Goal: Task Accomplishment & Management: Manage account settings

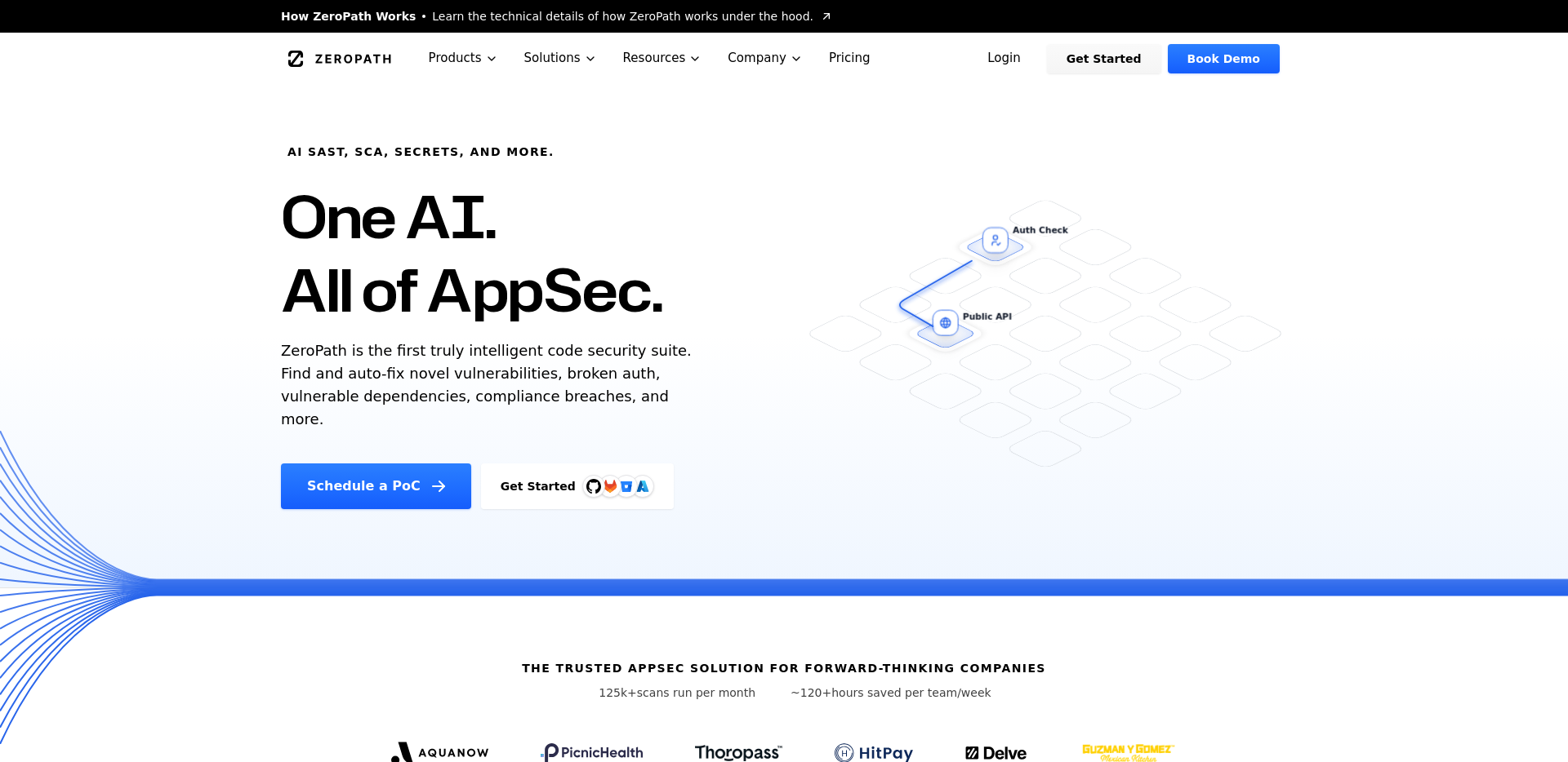
click at [1032, 64] on link "Login" at bounding box center [1003, 58] width 73 height 29
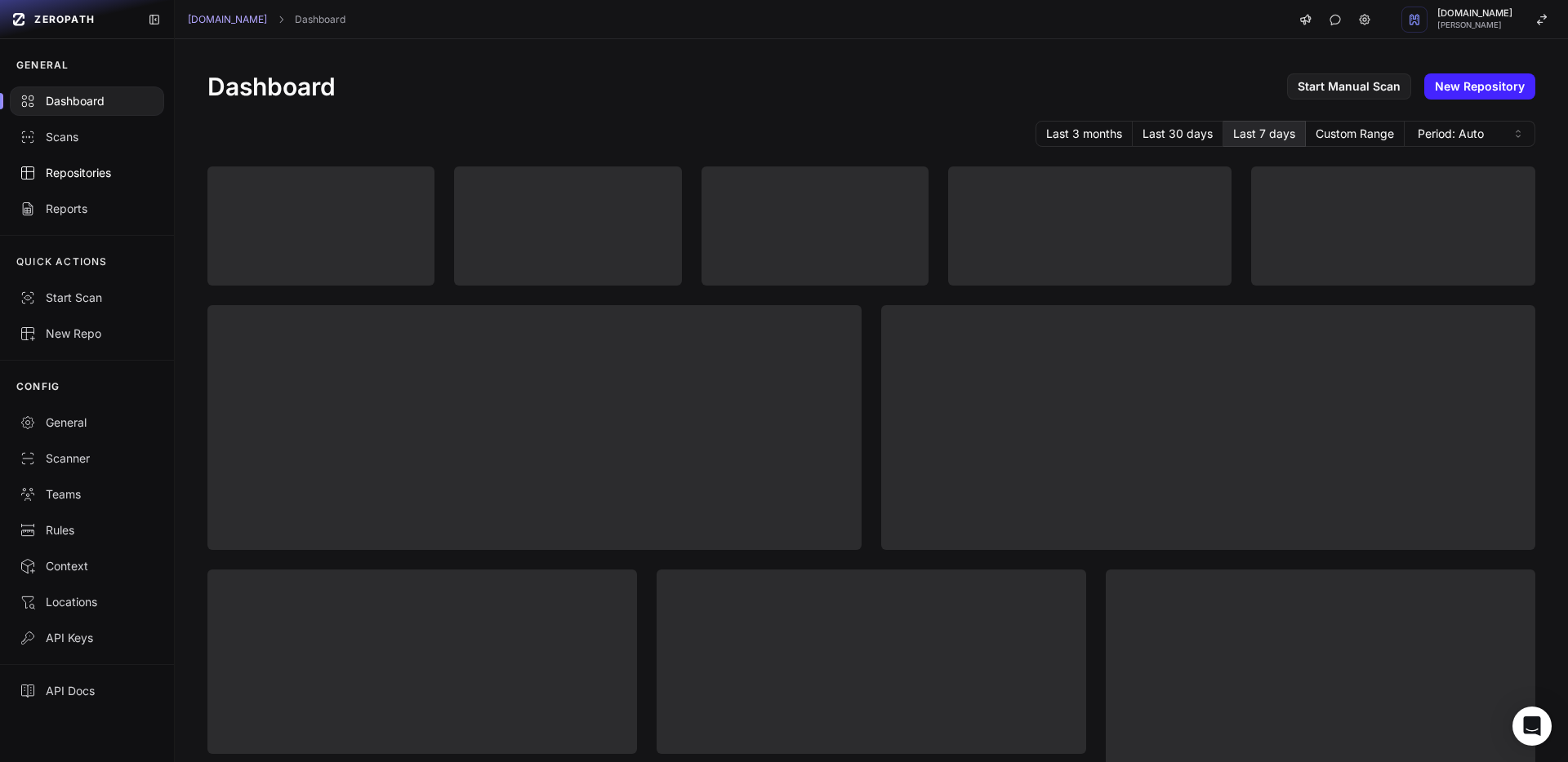
click at [76, 177] on div "Repositories" at bounding box center [86, 173] width 135 height 17
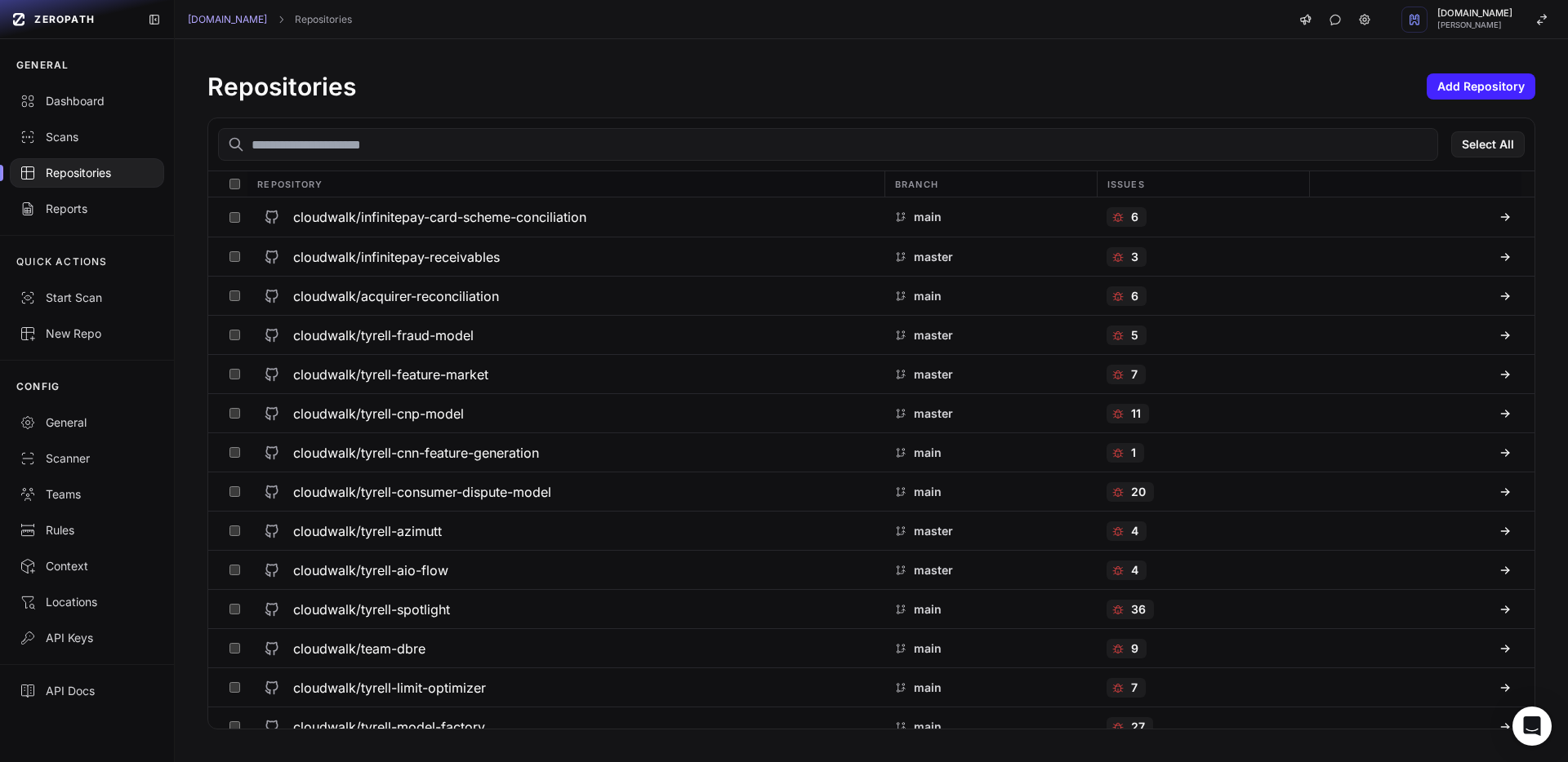
click at [365, 142] on input "text" at bounding box center [828, 144] width 1220 height 33
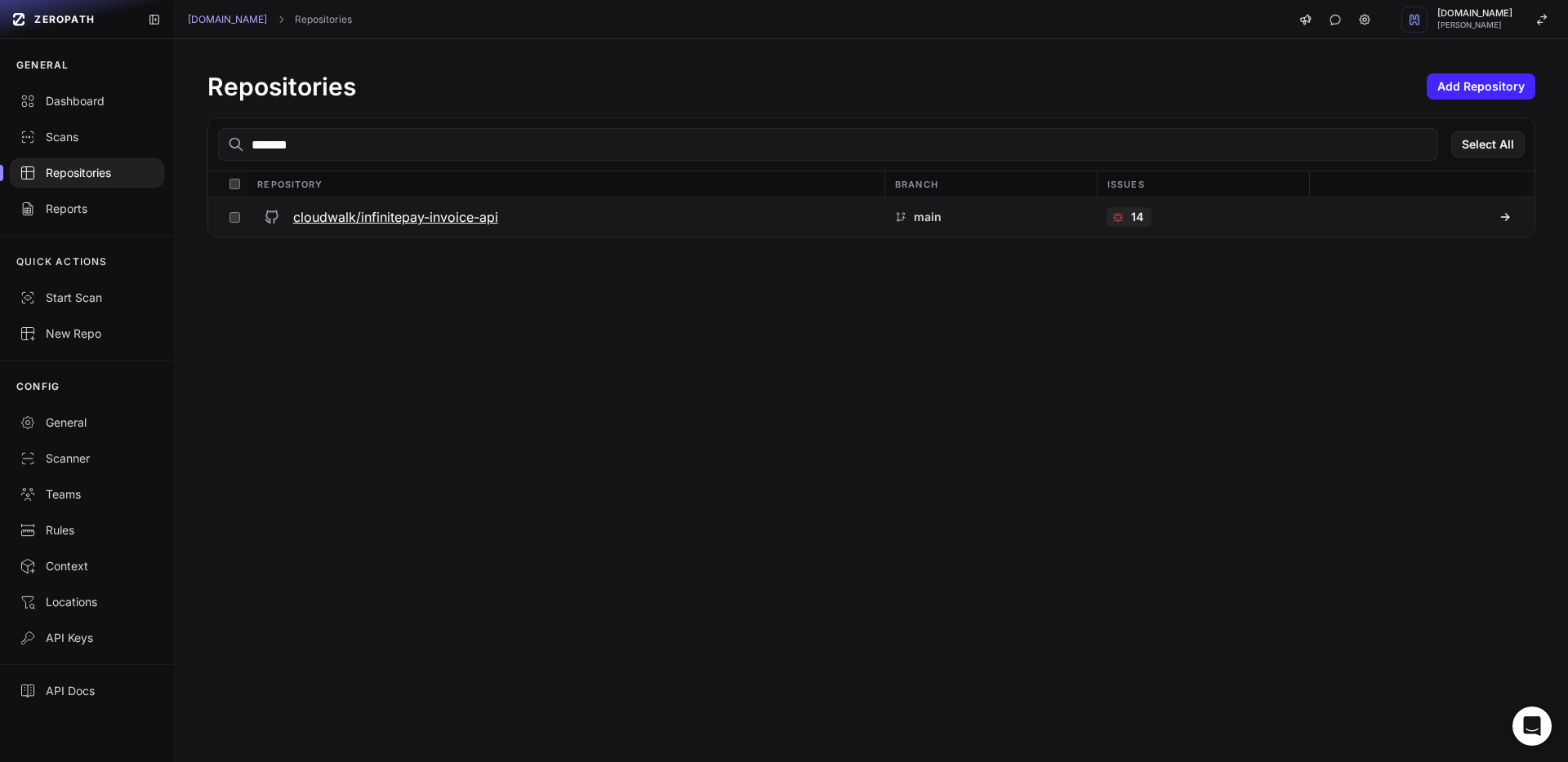
click at [234, 222] on button at bounding box center [234, 217] width 26 height 40
click at [331, 156] on input "*******" at bounding box center [742, 144] width 1048 height 33
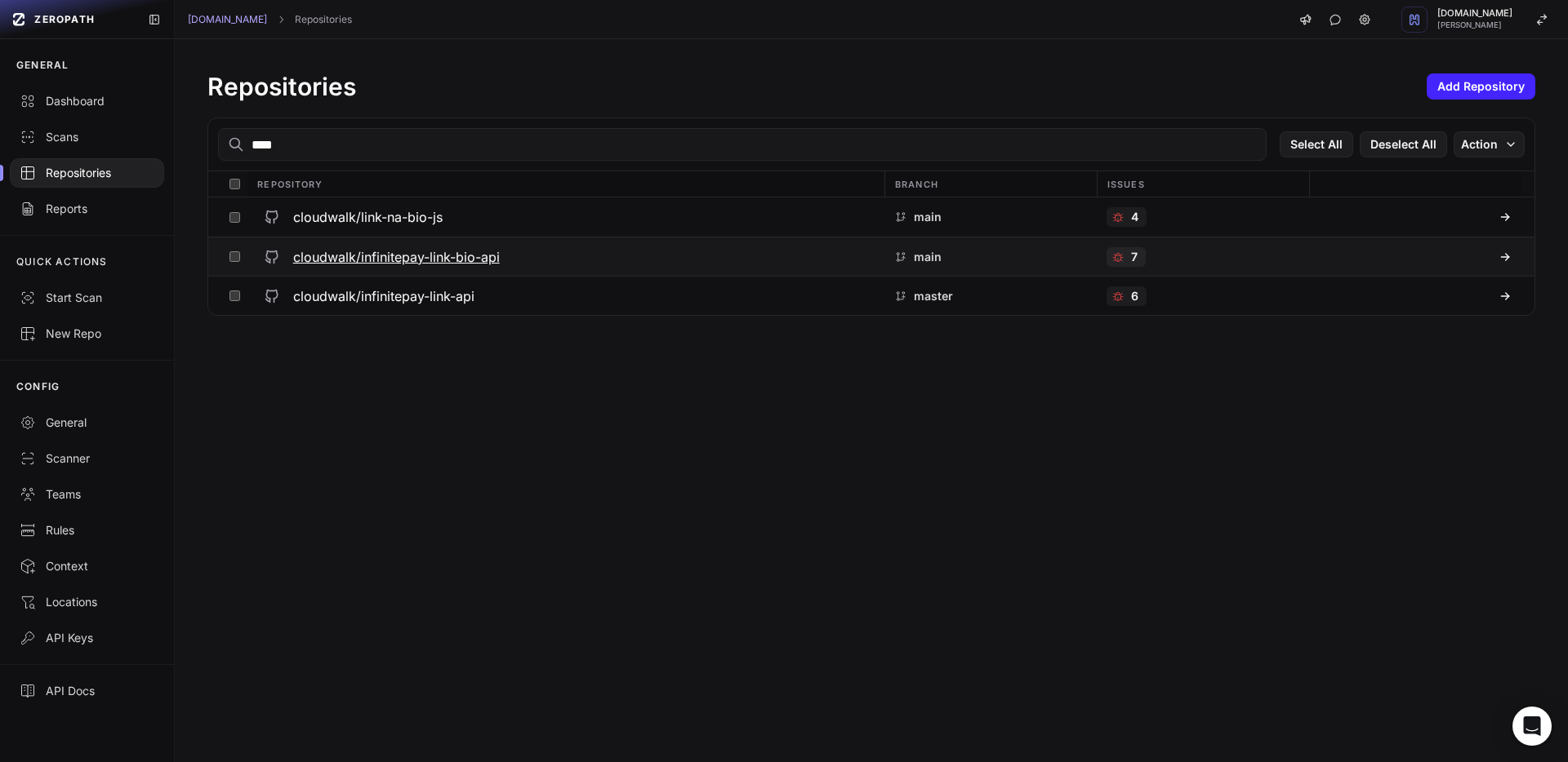
click at [237, 265] on button at bounding box center [234, 257] width 26 height 39
click at [230, 224] on button at bounding box center [234, 217] width 26 height 40
click at [310, 150] on input "****" at bounding box center [742, 144] width 1048 height 33
click at [239, 216] on button at bounding box center [234, 217] width 26 height 40
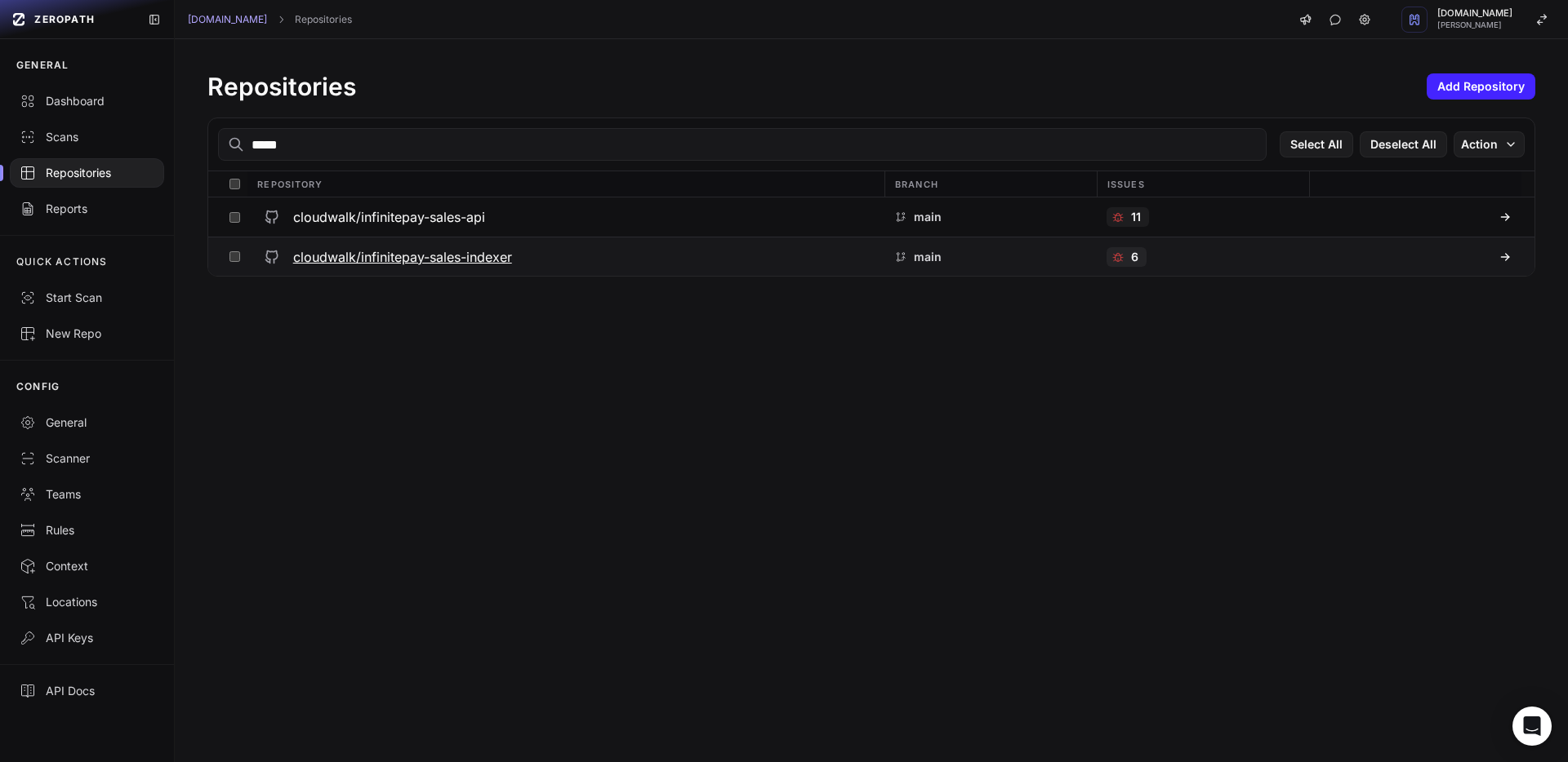
click at [239, 248] on button at bounding box center [234, 257] width 26 height 39
click at [292, 155] on input "*****" at bounding box center [742, 144] width 1048 height 33
click at [243, 221] on button at bounding box center [234, 217] width 26 height 40
click at [312, 154] on input "******" at bounding box center [742, 144] width 1048 height 33
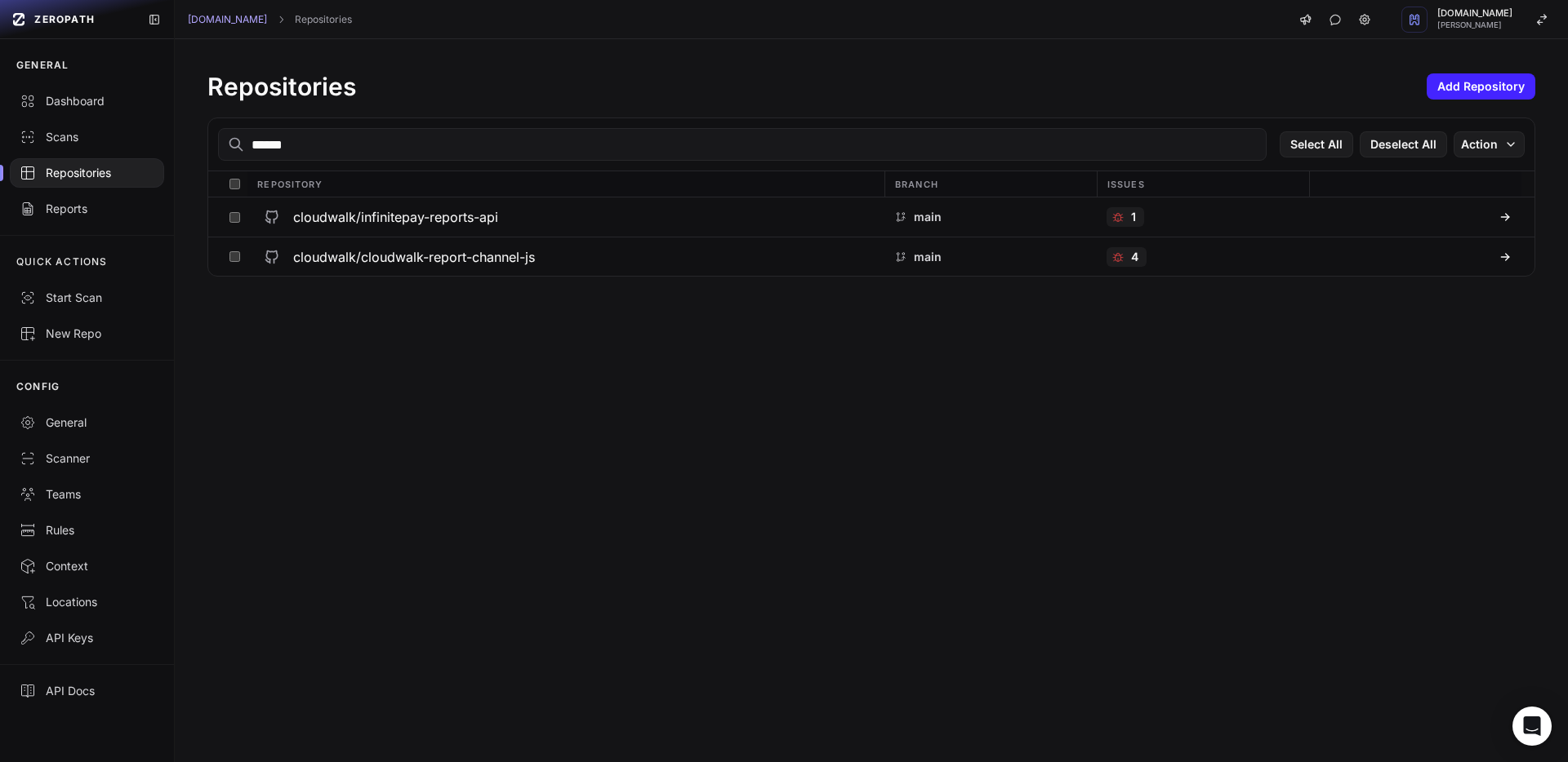
click at [312, 154] on input "******" at bounding box center [742, 144] width 1048 height 33
click at [330, 143] on input "******" at bounding box center [742, 144] width 1048 height 33
type input "****"
click at [325, 148] on input "****" at bounding box center [742, 144] width 1048 height 33
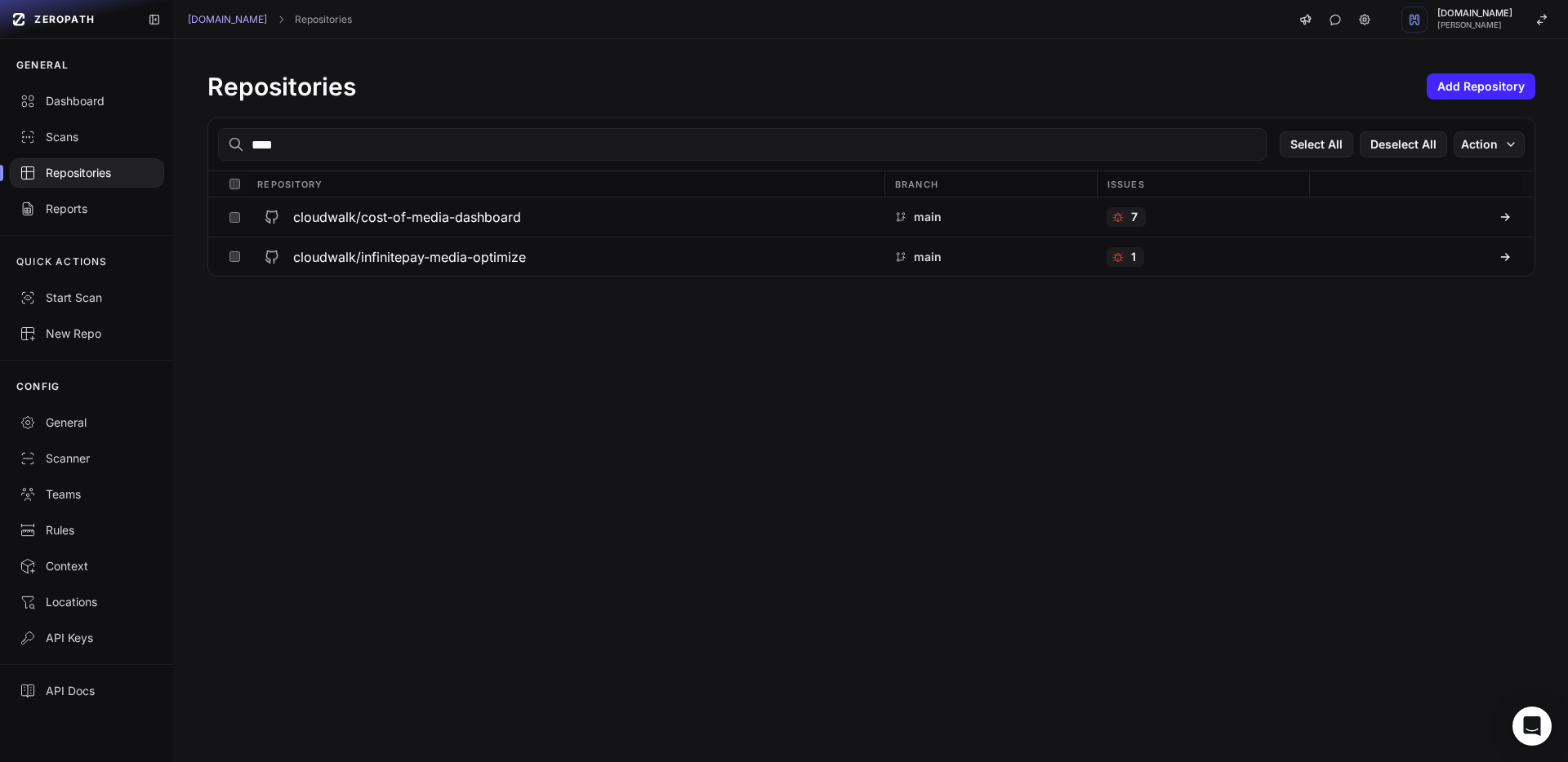
click at [325, 148] on input "****" at bounding box center [742, 144] width 1048 height 33
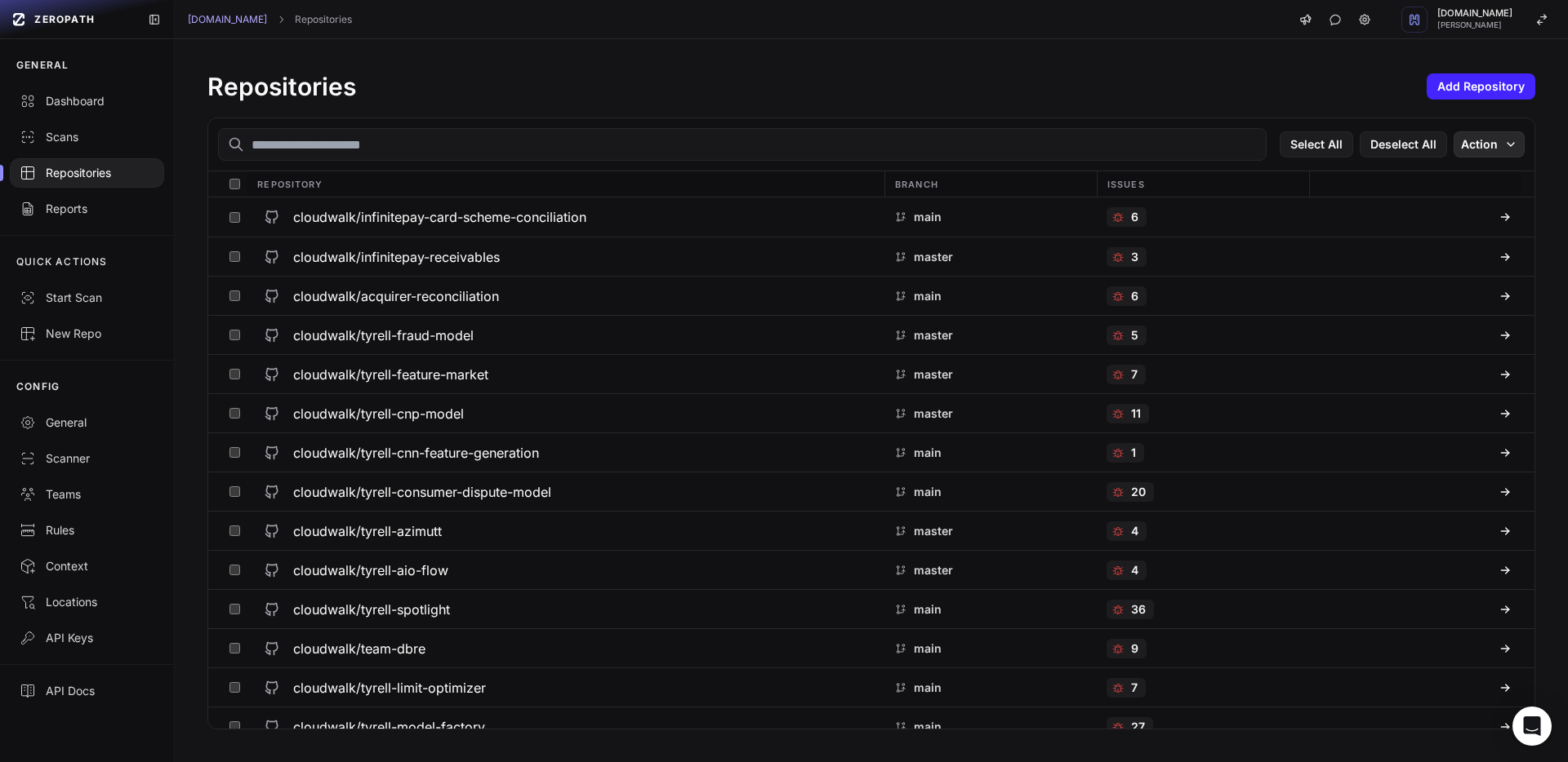
click at [1516, 147] on icon "button" at bounding box center [1510, 144] width 13 height 13
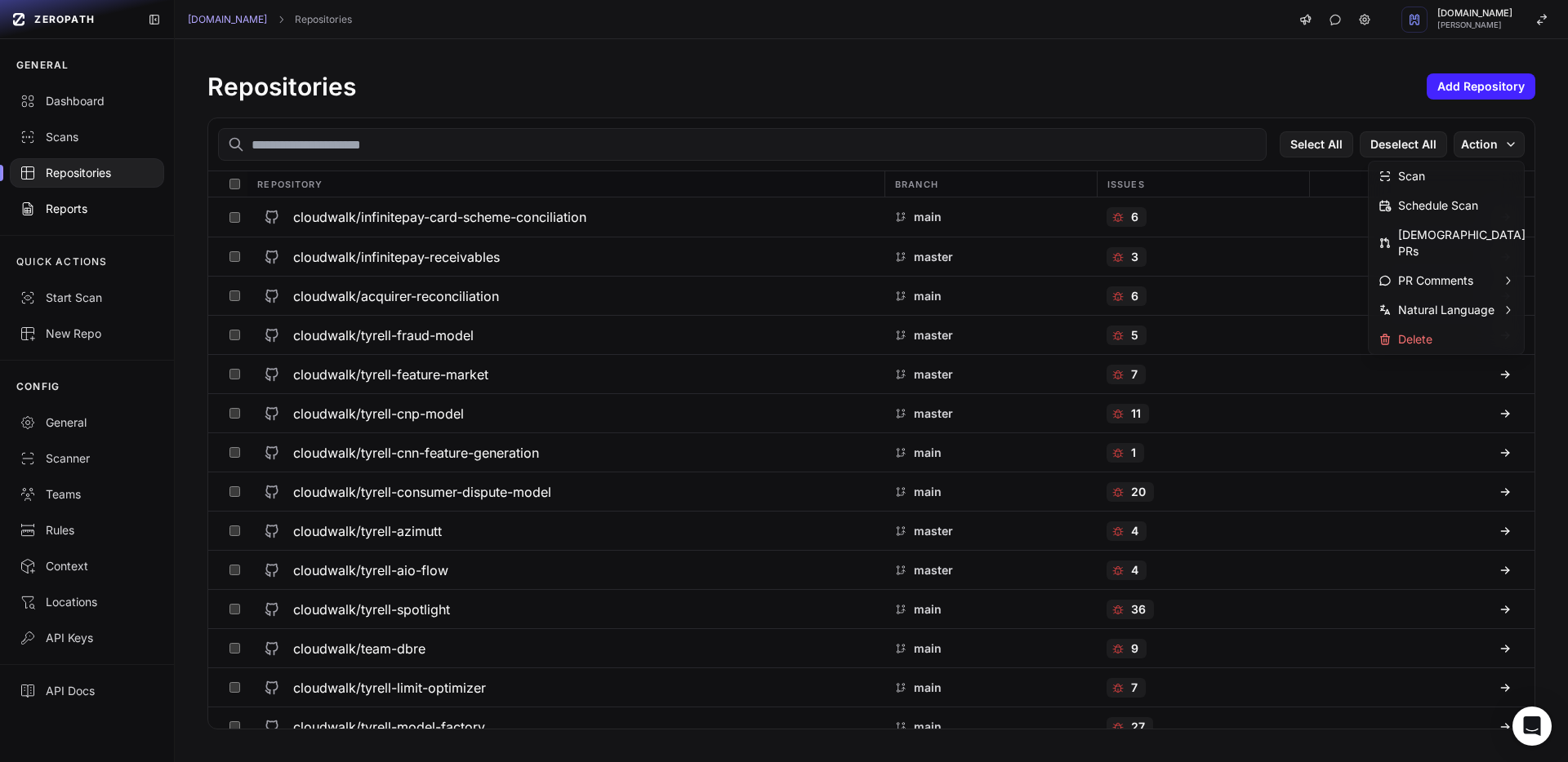
click at [94, 207] on div "Reports" at bounding box center [86, 208] width 135 height 17
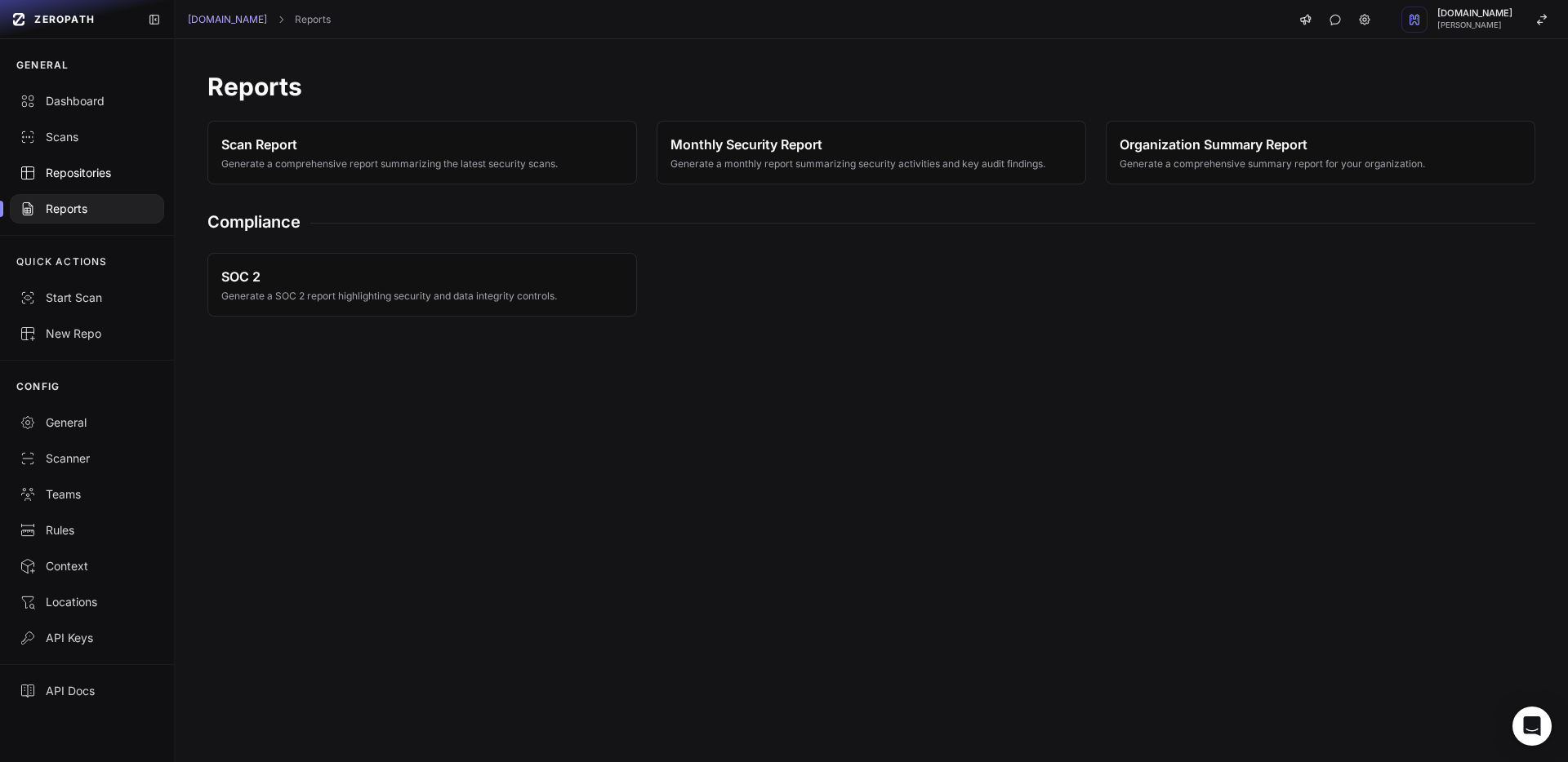
click at [109, 174] on div "Repositories" at bounding box center [86, 173] width 135 height 17
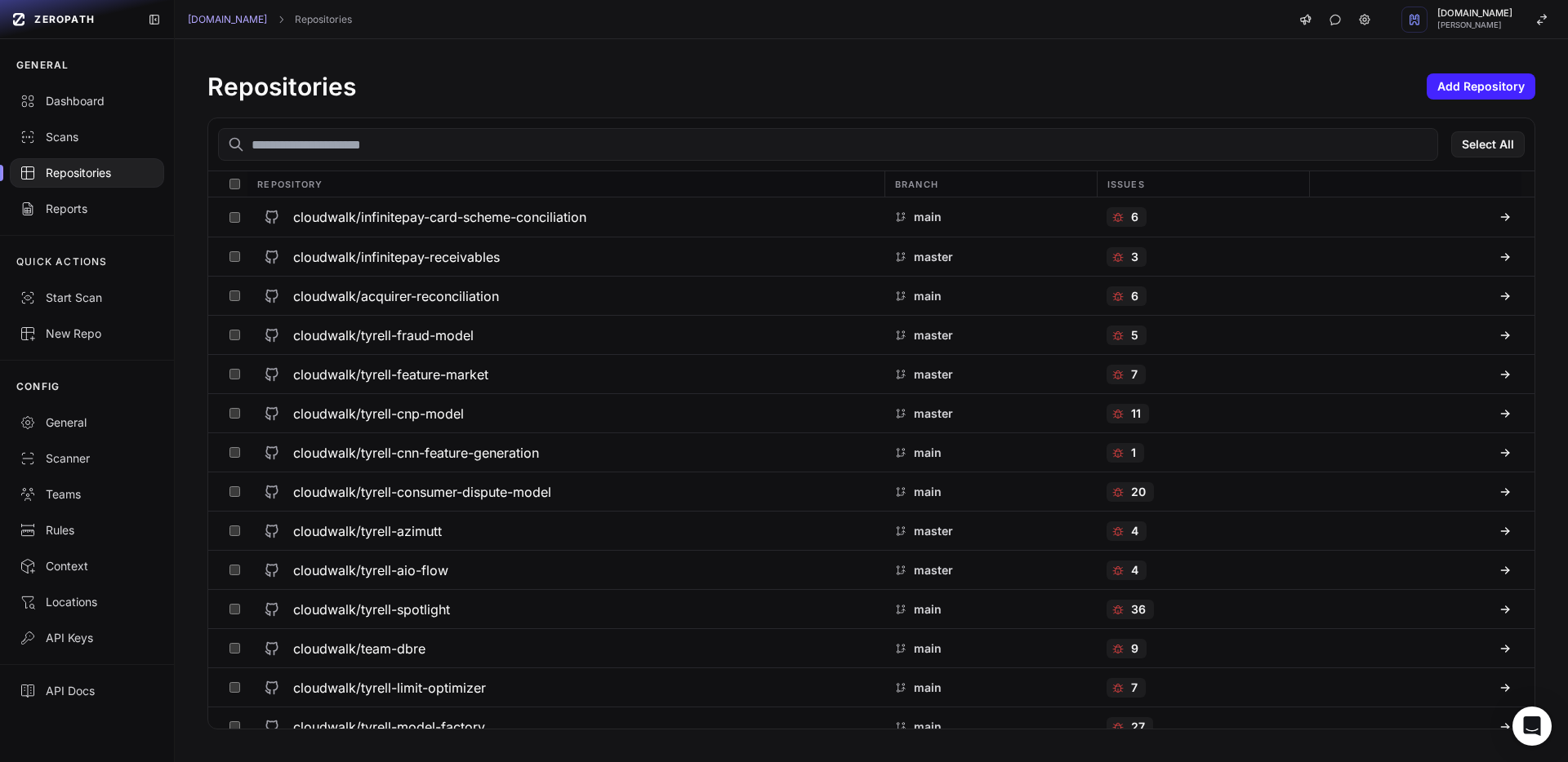
click at [363, 146] on input "text" at bounding box center [828, 144] width 1220 height 33
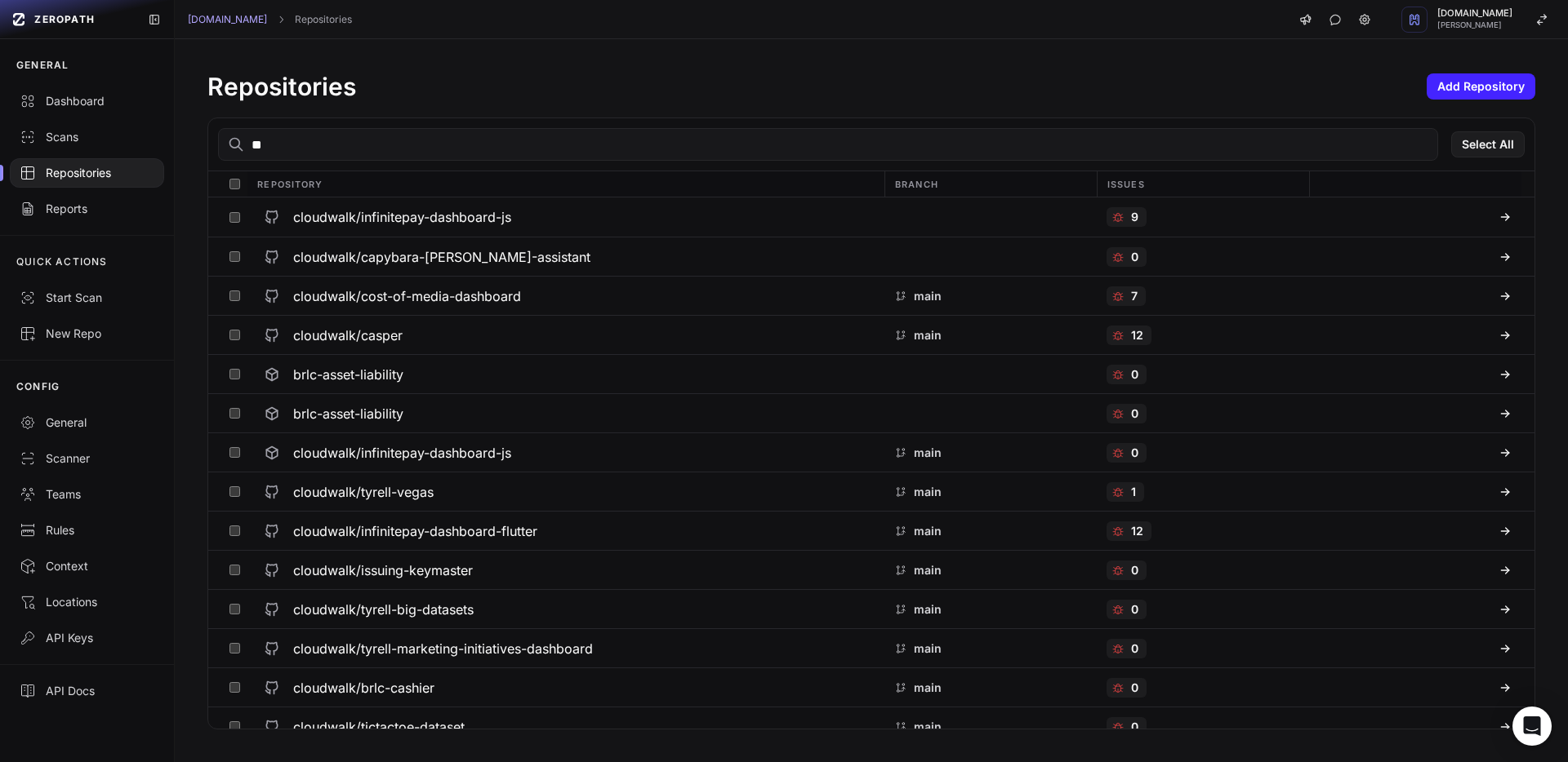
type input "*"
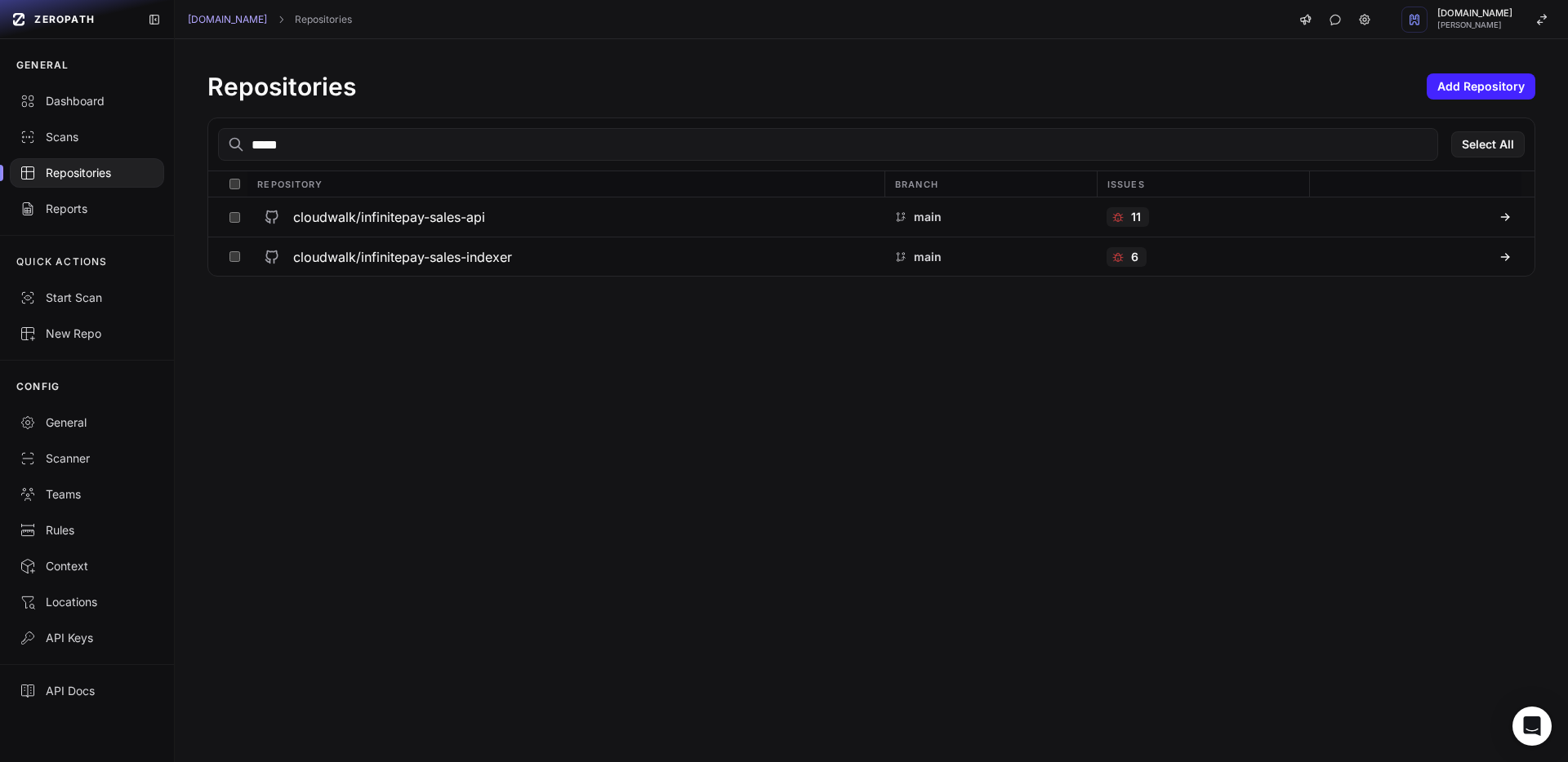
type input "*****"
click at [589, 340] on div "Repositories Add Repository ***** Select All Repository Branch Issues cloudwalk…" at bounding box center [872, 401] width 1393 height 723
click at [483, 214] on h3 "cloudwalk/infinitepay-sales-api" at bounding box center [389, 217] width 192 height 19
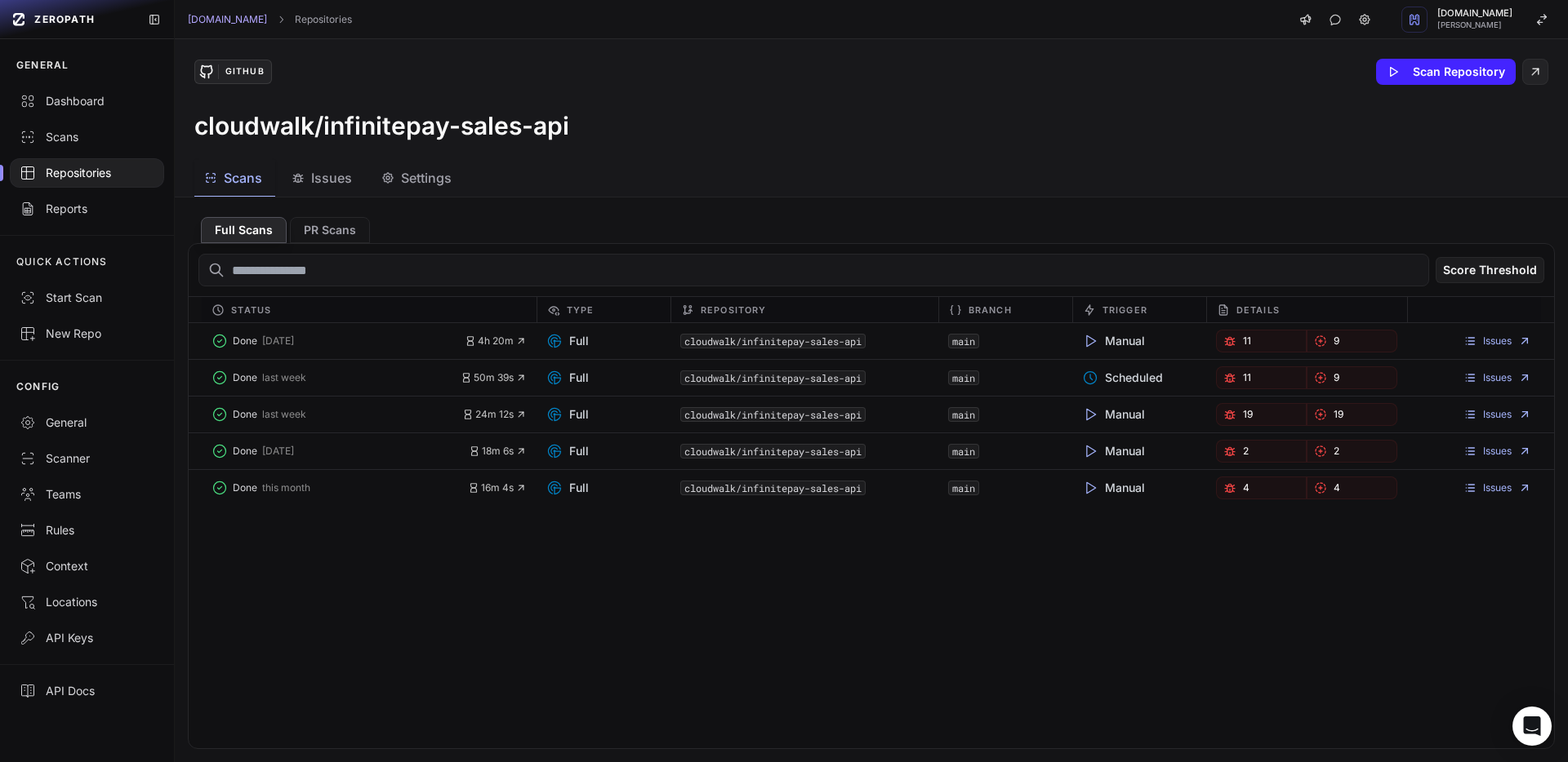
click at [389, 181] on icon "button" at bounding box center [388, 178] width 10 height 10
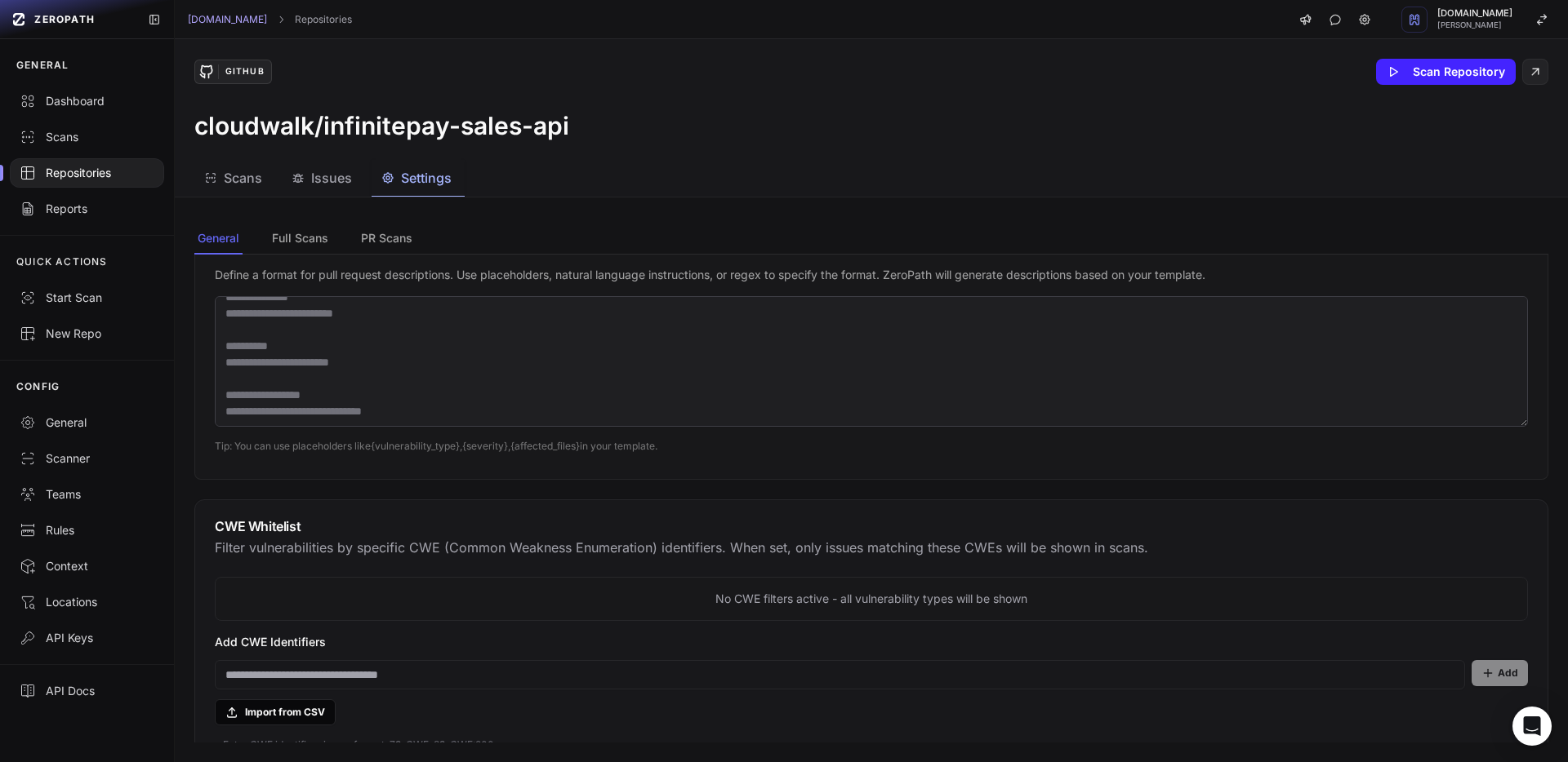
scroll to position [1240, 0]
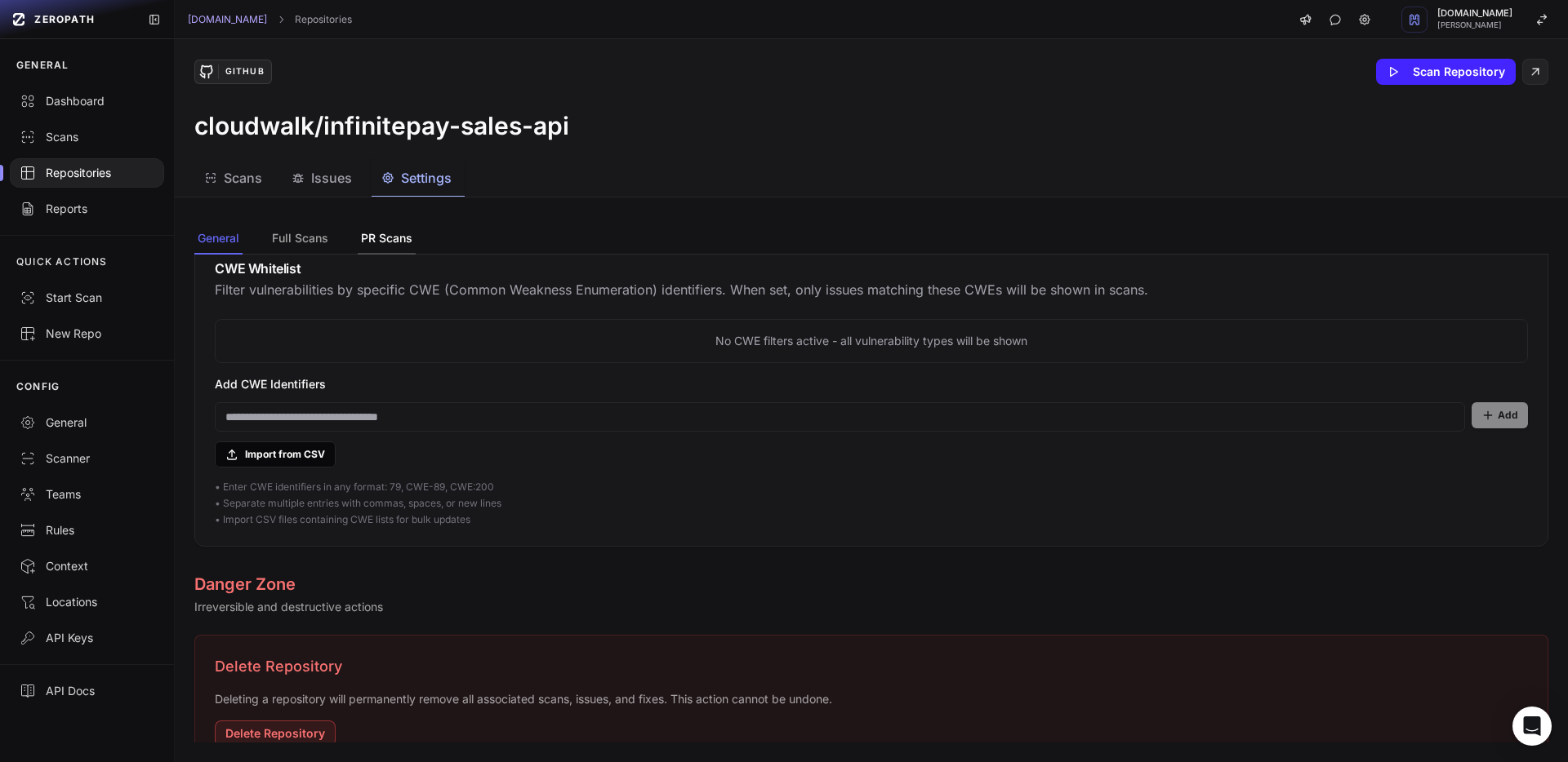
click at [389, 239] on button "PR Scans" at bounding box center [387, 238] width 58 height 31
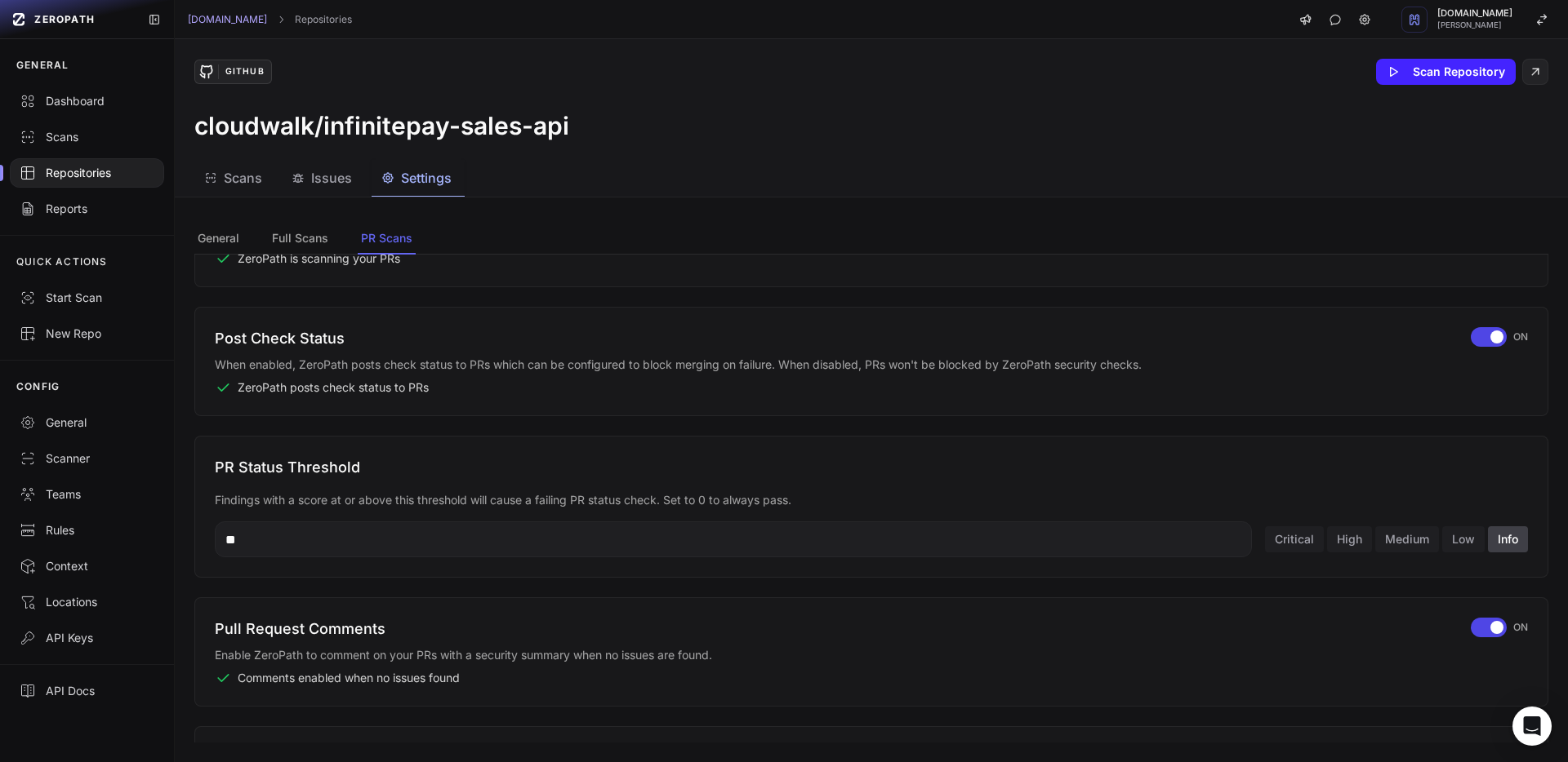
scroll to position [397, 0]
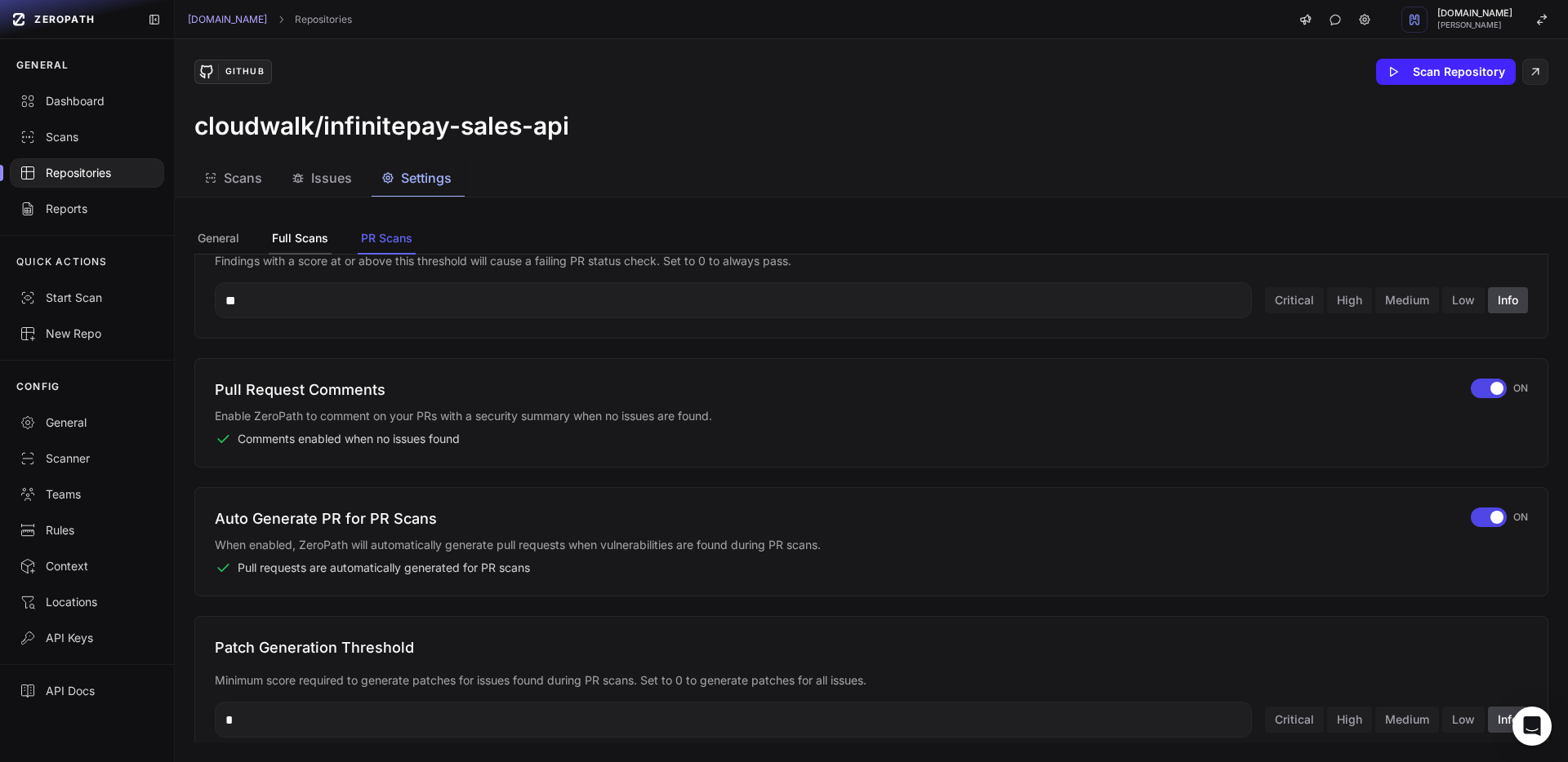
click at [302, 227] on button "Full Scans" at bounding box center [301, 238] width 63 height 31
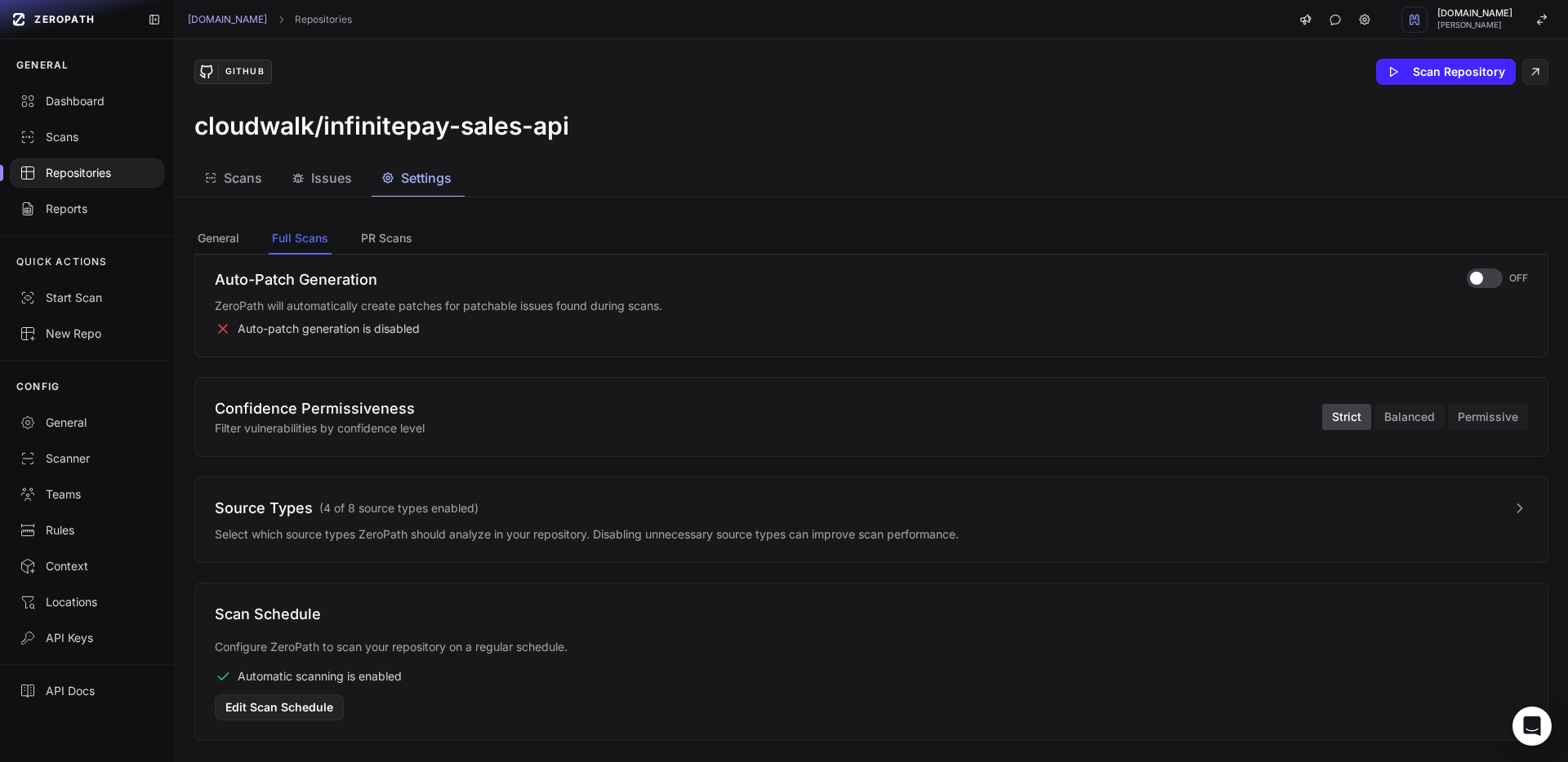
scroll to position [106, 0]
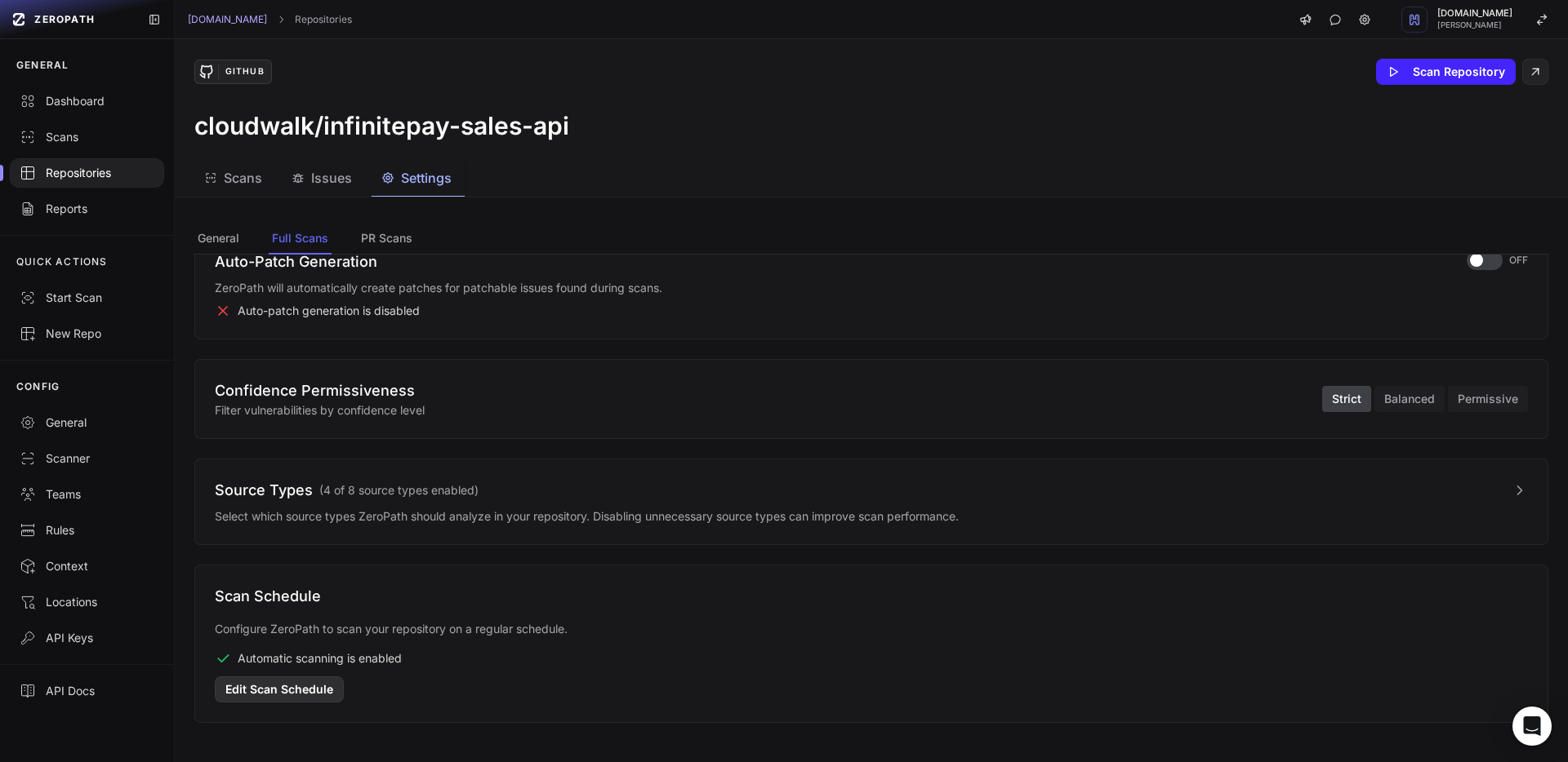
click at [328, 692] on button "Edit Scan Schedule" at bounding box center [279, 690] width 129 height 26
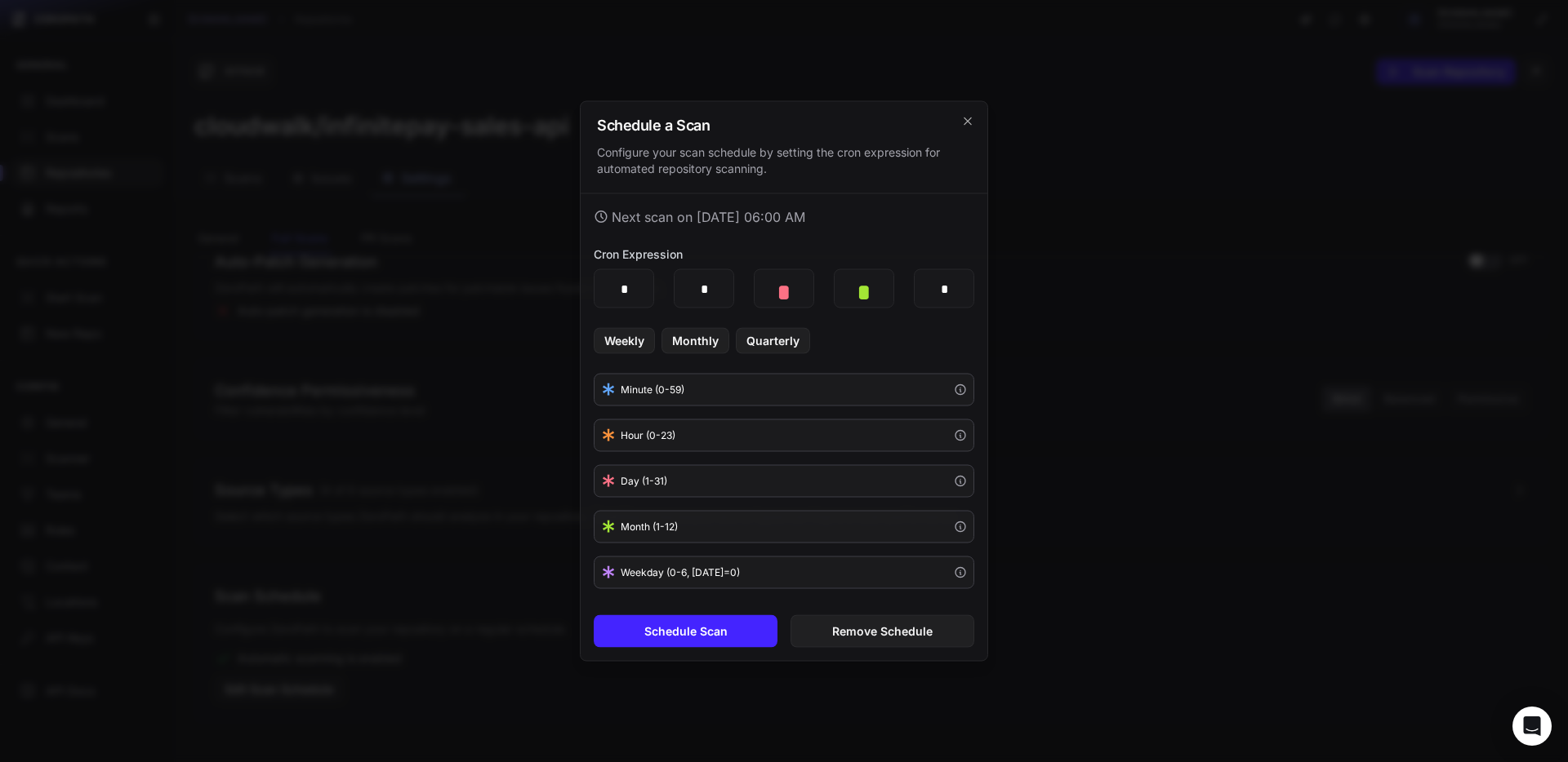
click at [377, 508] on div at bounding box center [784, 381] width 1568 height 762
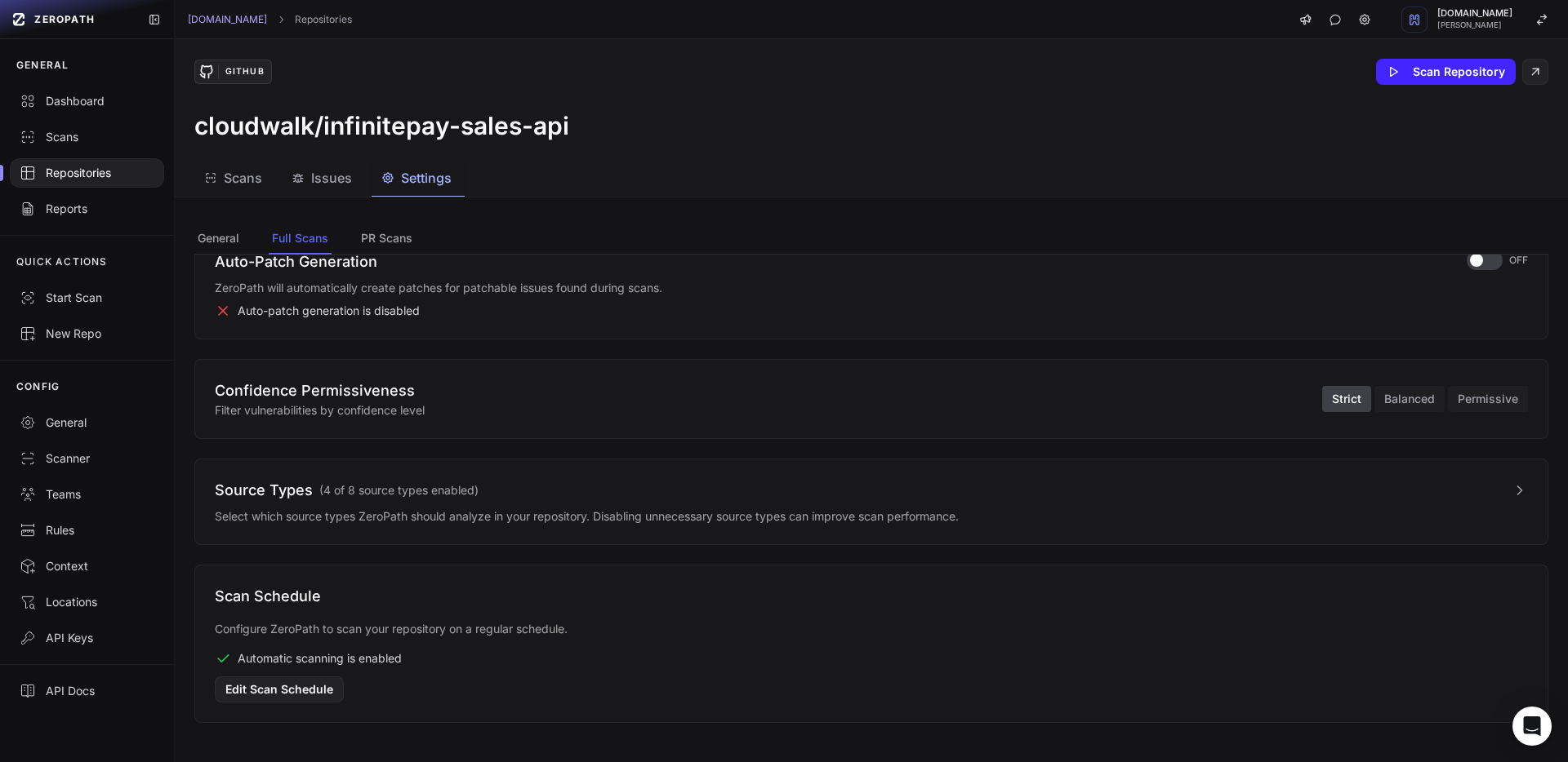
click at [246, 181] on span "Scans" at bounding box center [243, 178] width 39 height 19
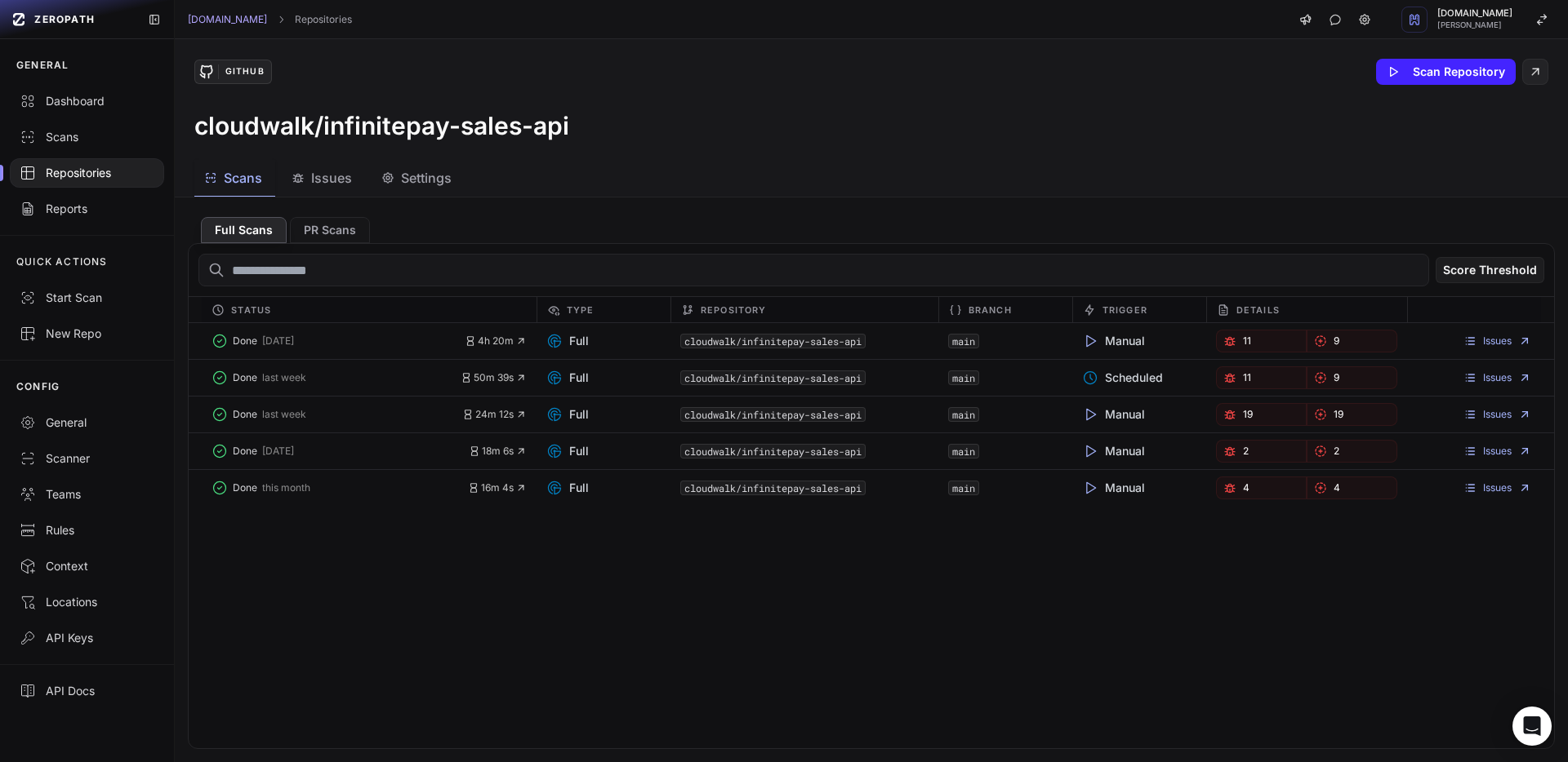
click at [302, 178] on icon "button" at bounding box center [298, 178] width 13 height 13
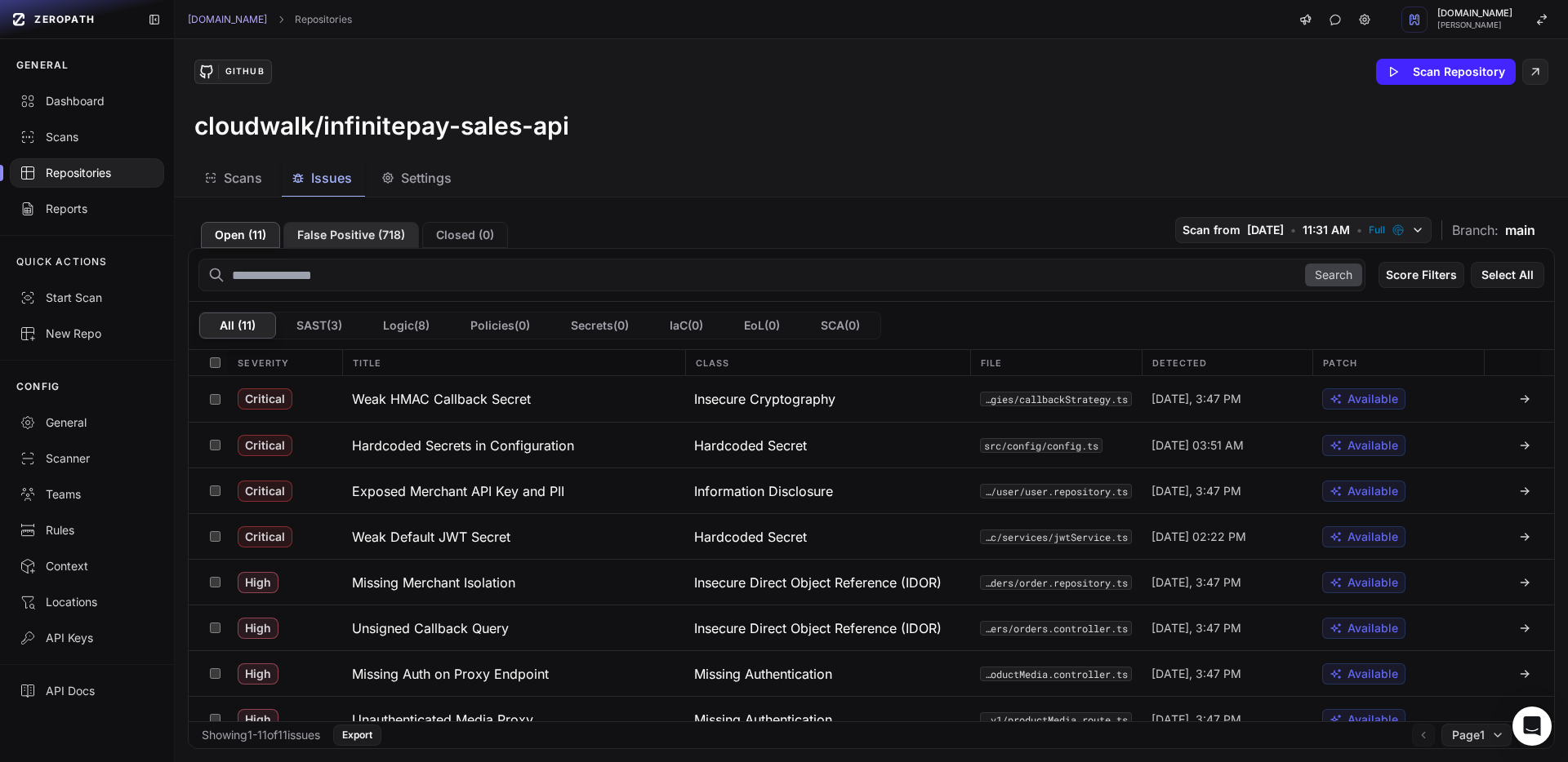
click at [373, 236] on button "False Positive ( 718 )" at bounding box center [351, 236] width 135 height 26
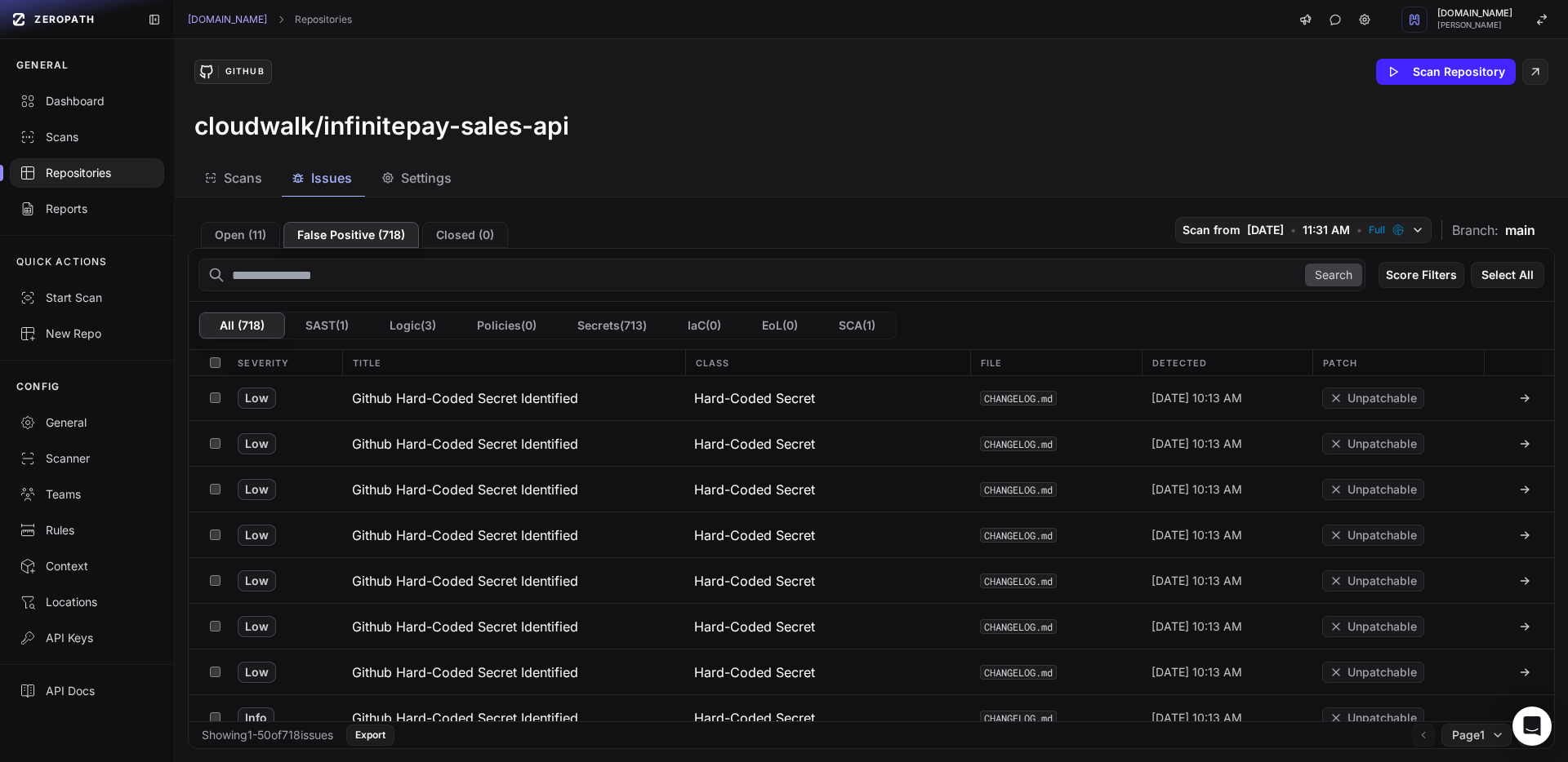
scroll to position [1940, 0]
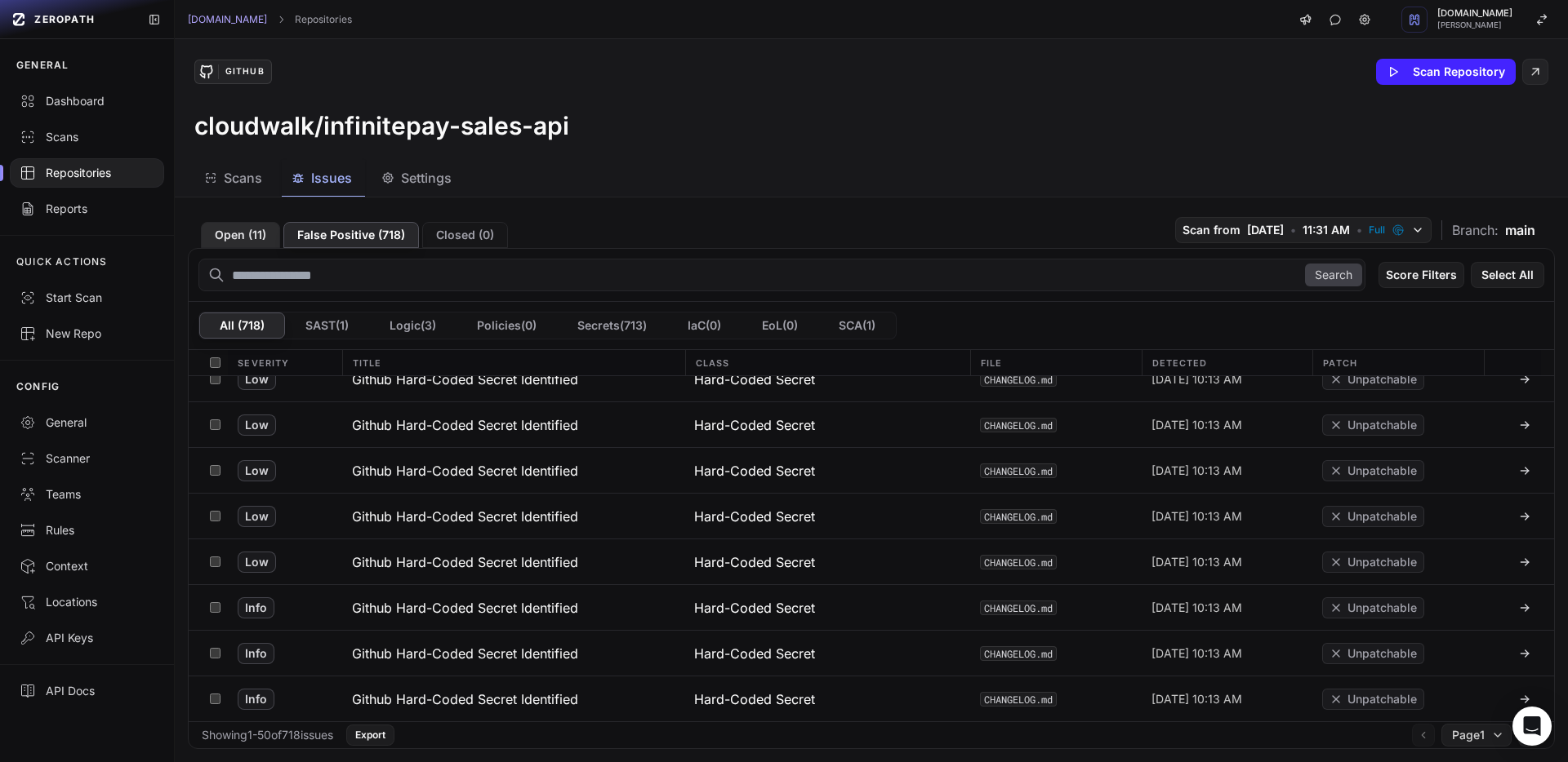
click at [254, 227] on button "Open ( 11 )" at bounding box center [240, 236] width 79 height 26
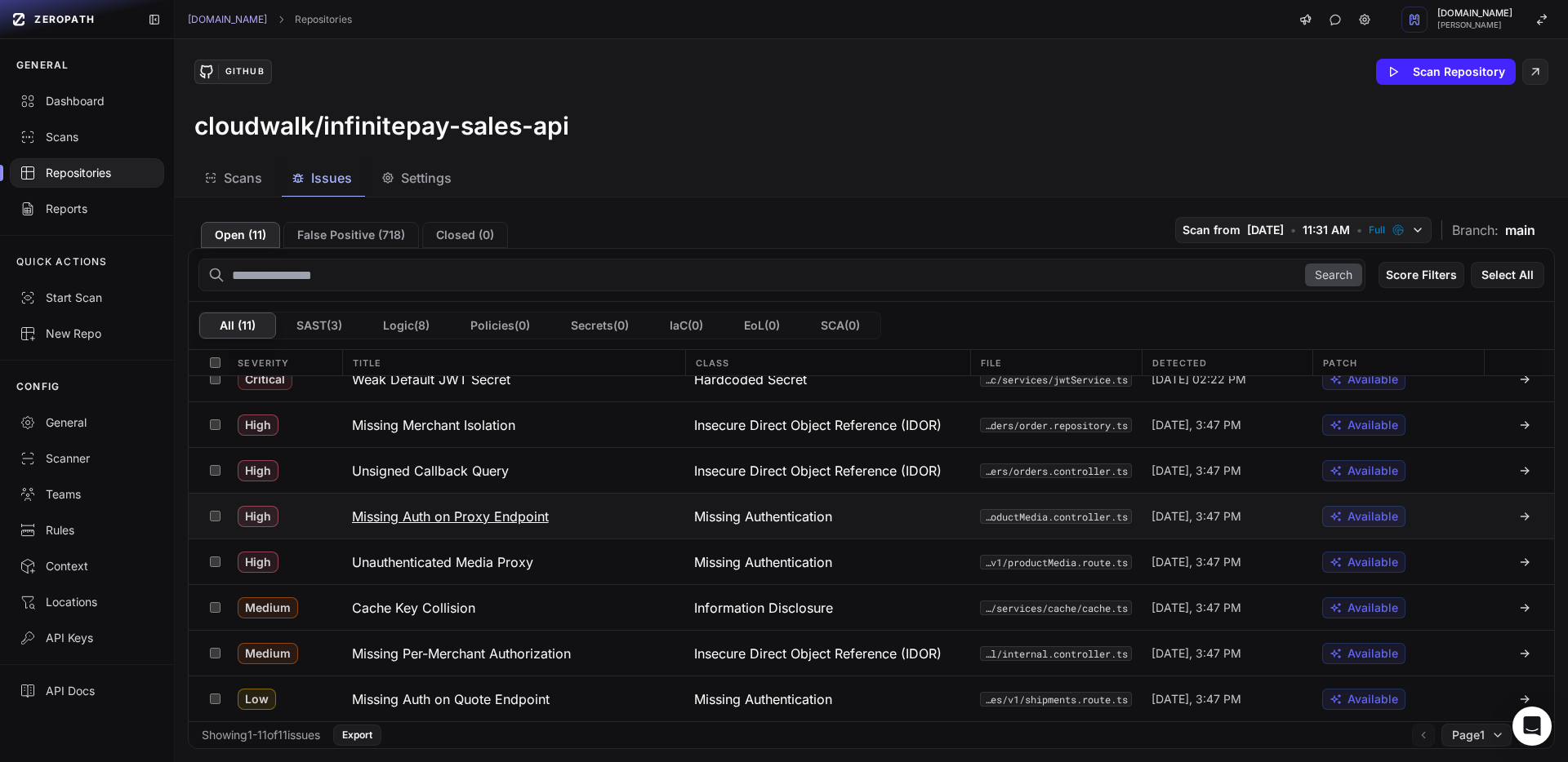
scroll to position [0, 0]
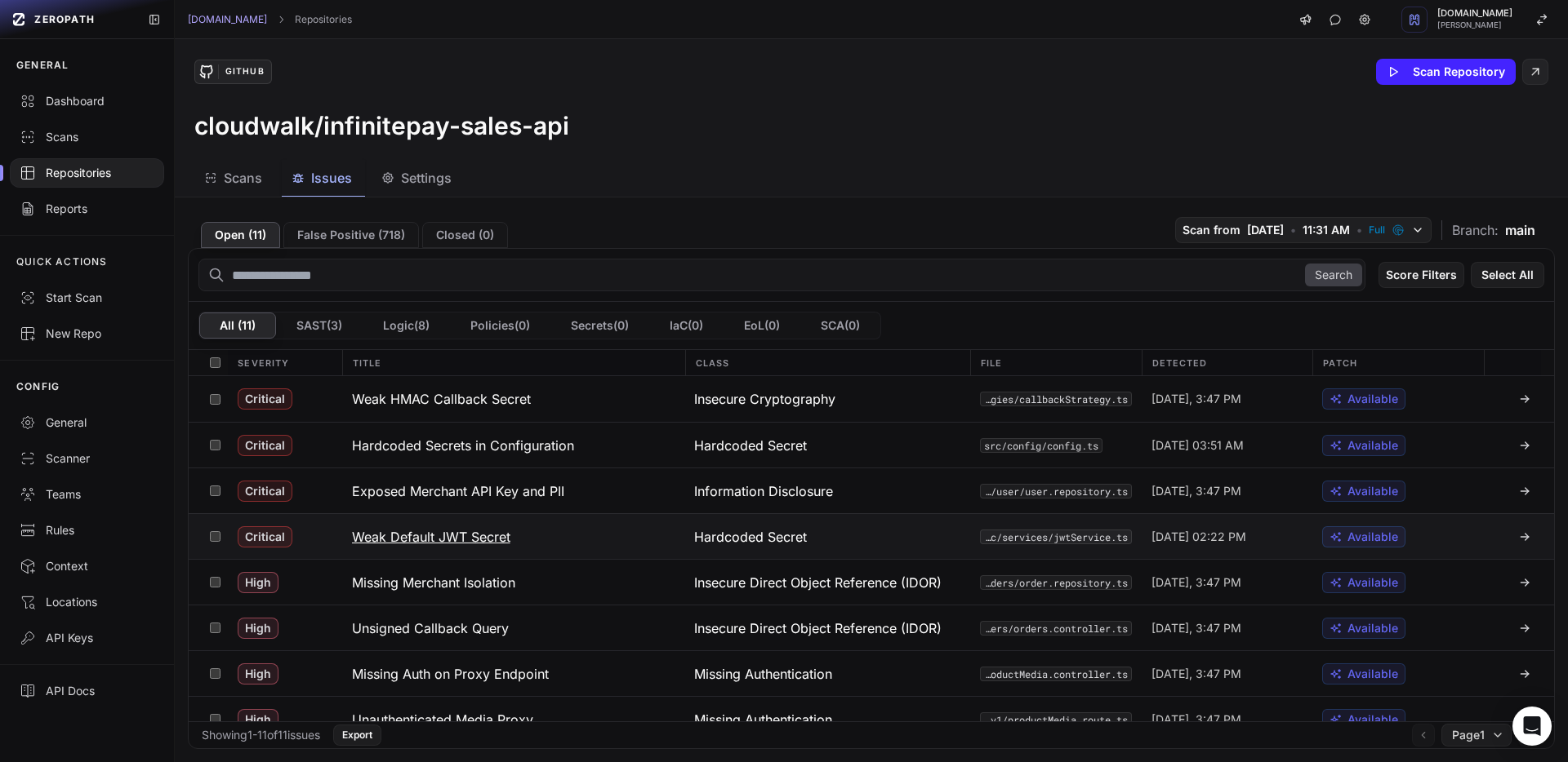
click at [459, 540] on h3 "Weak Default JWT Secret" at bounding box center [431, 537] width 158 height 19
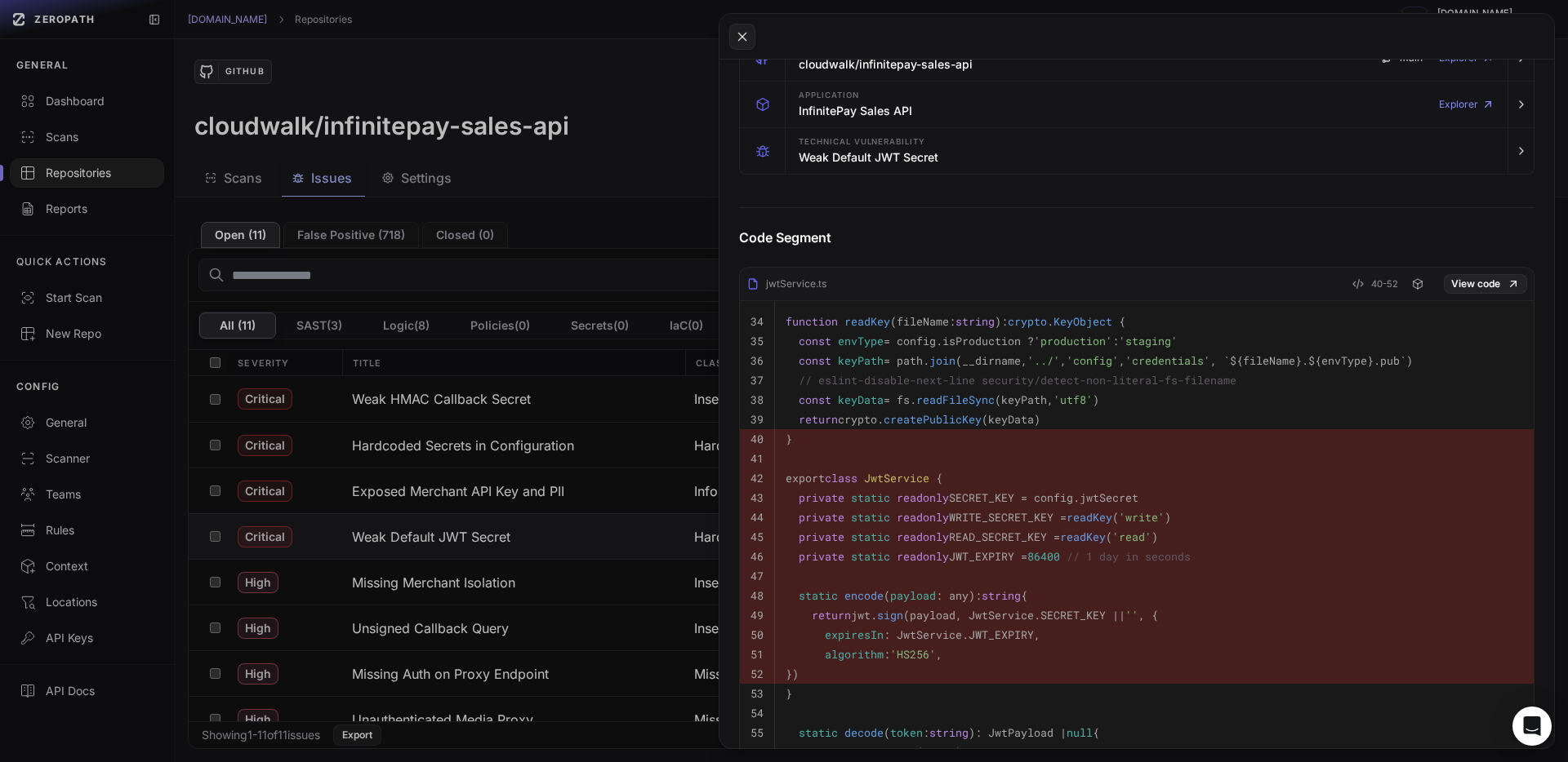
scroll to position [249, 0]
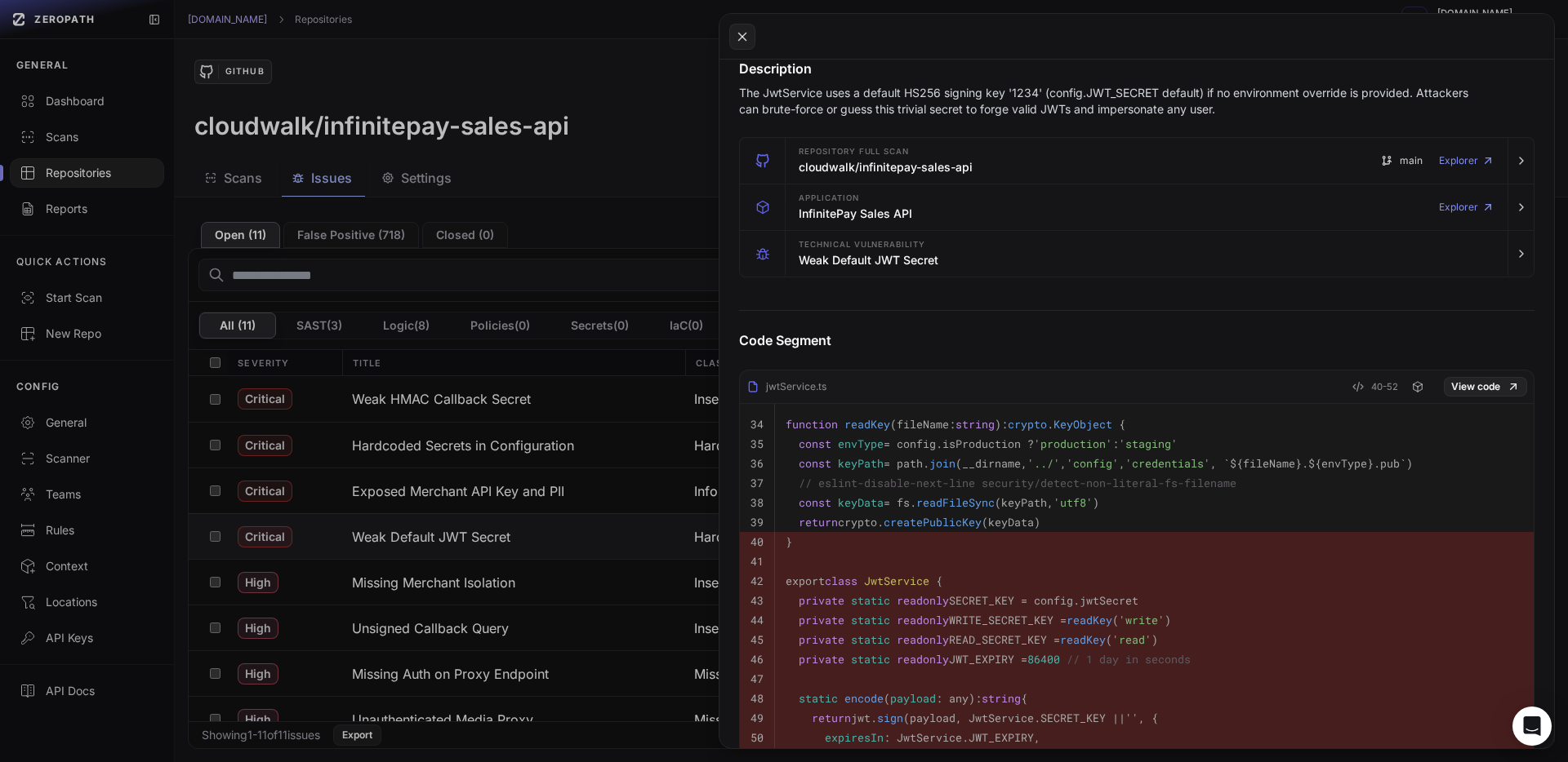
click at [564, 300] on button at bounding box center [784, 381] width 1568 height 762
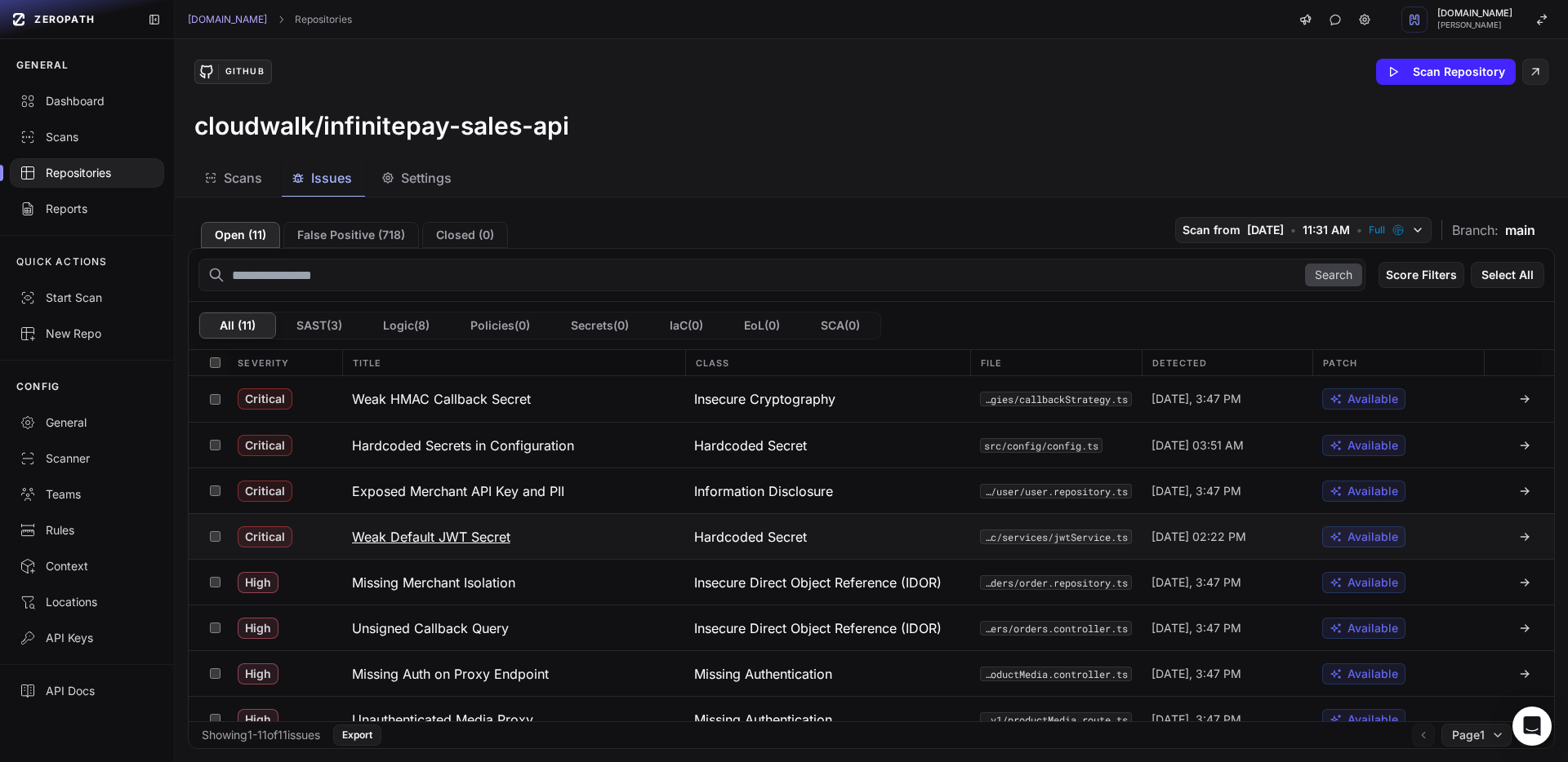
click at [429, 533] on h3 "Weak Default JWT Secret" at bounding box center [431, 537] width 158 height 19
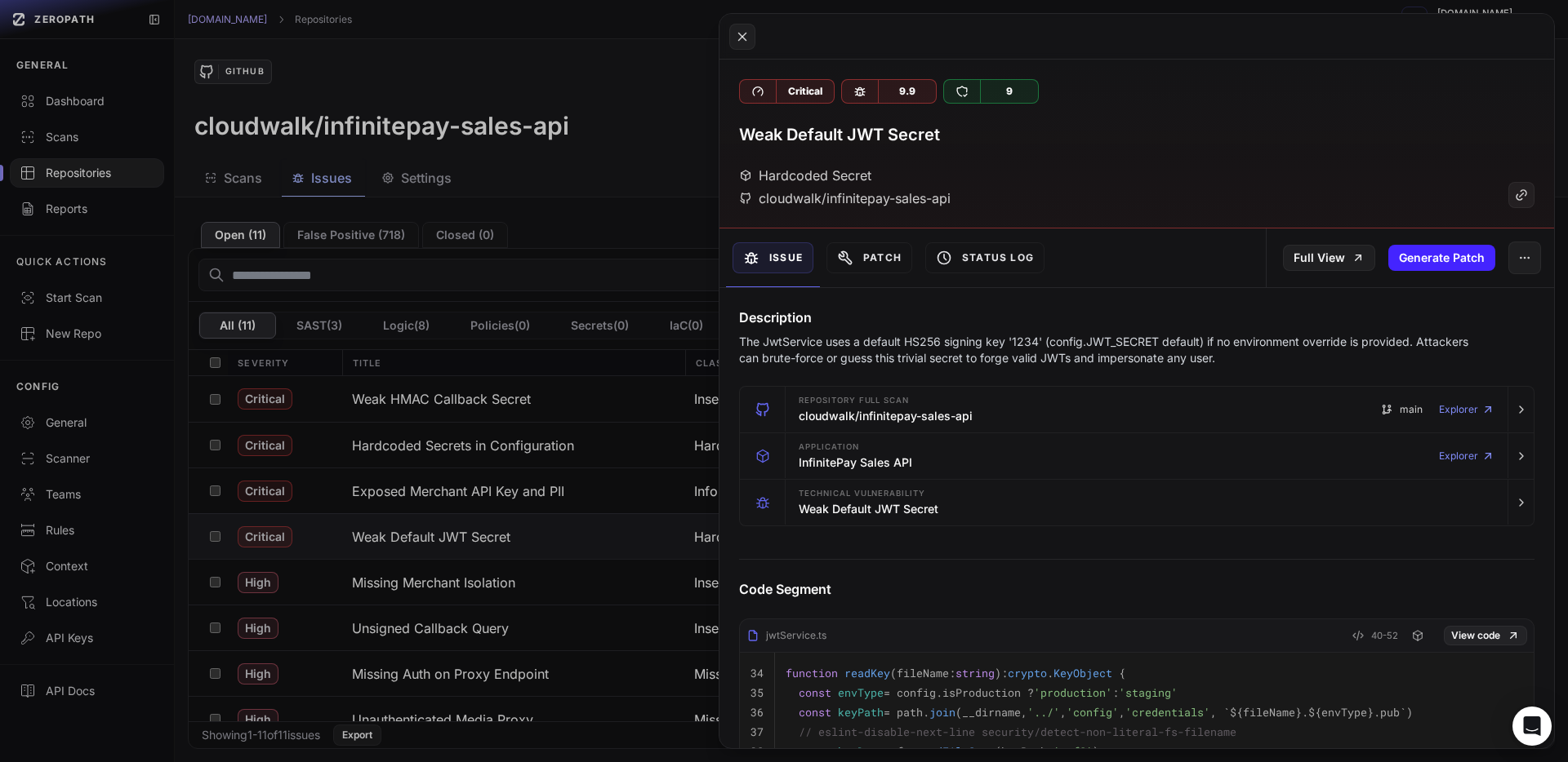
click at [640, 237] on button at bounding box center [784, 381] width 1568 height 762
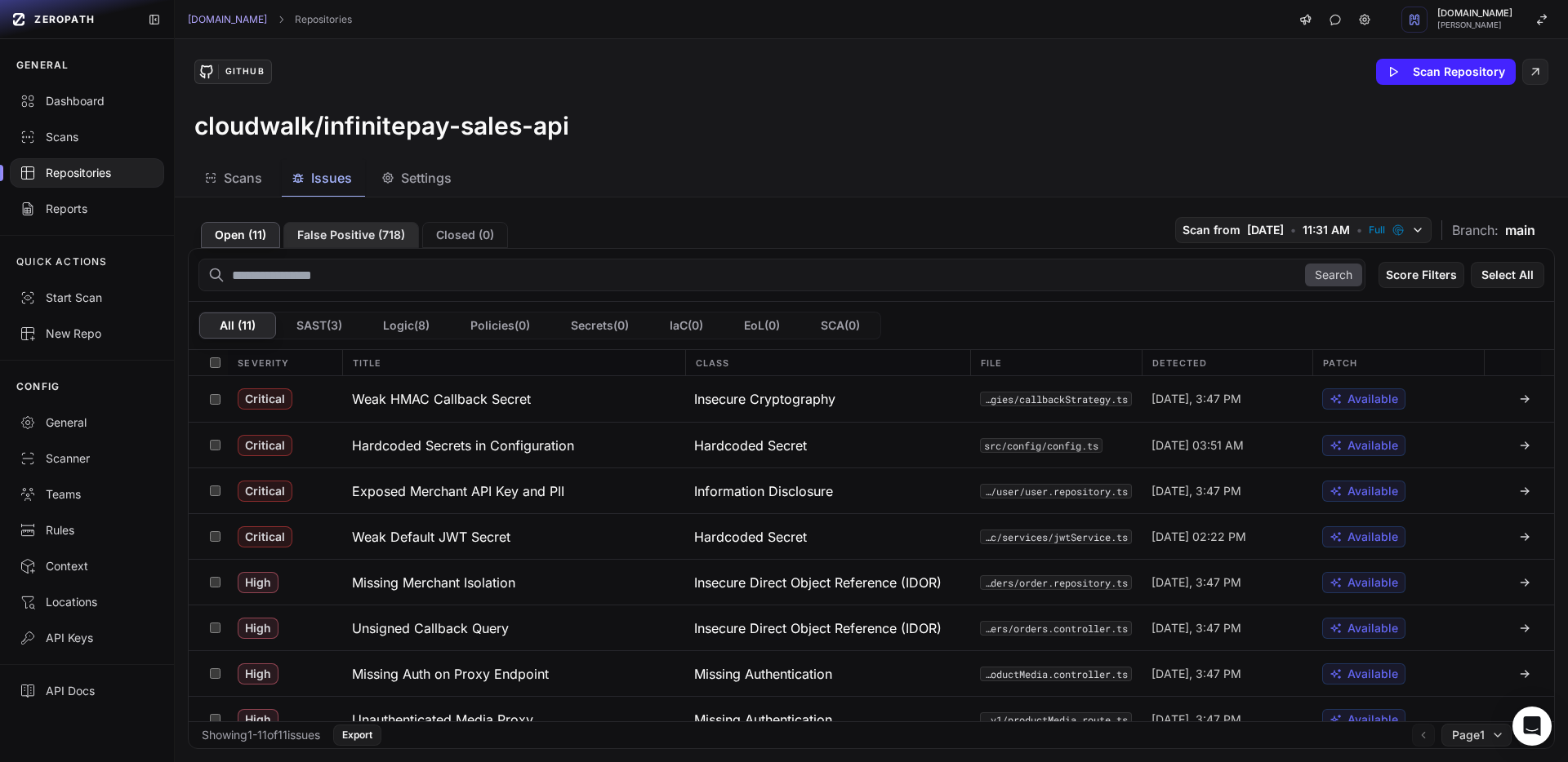
click at [352, 243] on button "False Positive ( 718 )" at bounding box center [351, 236] width 135 height 26
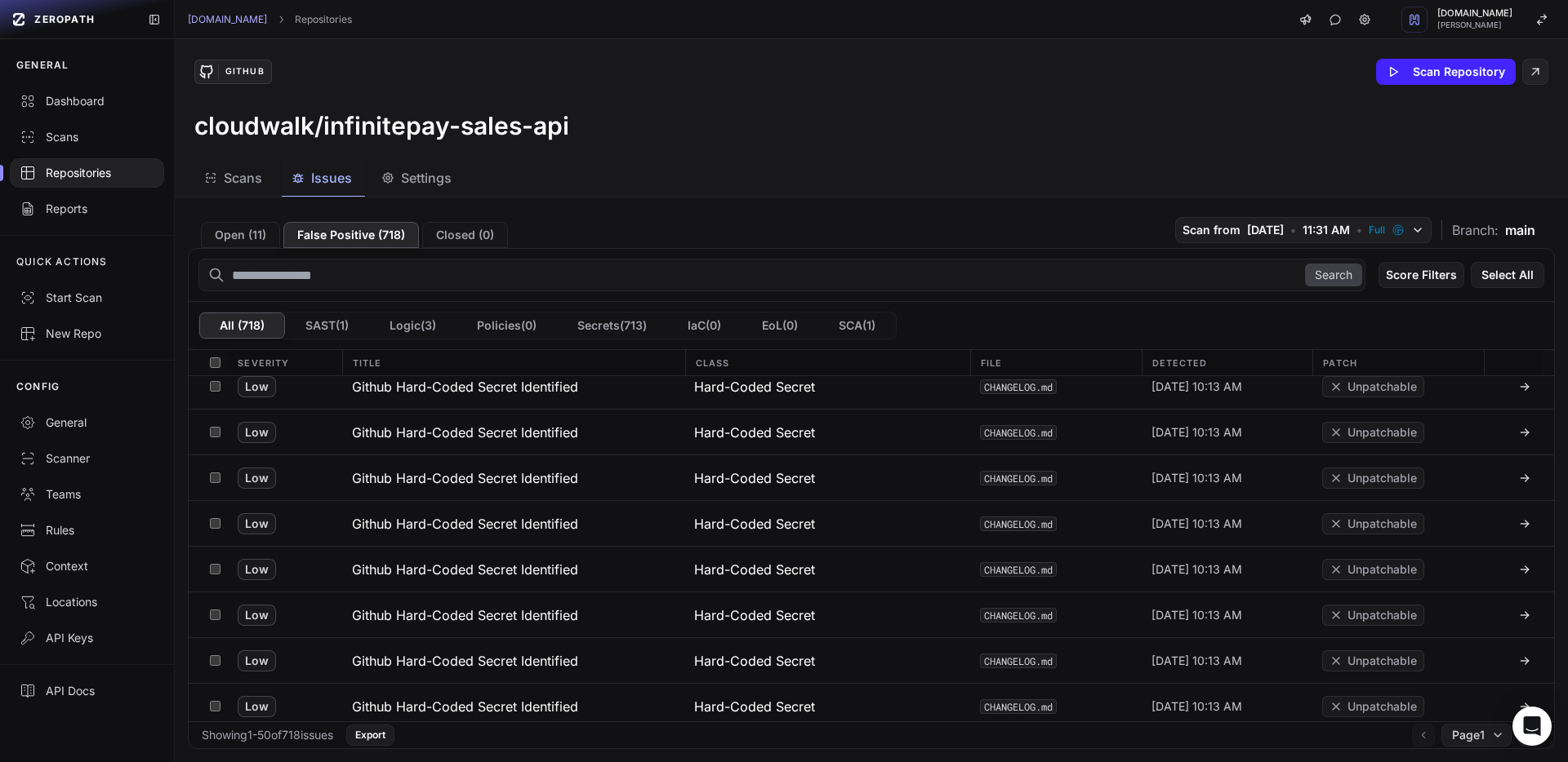
scroll to position [1940, 0]
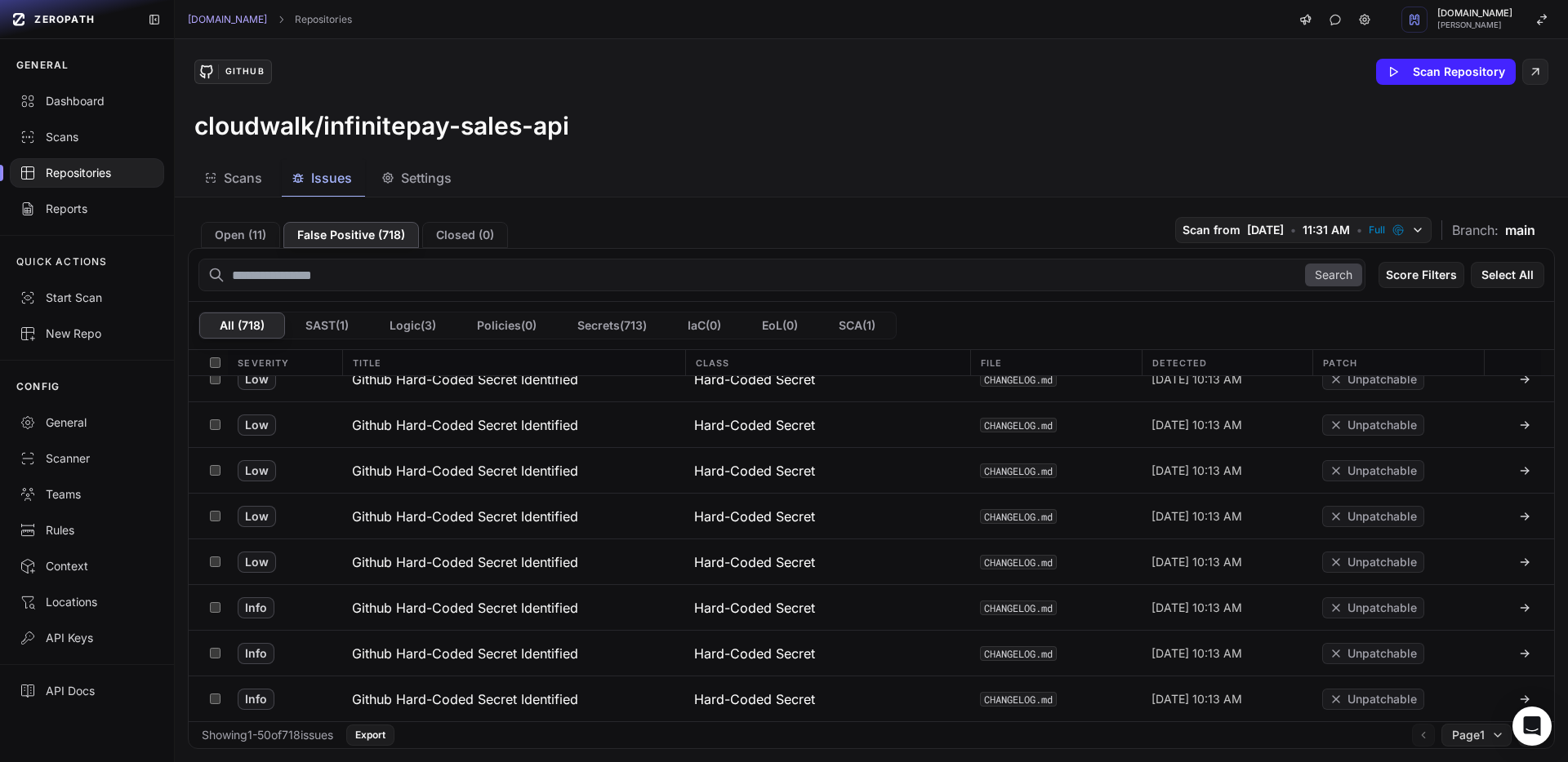
click at [94, 172] on div "Repositories" at bounding box center [86, 173] width 135 height 17
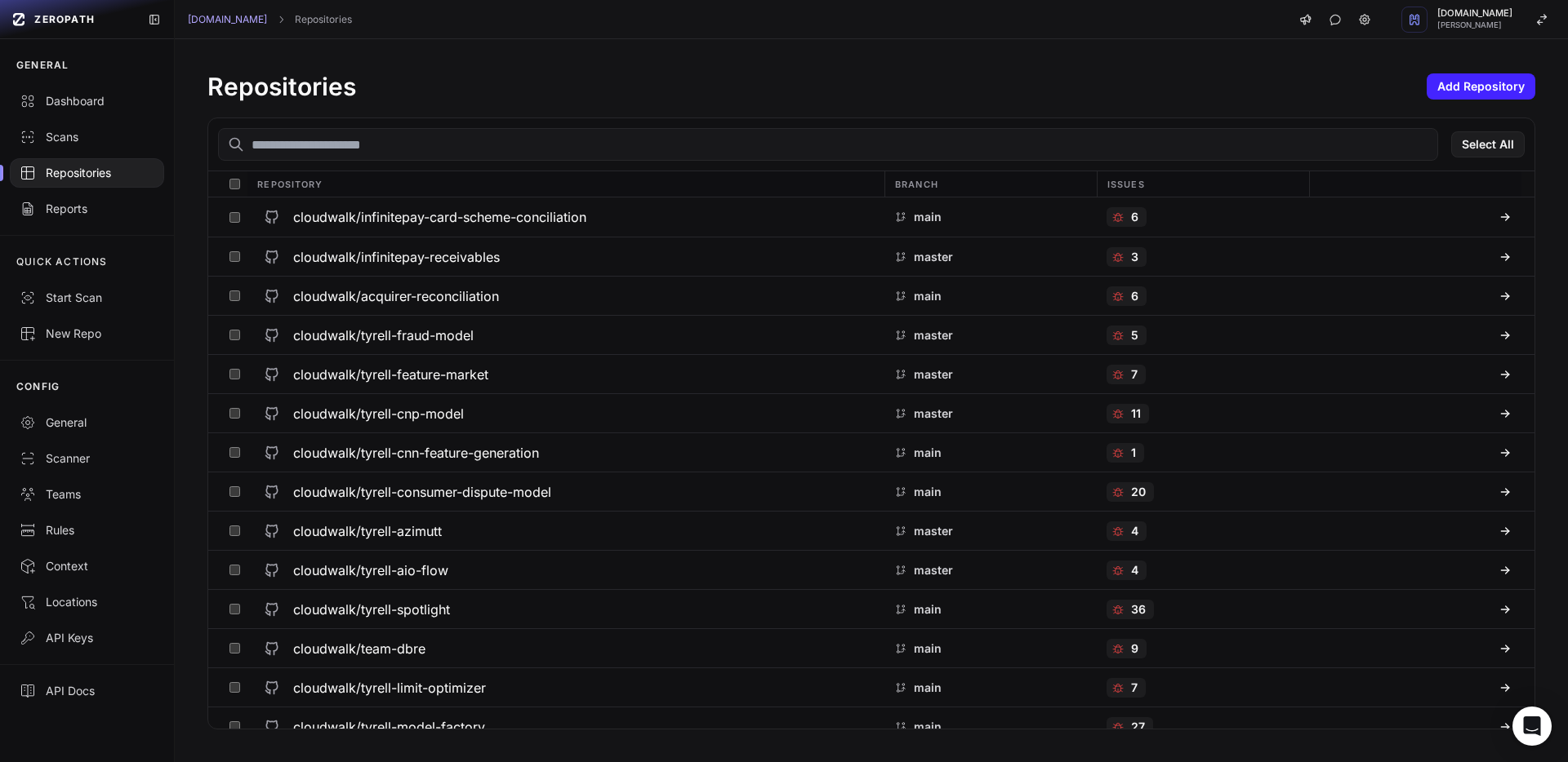
click at [358, 143] on input "text" at bounding box center [828, 144] width 1220 height 33
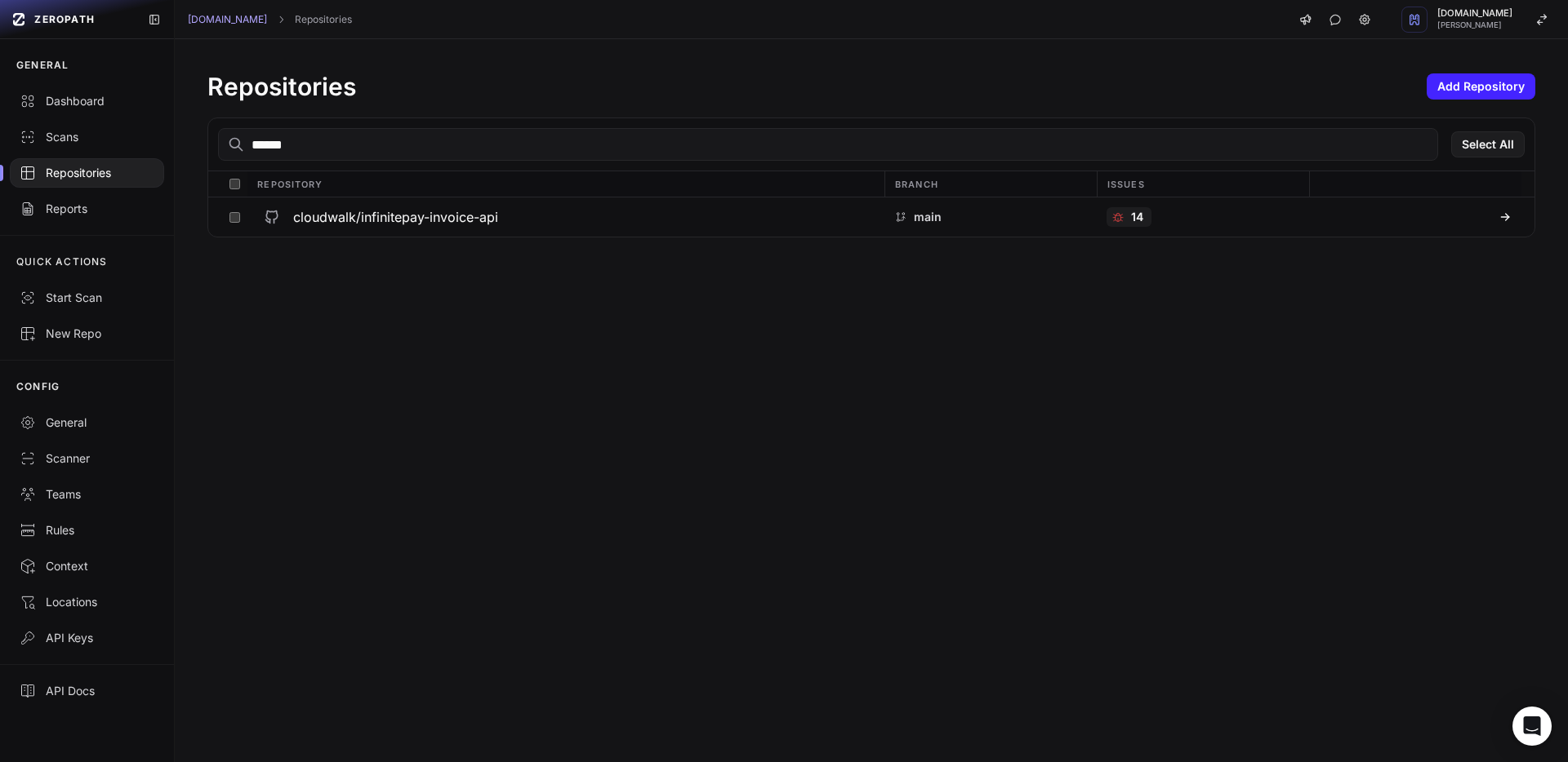
type input "*******"
click at [431, 214] on h3 "cloudwalk/infinitepay-invoice-api" at bounding box center [395, 217] width 205 height 19
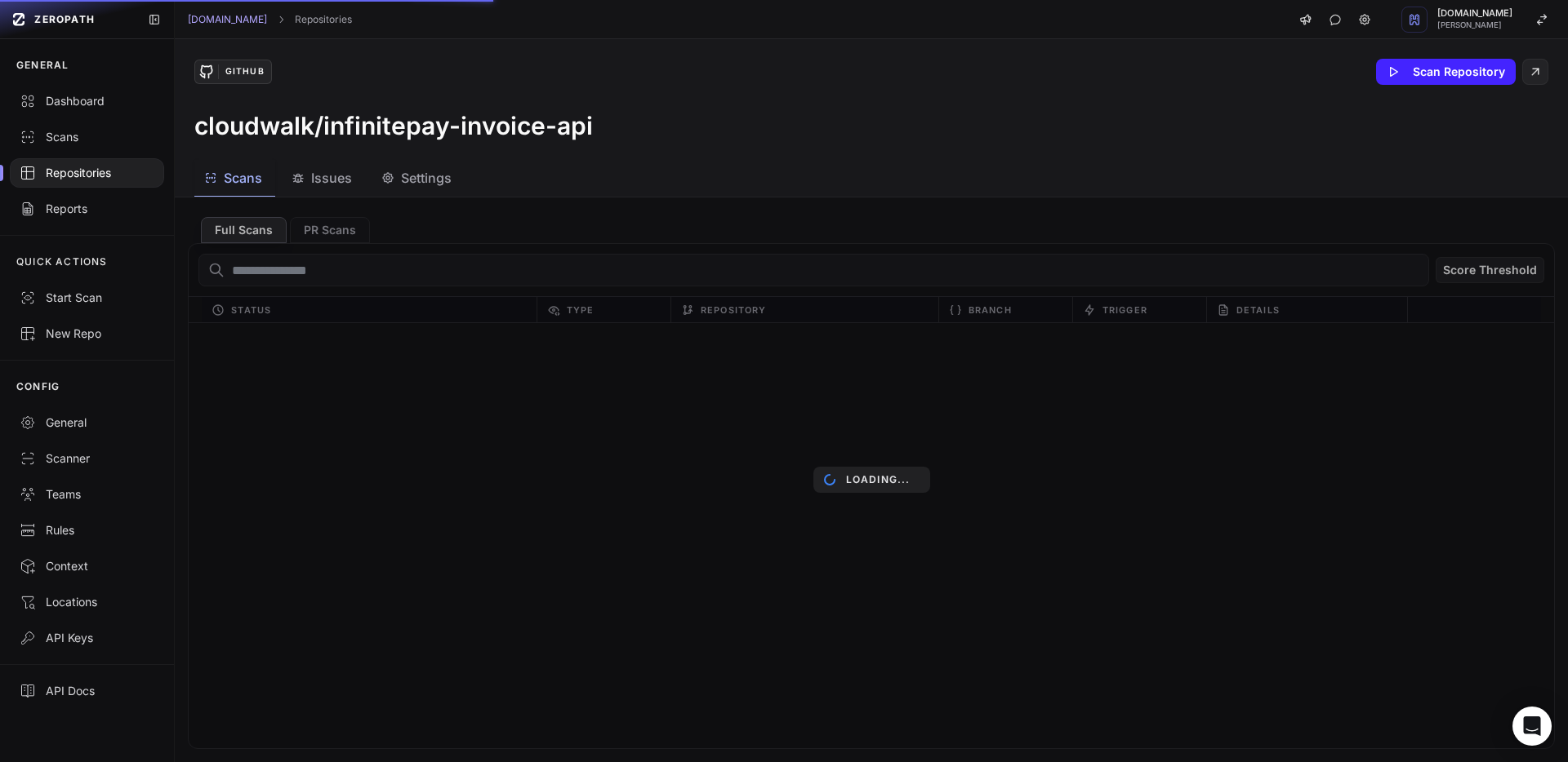
click at [329, 179] on span "Issues" at bounding box center [332, 178] width 40 height 19
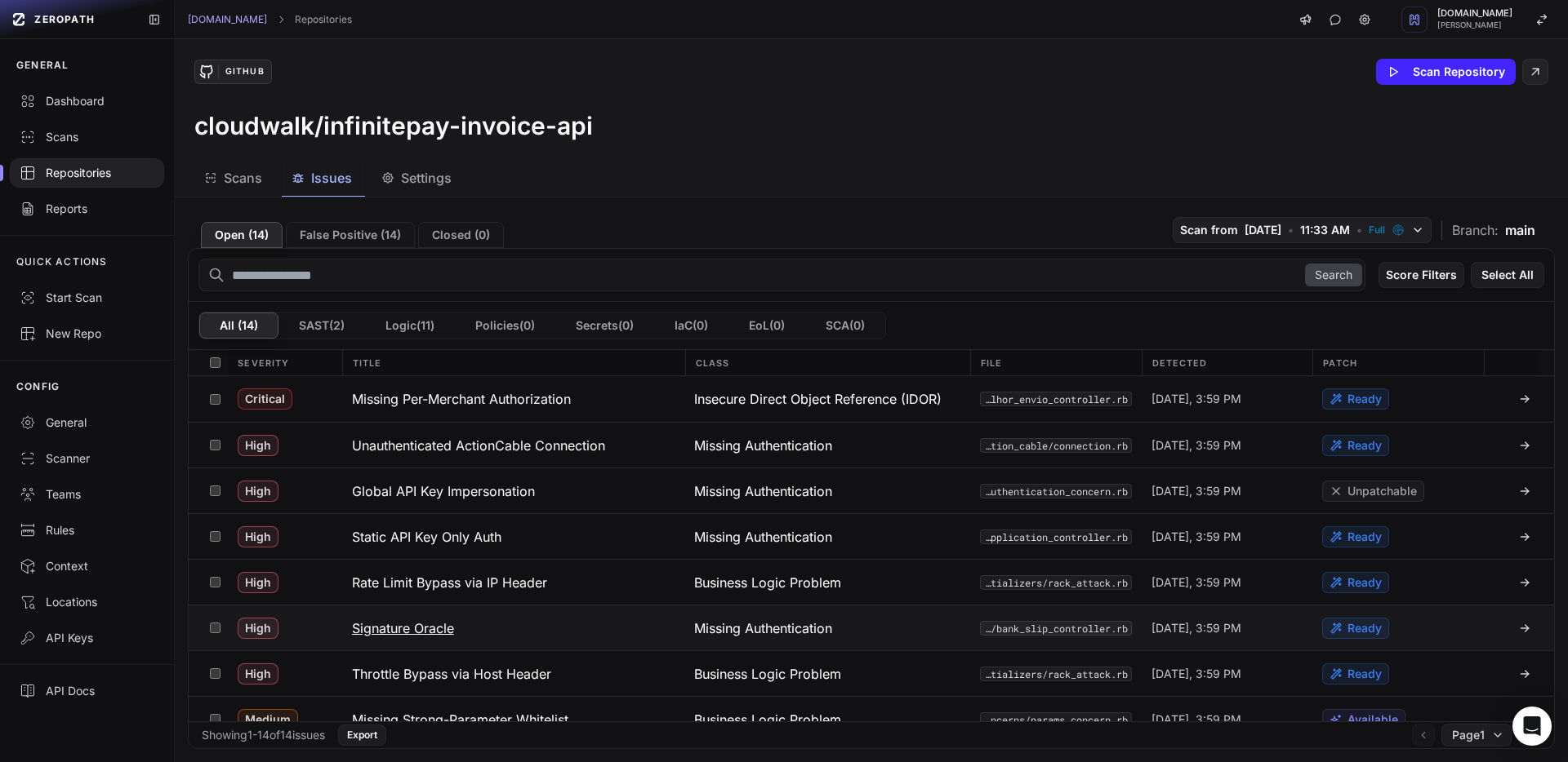
click at [454, 636] on h3 "Signature Oracle" at bounding box center [403, 628] width 102 height 19
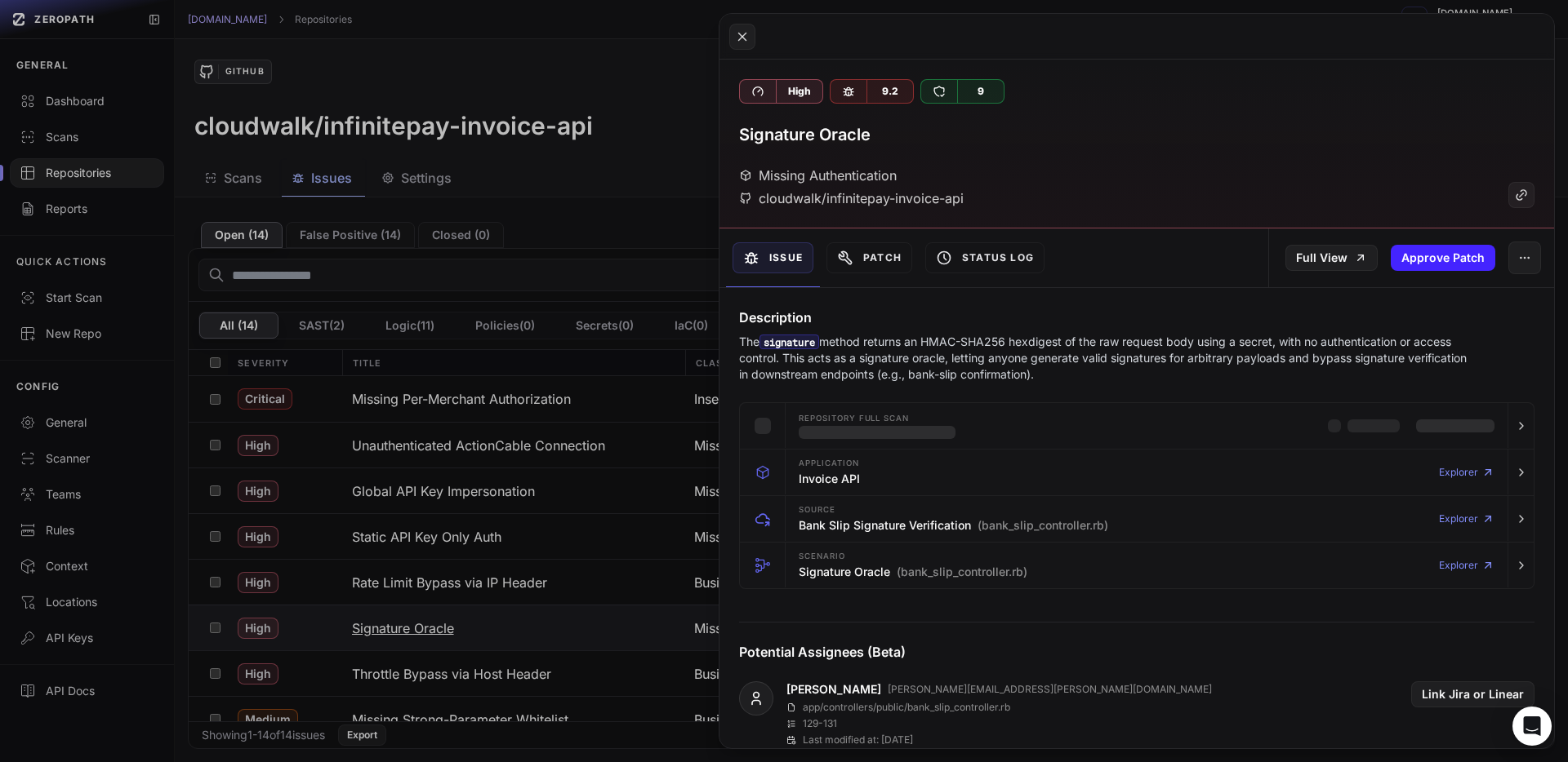
click at [454, 636] on button at bounding box center [784, 381] width 1568 height 762
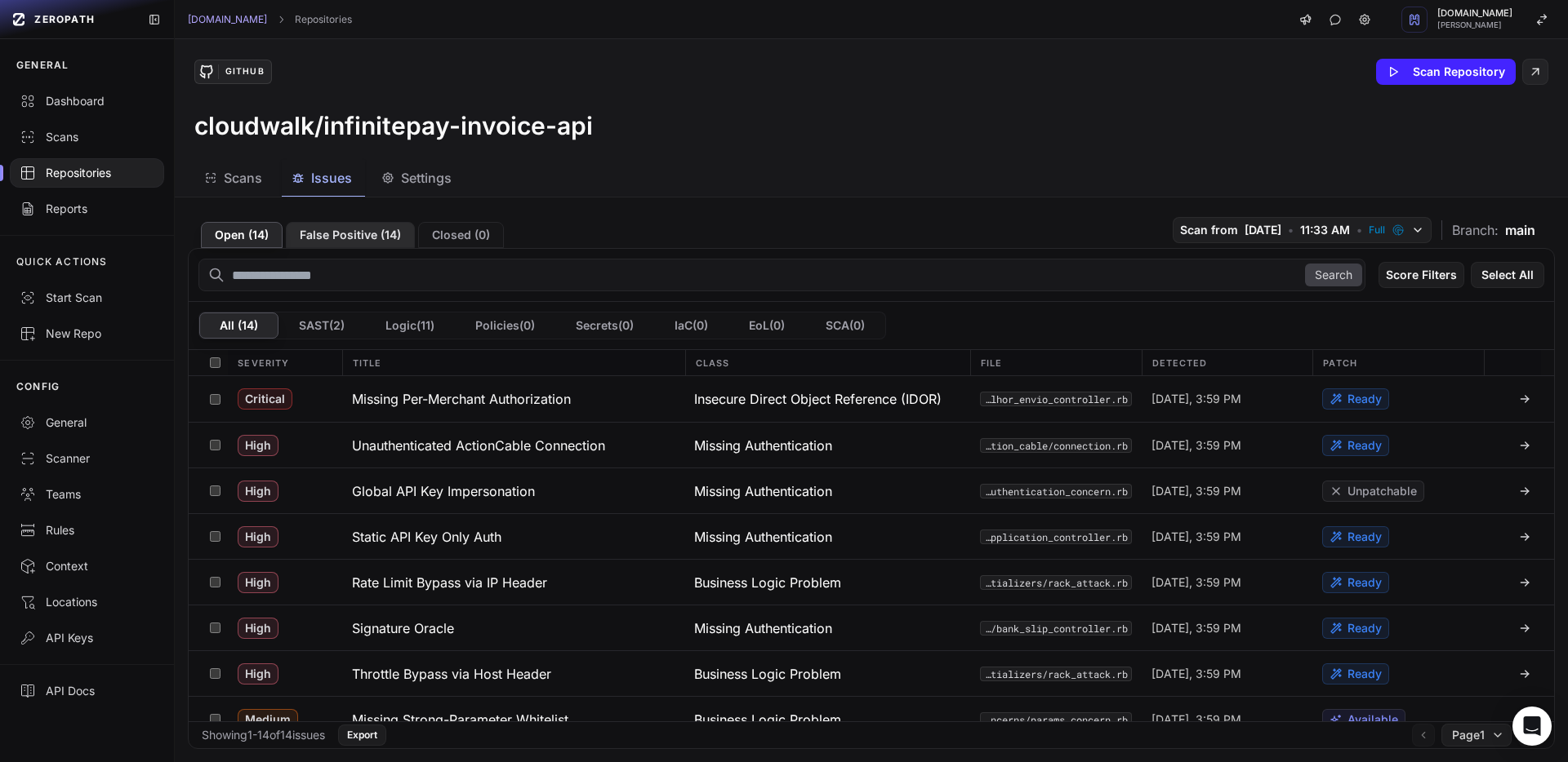
click at [349, 244] on button "False Positive ( 14 )" at bounding box center [350, 236] width 129 height 26
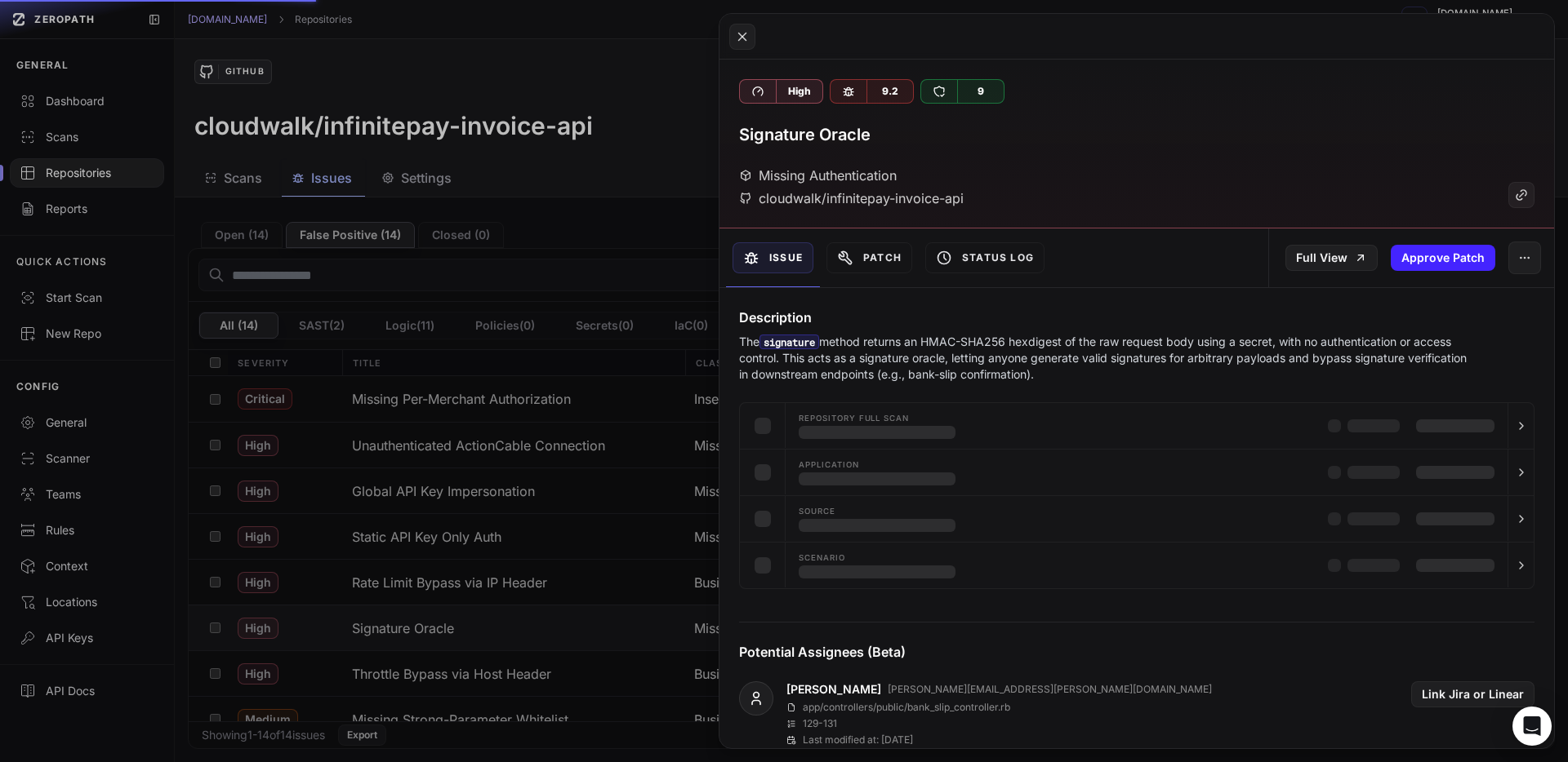
click at [361, 280] on button at bounding box center [784, 381] width 1568 height 762
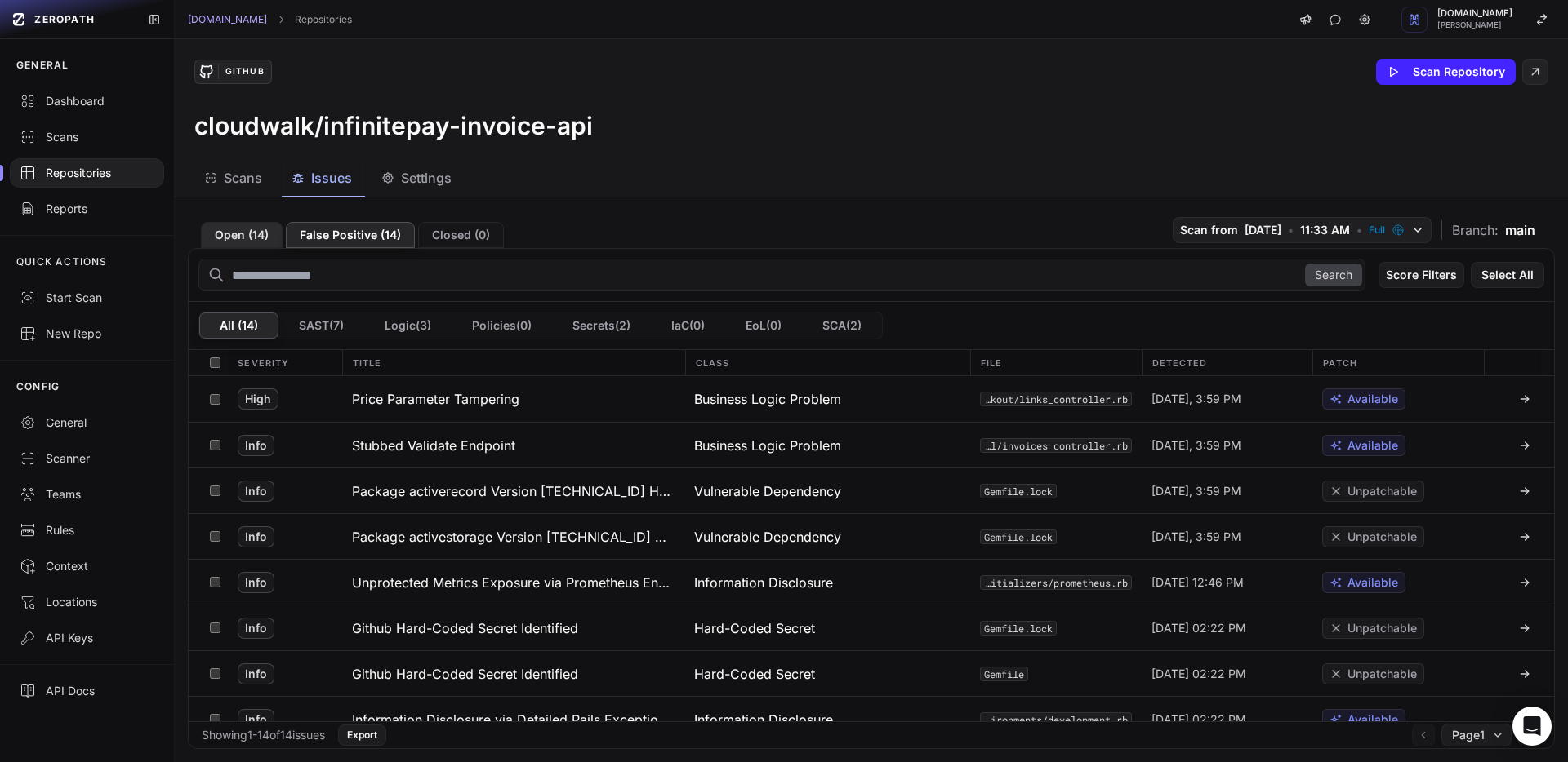
click at [256, 229] on button "Open ( 14 )" at bounding box center [241, 236] width 82 height 26
click at [258, 233] on button "Open ( 14 )" at bounding box center [241, 236] width 82 height 26
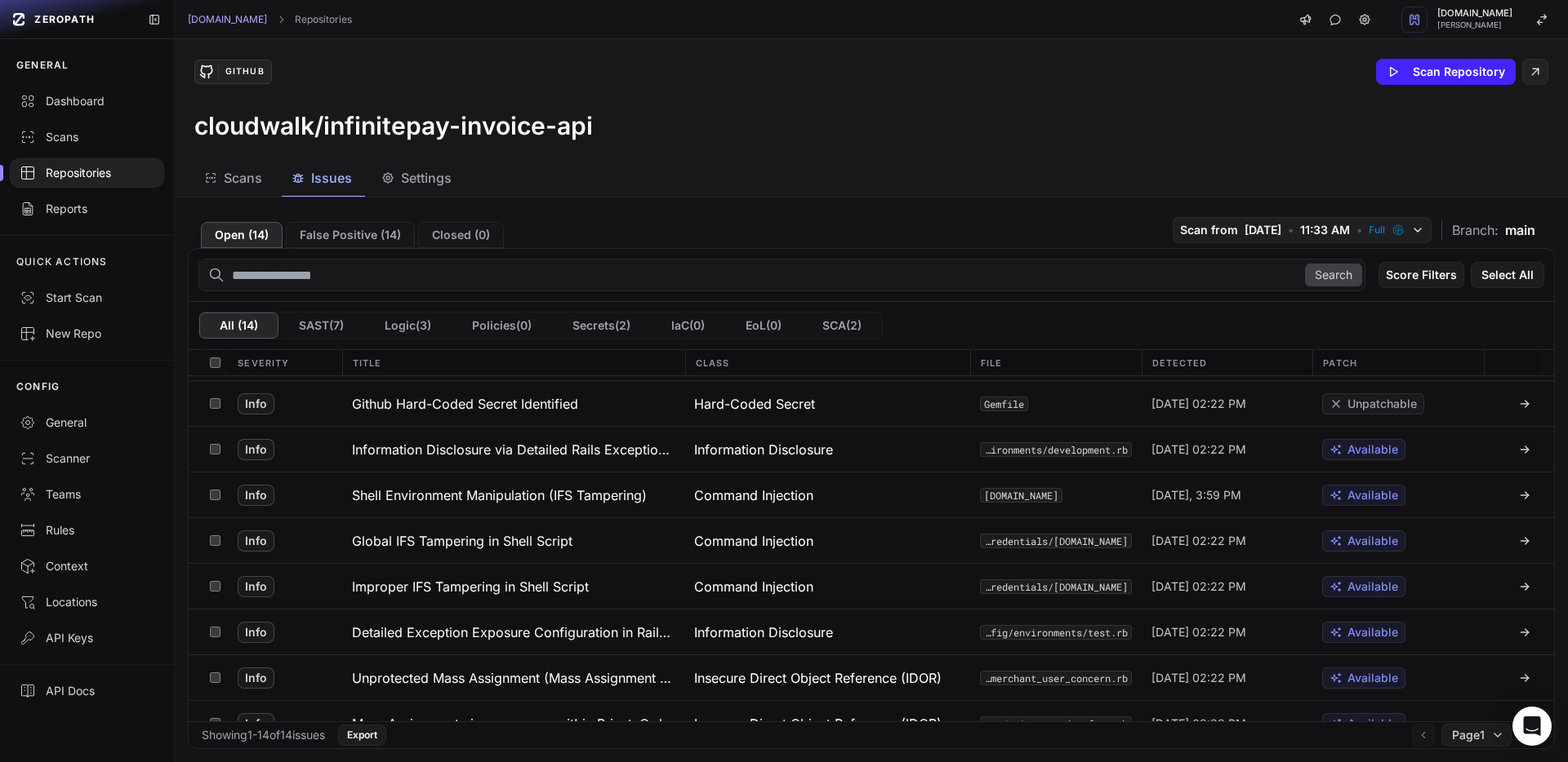
scroll to position [294, 0]
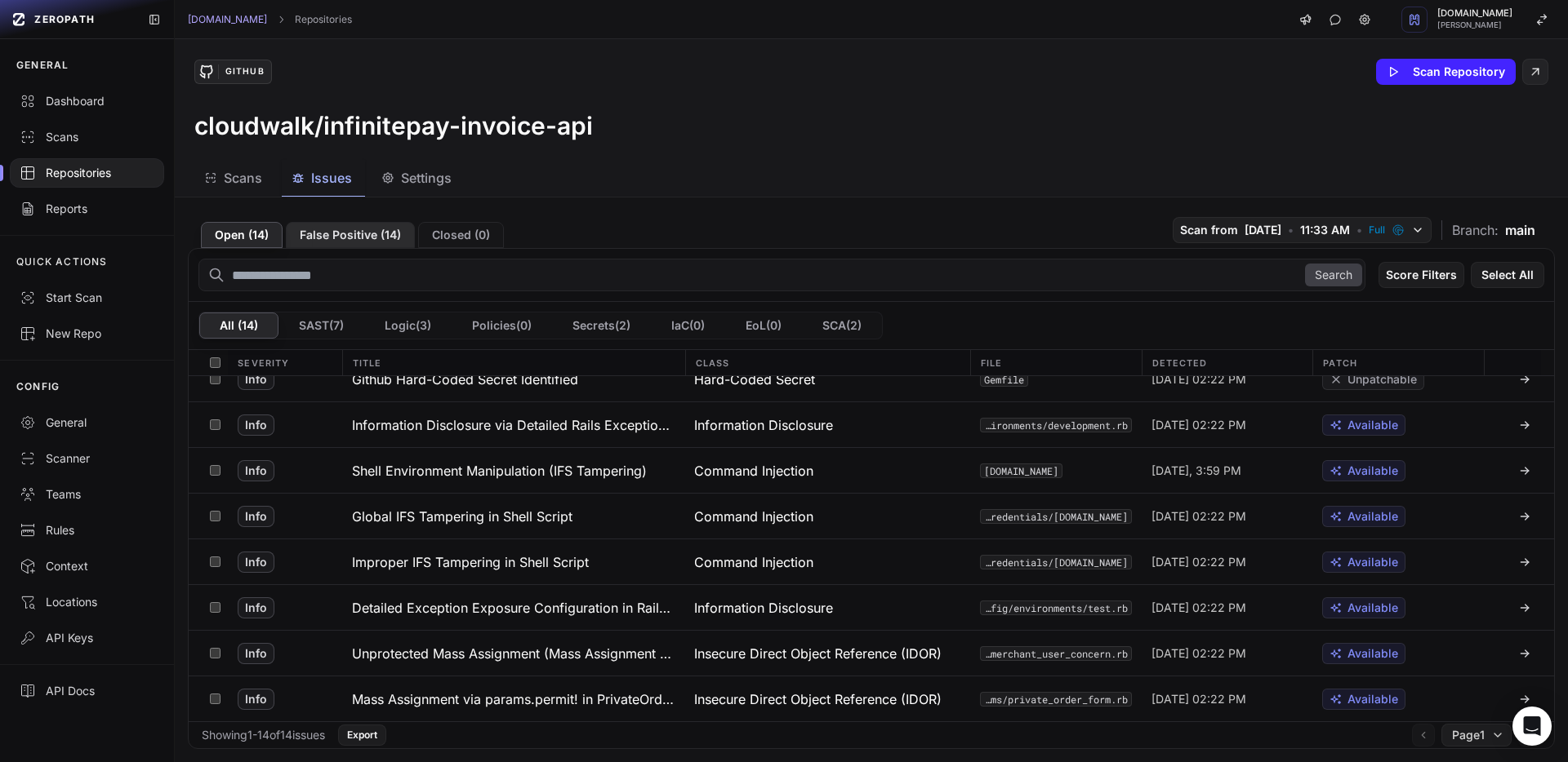
click at [352, 236] on button "False Positive ( 14 )" at bounding box center [350, 236] width 129 height 26
click at [234, 239] on button "Open ( 14 )" at bounding box center [241, 236] width 82 height 26
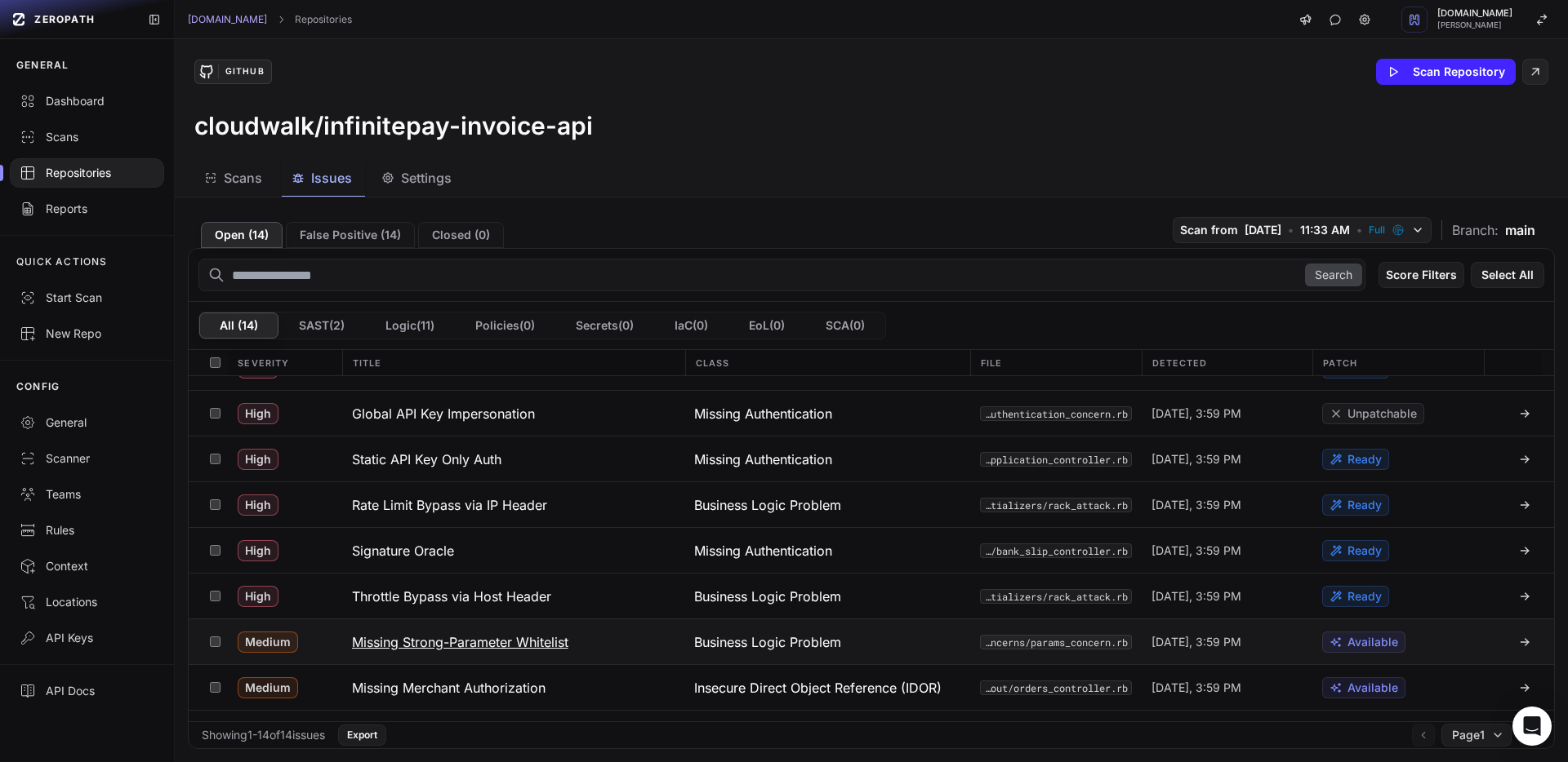
scroll to position [0, 0]
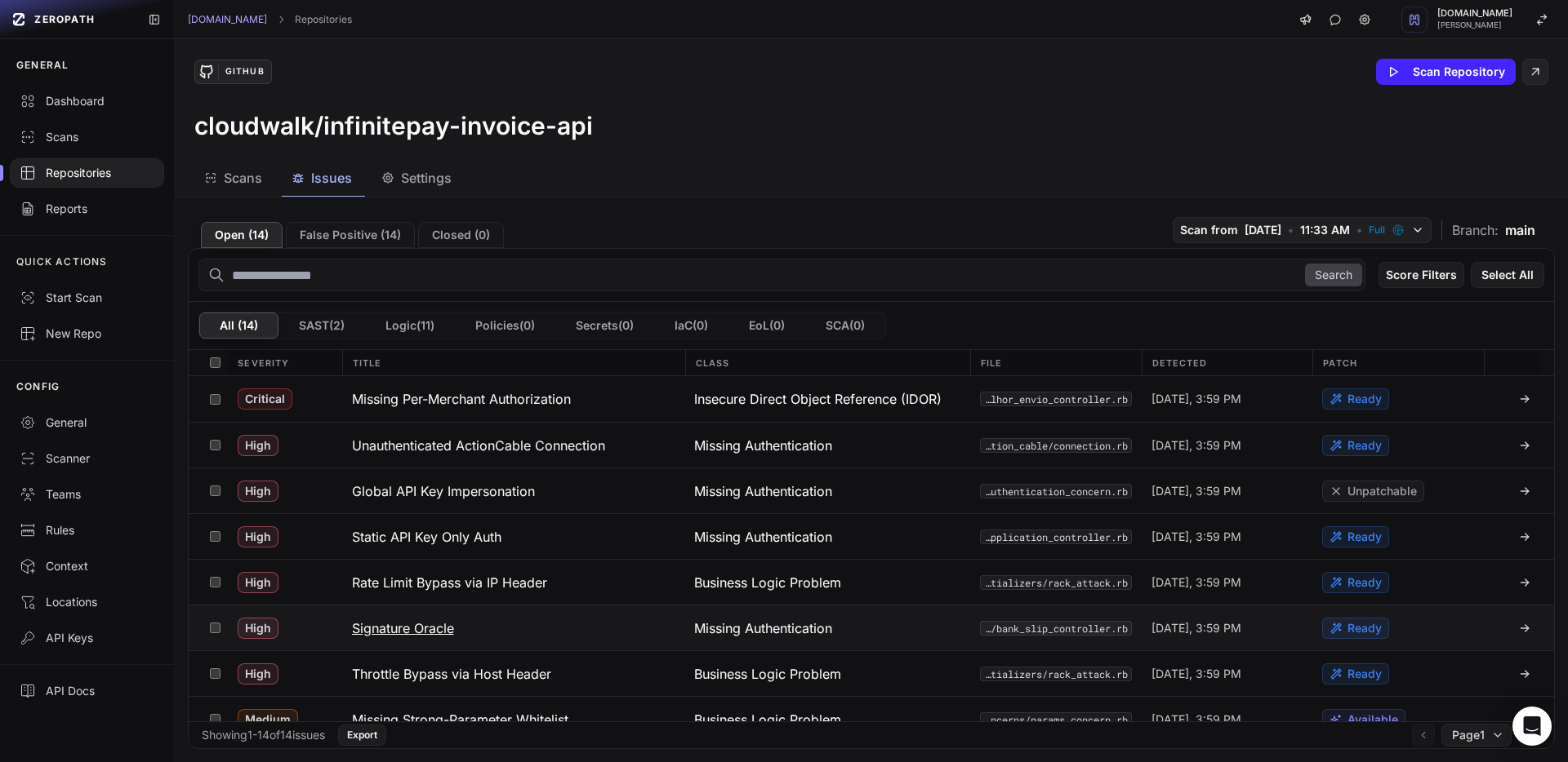
click at [466, 622] on button "Signature Oracle" at bounding box center [514, 628] width 343 height 45
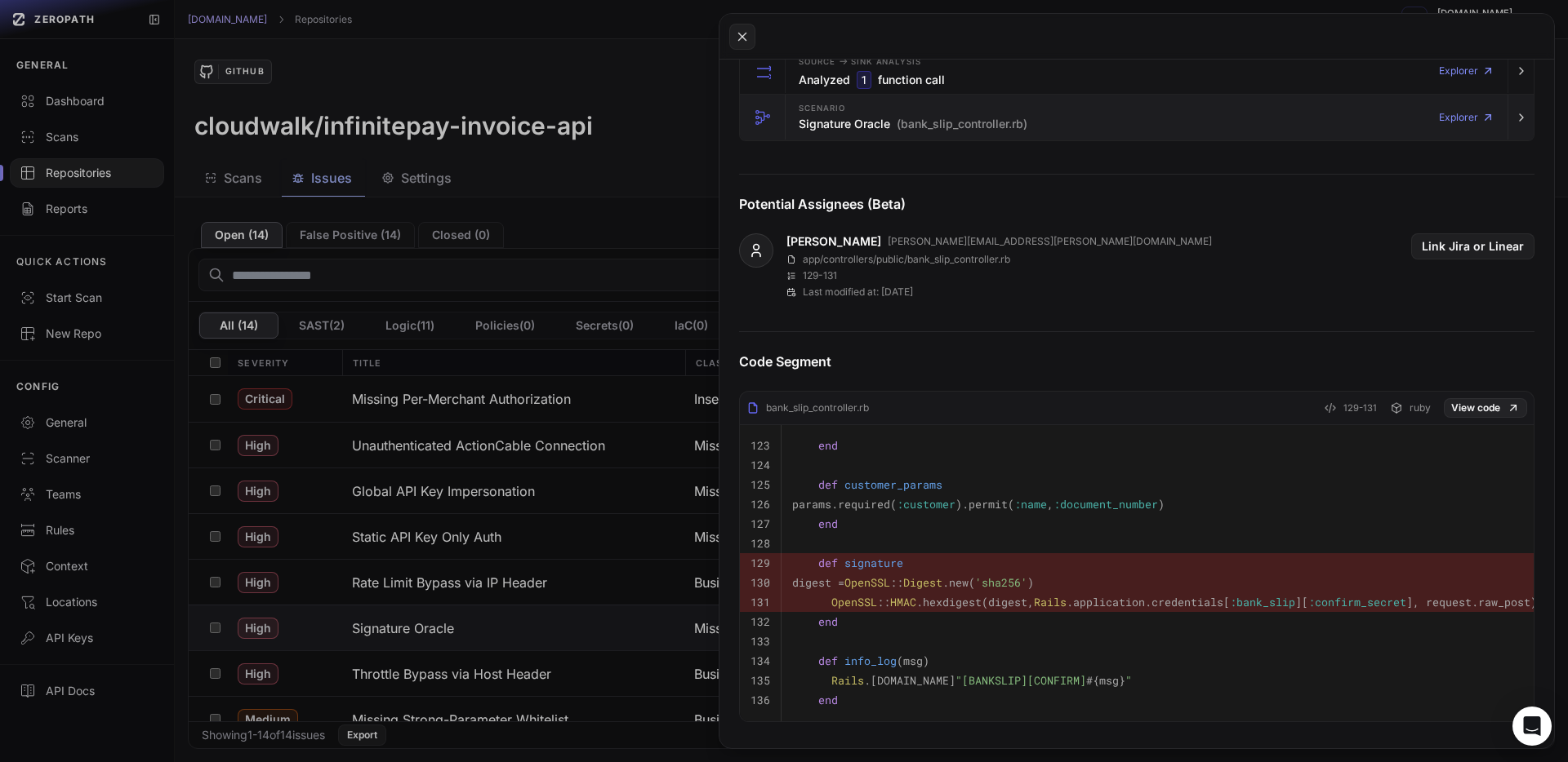
scroll to position [579, 0]
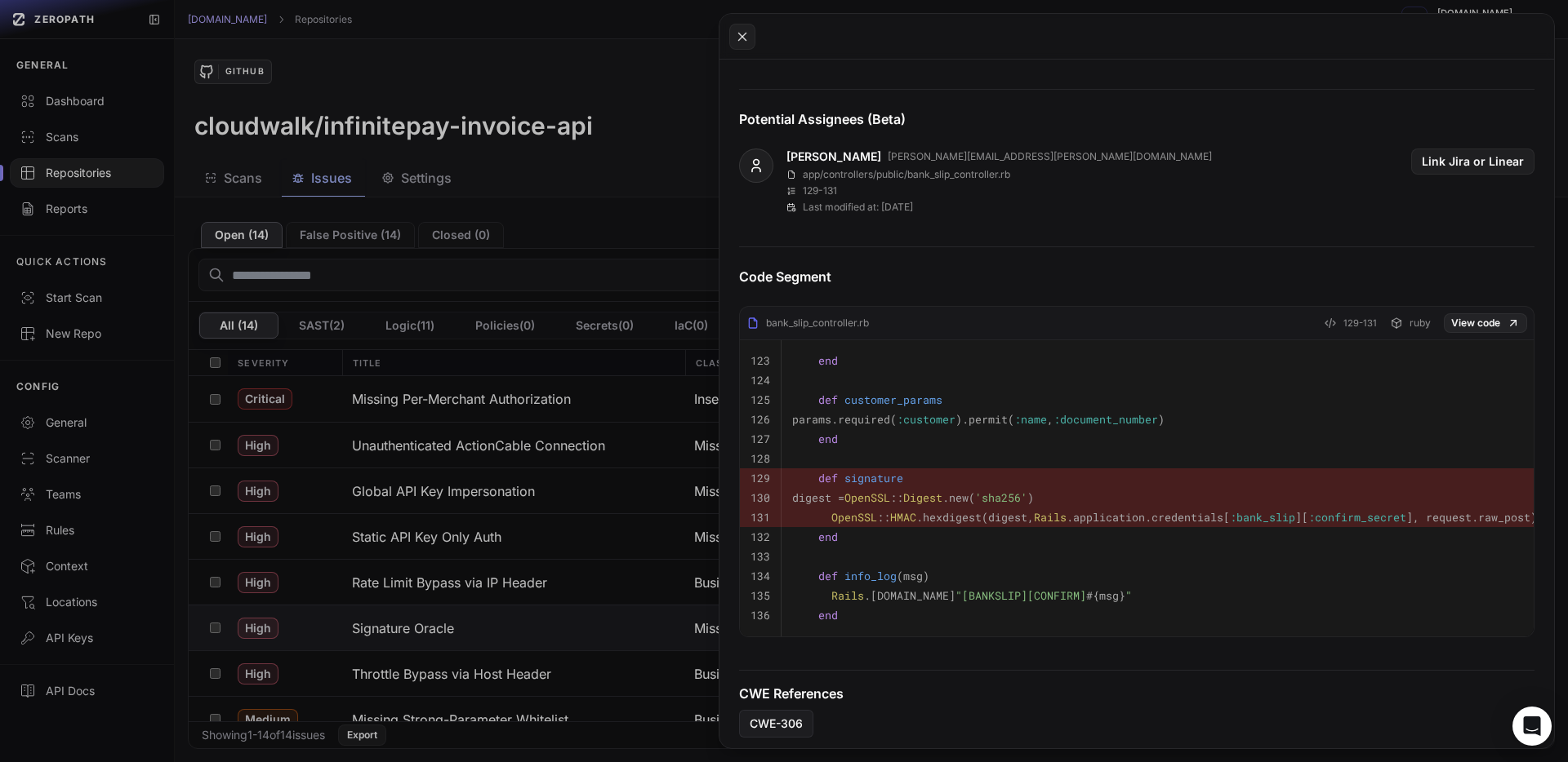
click at [655, 509] on button at bounding box center [784, 381] width 1568 height 762
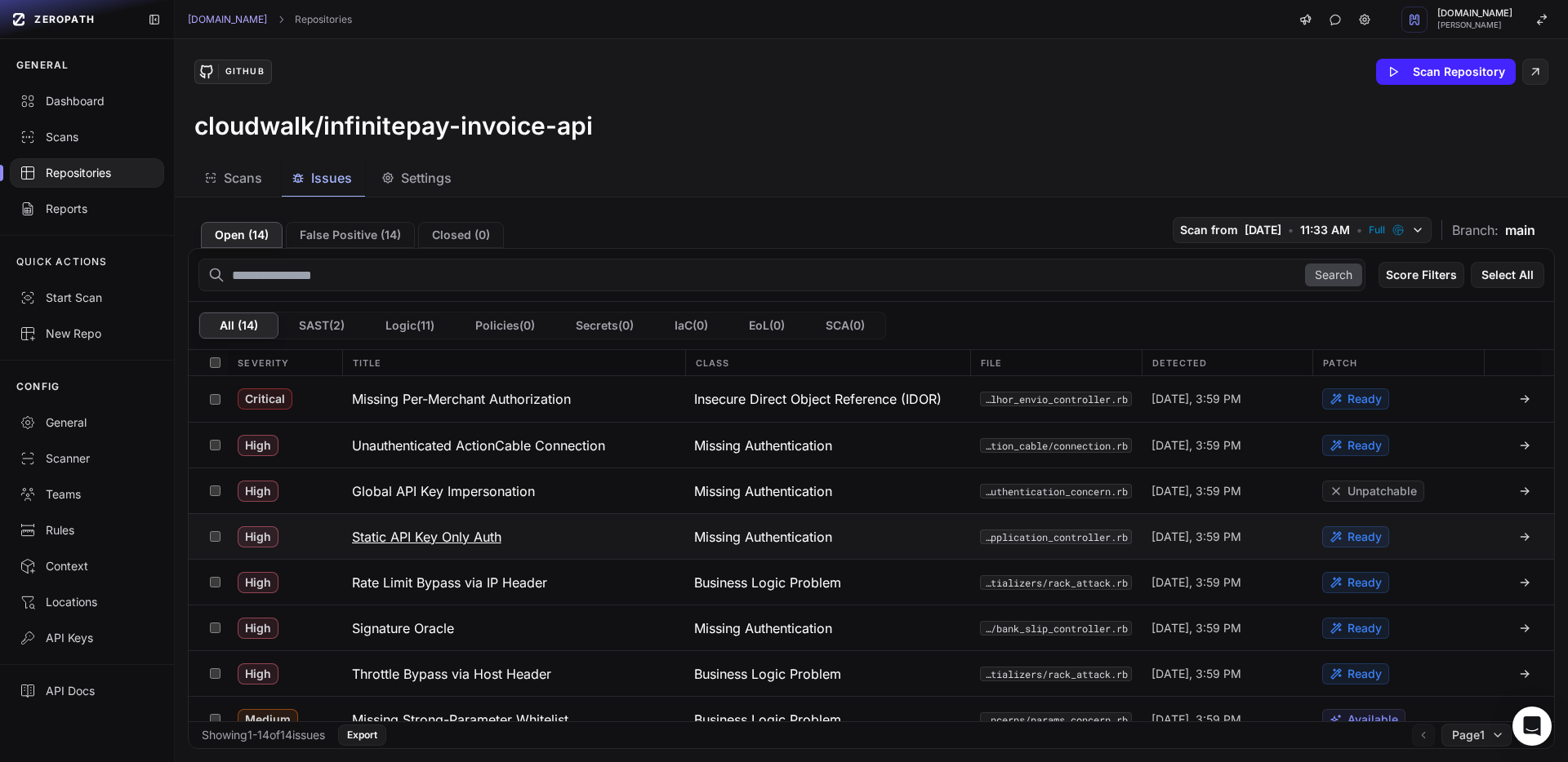
click at [617, 535] on button "Static API Key Only Auth" at bounding box center [514, 536] width 343 height 45
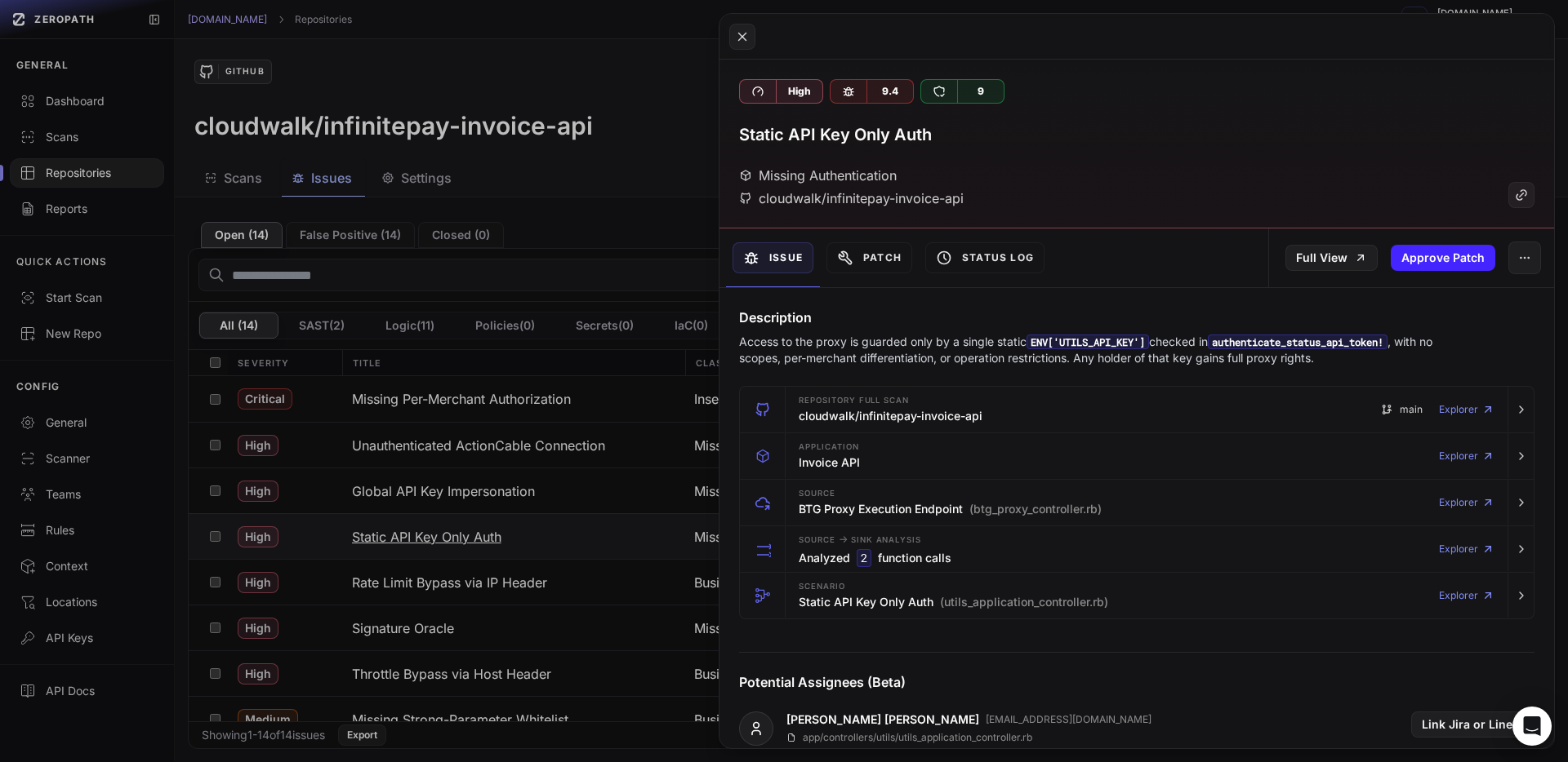
click at [617, 535] on button at bounding box center [784, 381] width 1568 height 762
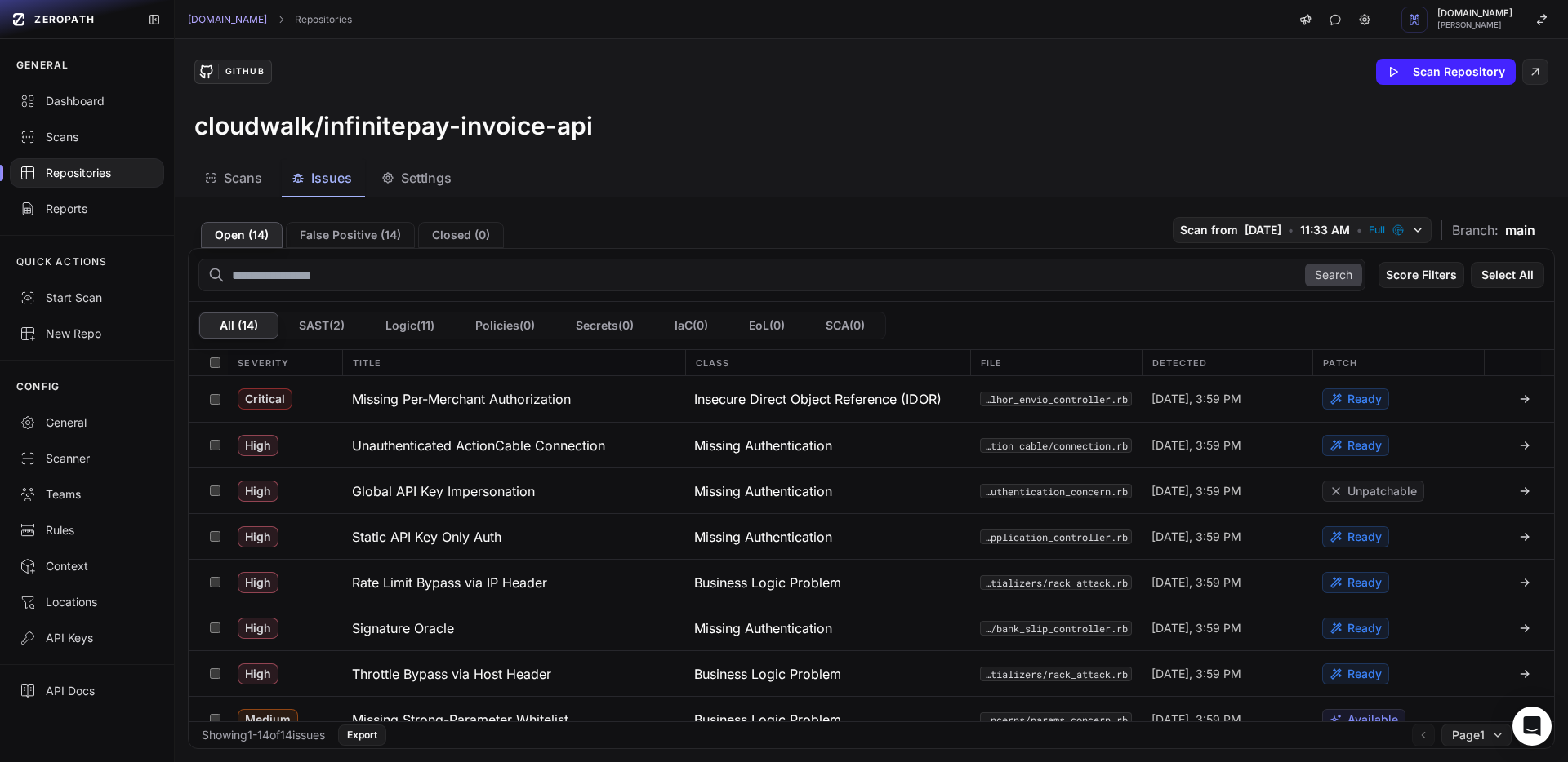
click at [445, 173] on span "Settings" at bounding box center [427, 178] width 51 height 19
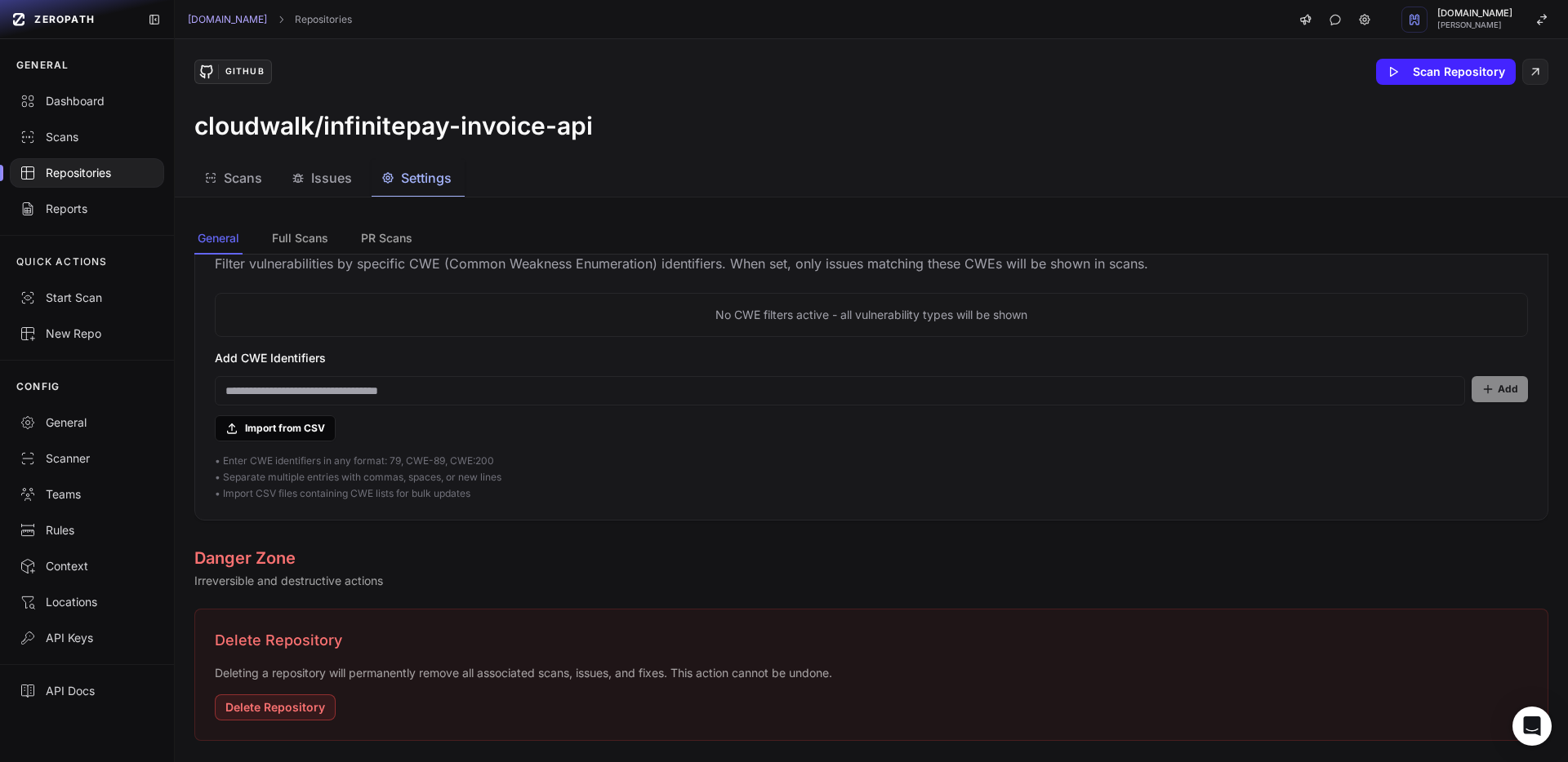
scroll to position [1285, 0]
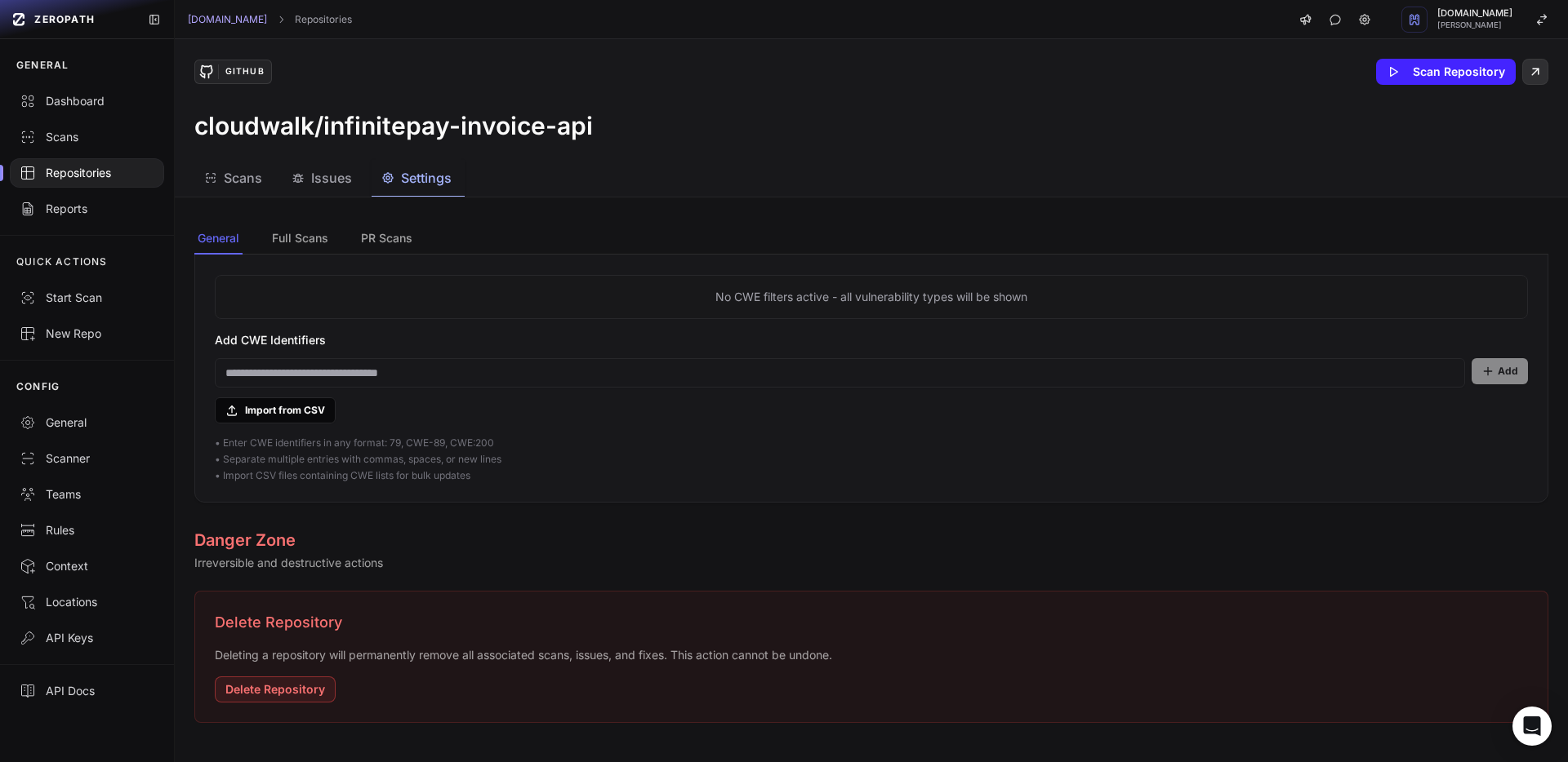
click at [1528, 74] on icon at bounding box center [1535, 72] width 15 height 19
click at [358, 235] on button "Full Scans" at bounding box center [387, 238] width 58 height 31
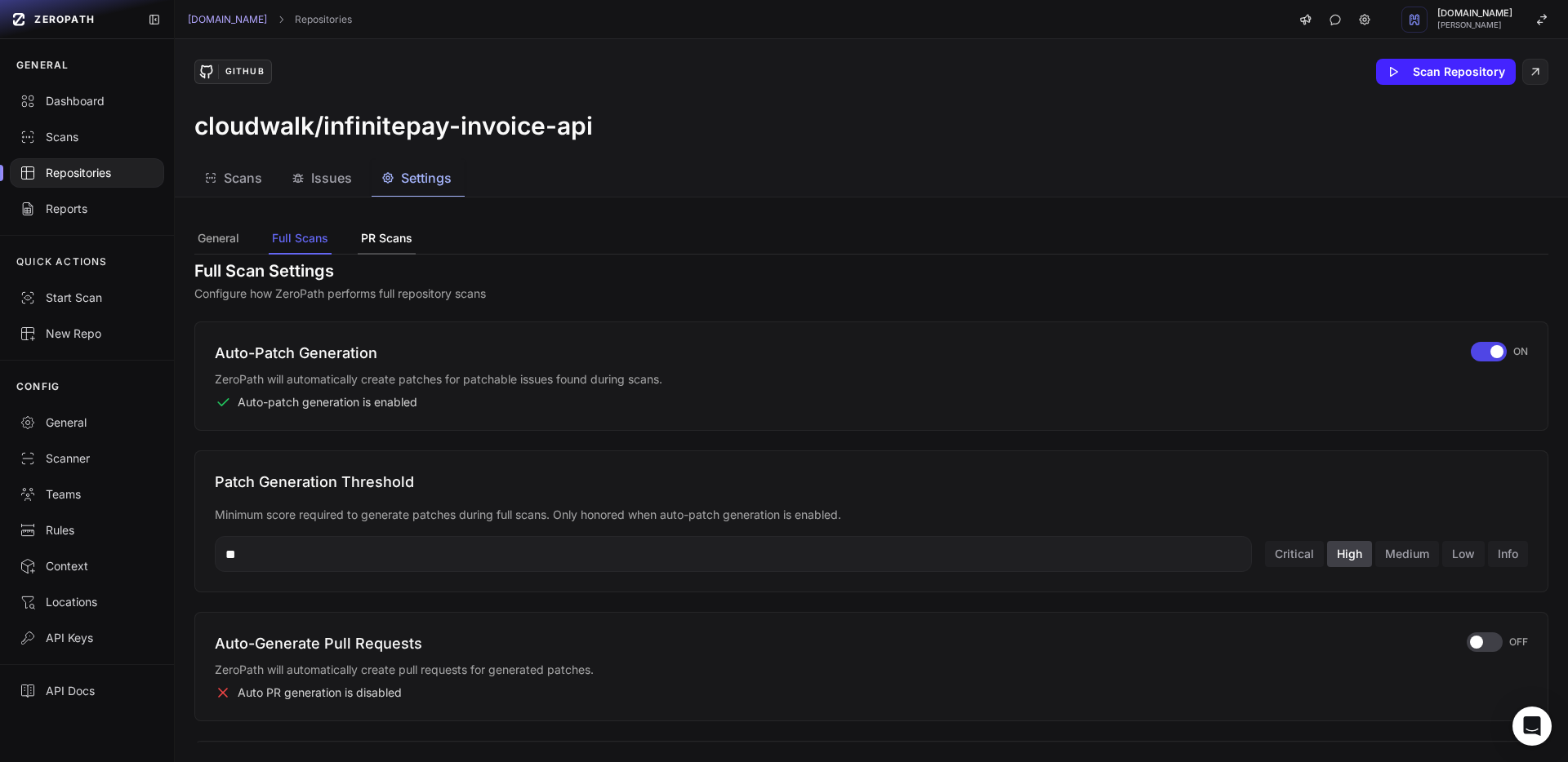
scroll to position [0, 0]
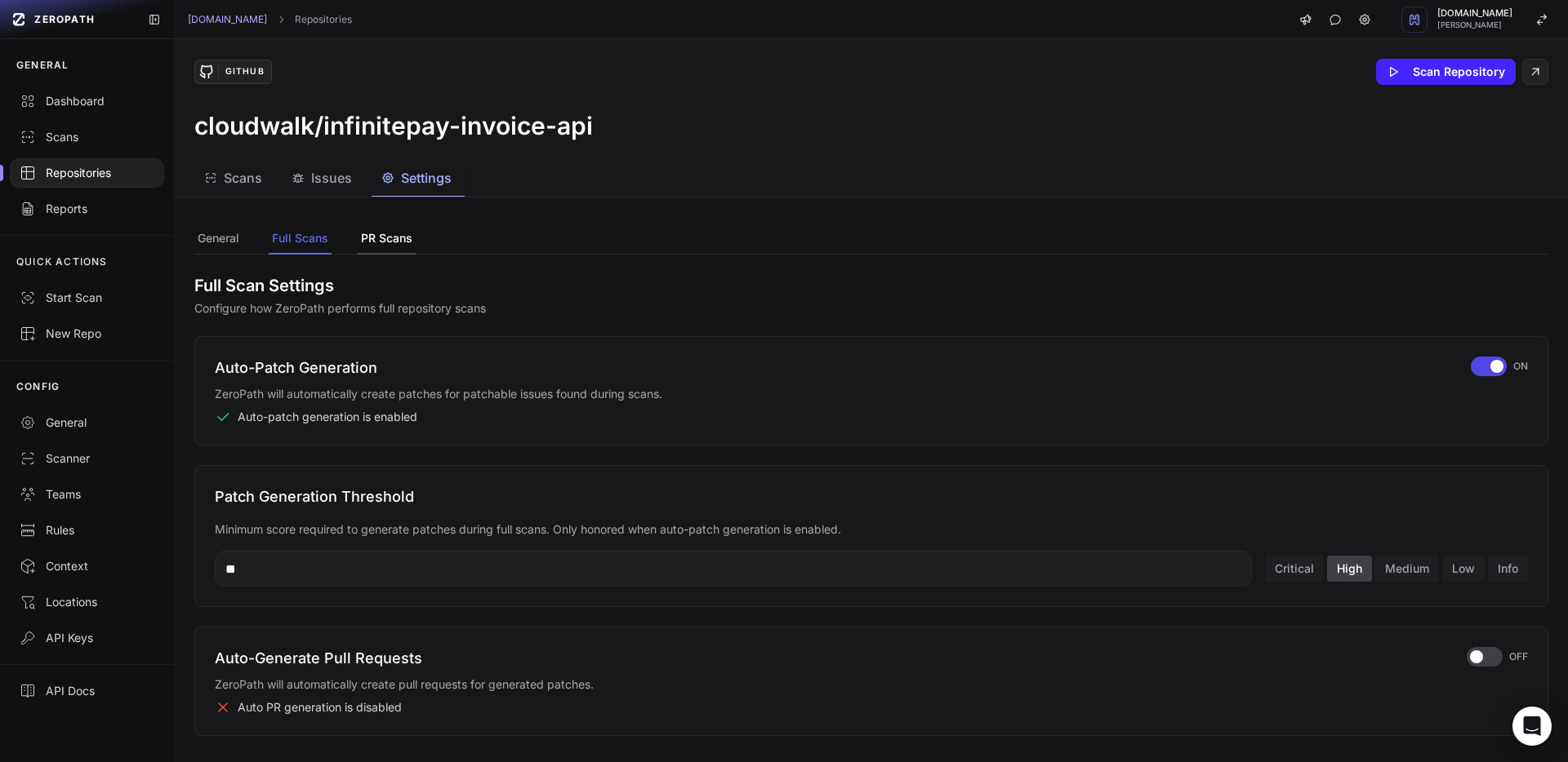
click at [375, 236] on button "PR Scans" at bounding box center [387, 238] width 58 height 31
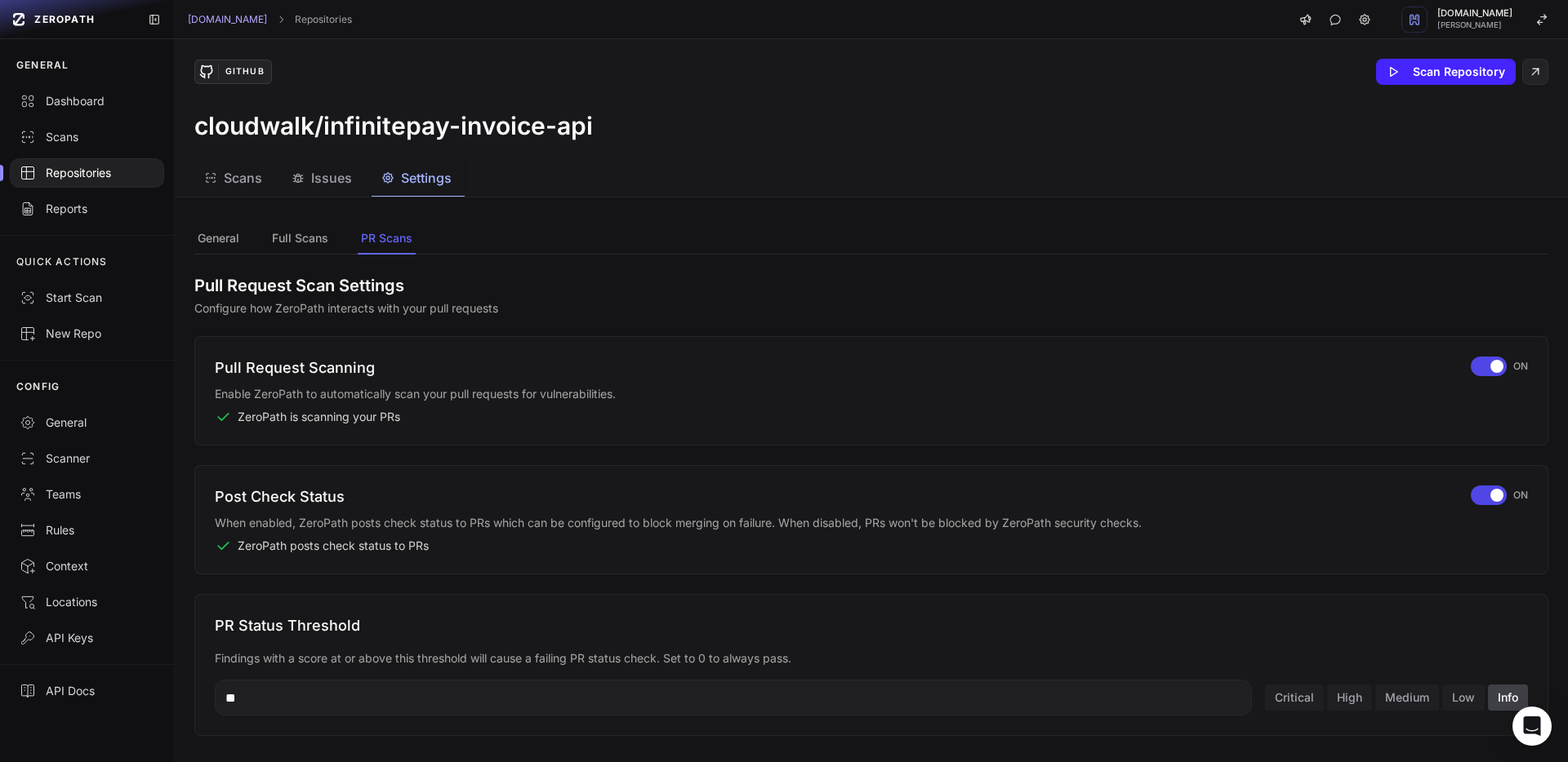
scroll to position [775, 0]
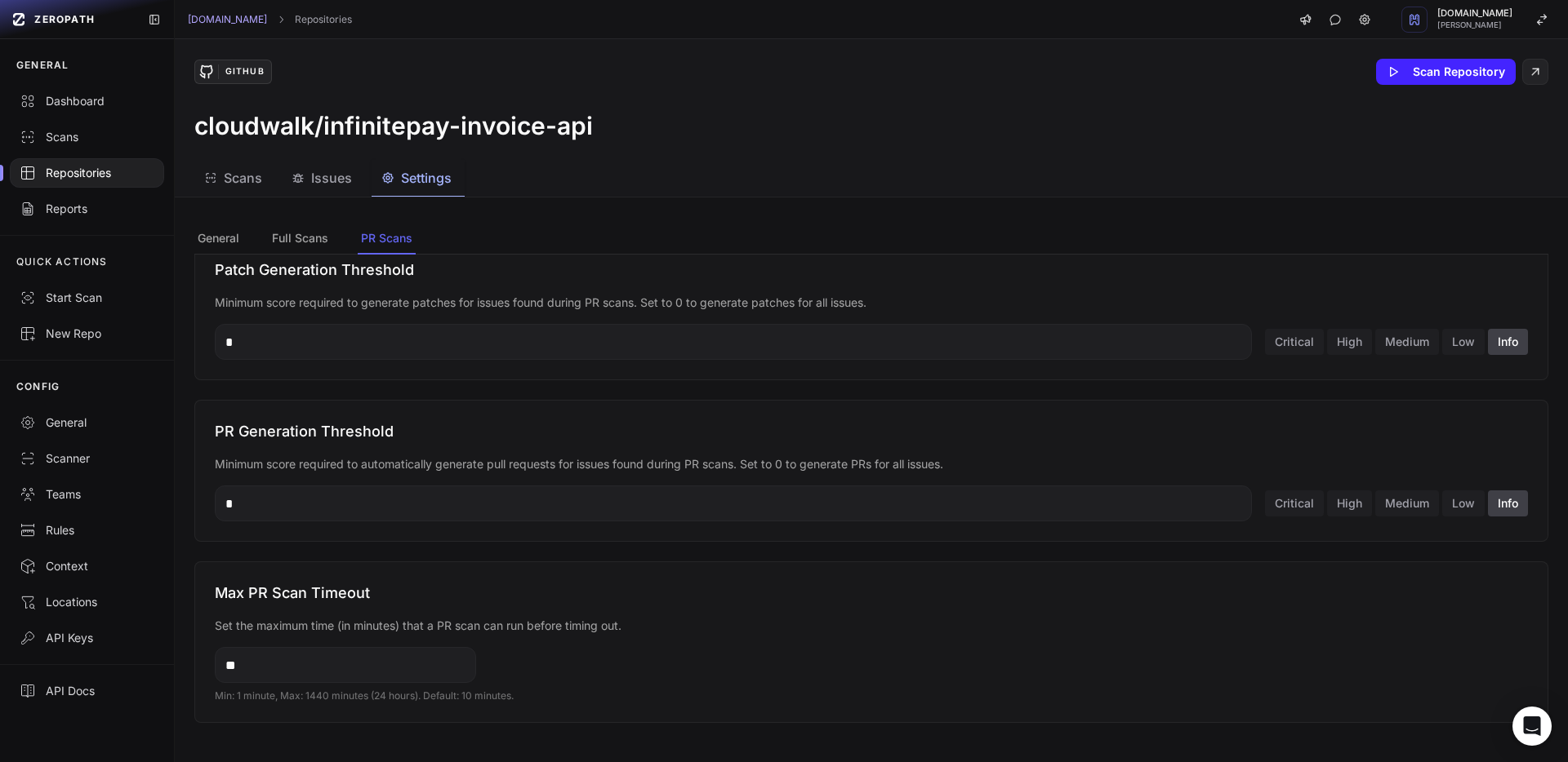
click at [251, 184] on span "Scans" at bounding box center [243, 178] width 39 height 19
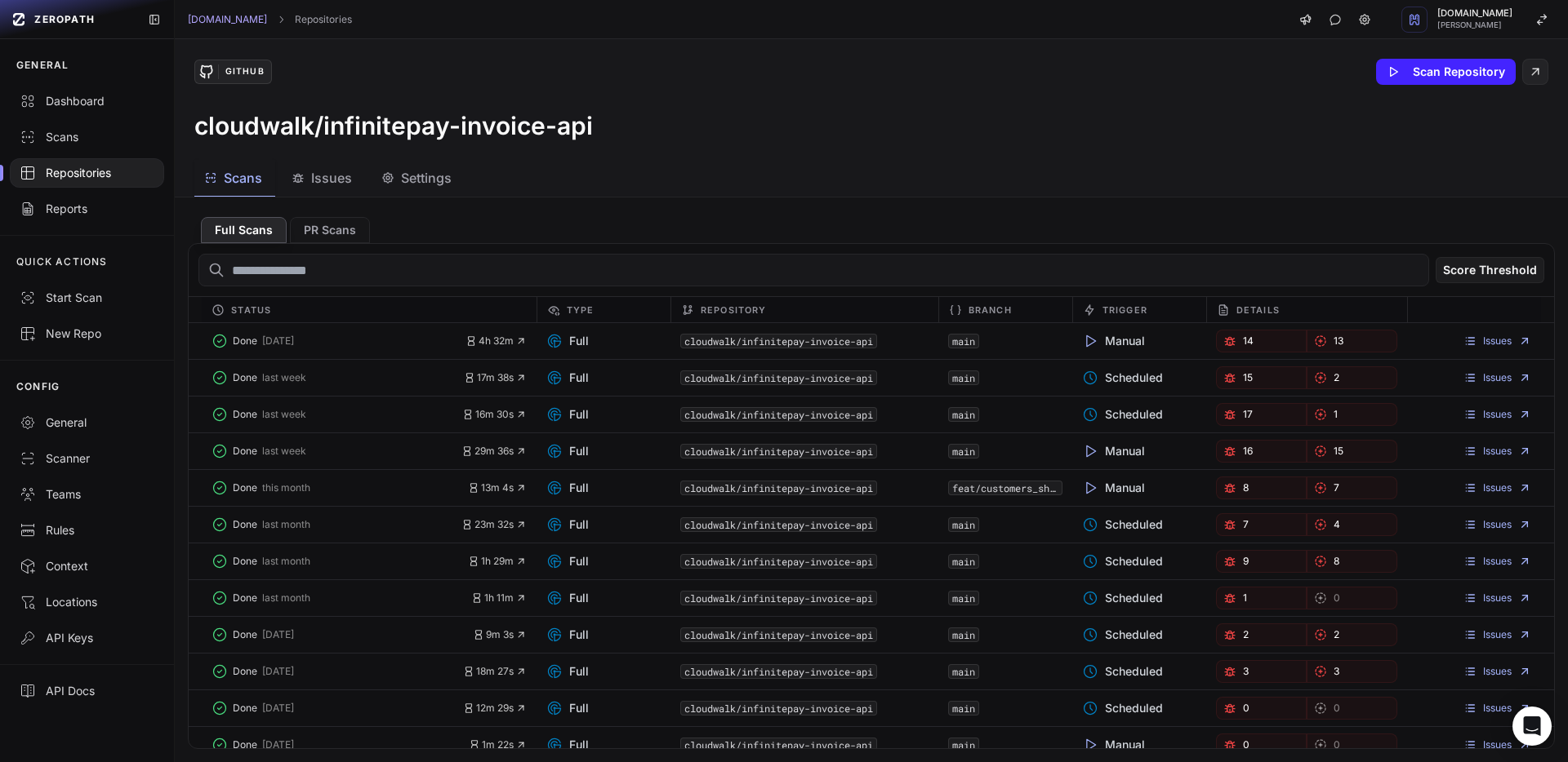
click at [302, 182] on icon "button" at bounding box center [298, 178] width 13 height 13
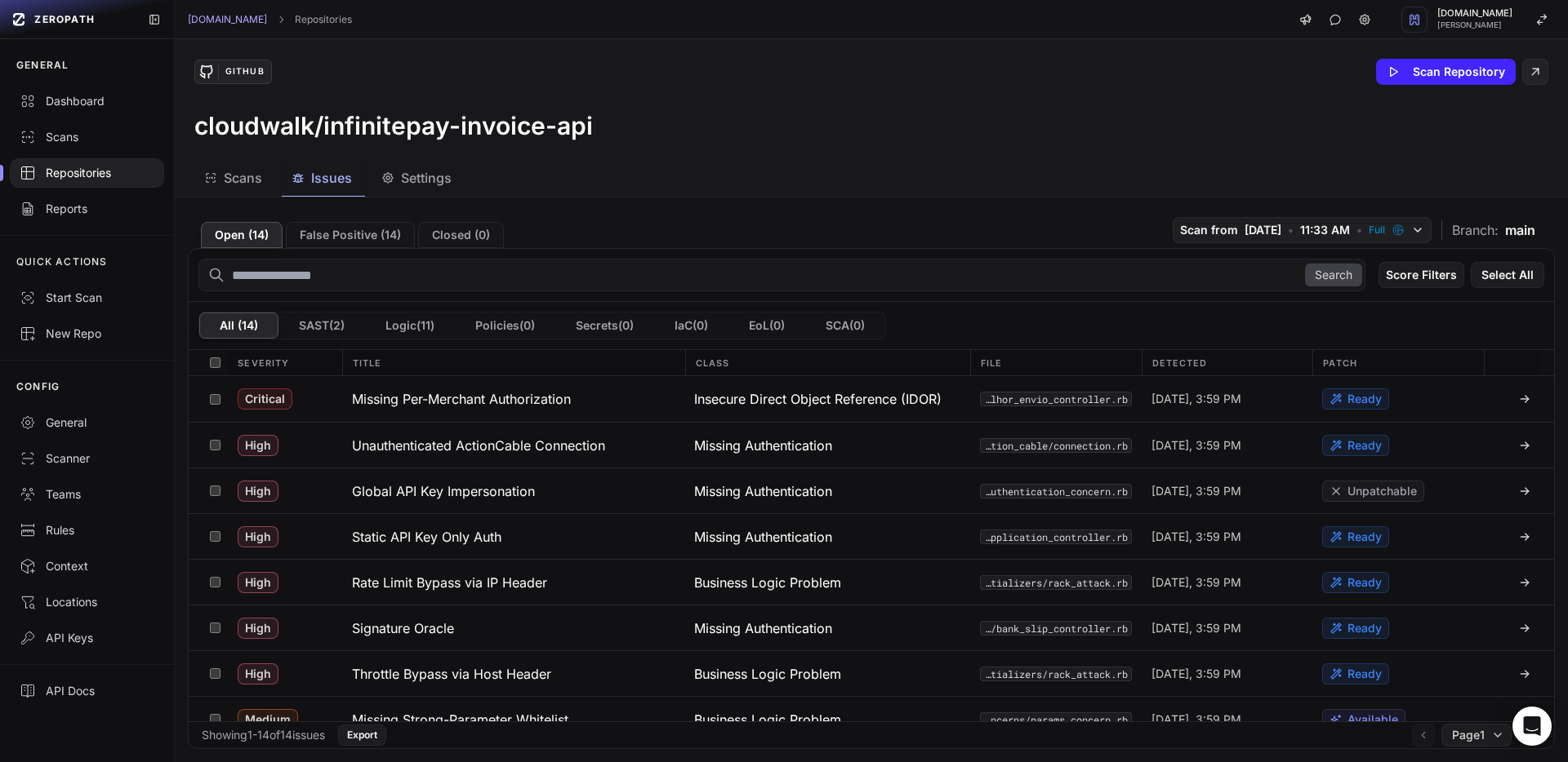
click at [422, 188] on button "Settings" at bounding box center [419, 178] width 93 height 37
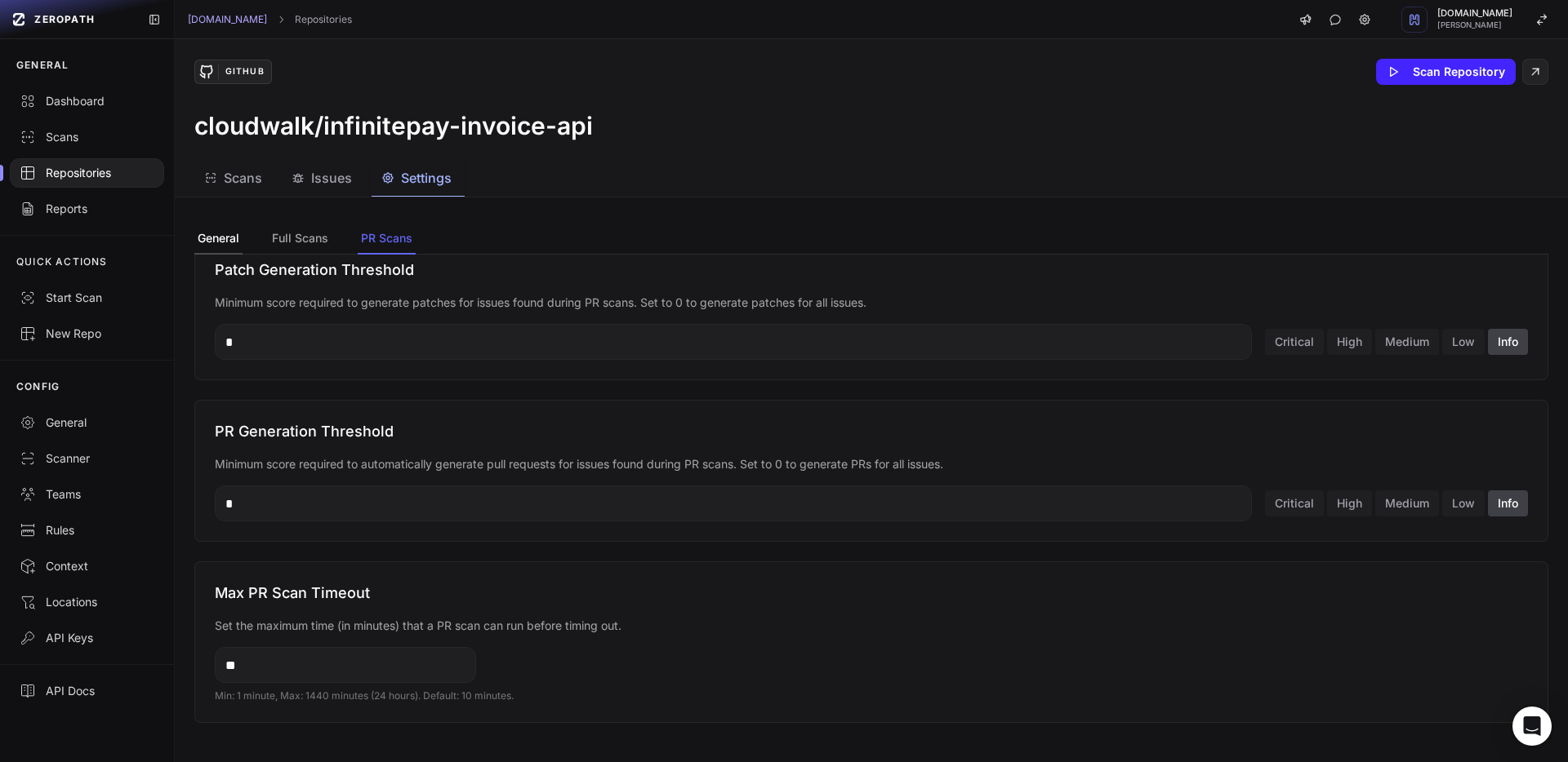
click at [232, 250] on button "General" at bounding box center [218, 238] width 48 height 31
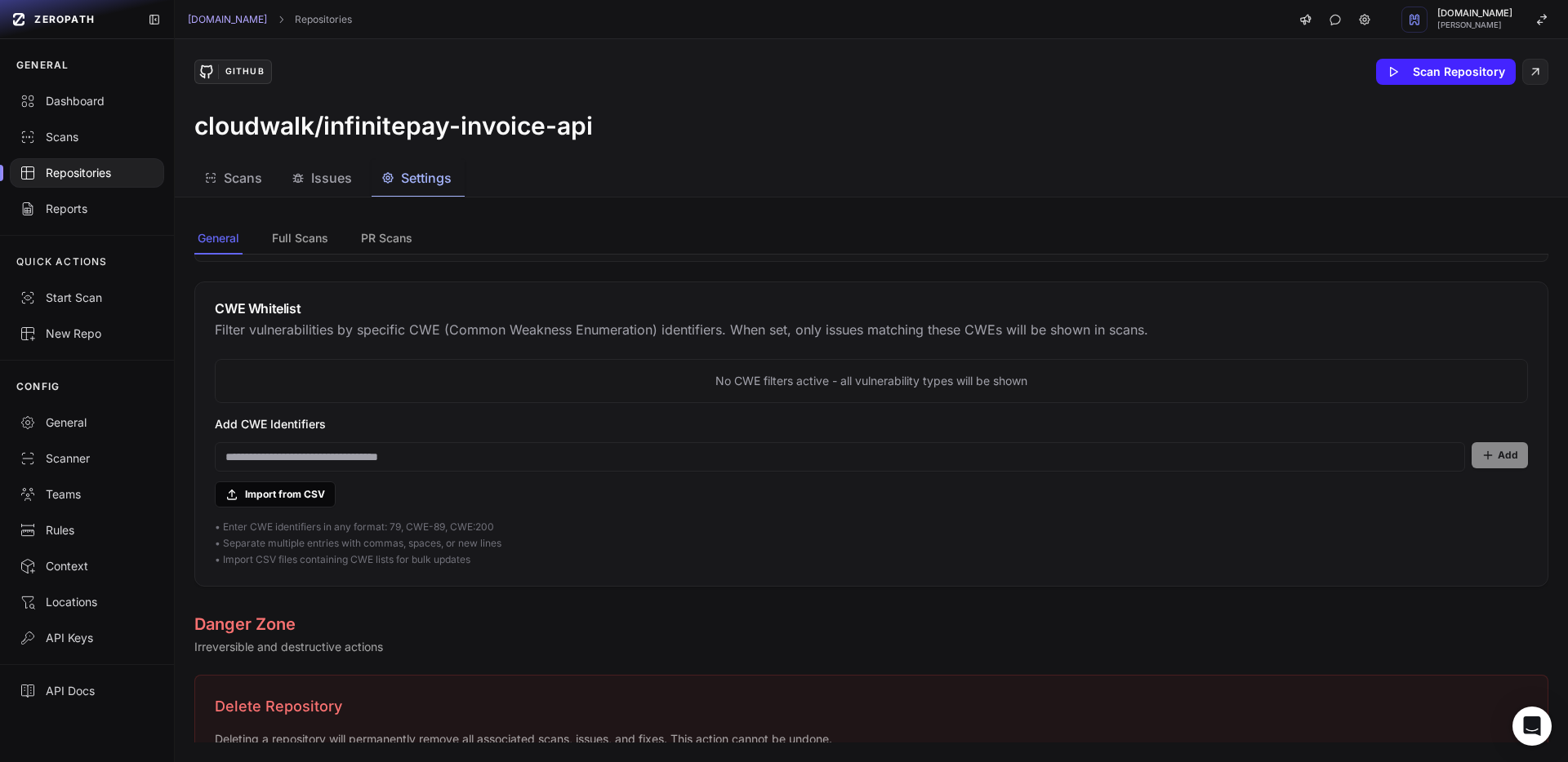
scroll to position [1285, 0]
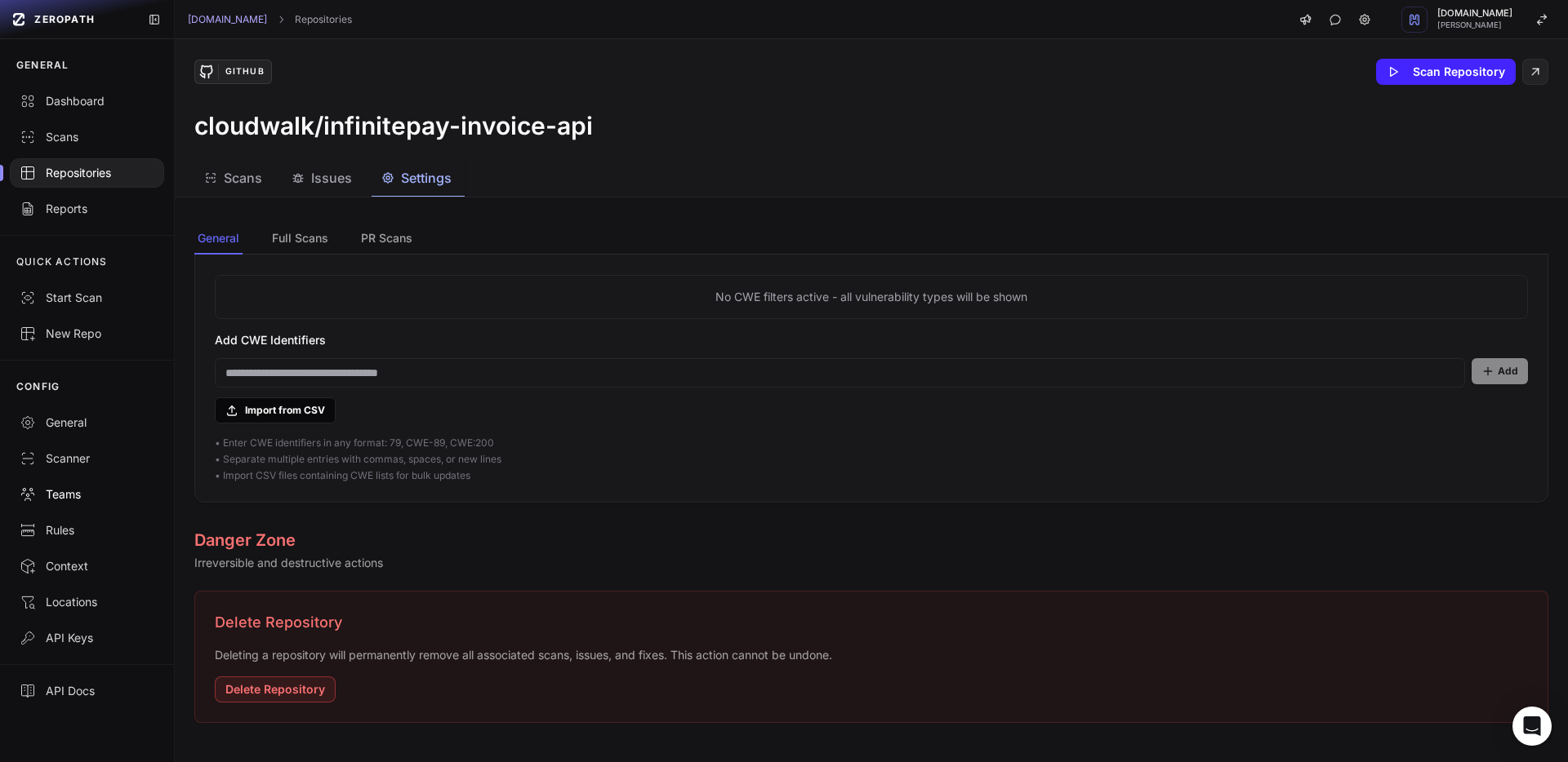
click at [107, 504] on link "Teams" at bounding box center [87, 494] width 174 height 36
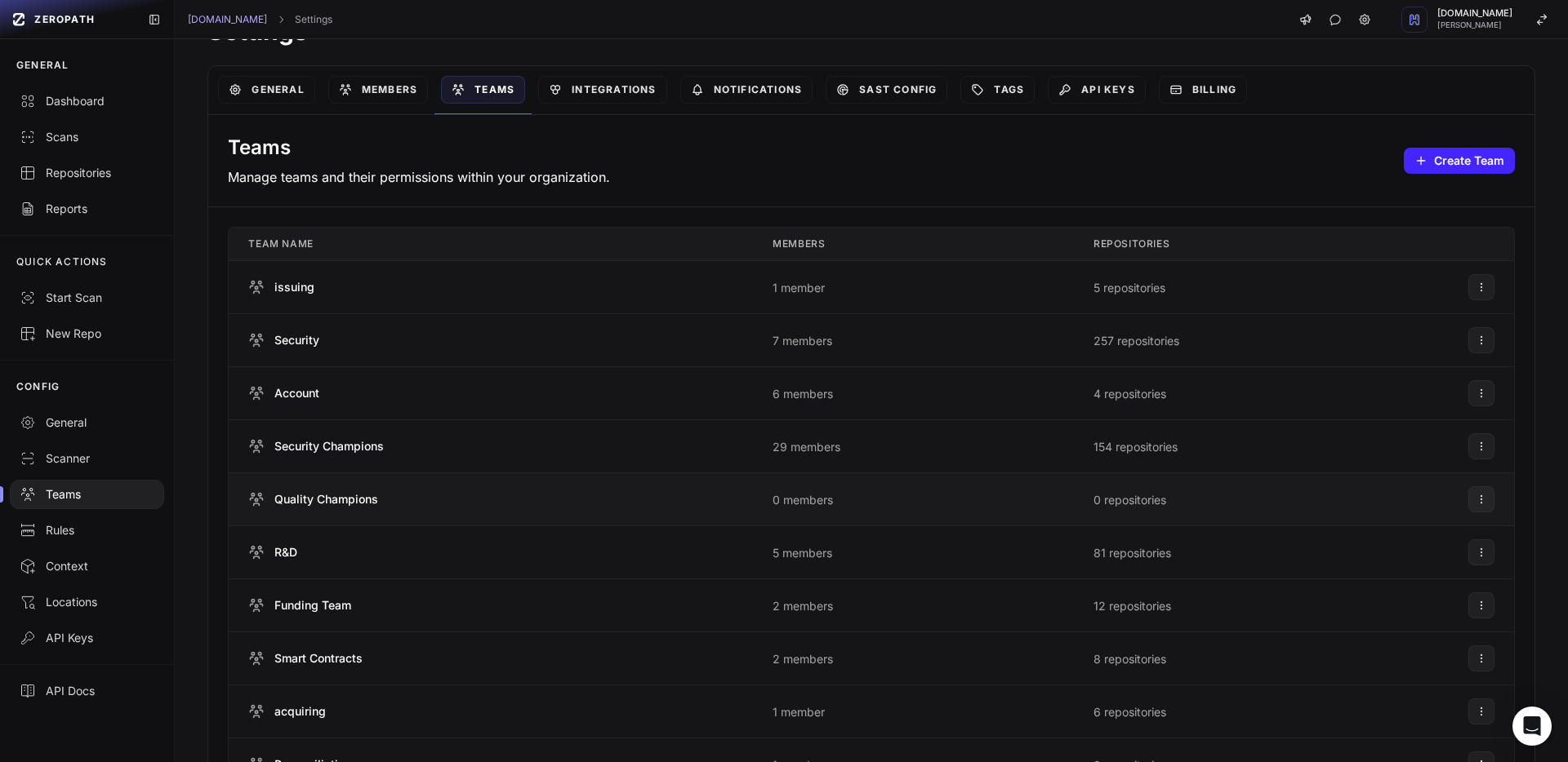
scroll to position [18, 0]
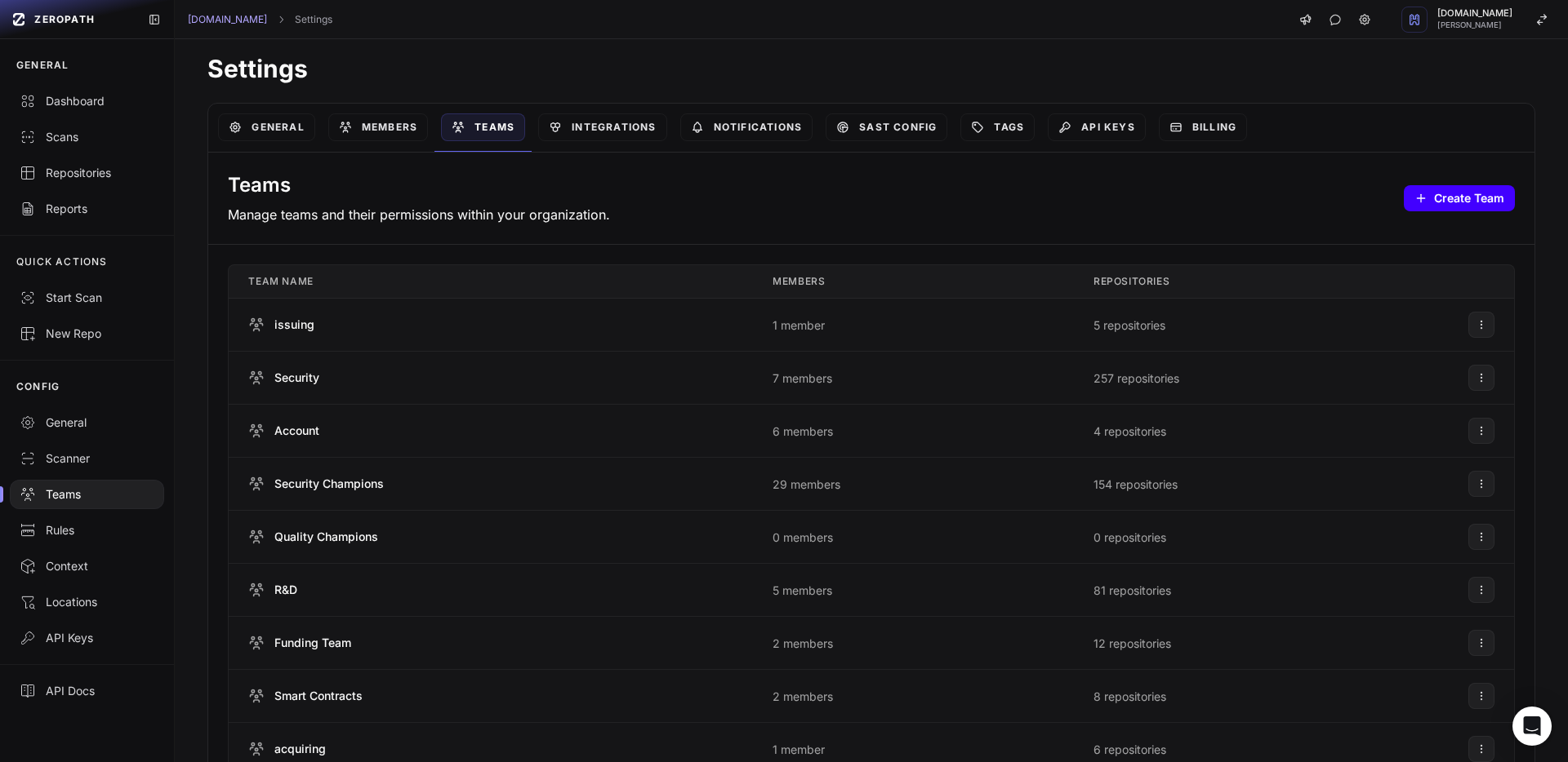
click at [1464, 201] on button "Create Team" at bounding box center [1459, 199] width 111 height 26
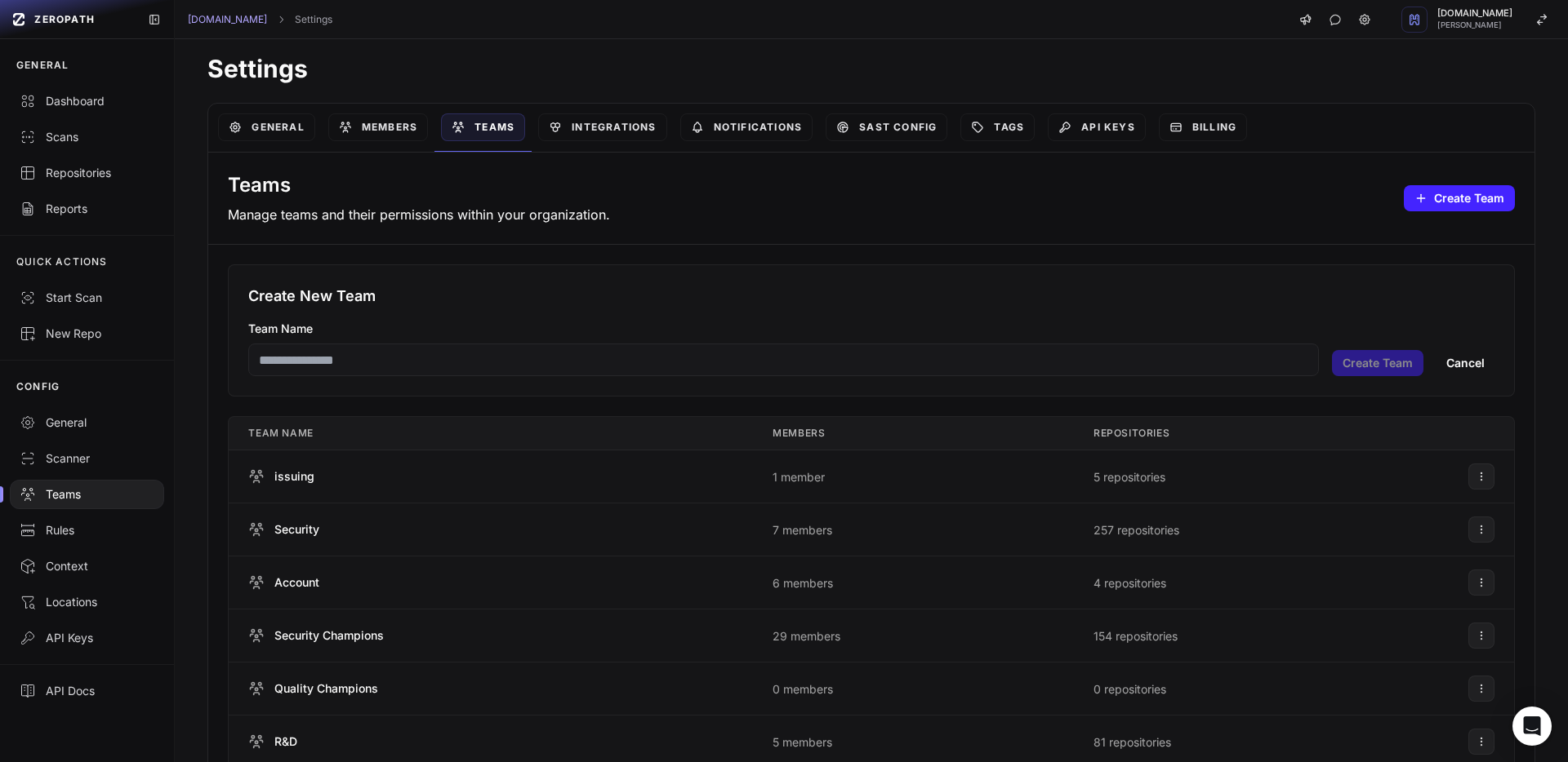
click at [765, 383] on div "Create New Team Team Name Create Team Cancel" at bounding box center [871, 330] width 1287 height 132
click at [738, 365] on input "Team Name" at bounding box center [783, 359] width 1070 height 33
type input "*********"
click at [1394, 369] on button "Create Team" at bounding box center [1378, 363] width 91 height 26
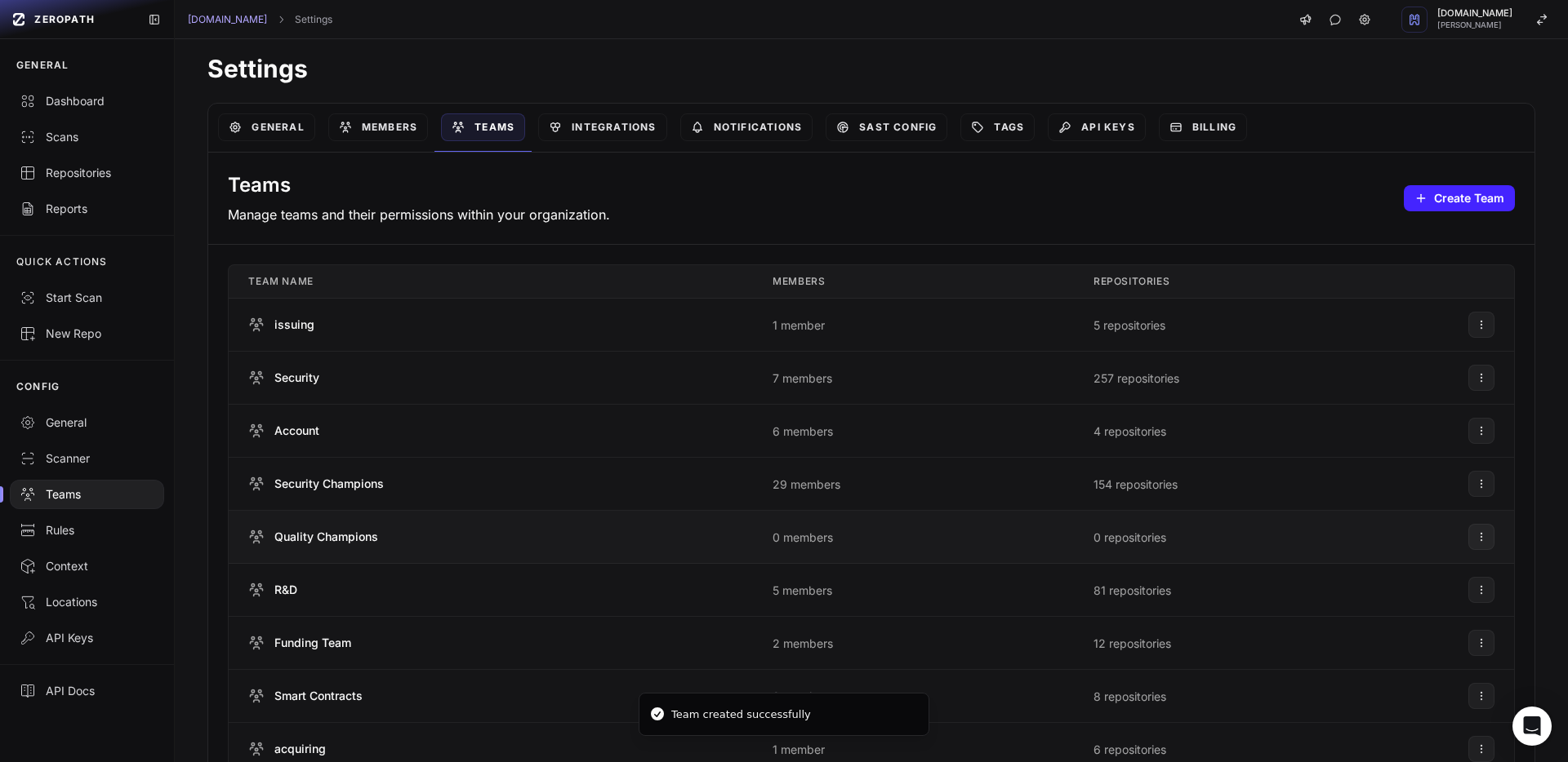
scroll to position [207, 0]
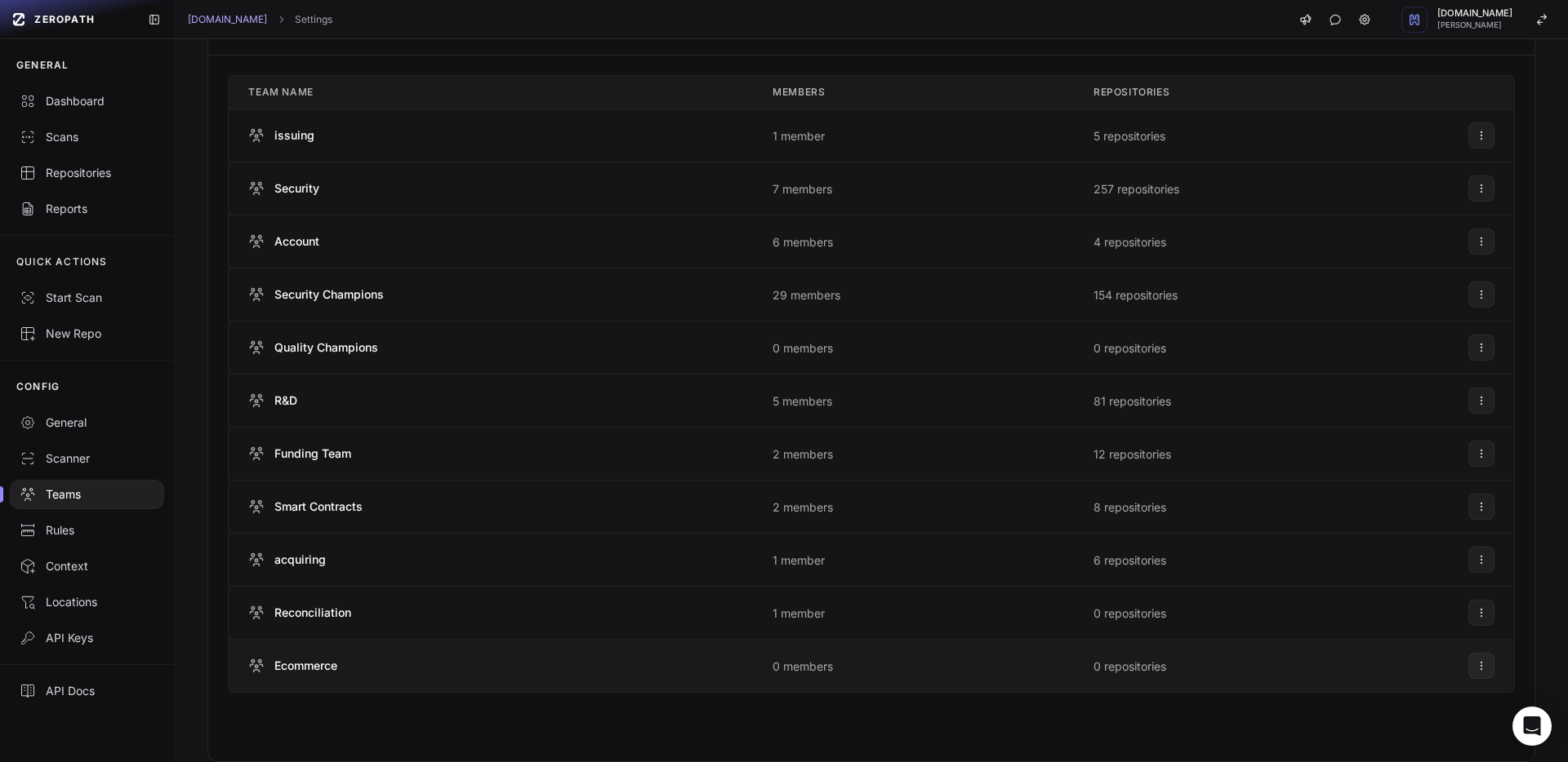
click at [589, 669] on div "Ecommerce" at bounding box center [491, 665] width 485 height 17
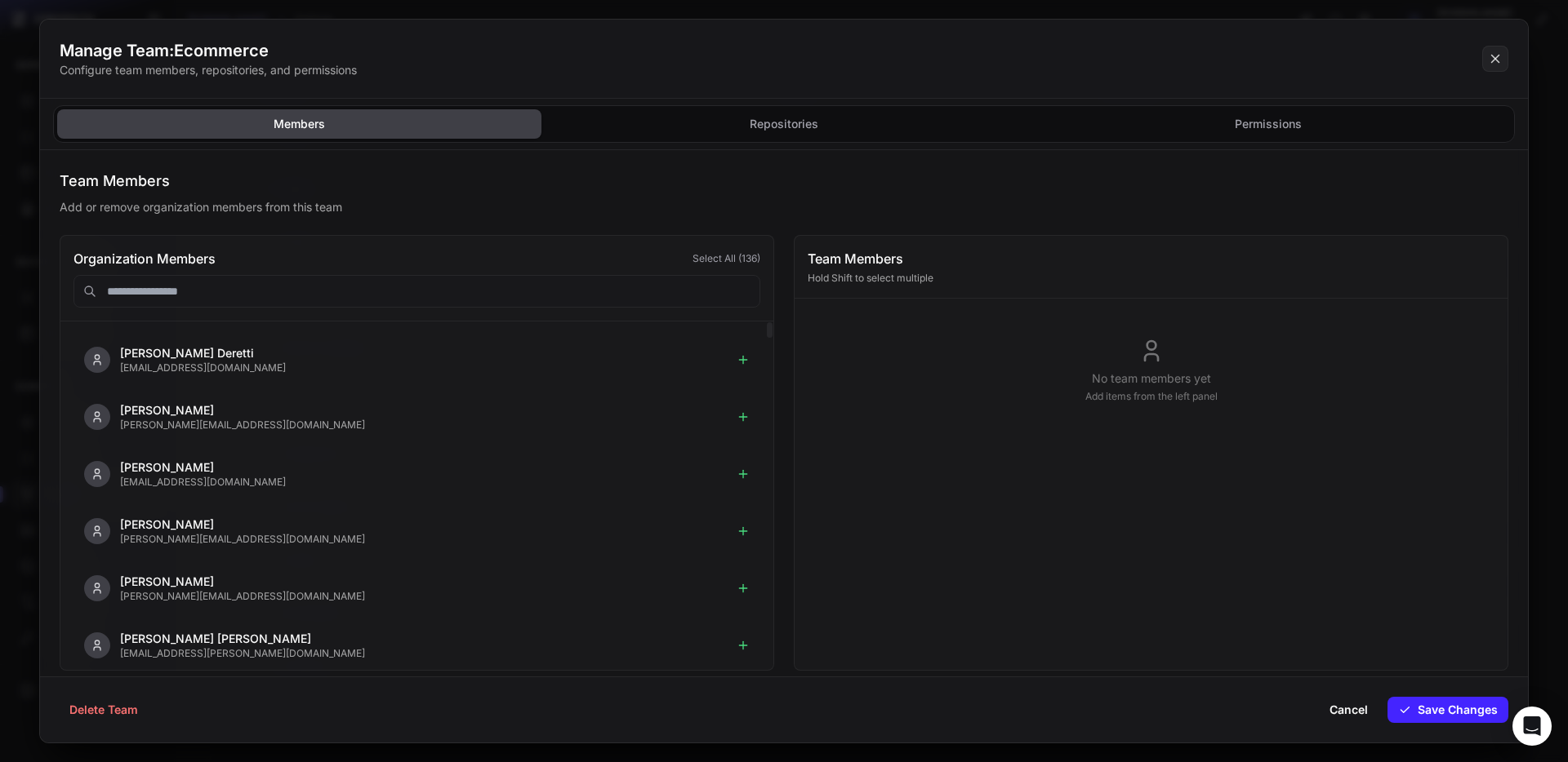
click at [219, 301] on input "text" at bounding box center [417, 291] width 687 height 33
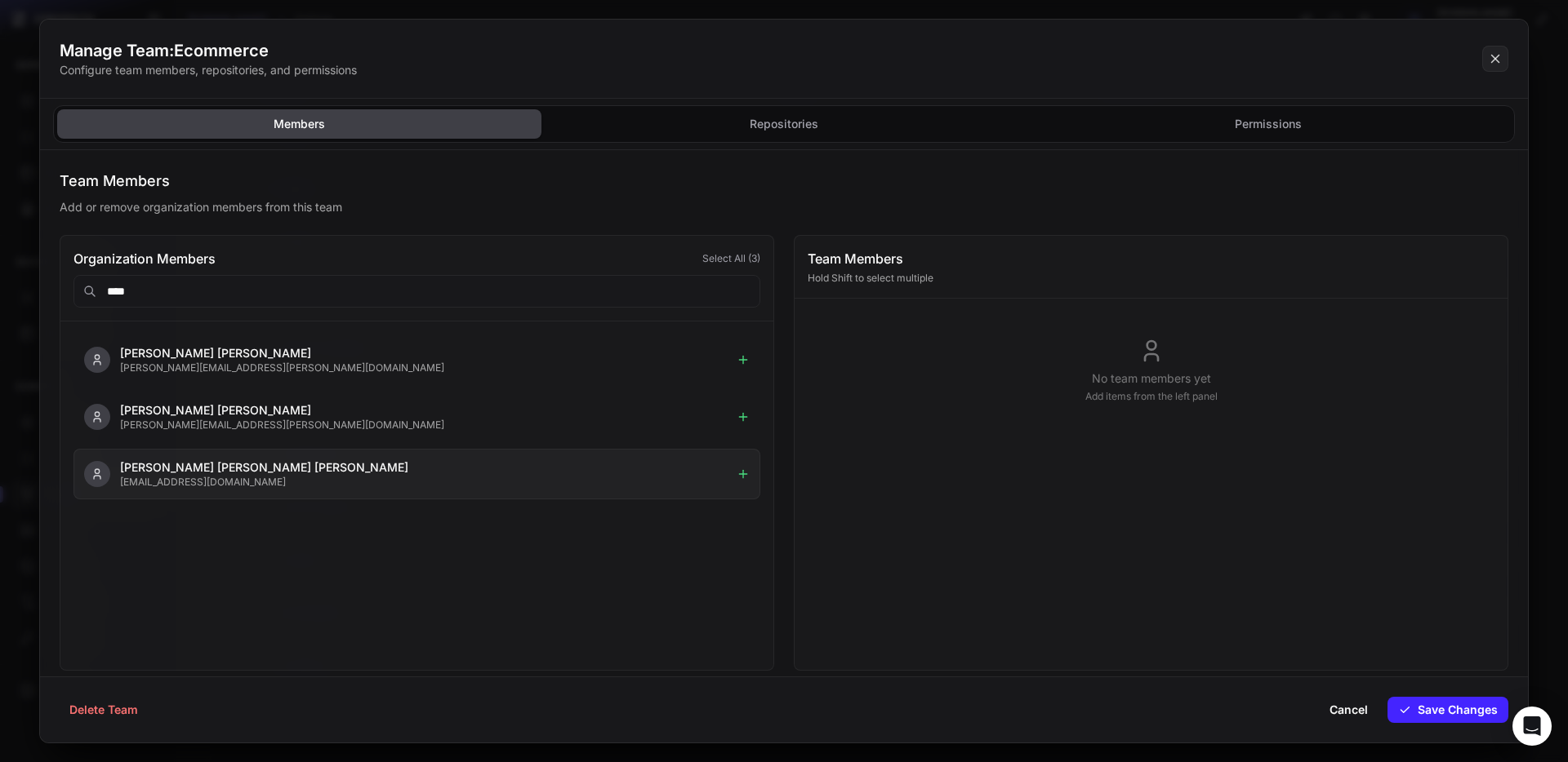
click at [200, 465] on p "[PERSON_NAME] [PERSON_NAME] [PERSON_NAME]" at bounding box center [426, 468] width 610 height 17
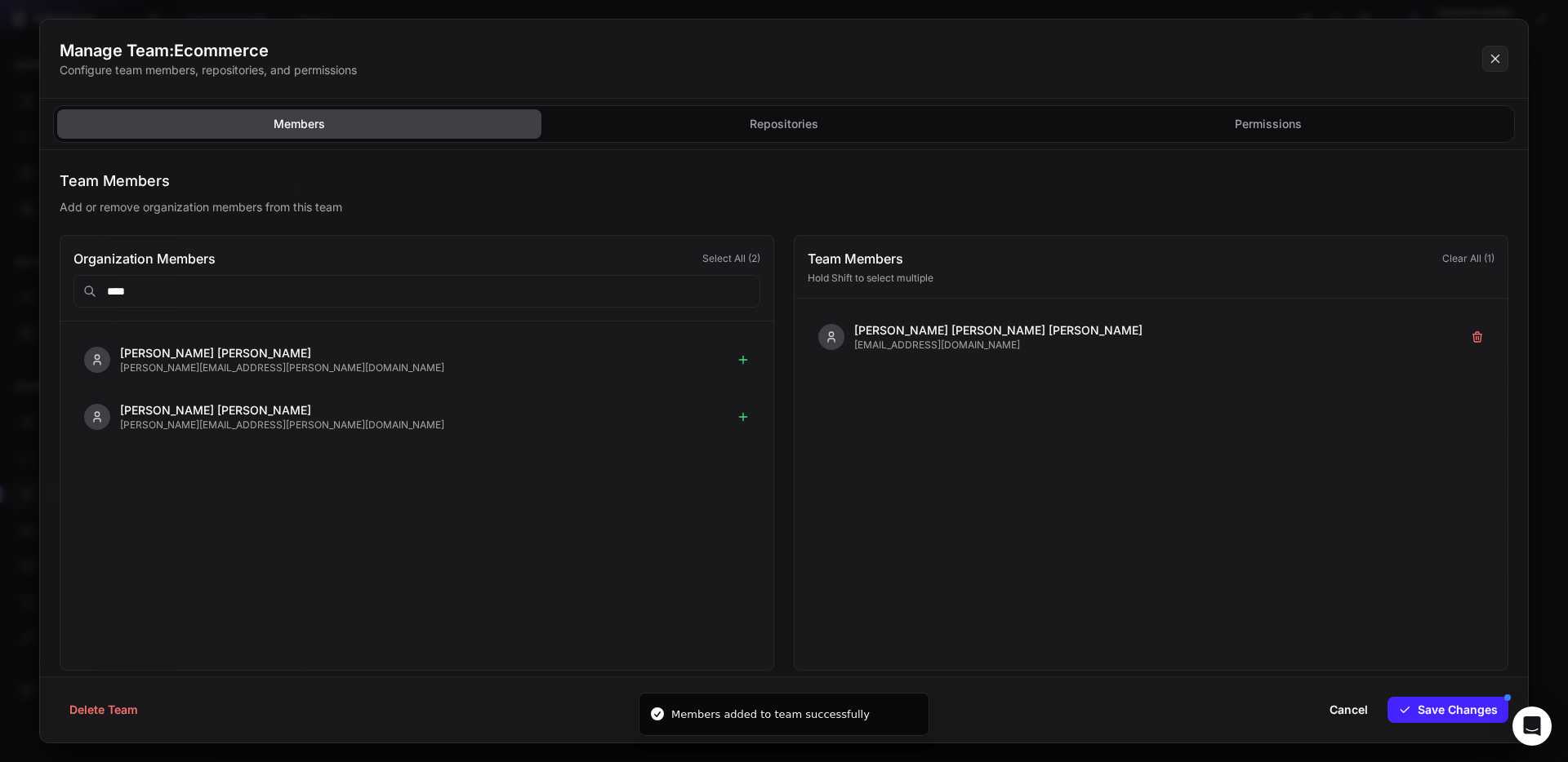
click at [216, 290] on input "****" at bounding box center [417, 291] width 687 height 33
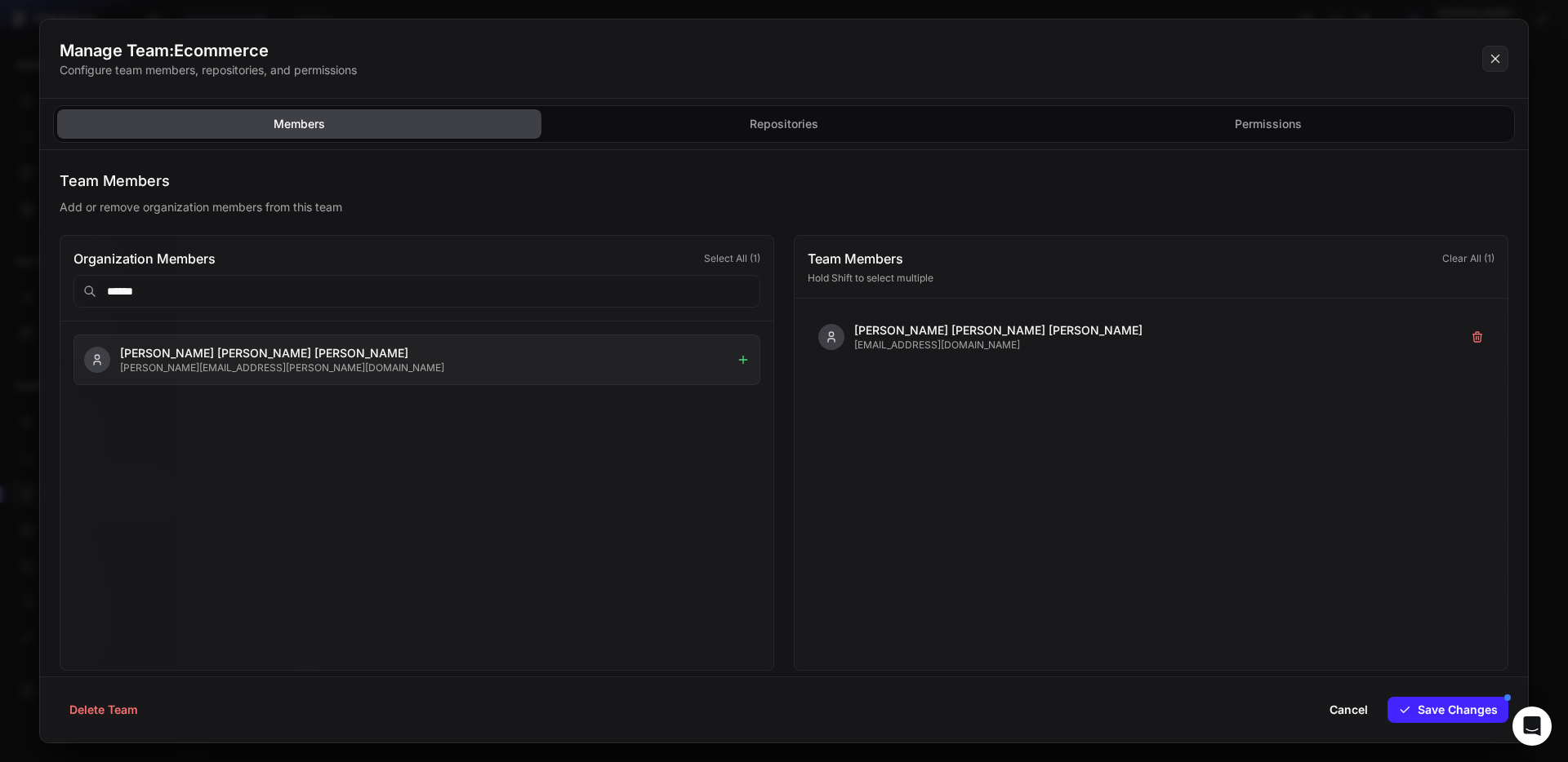
click at [223, 356] on p "[PERSON_NAME] [PERSON_NAME] [PERSON_NAME]" at bounding box center [426, 353] width 610 height 17
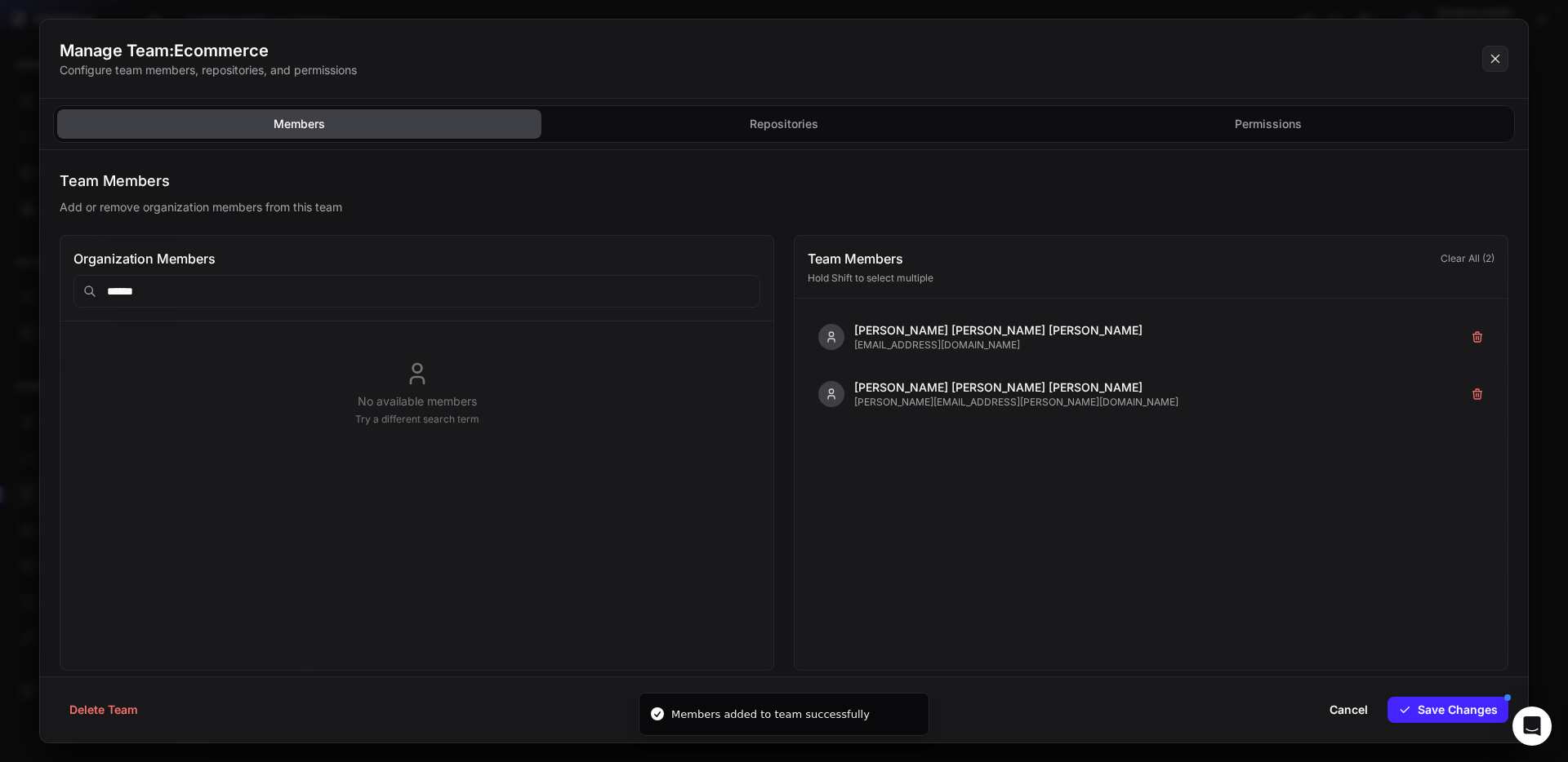
click at [204, 302] on input "******" at bounding box center [417, 291] width 687 height 33
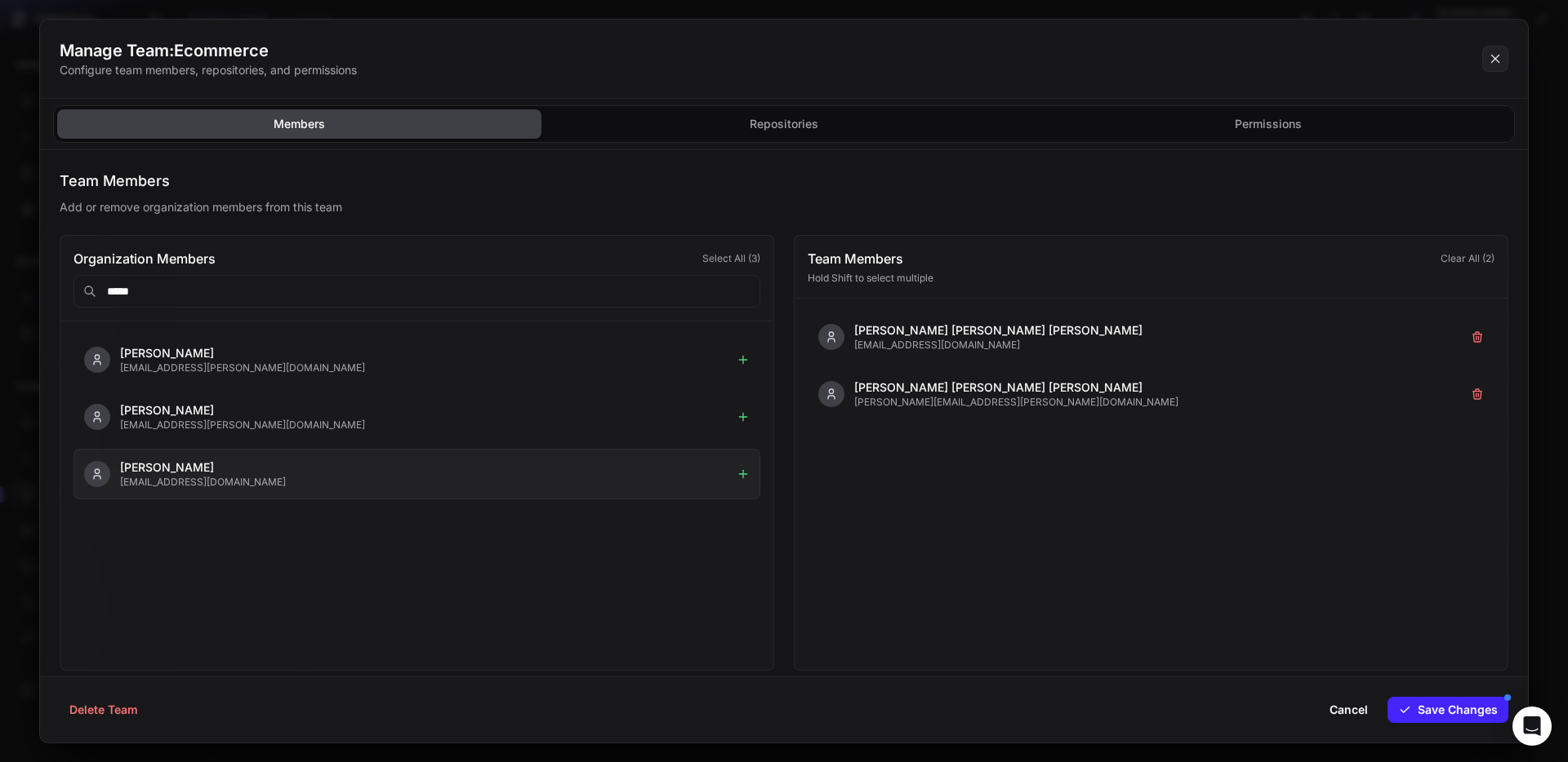
click at [200, 461] on p "[PERSON_NAME]" at bounding box center [426, 468] width 610 height 17
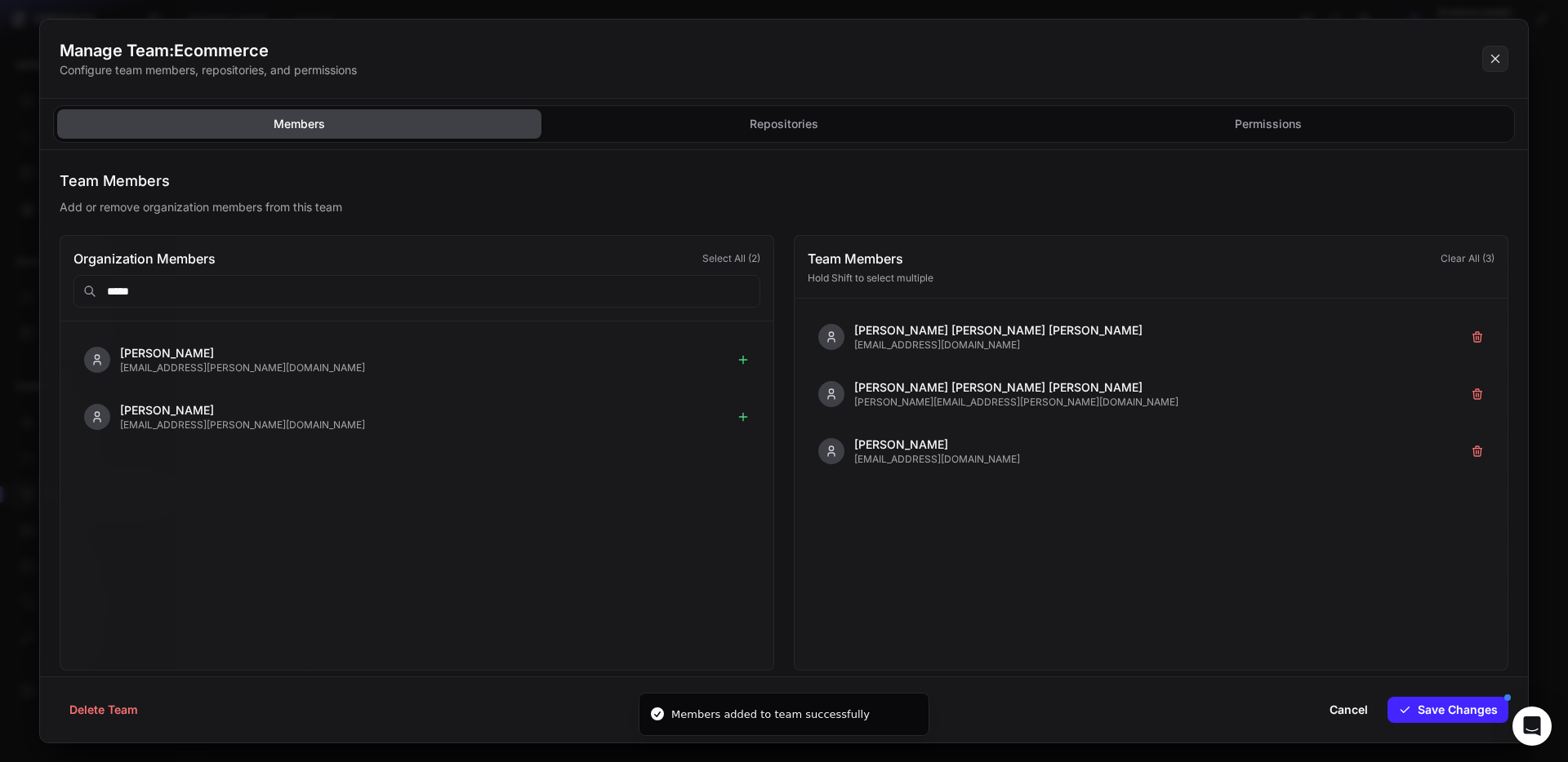
click at [146, 288] on input "*****" at bounding box center [417, 291] width 687 height 33
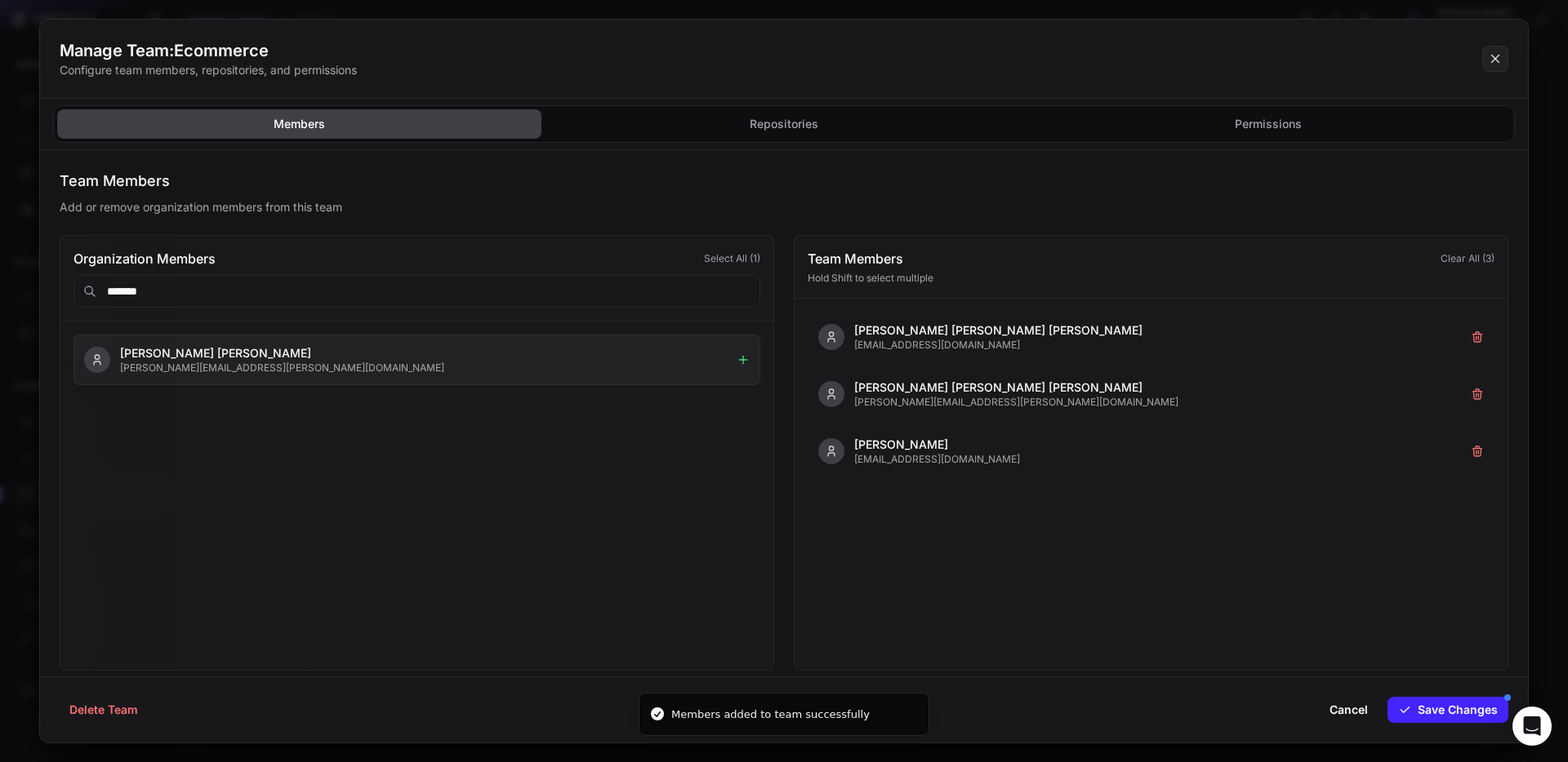
click at [134, 351] on p "[PERSON_NAME] [PERSON_NAME]" at bounding box center [426, 353] width 610 height 17
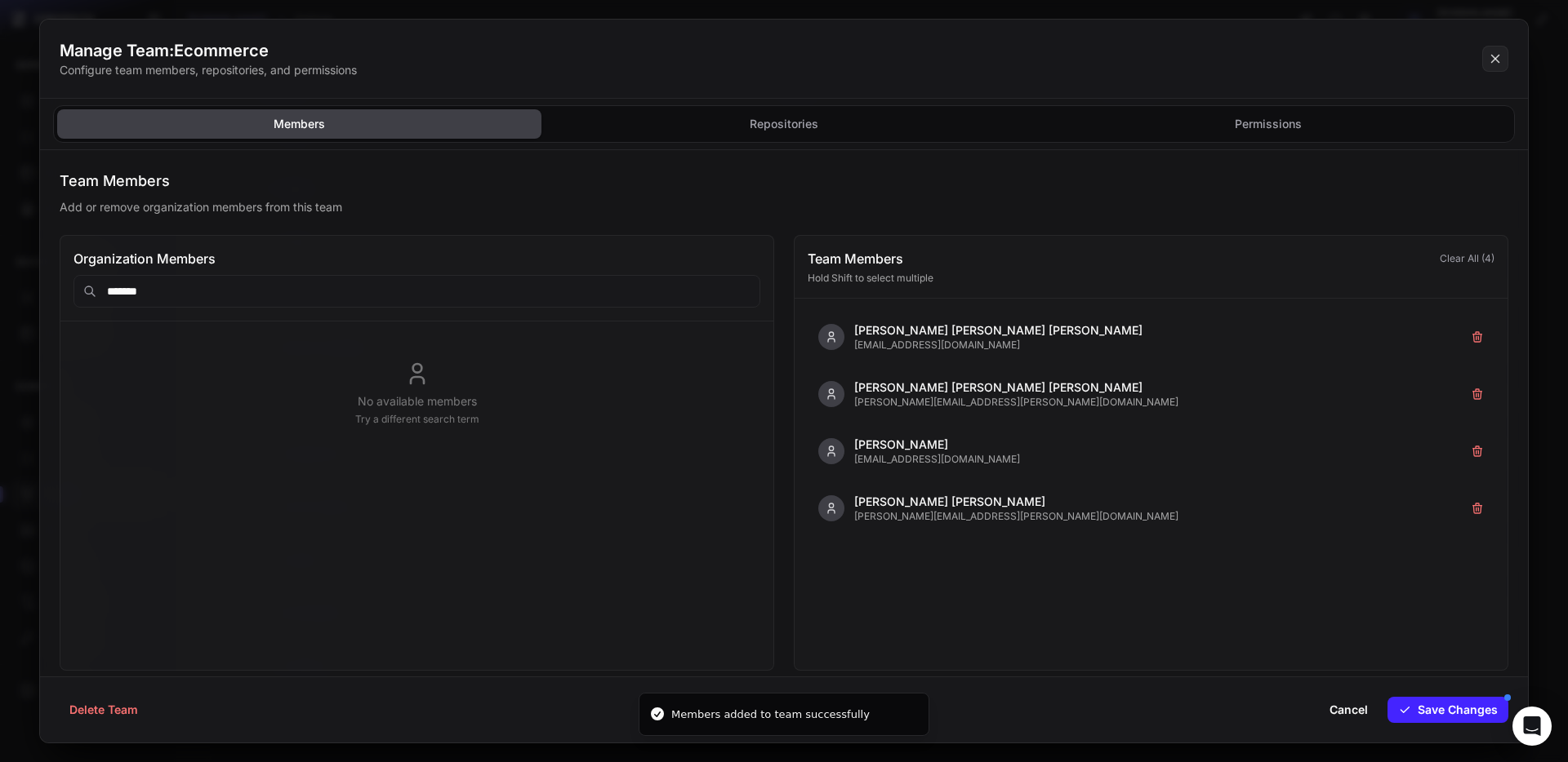
click at [186, 294] on input "*******" at bounding box center [417, 291] width 687 height 33
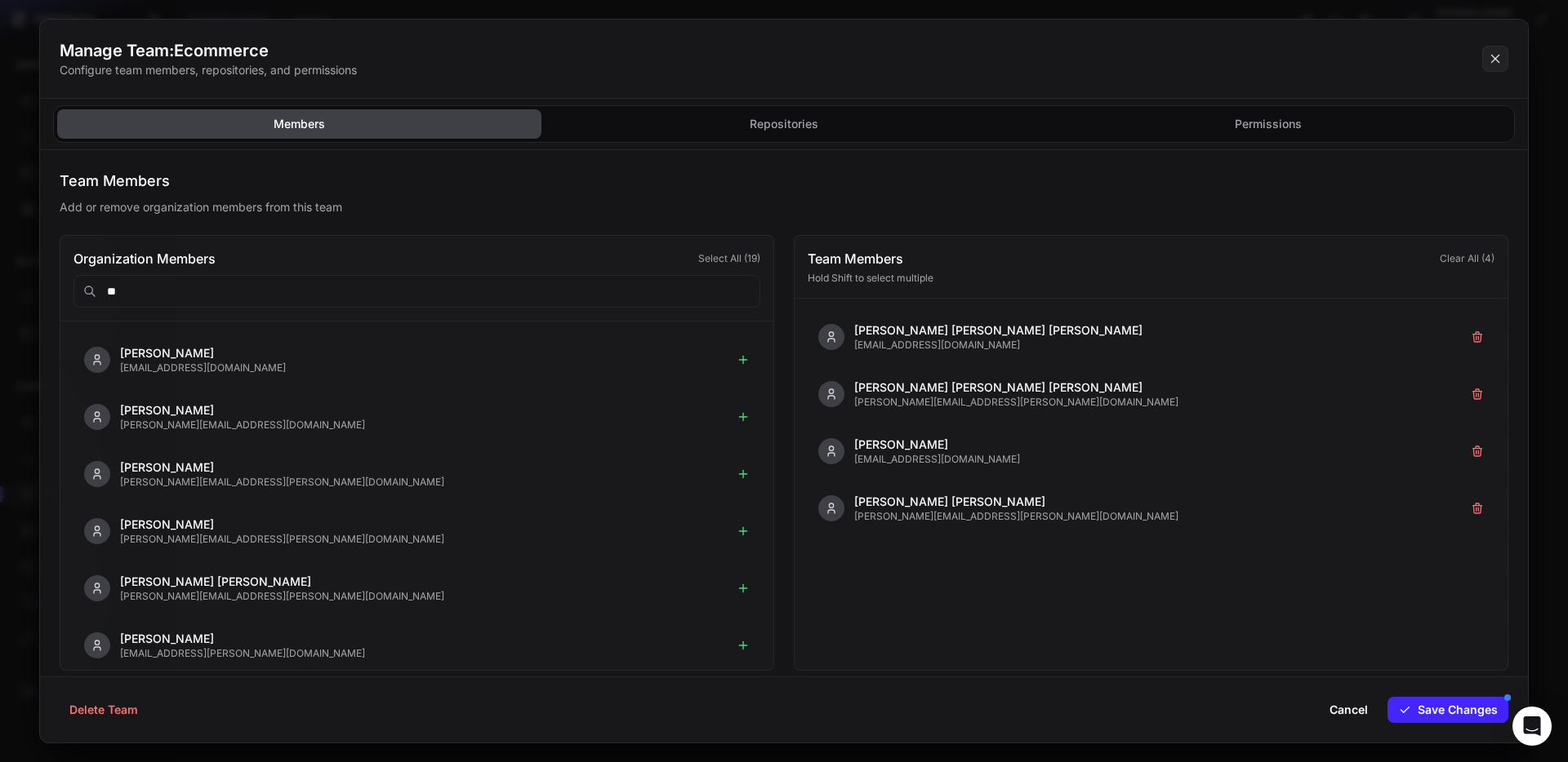
type input "*"
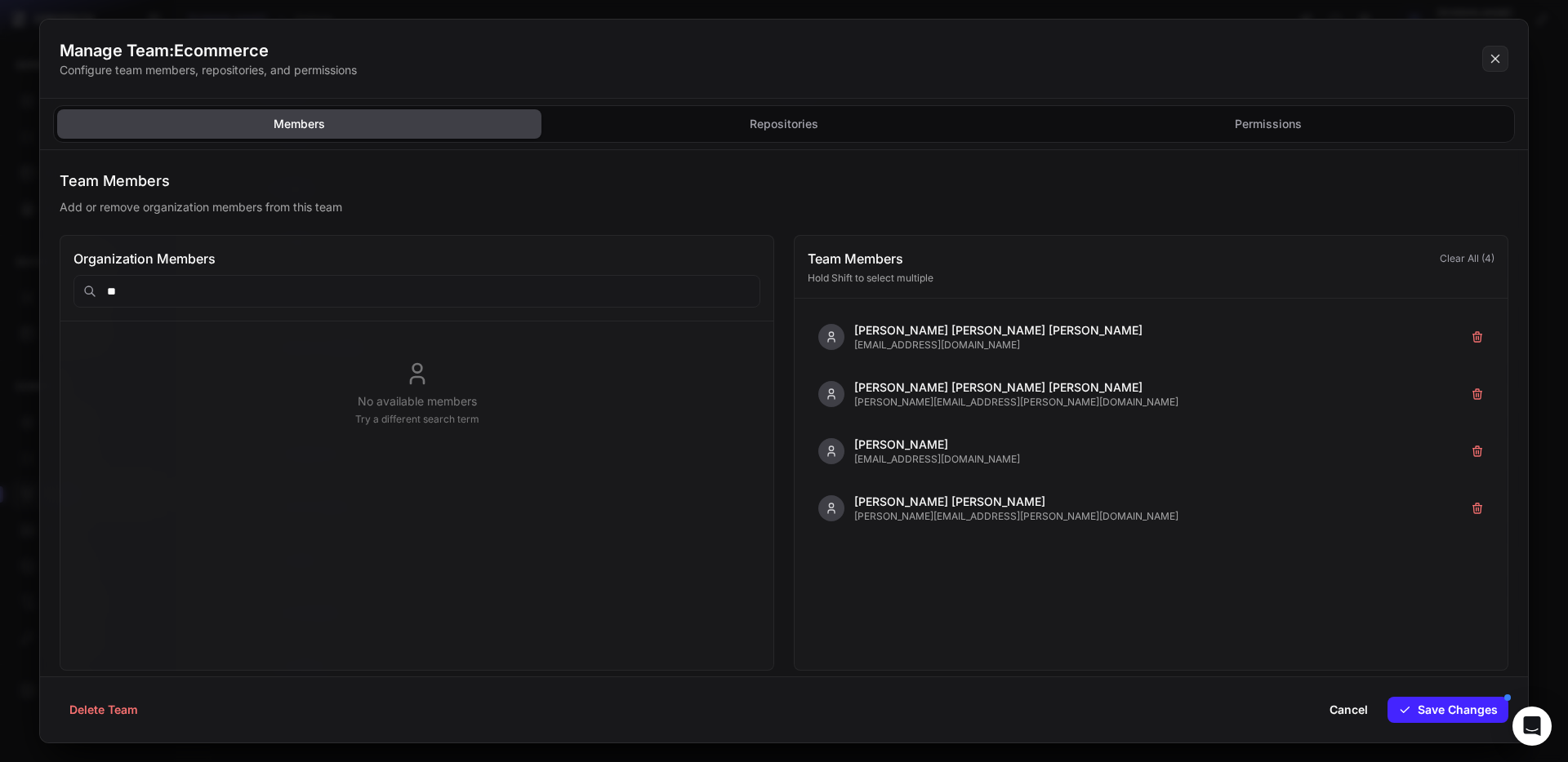
type input "*"
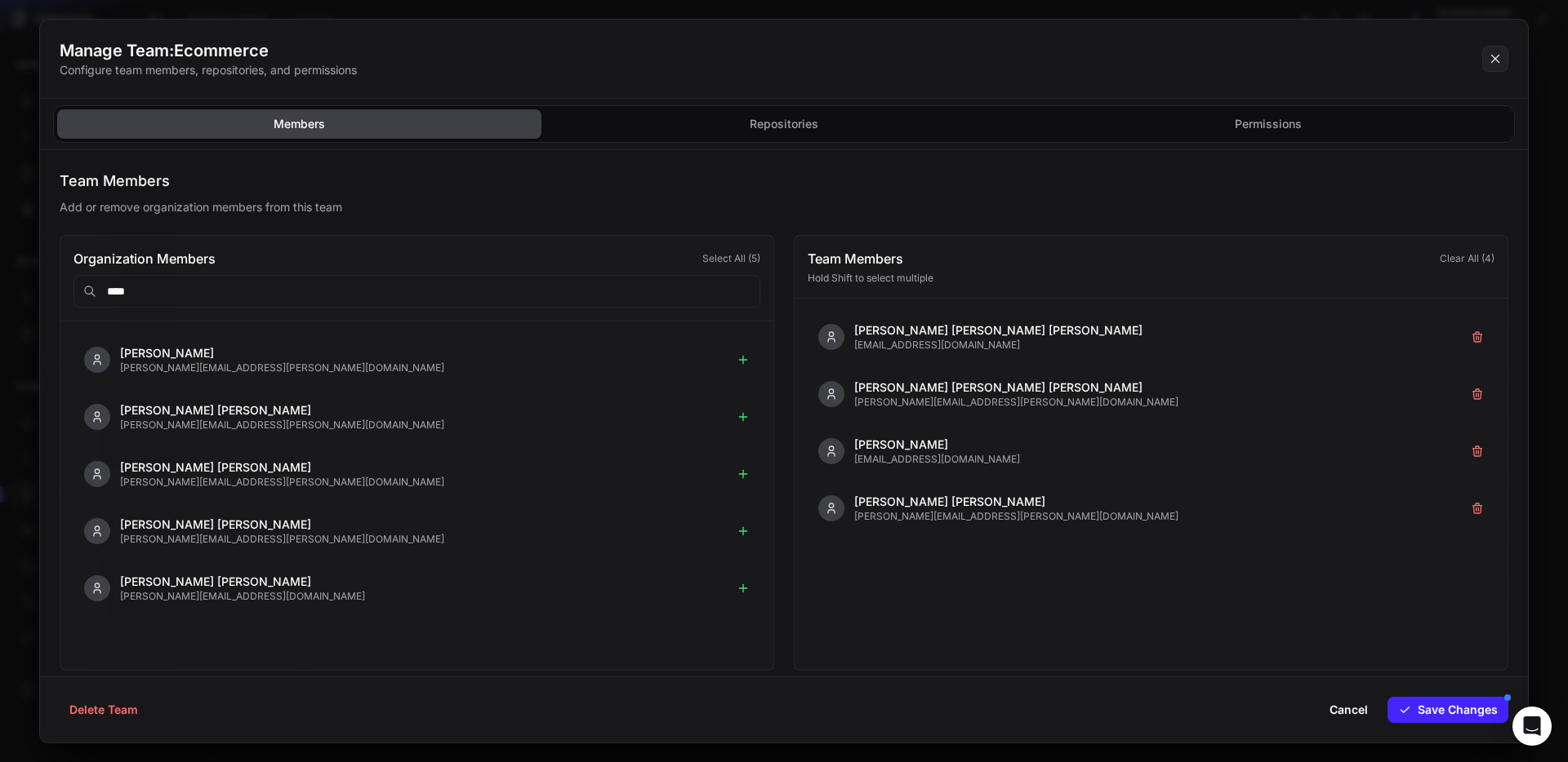
click at [178, 292] on input "****" at bounding box center [417, 291] width 687 height 33
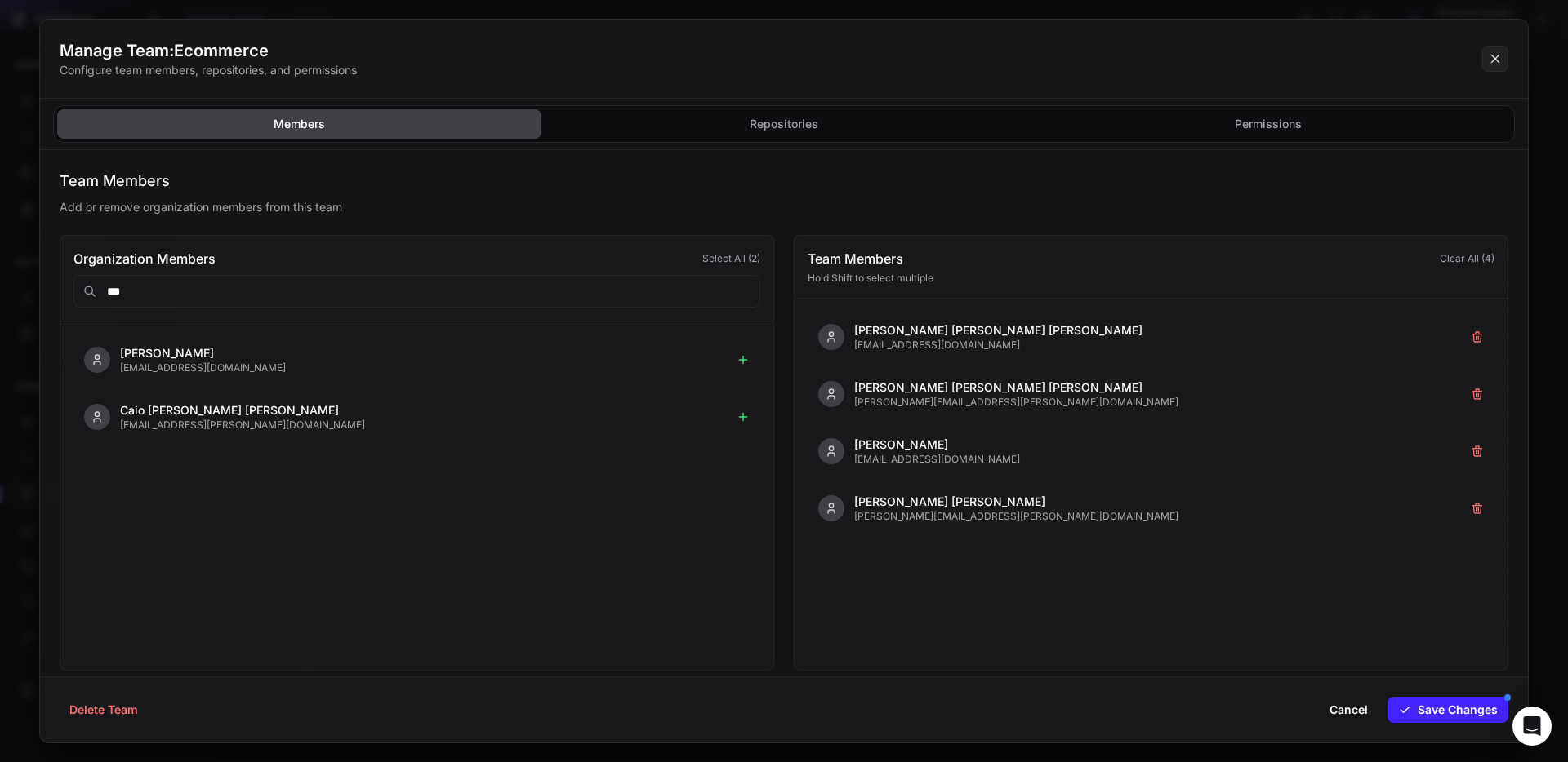
type input "****"
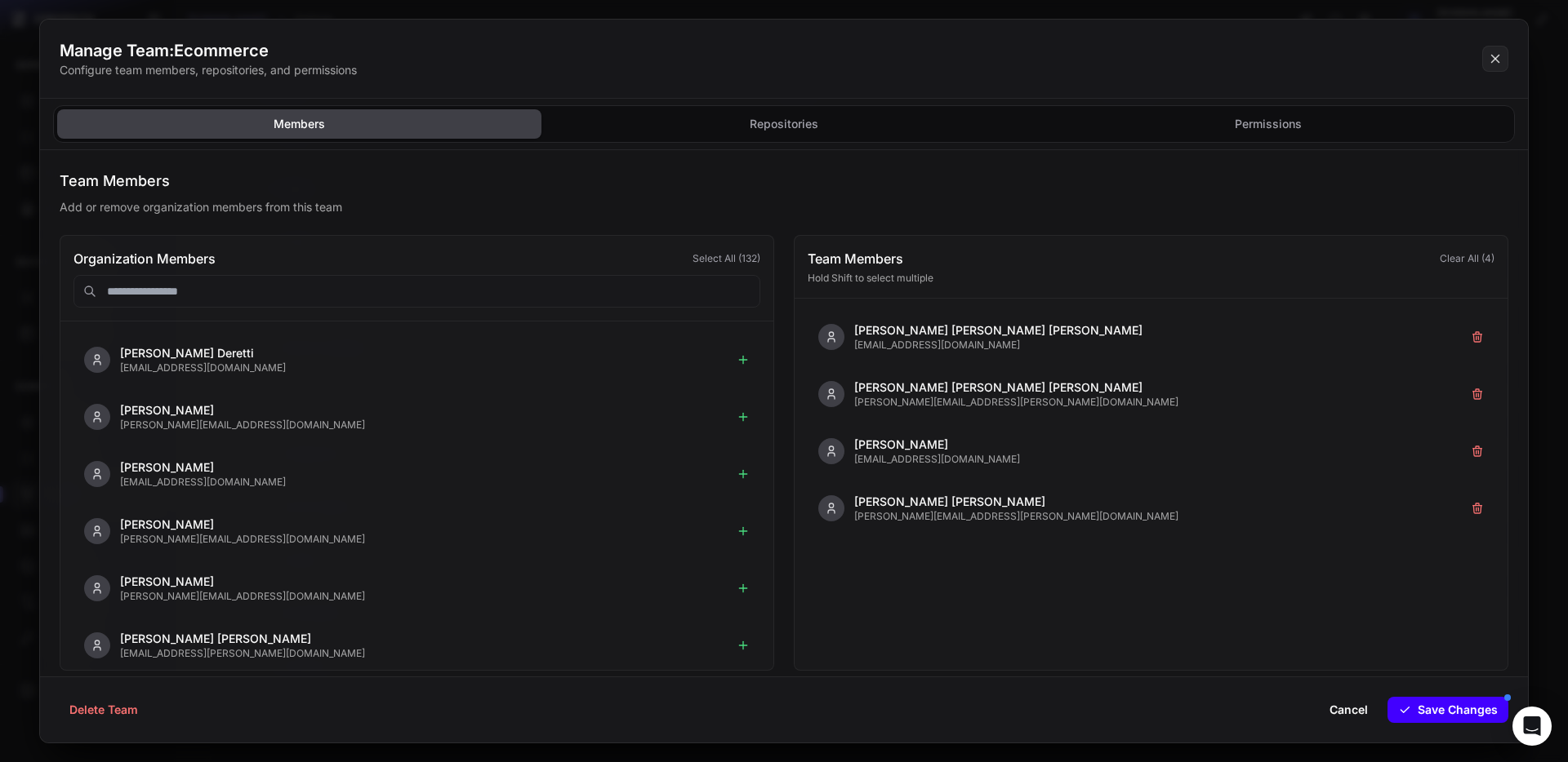
click at [1420, 707] on button "Save Changes" at bounding box center [1448, 710] width 120 height 26
click at [1026, 120] on button "Repositories" at bounding box center [1268, 123] width 485 height 29
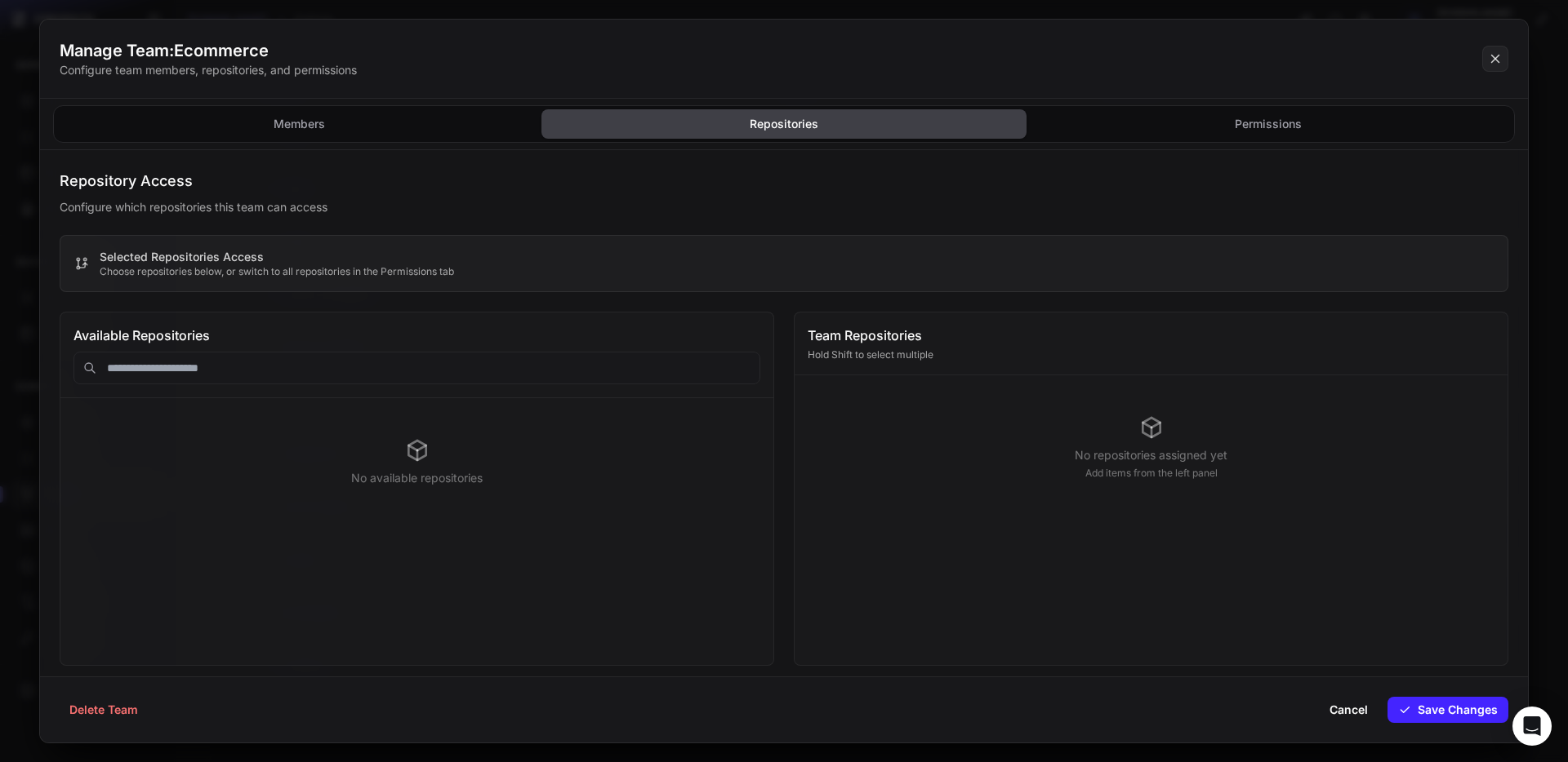
click at [285, 369] on input "text" at bounding box center [417, 367] width 687 height 33
type input "**********"
click at [193, 495] on div "No available repositories" at bounding box center [417, 461] width 687 height 101
click at [223, 344] on div "Available Repositories" at bounding box center [417, 336] width 687 height 19
click at [223, 375] on input "text" at bounding box center [417, 367] width 687 height 33
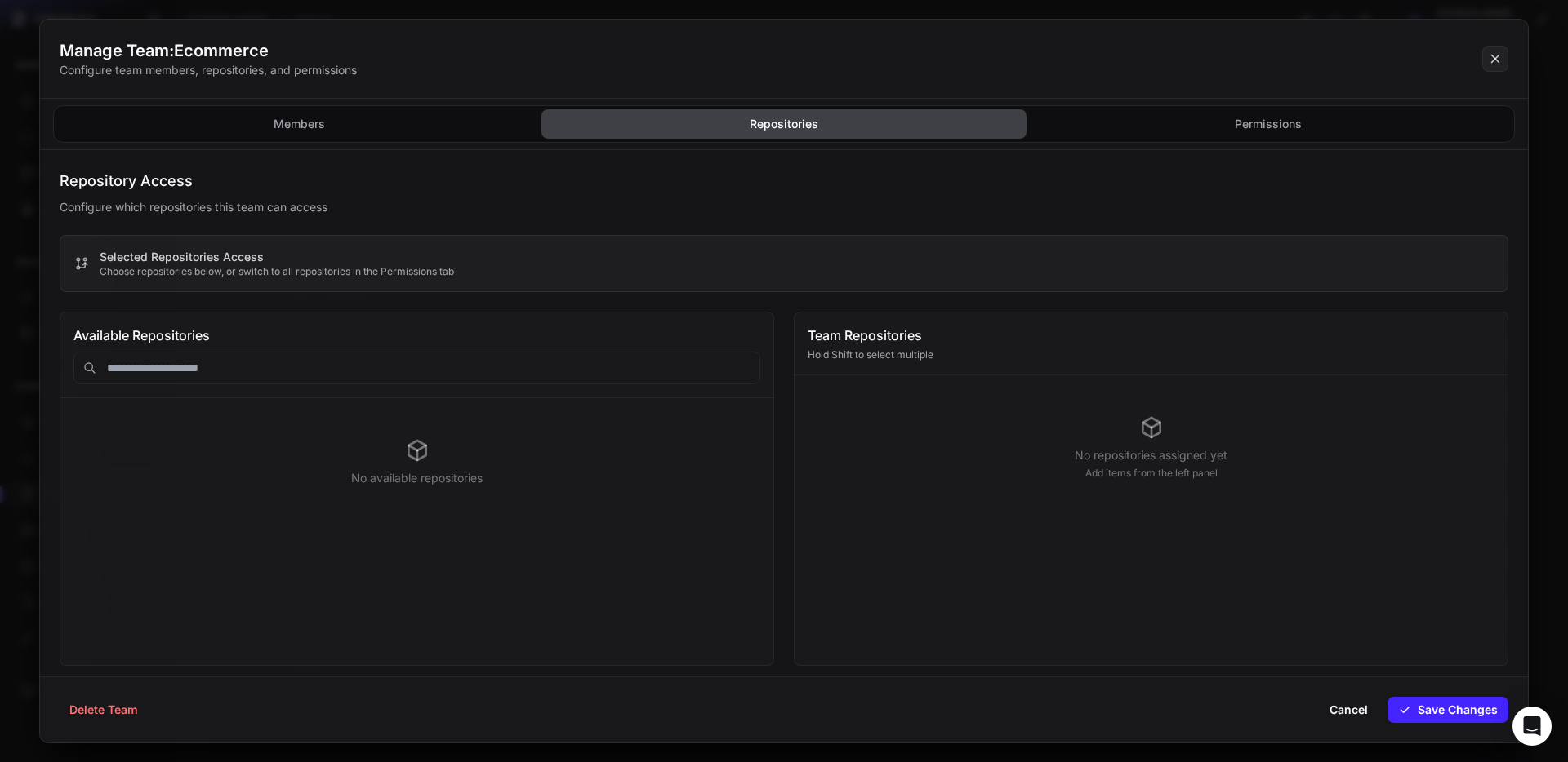
click at [184, 259] on span "Selected Repositories Access" at bounding box center [181, 257] width 164 height 14
click at [272, 200] on p "Configure which repositories this team can access" at bounding box center [784, 207] width 1448 height 17
click at [230, 266] on p "Choose repositories below, or switch to all repositories in the Permissions tab" at bounding box center [276, 272] width 354 height 13
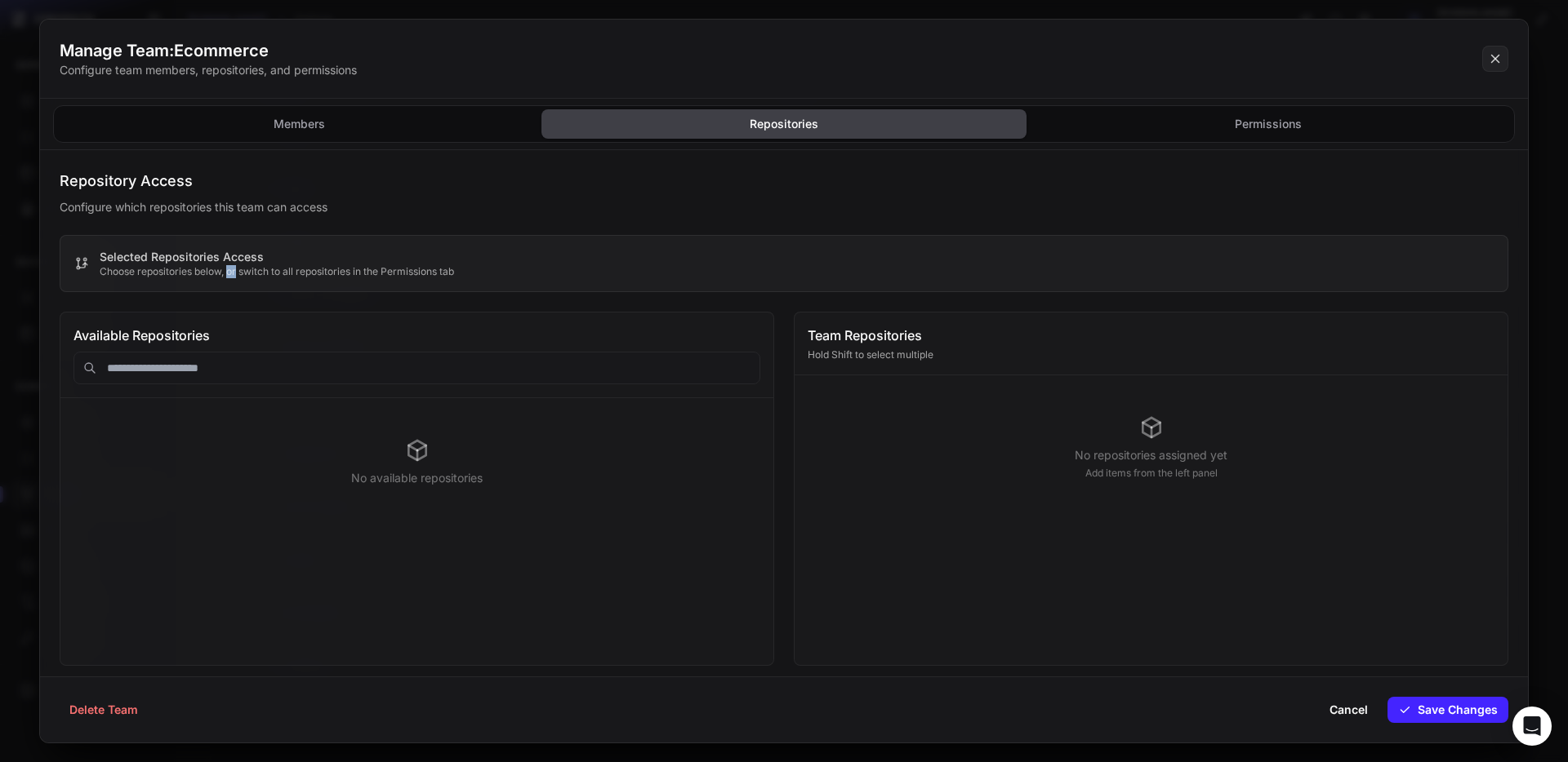
click at [230, 266] on p "Choose repositories below, or switch to all repositories in the Permissions tab" at bounding box center [276, 272] width 354 height 13
click at [280, 383] on input "text" at bounding box center [417, 367] width 687 height 33
click at [1240, 143] on div "Members Repositories Permissions" at bounding box center [784, 124] width 1488 height 52
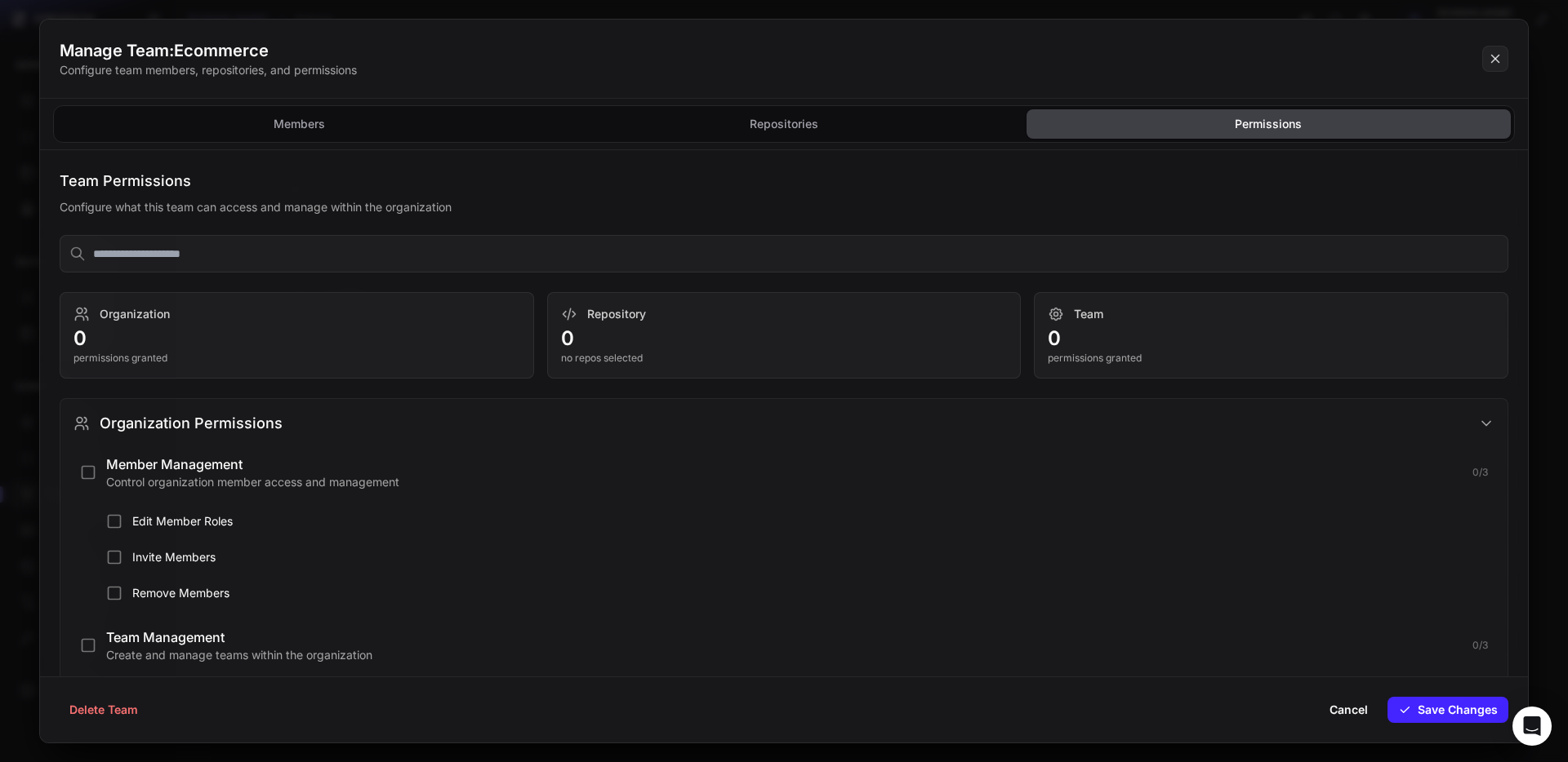
click at [1240, 123] on button "Permissions" at bounding box center [1268, 123] width 485 height 29
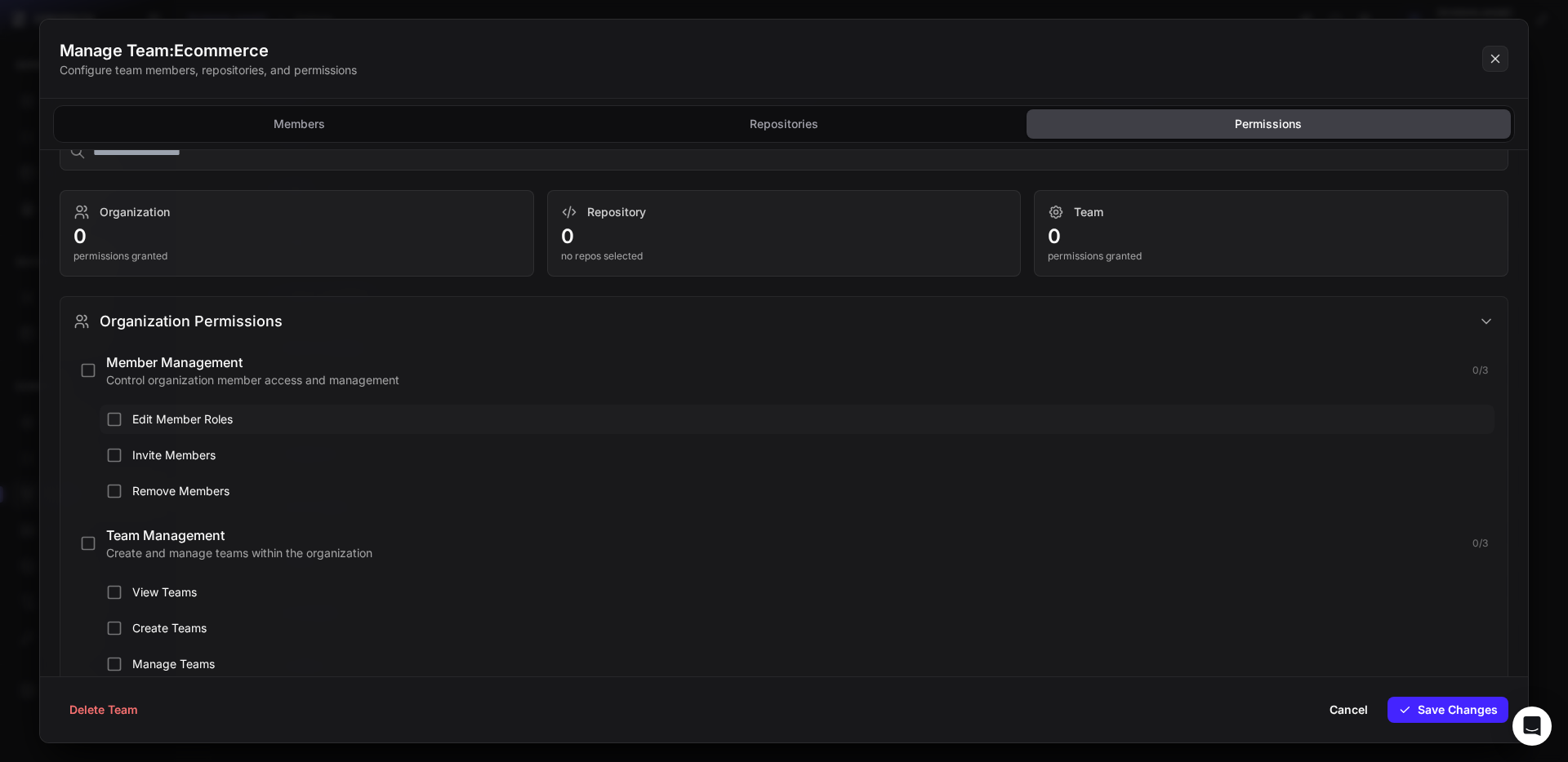
scroll to position [104, 0]
click at [113, 453] on icon "button" at bounding box center [114, 454] width 17 height 17
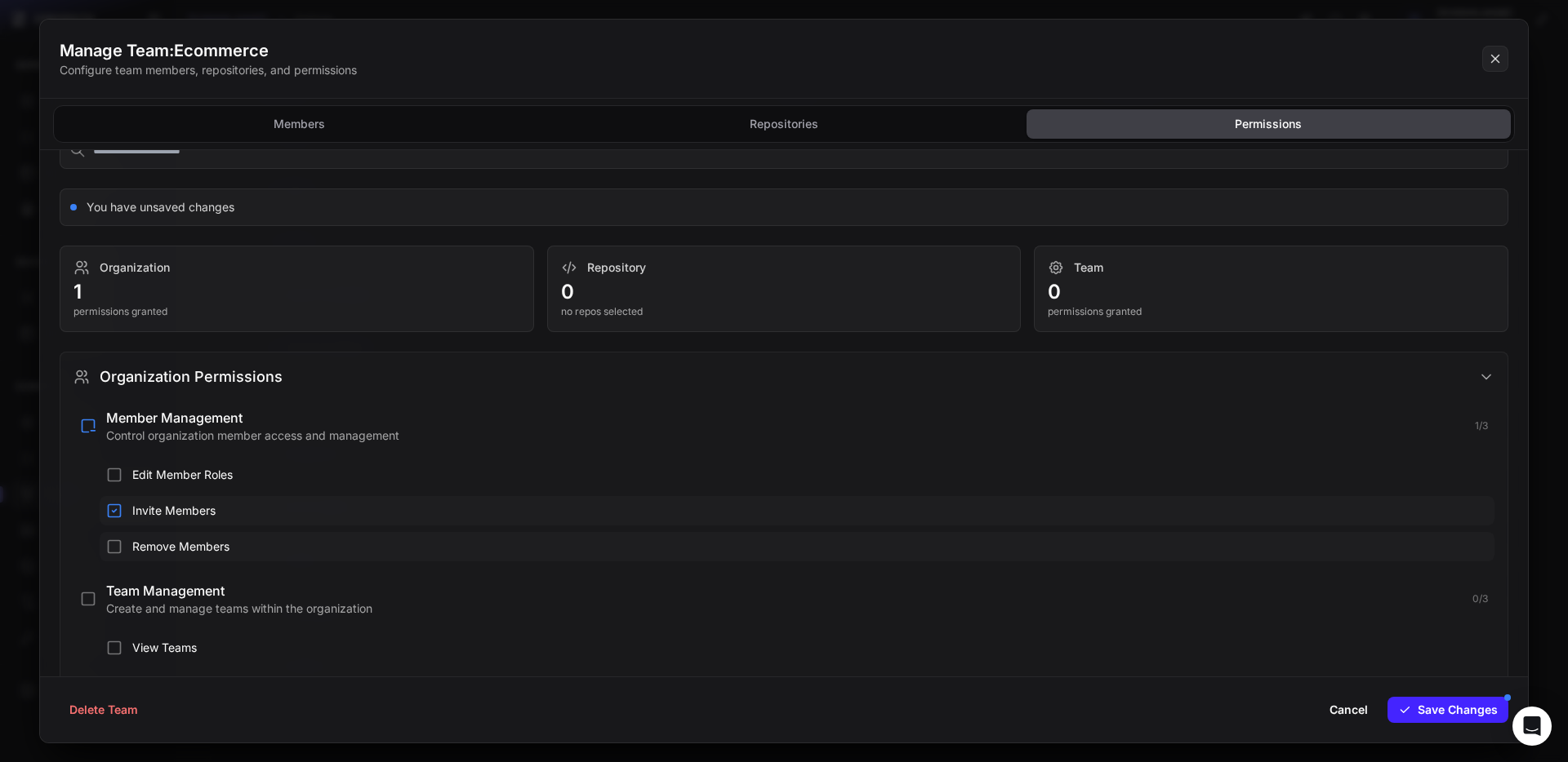
click at [121, 545] on icon "button" at bounding box center [114, 547] width 17 height 17
click at [123, 472] on button "Edit Member Roles" at bounding box center [797, 475] width 1395 height 29
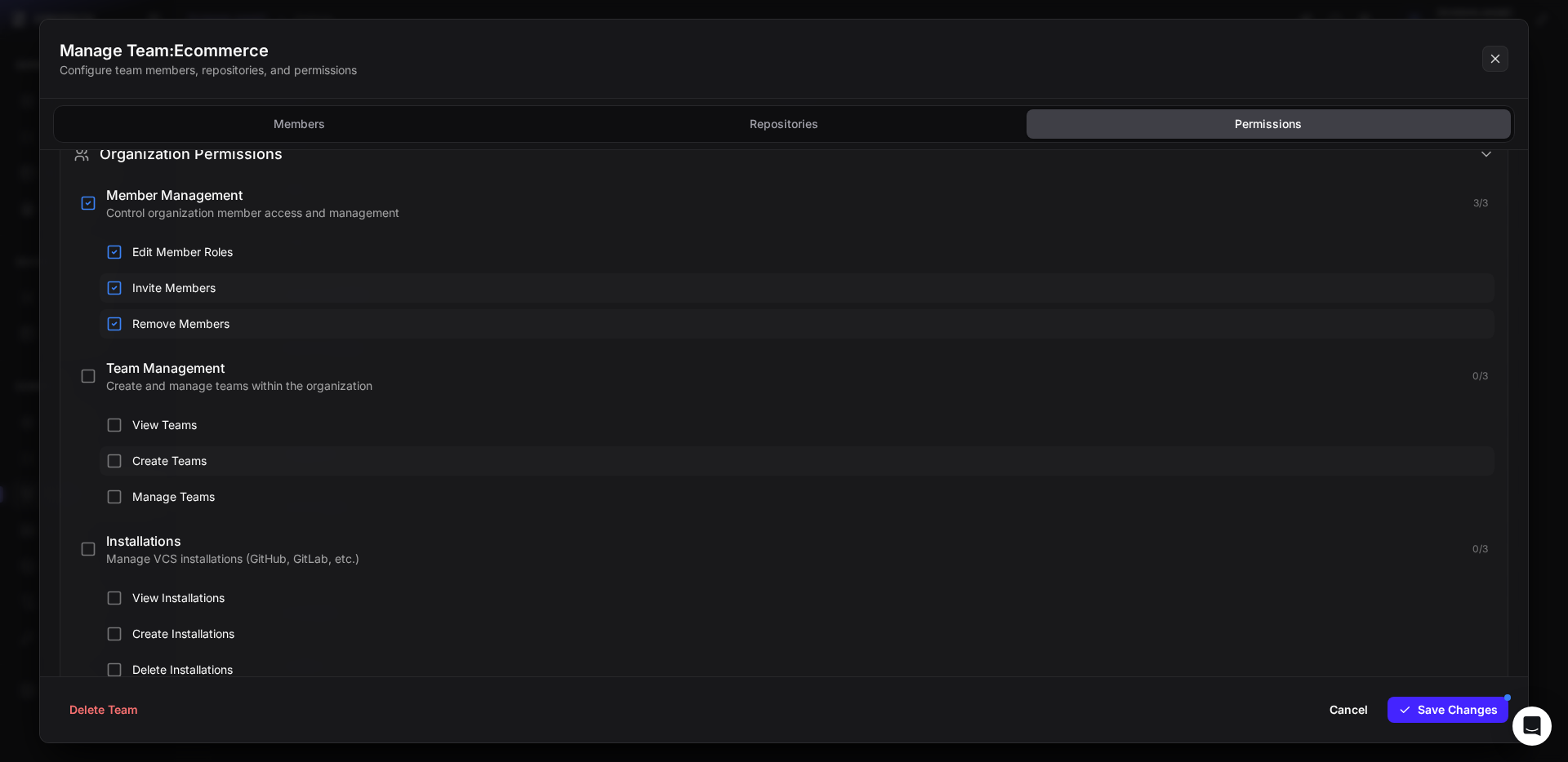
scroll to position [328, 0]
click at [88, 372] on icon "button" at bounding box center [88, 374] width 17 height 17
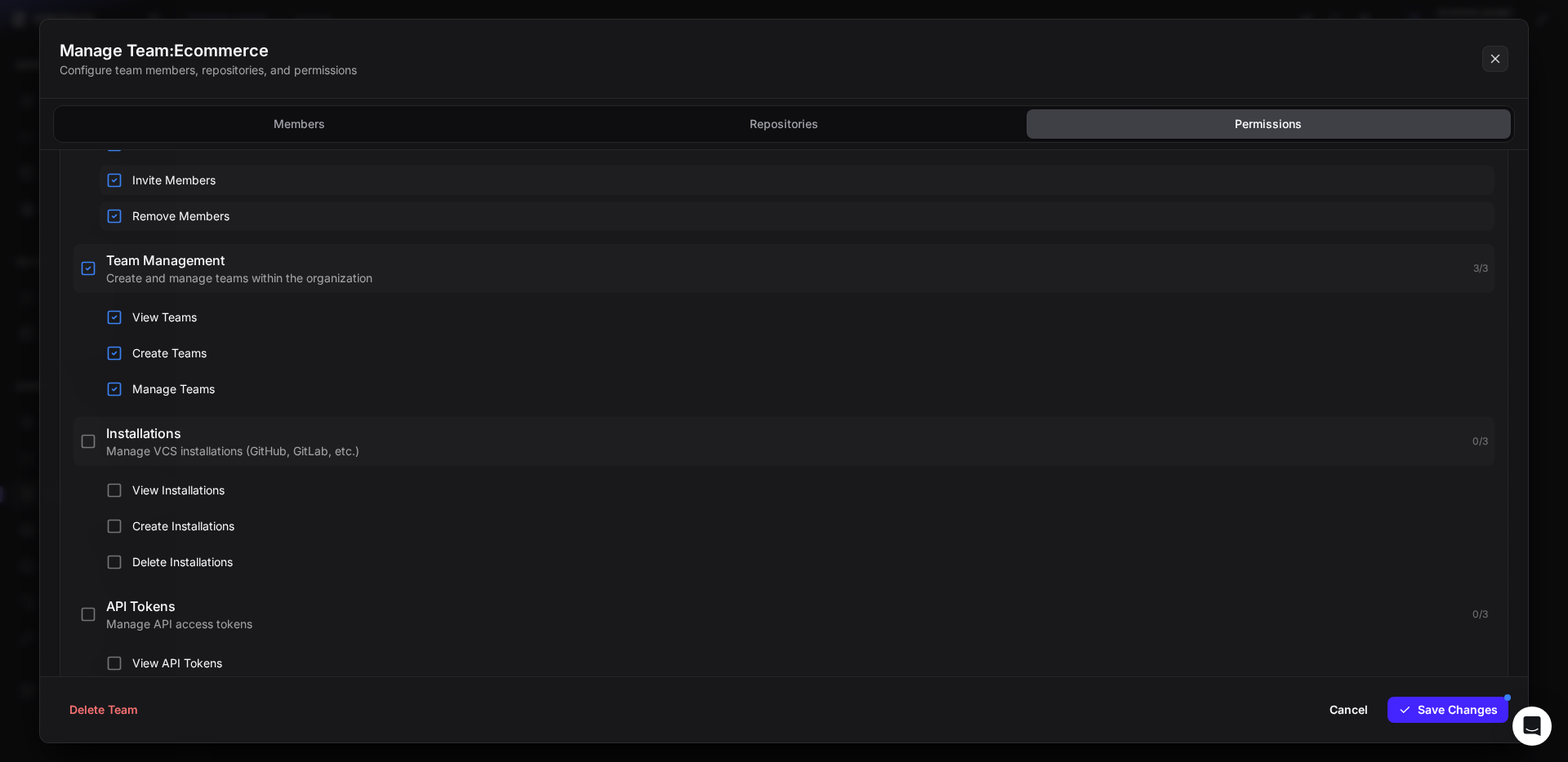
scroll to position [519, 0]
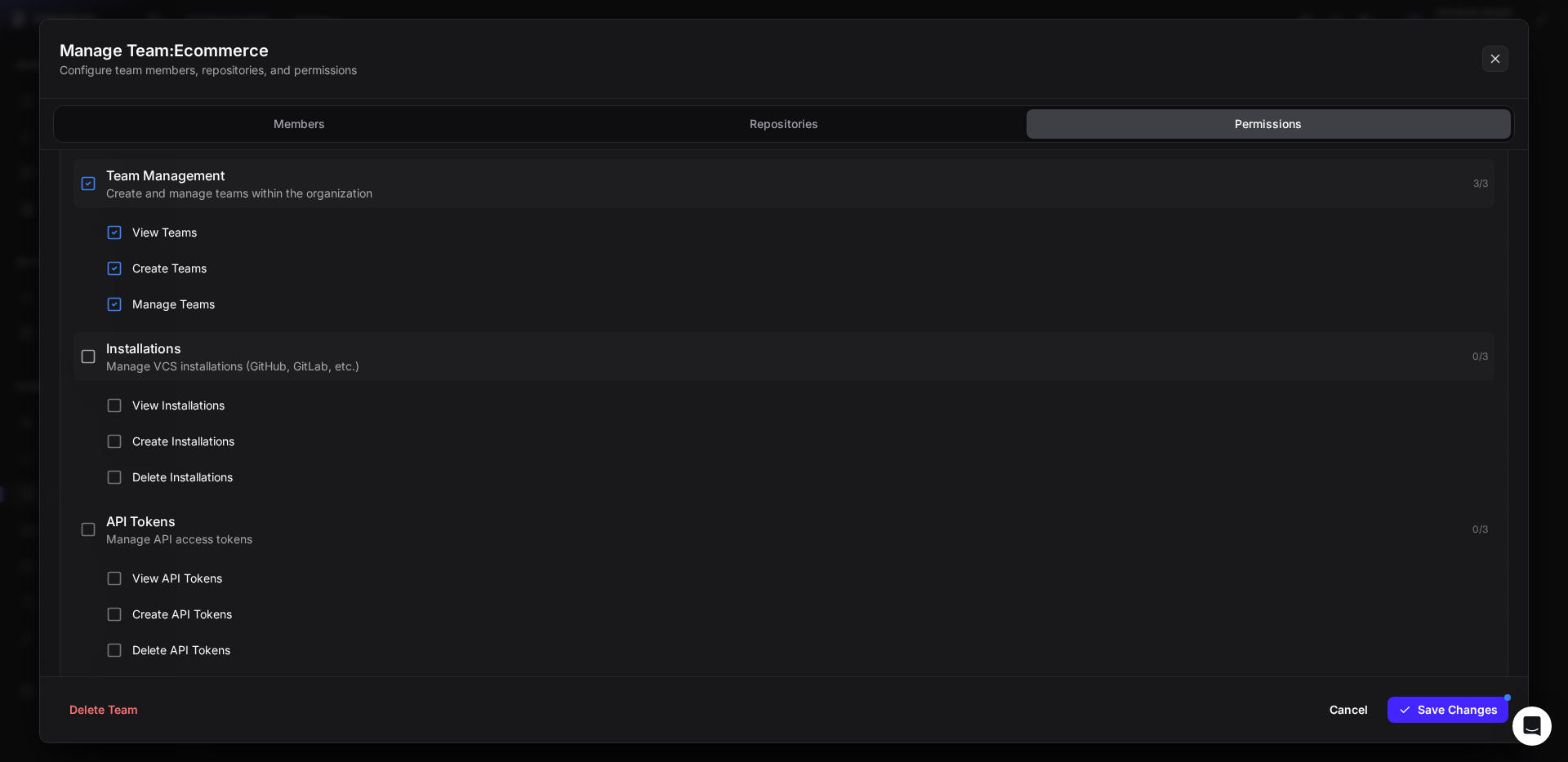
click at [87, 365] on icon "button" at bounding box center [88, 357] width 17 height 17
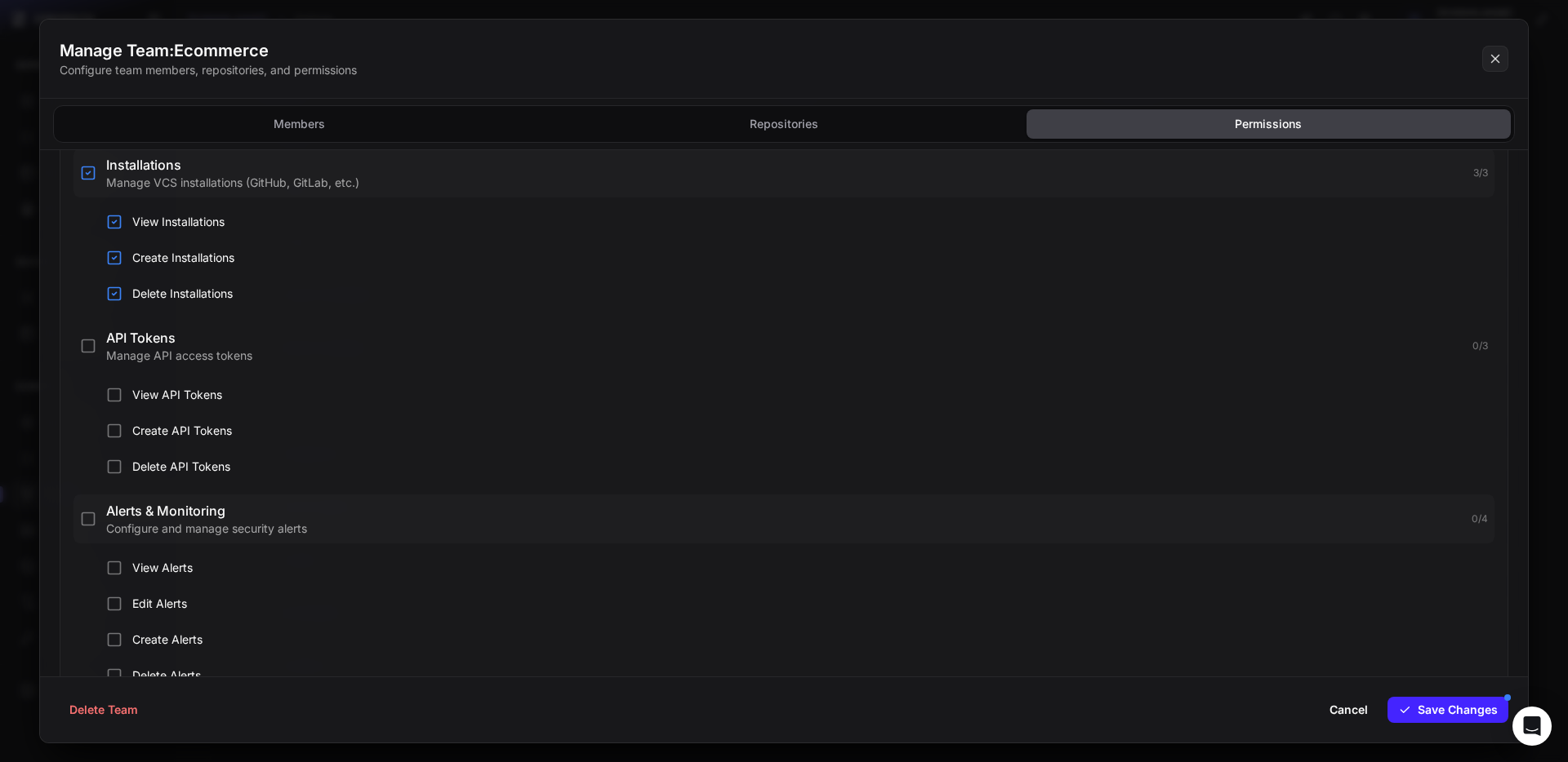
scroll to position [778, 0]
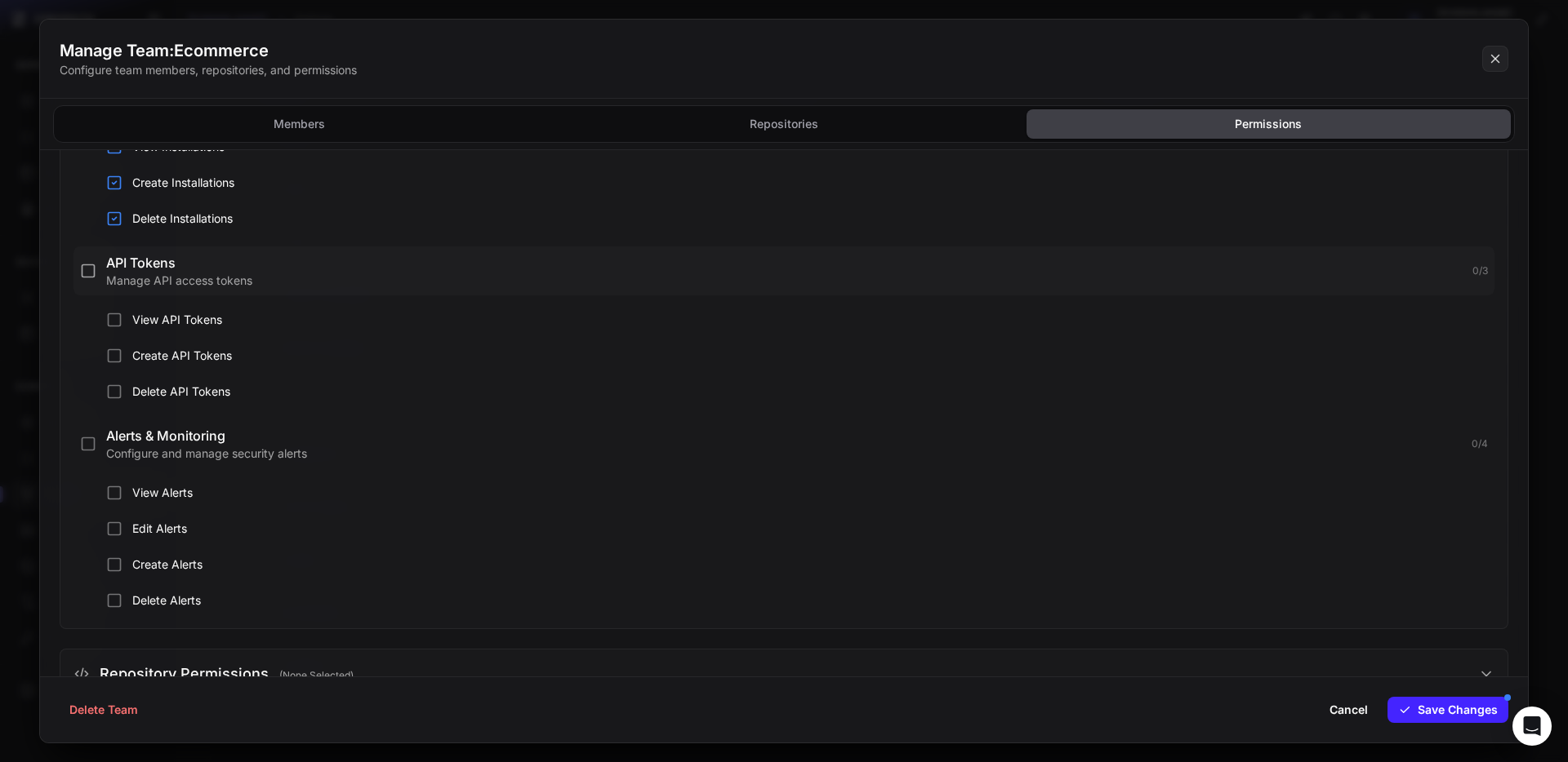
click at [90, 275] on icon "button" at bounding box center [88, 271] width 17 height 17
click at [87, 443] on icon "button" at bounding box center [88, 444] width 17 height 17
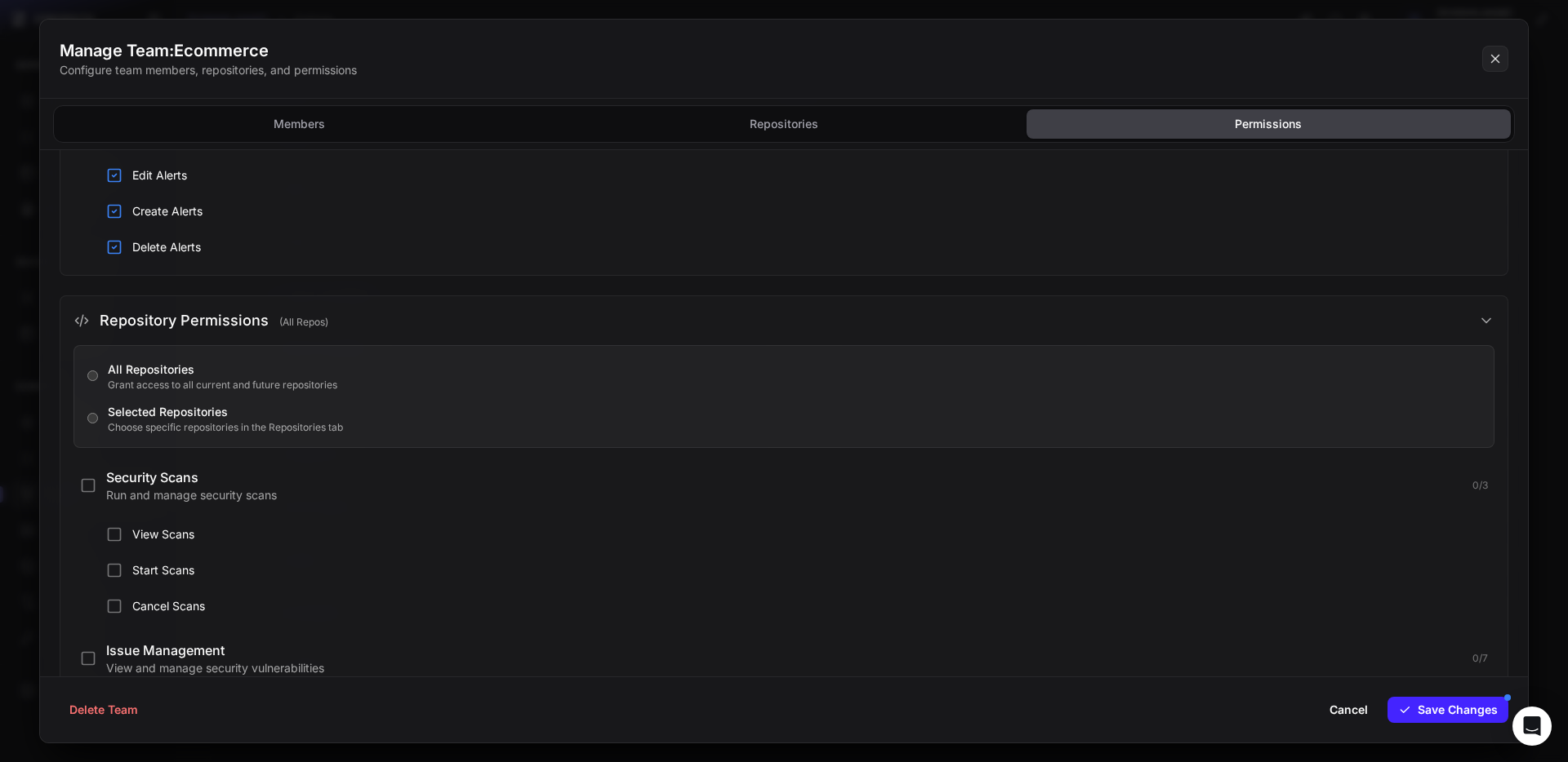
scroll to position [1209, 0]
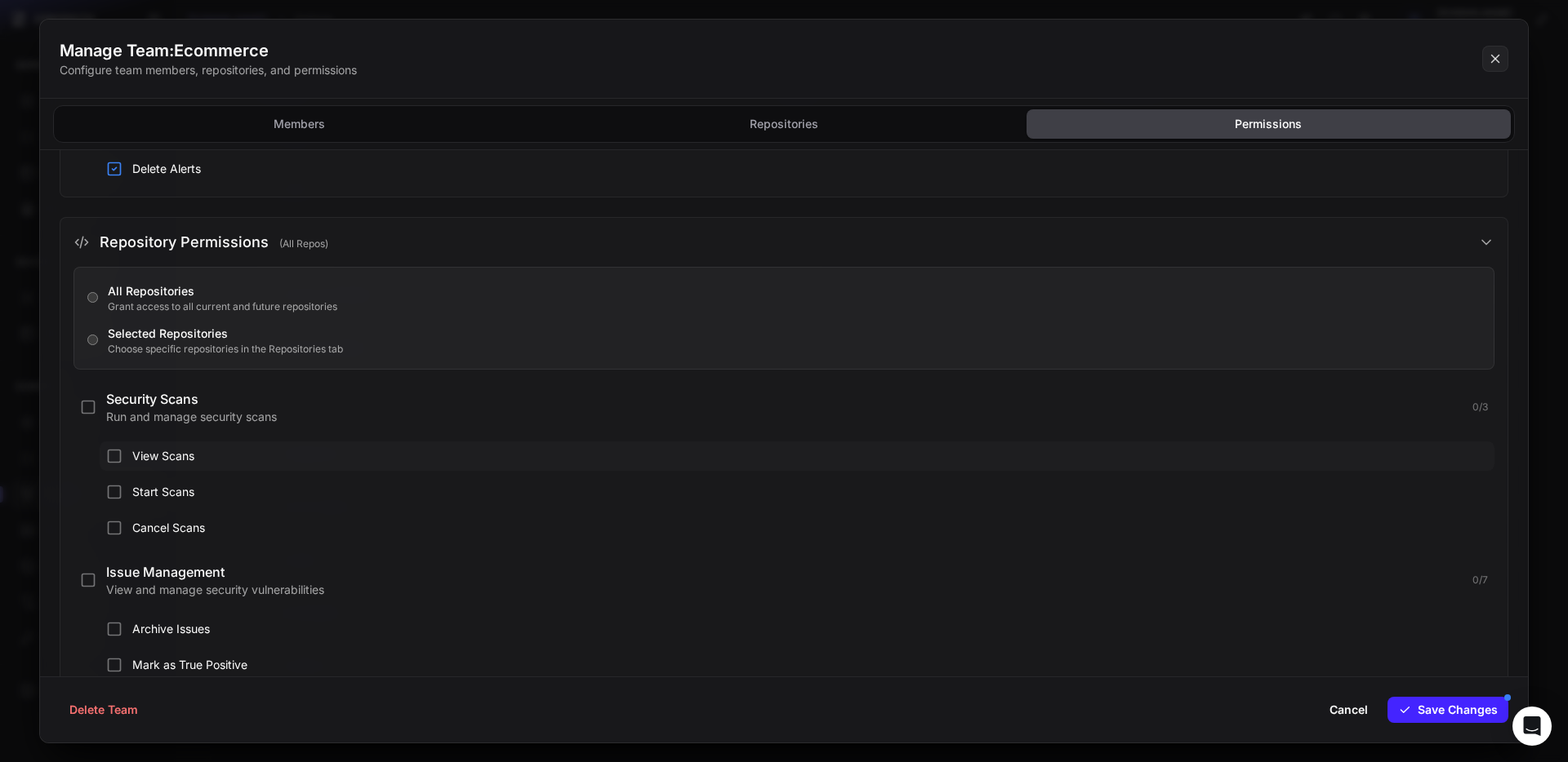
click at [163, 466] on button "View Scans" at bounding box center [797, 455] width 1395 height 29
click at [163, 490] on span "Start Scans" at bounding box center [809, 492] width 1355 height 17
click at [163, 519] on button "Cancel Scans" at bounding box center [797, 527] width 1395 height 29
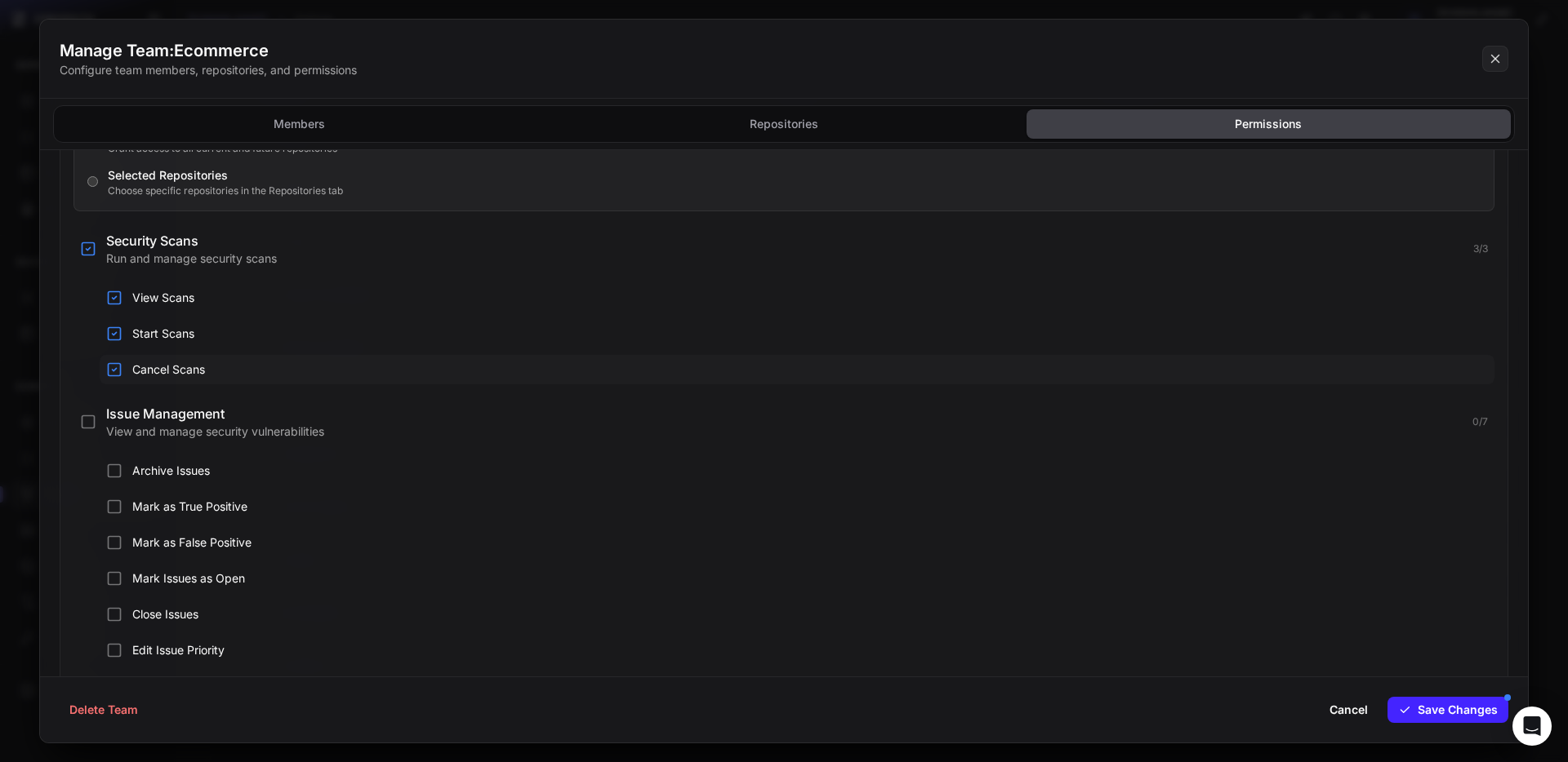
scroll to position [1412, 0]
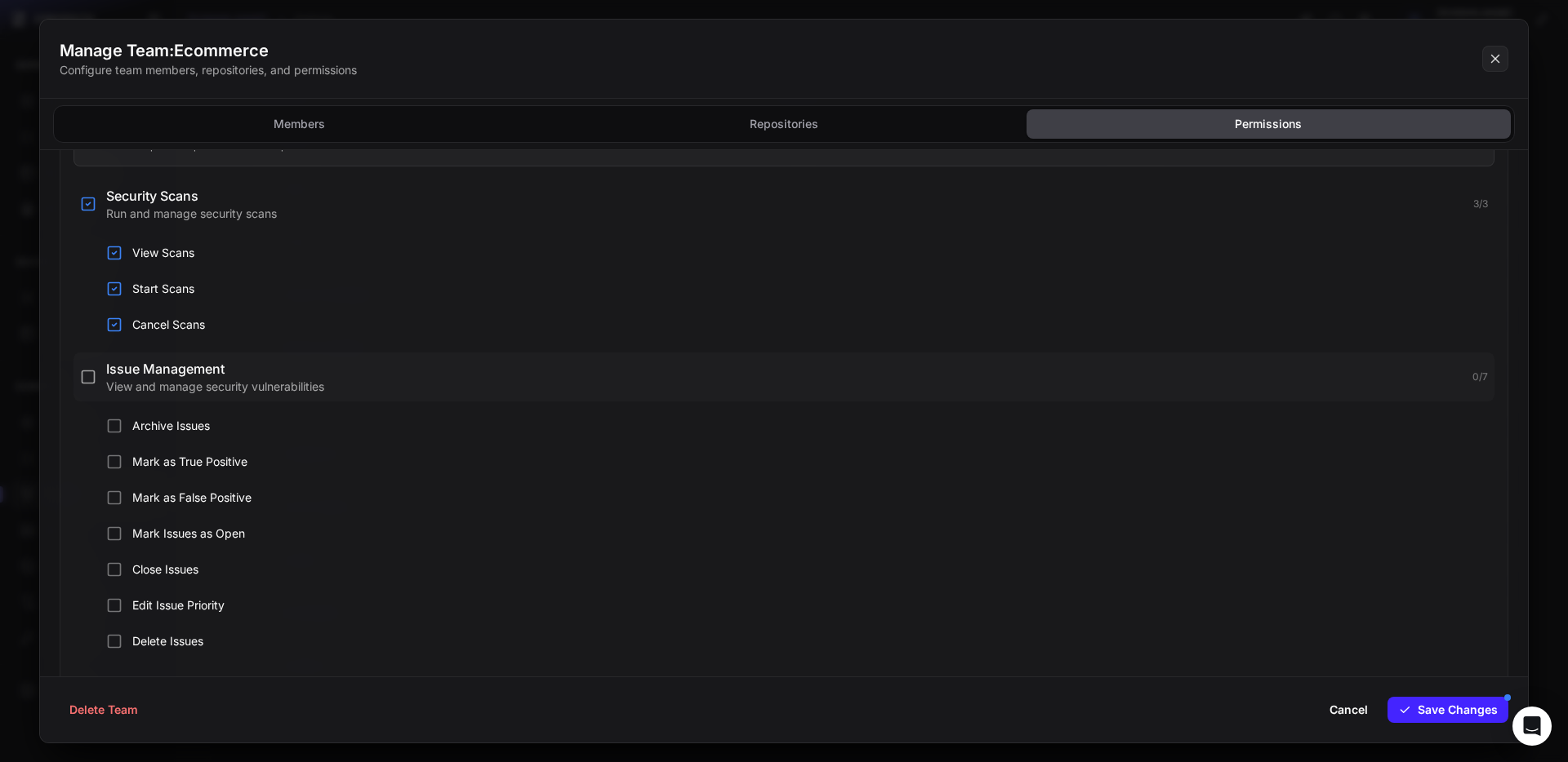
click at [94, 376] on icon "button" at bounding box center [89, 378] width 12 height 12
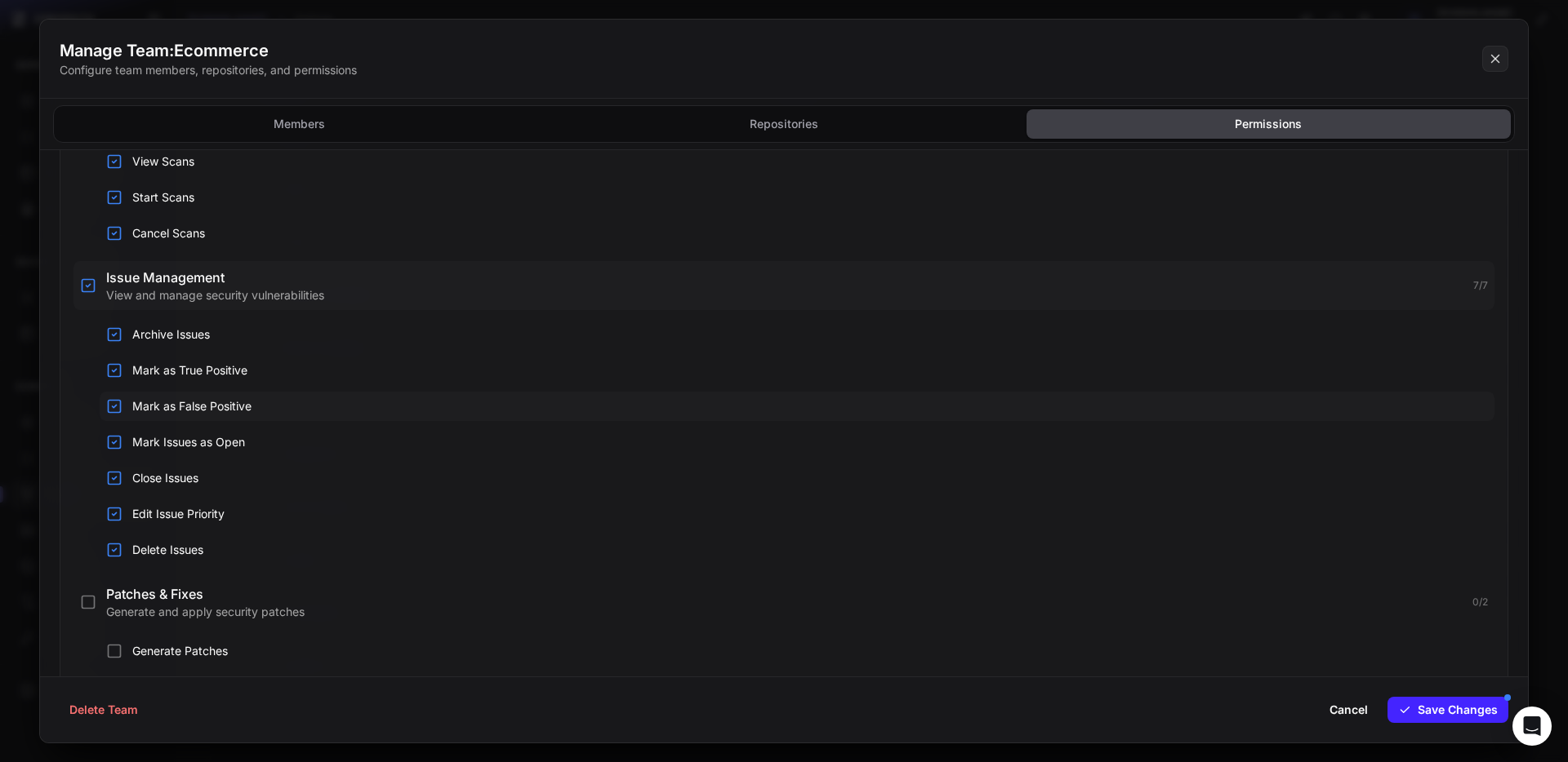
scroll to position [1619, 0]
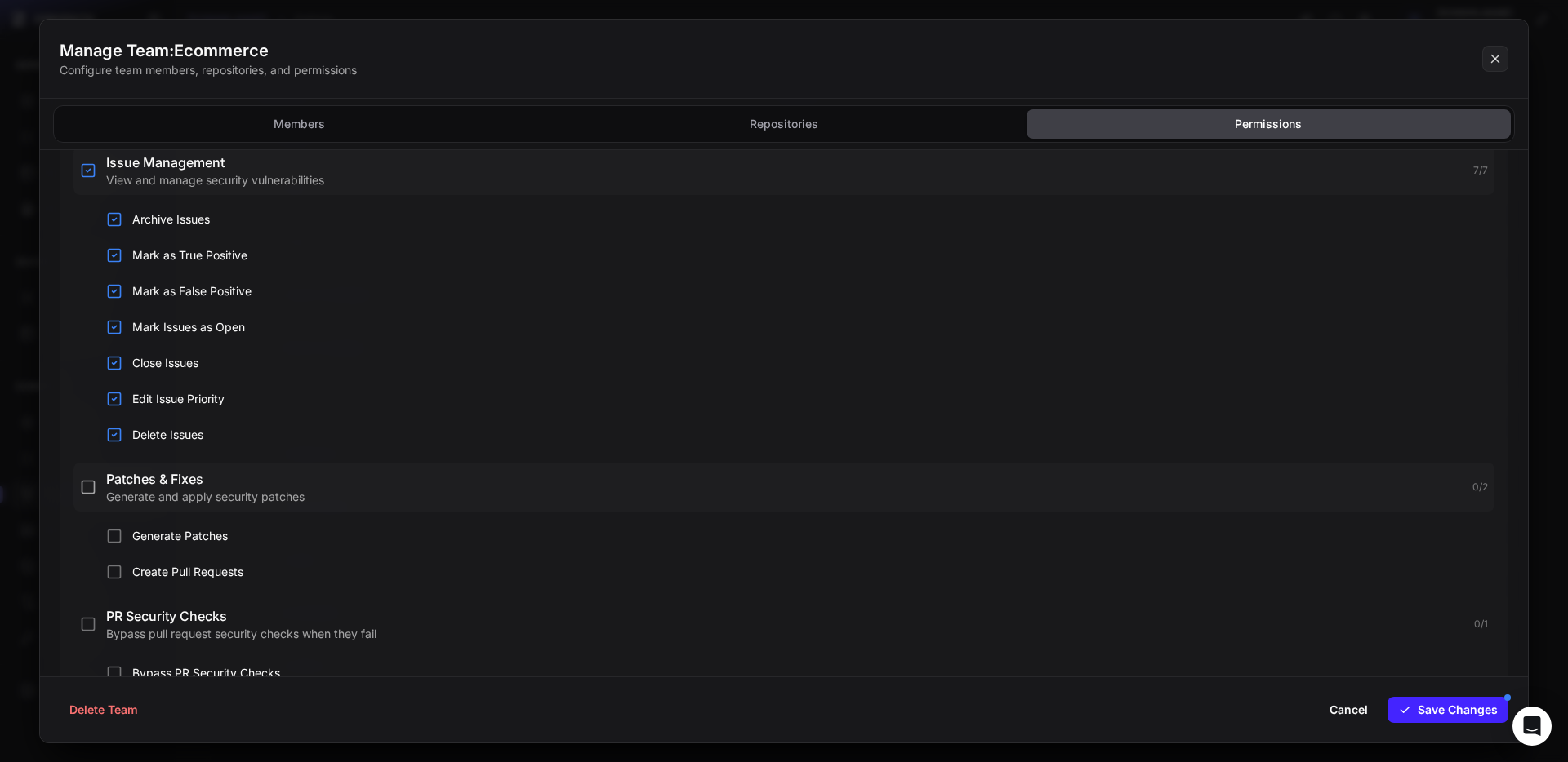
click at [83, 488] on icon "button" at bounding box center [89, 488] width 12 height 12
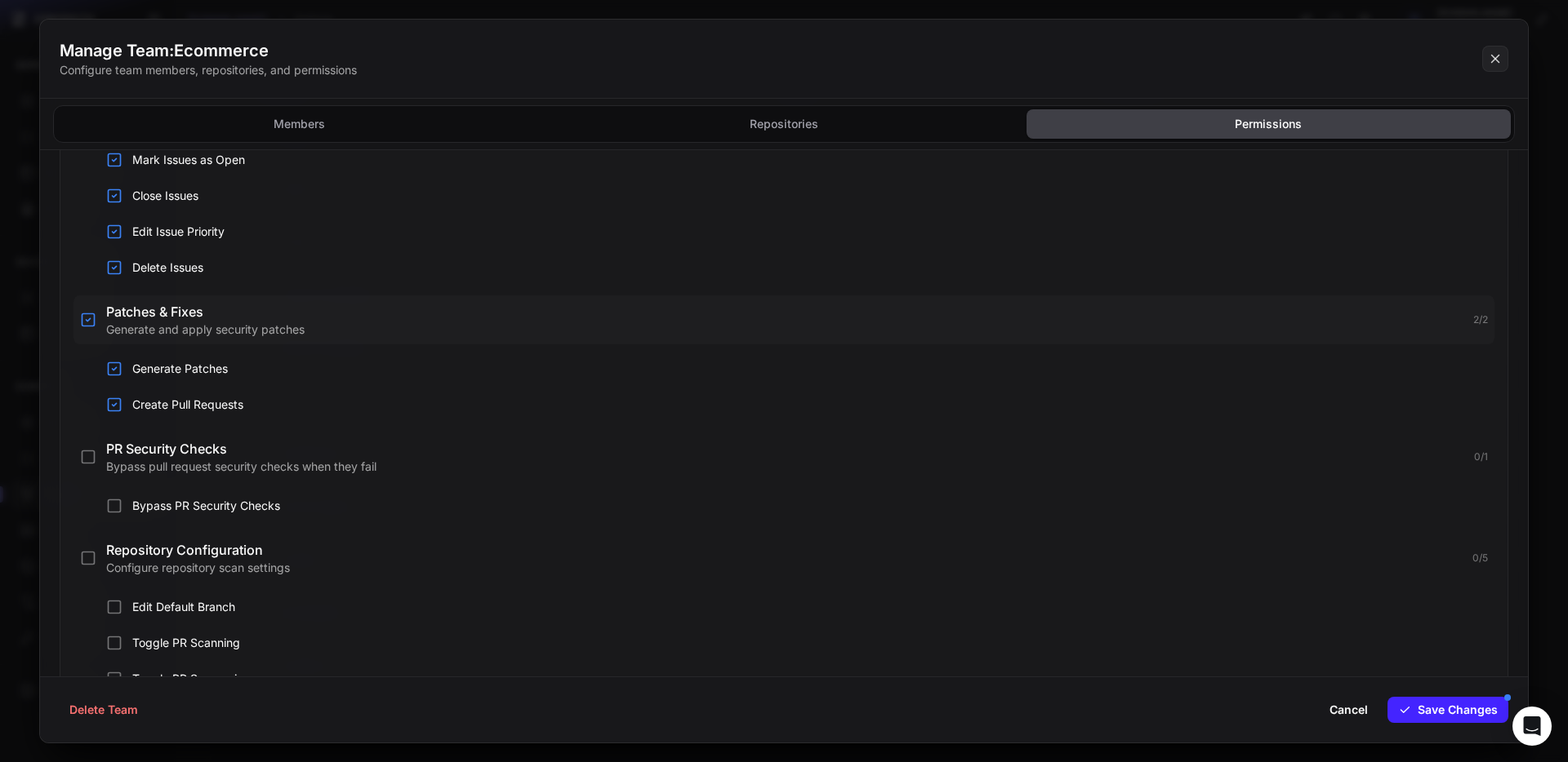
scroll to position [1913, 0]
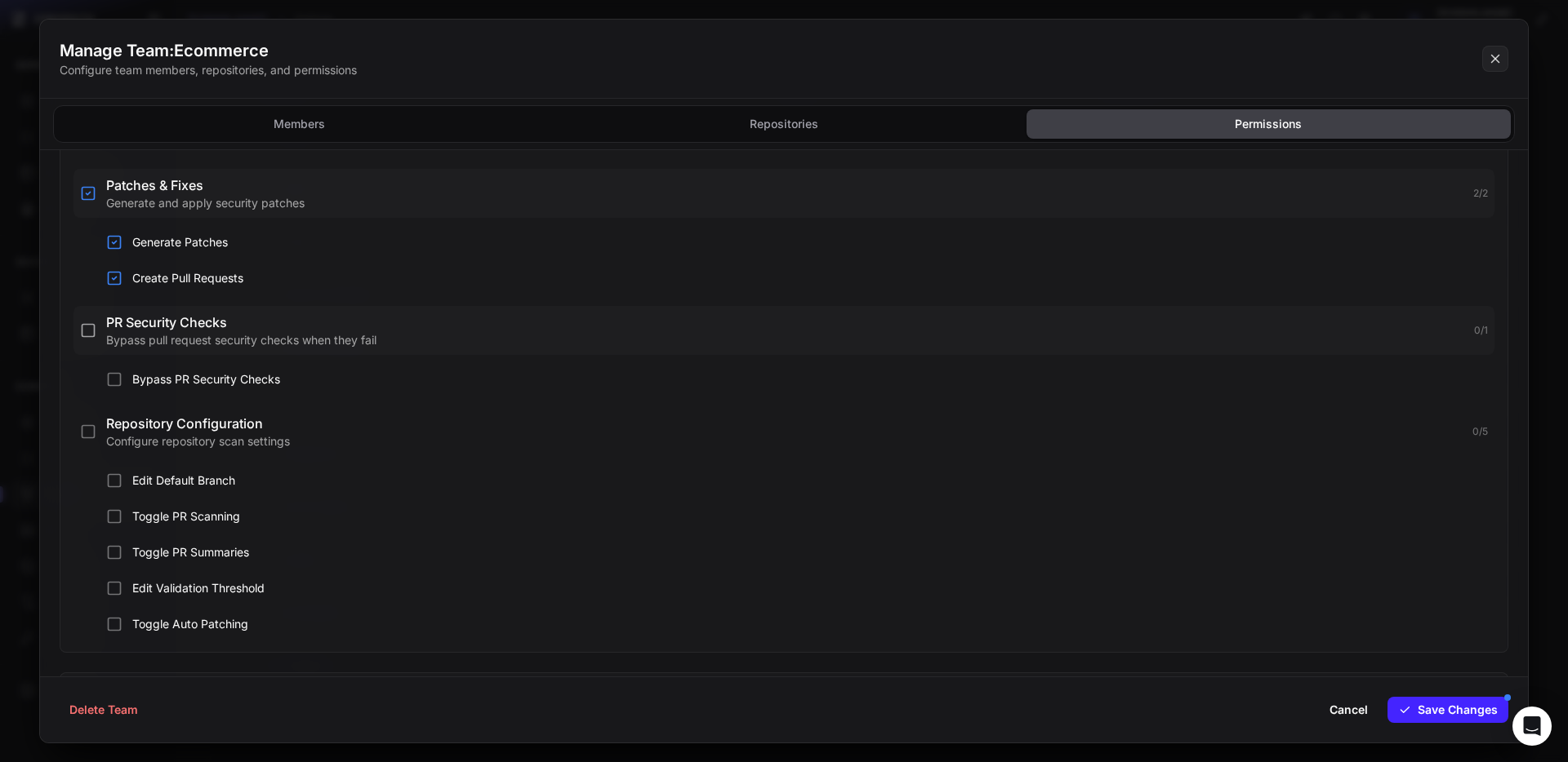
click at [87, 337] on icon "button" at bounding box center [89, 331] width 12 height 12
click at [89, 437] on icon "button" at bounding box center [88, 432] width 17 height 17
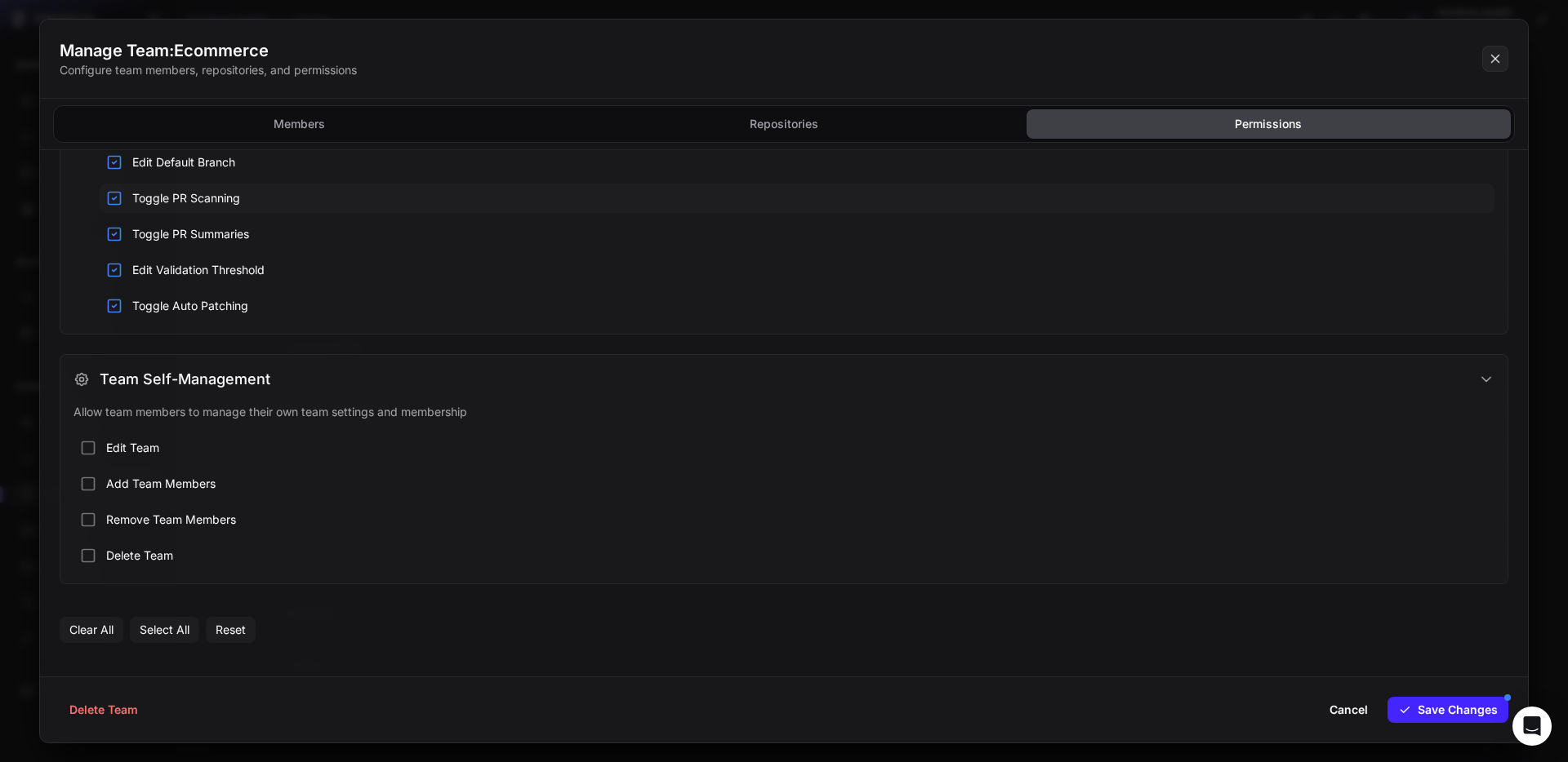
scroll to position [2276, 0]
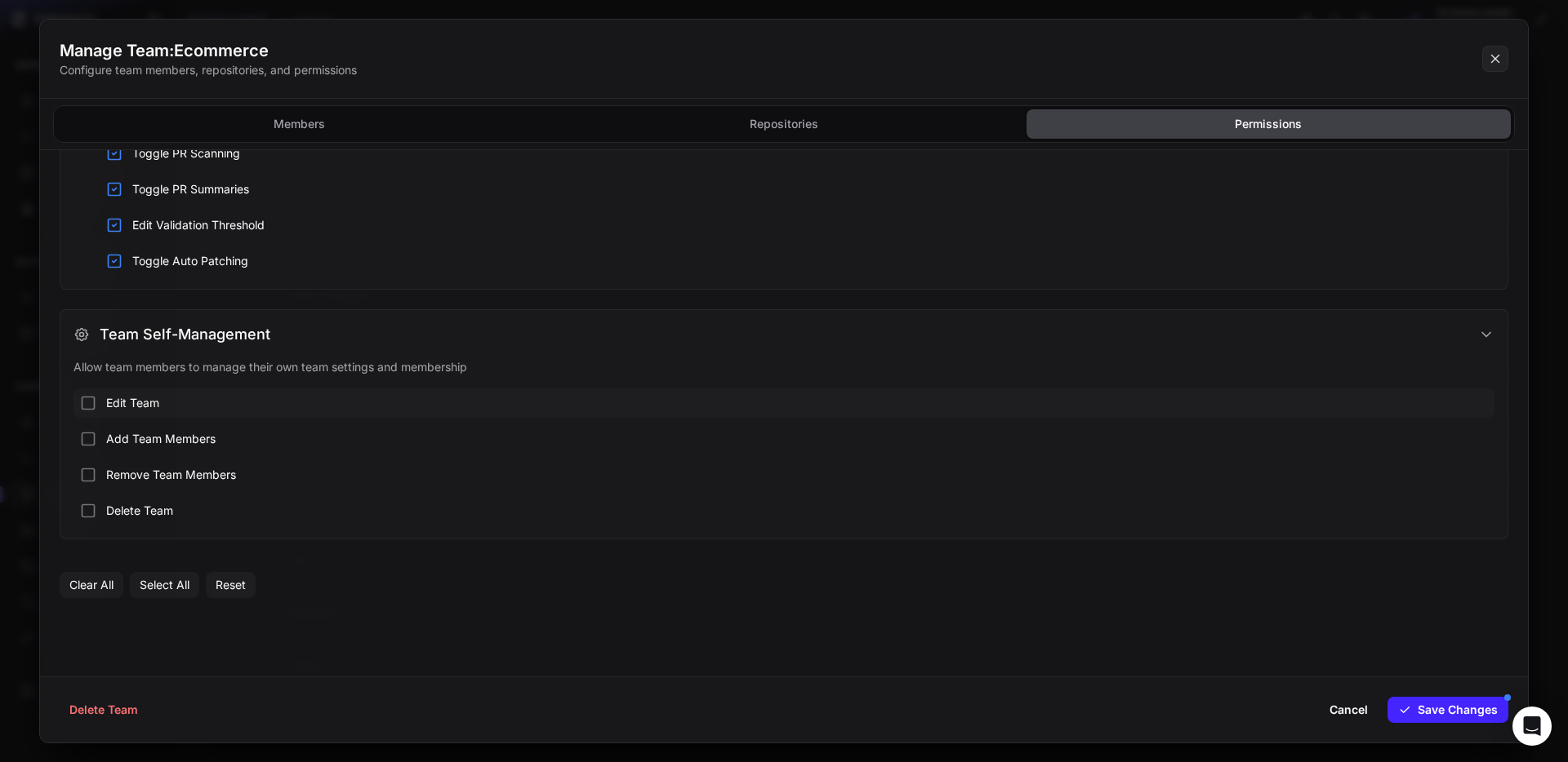
click at [90, 401] on icon "button" at bounding box center [88, 403] width 17 height 17
click at [90, 434] on icon "button" at bounding box center [88, 439] width 17 height 17
click at [90, 475] on icon "button" at bounding box center [88, 475] width 17 height 17
click at [90, 513] on icon "button" at bounding box center [88, 511] width 17 height 17
click at [90, 512] on icon "button" at bounding box center [88, 511] width 17 height 17
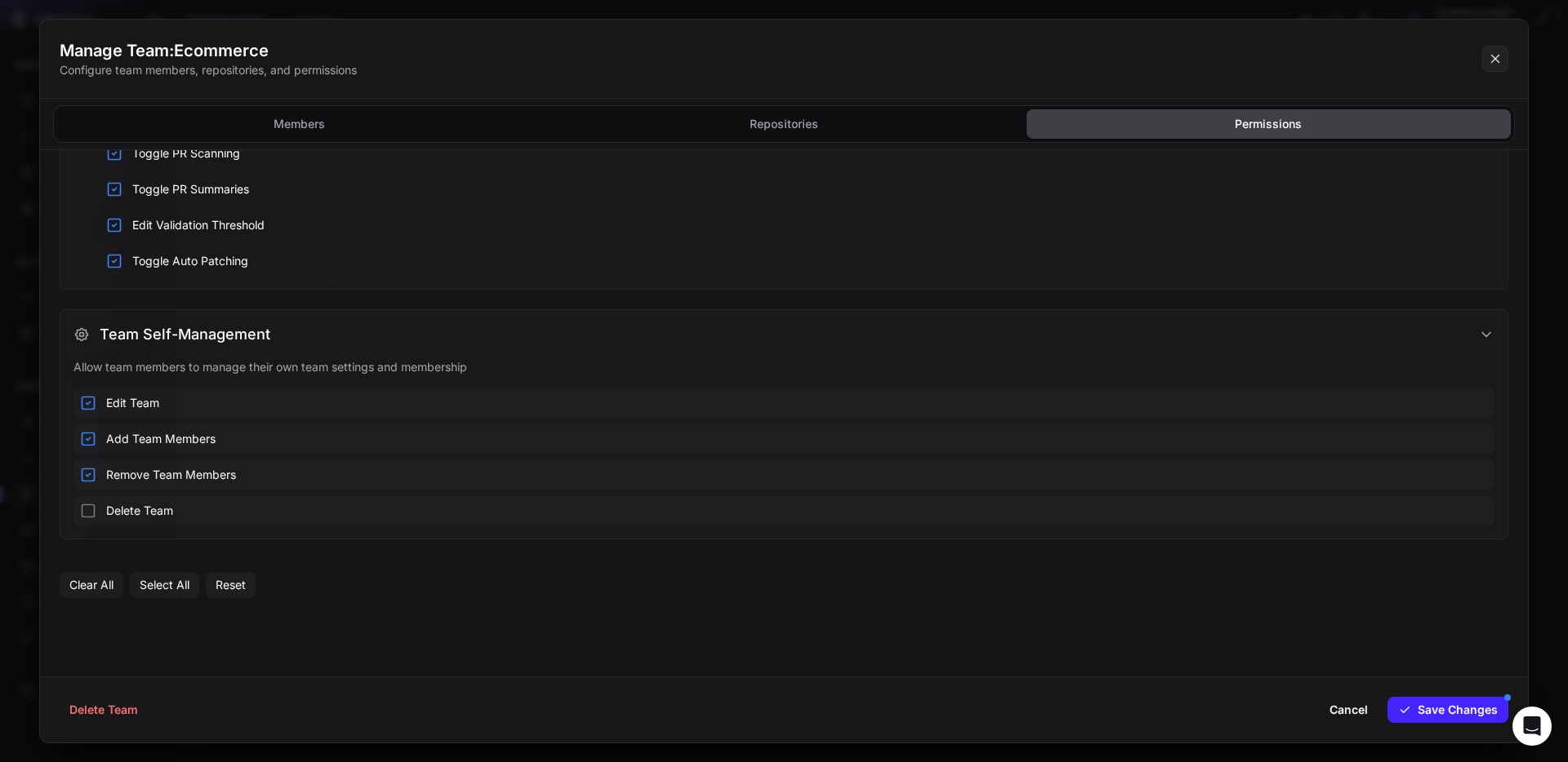
click at [90, 470] on icon "button" at bounding box center [88, 475] width 17 height 17
click at [1436, 728] on div "Delete Team Cancel Save Changes" at bounding box center [784, 709] width 1488 height 66
click at [1436, 719] on button "Save Changes" at bounding box center [1448, 710] width 120 height 26
click at [1513, 49] on div "Manage Team: Ecommerce Configure team members, repositories, and permissions" at bounding box center [784, 59] width 1488 height 79
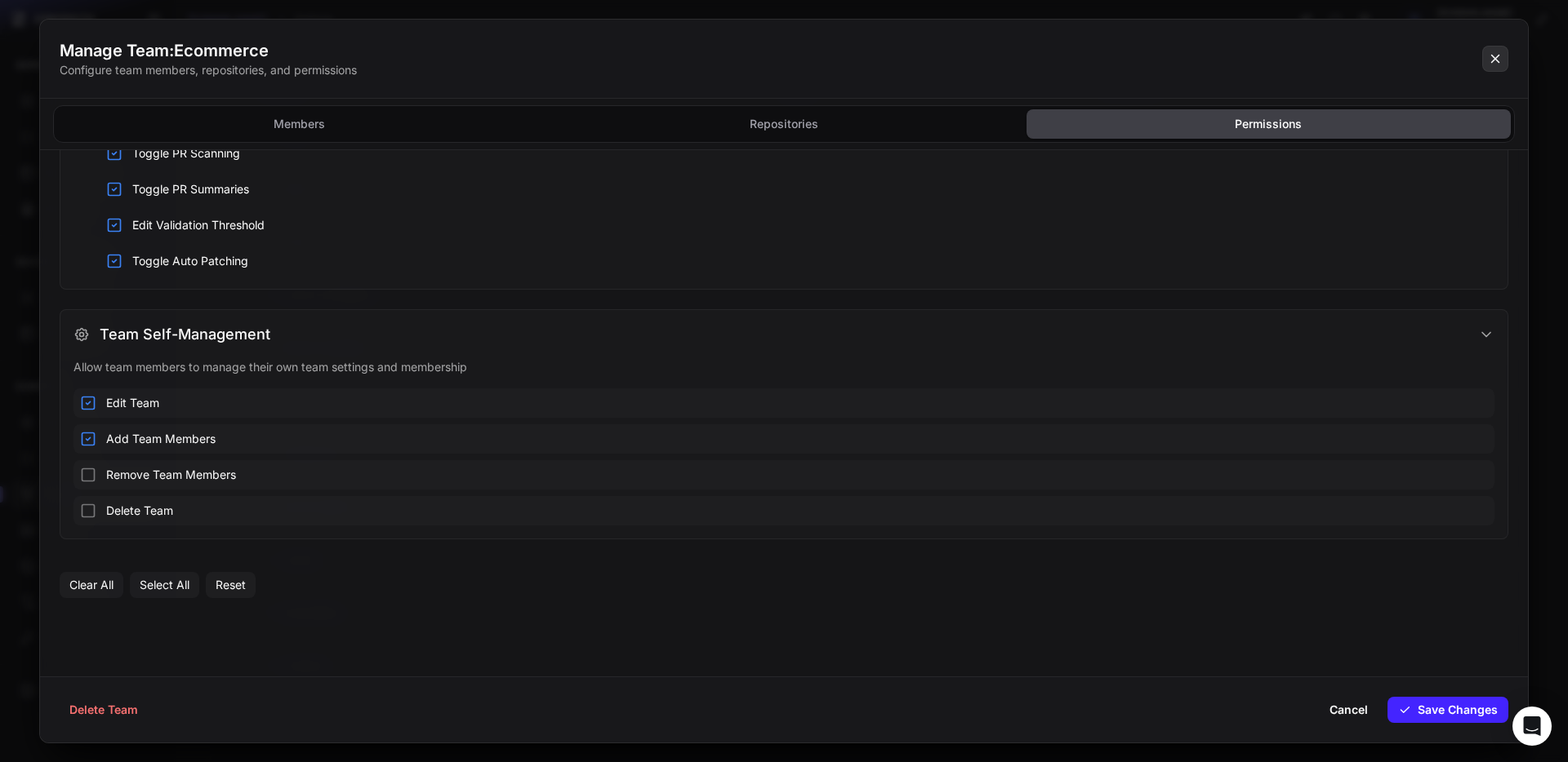
click at [1502, 57] on icon at bounding box center [1495, 59] width 15 height 19
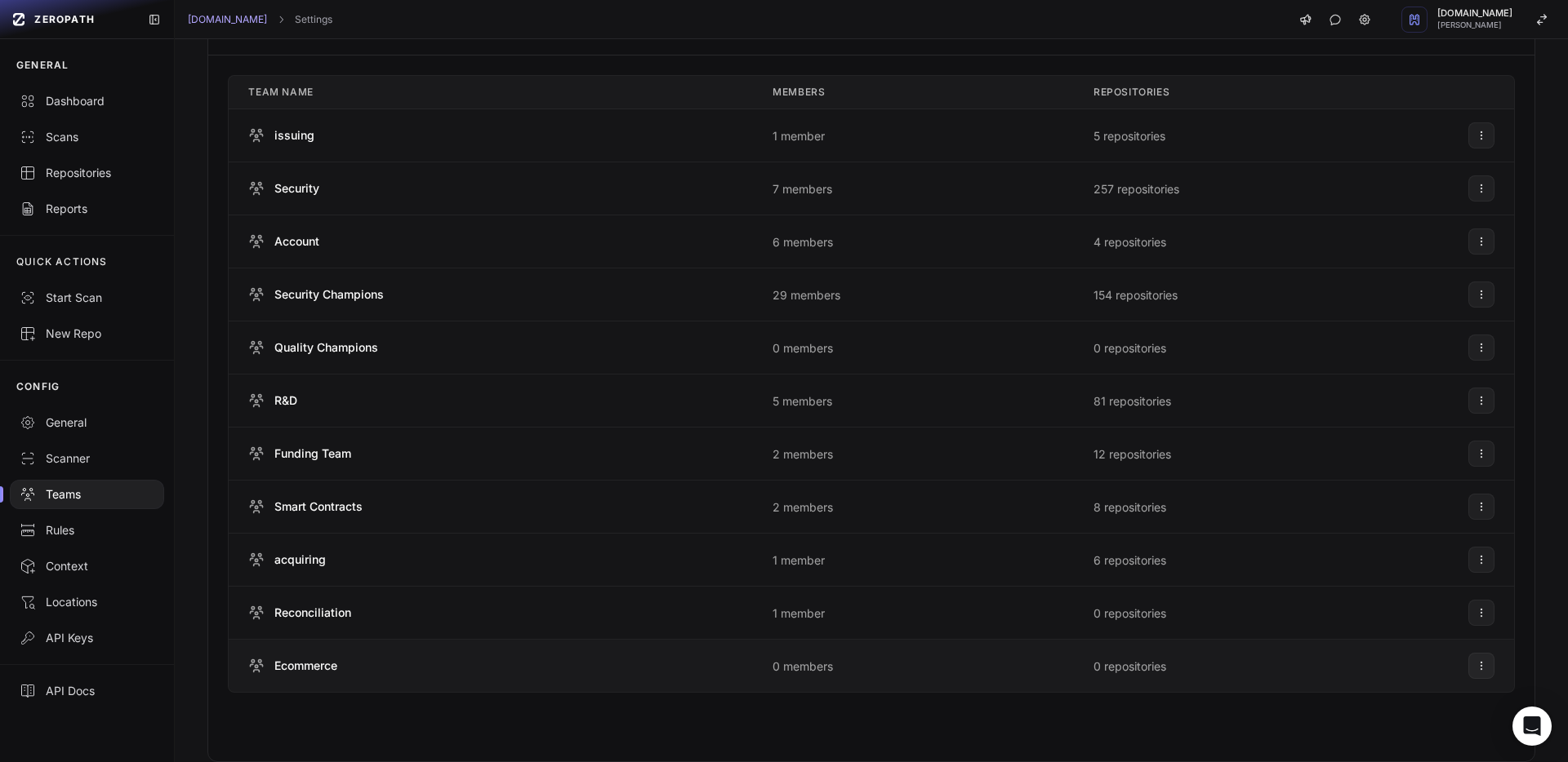
click at [334, 671] on span "Ecommerce" at bounding box center [306, 665] width 63 height 17
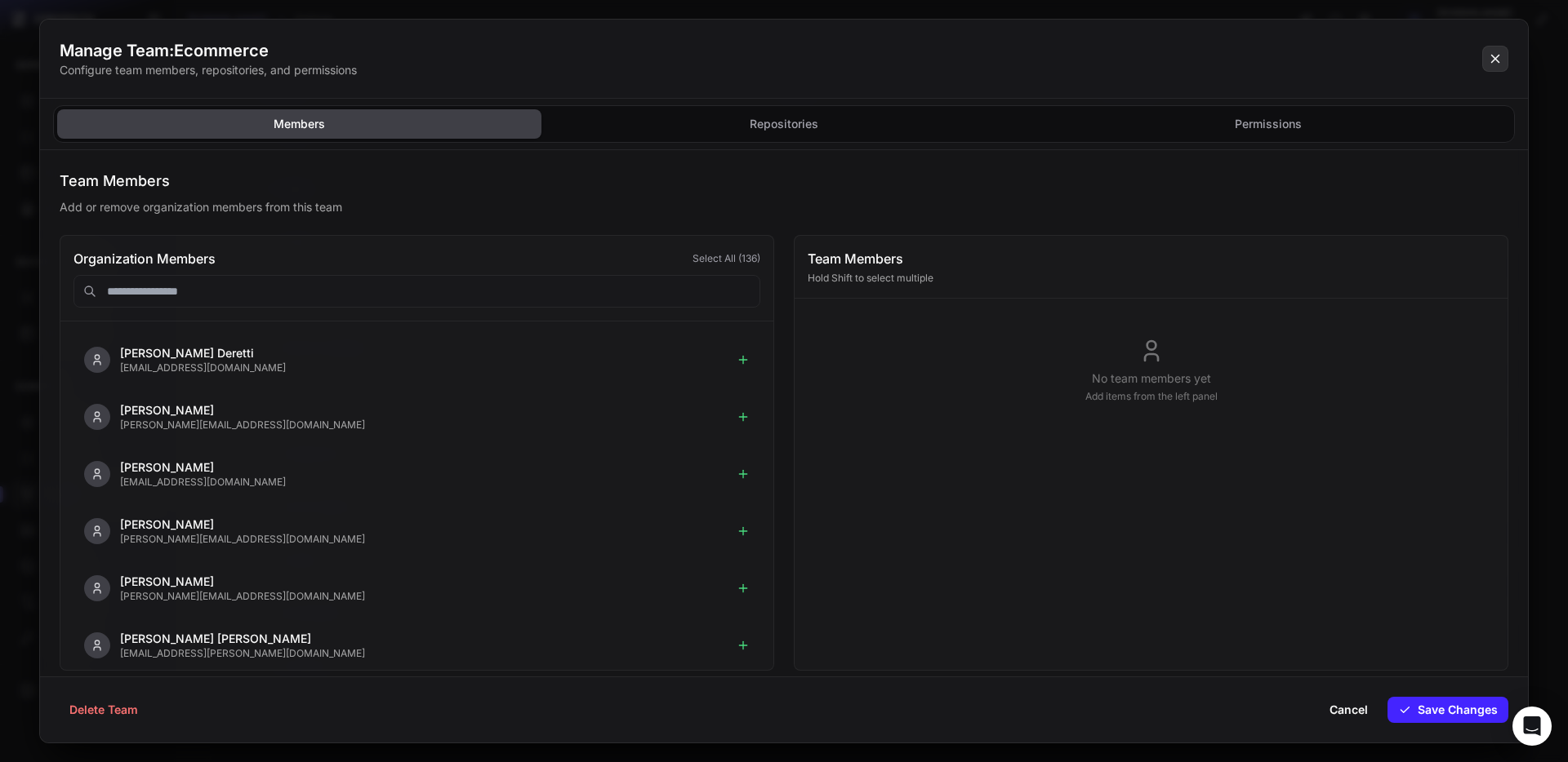
click at [1488, 63] on icon at bounding box center [1495, 59] width 15 height 19
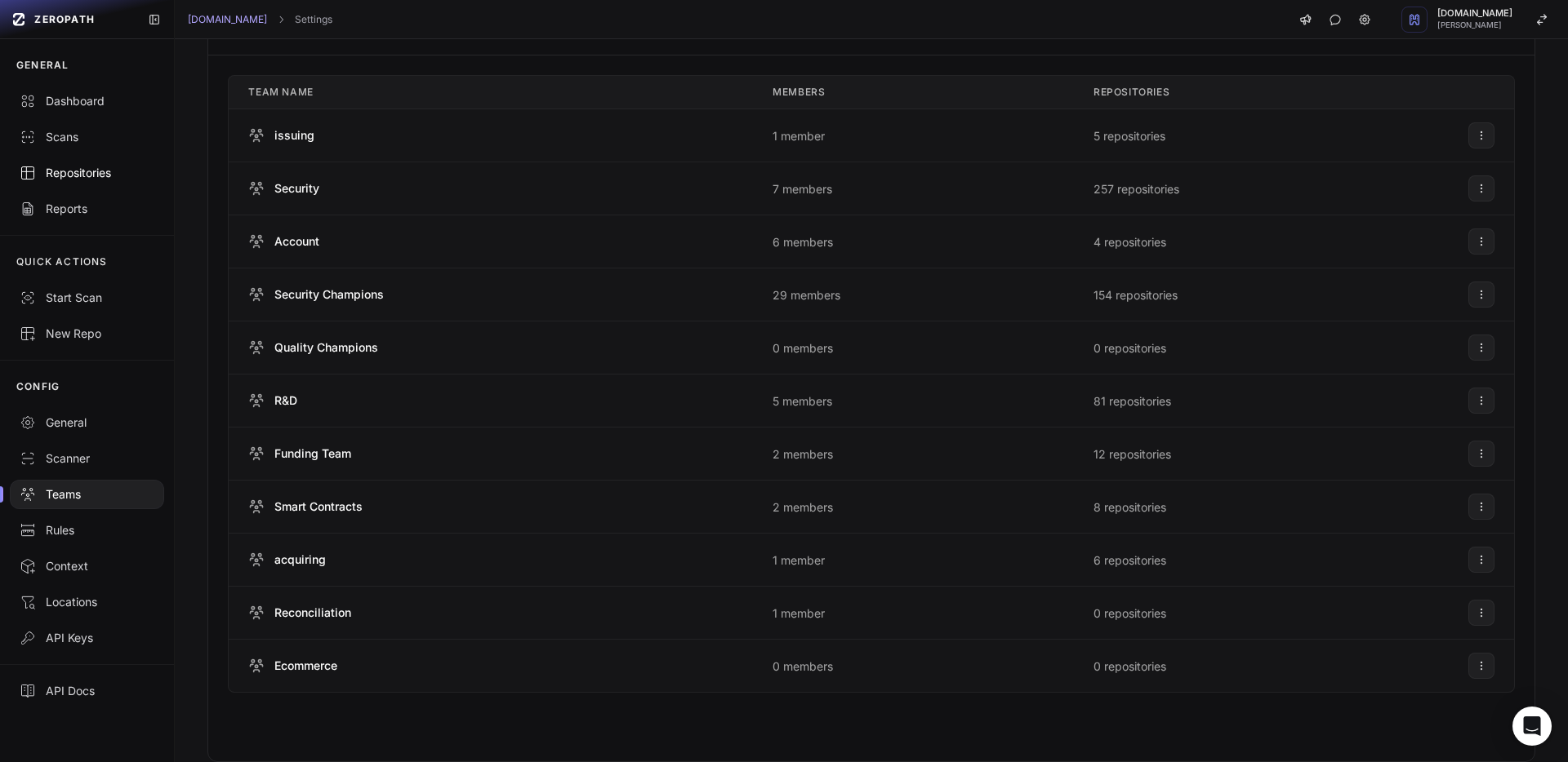
click at [97, 163] on link "Repositories" at bounding box center [87, 172] width 174 height 36
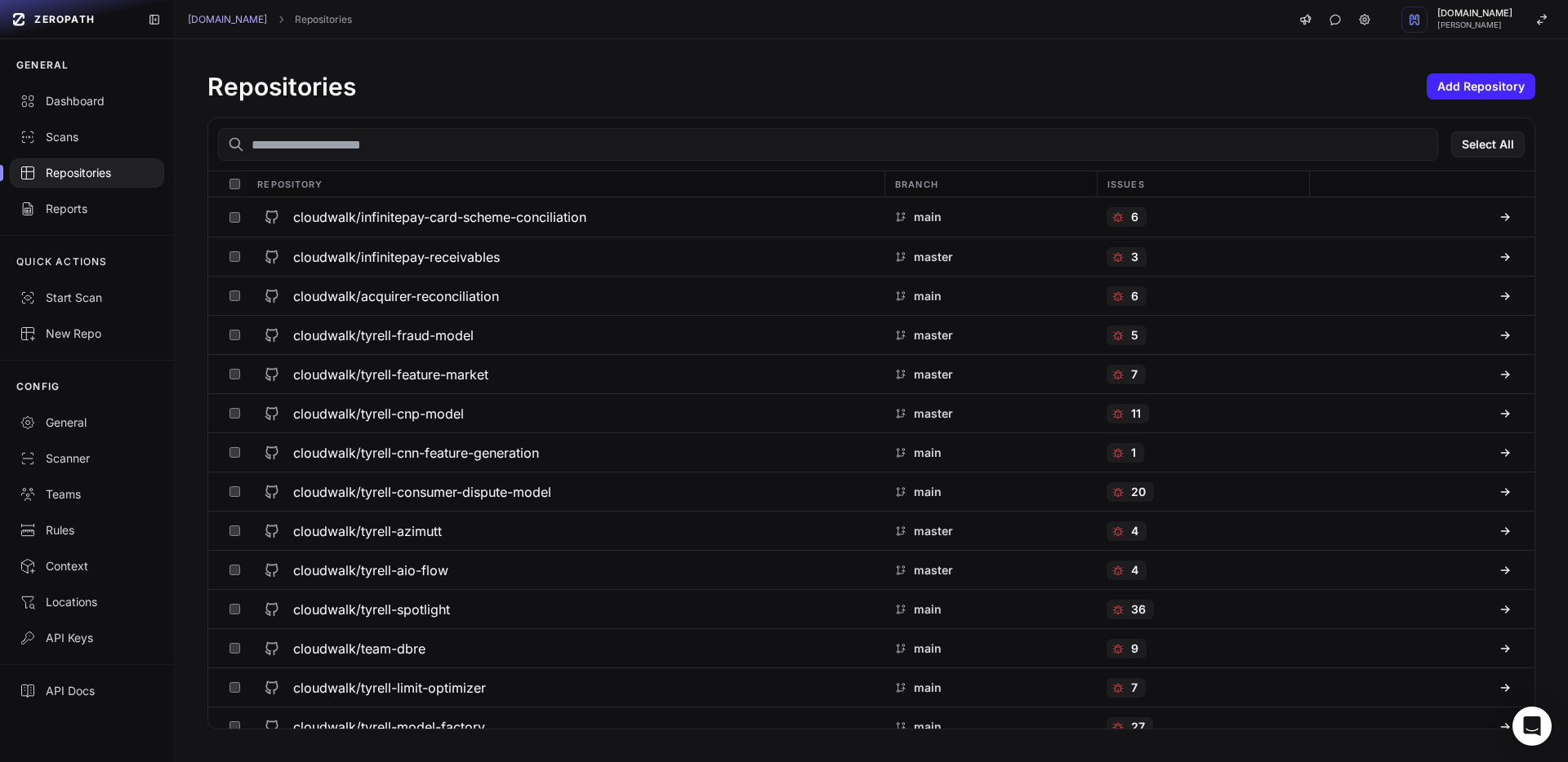
click at [441, 140] on input "text" at bounding box center [828, 144] width 1220 height 33
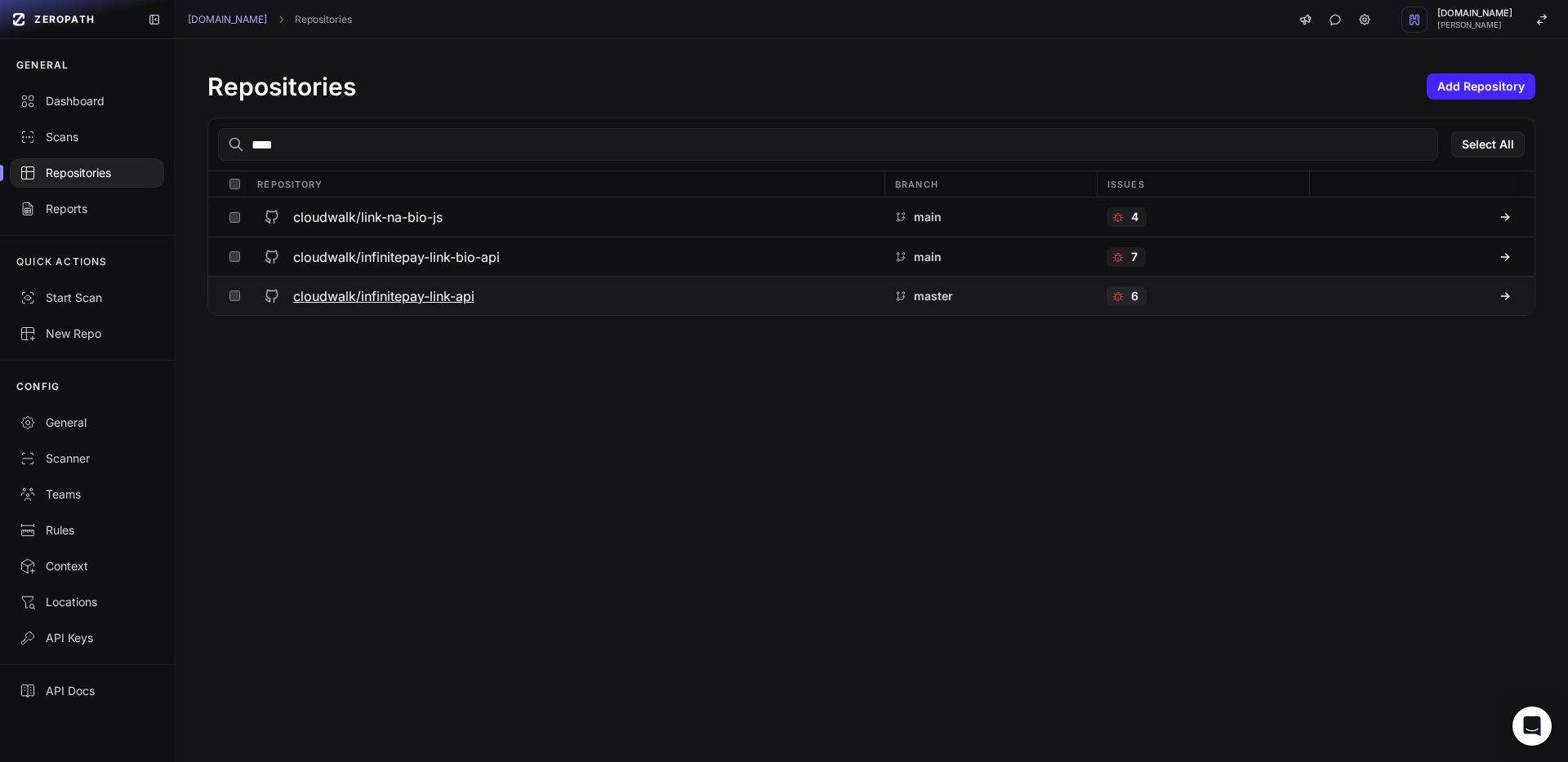
type input "****"
click at [470, 301] on h3 "cloudwalk/infinitepay-link-api" at bounding box center [383, 296] width 181 height 19
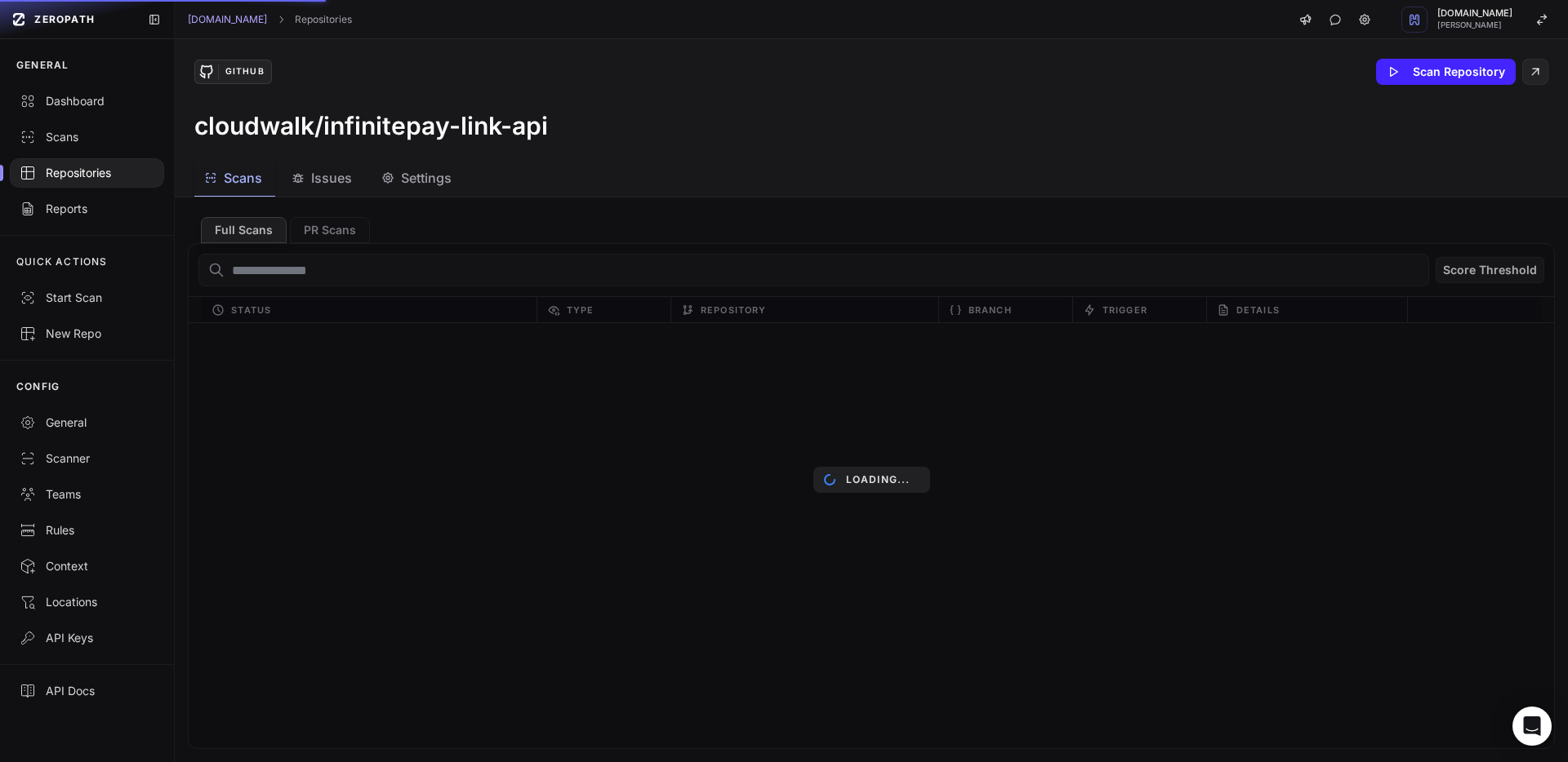
click at [372, 188] on button "Issues" at bounding box center [419, 178] width 93 height 37
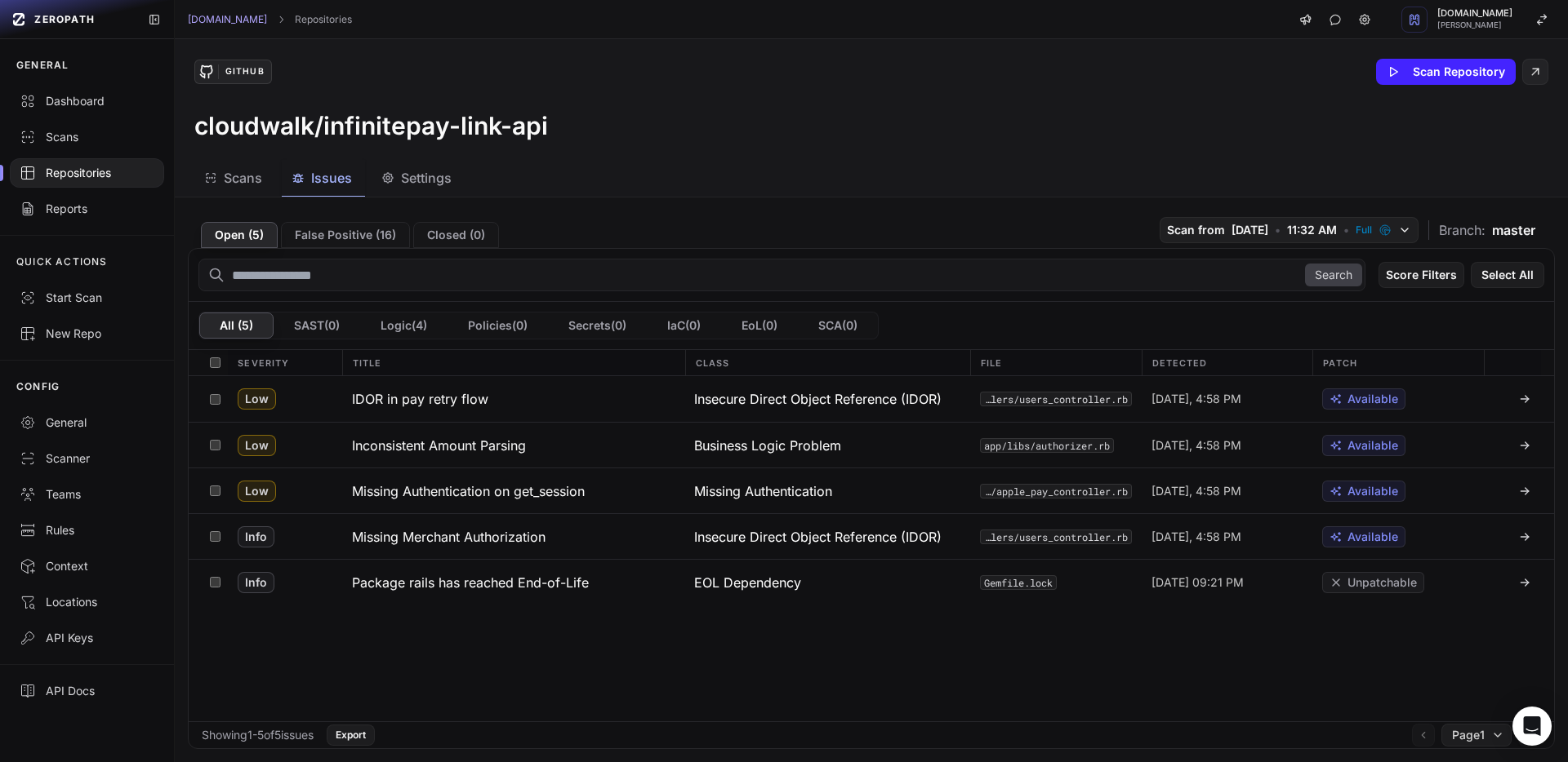
click at [408, 179] on span "Settings" at bounding box center [427, 178] width 51 height 19
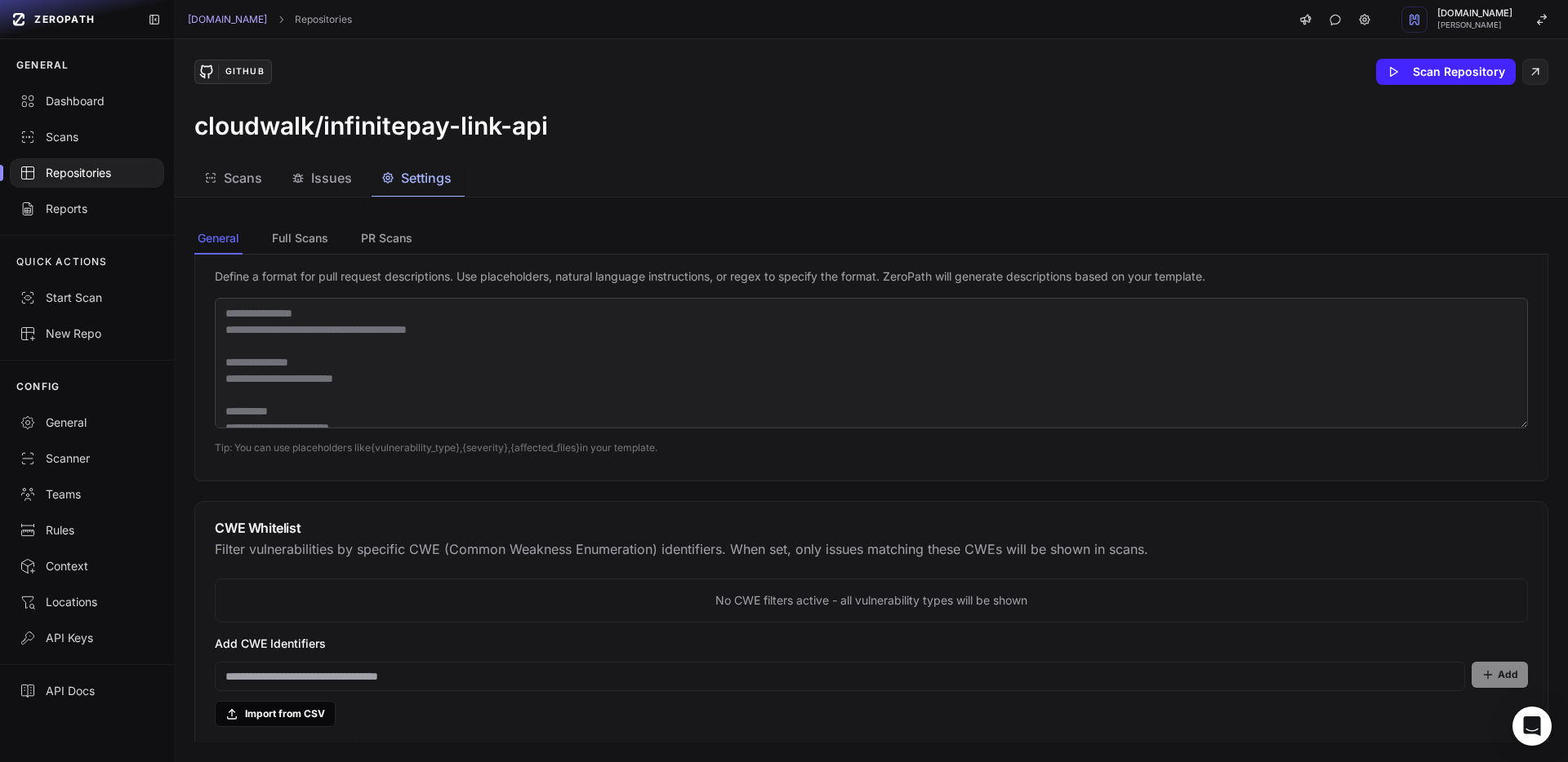
scroll to position [1285, 0]
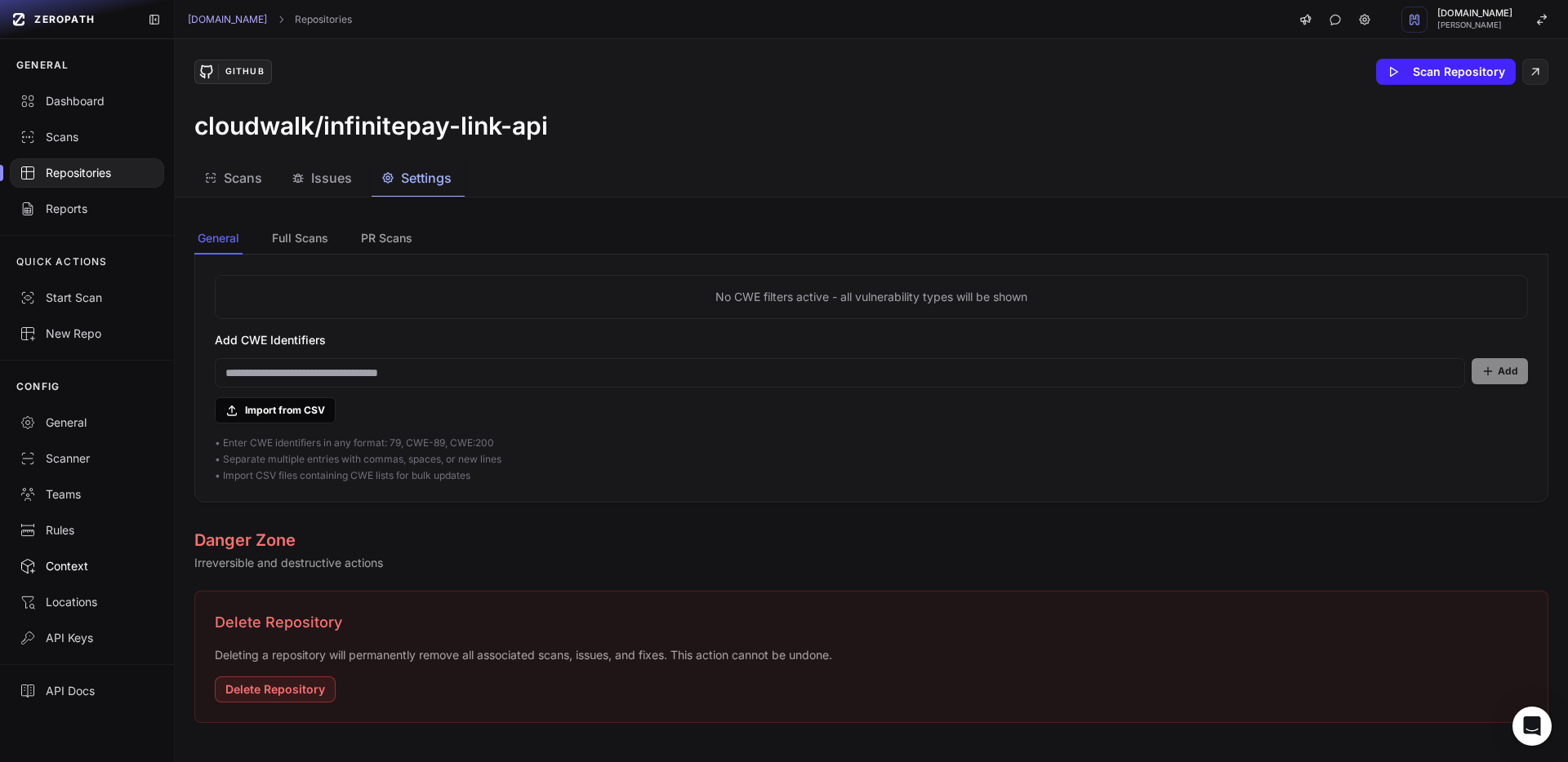
click at [91, 577] on link "Context" at bounding box center [87, 566] width 174 height 36
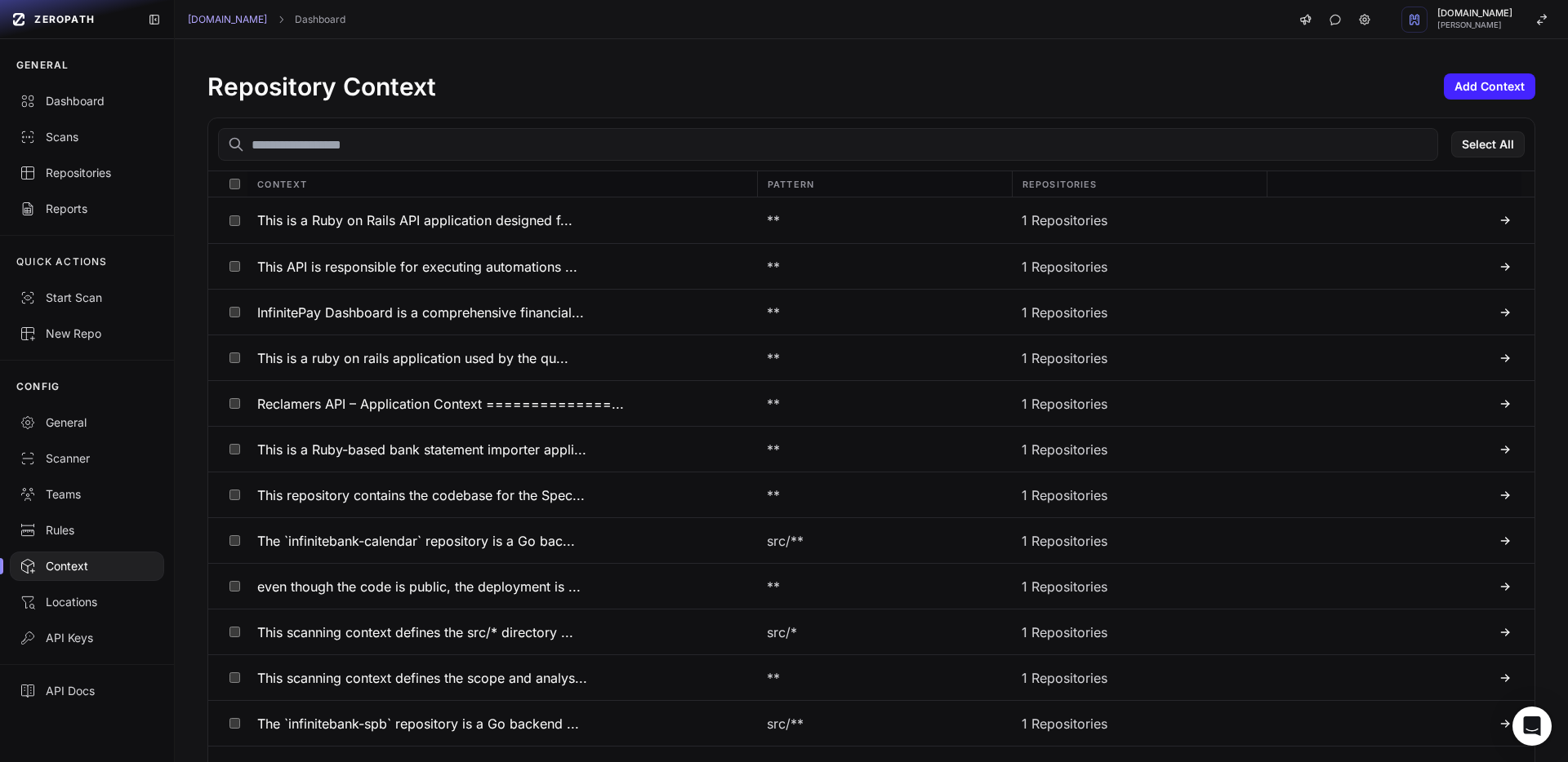
click at [417, 137] on input "text" at bounding box center [828, 144] width 1220 height 33
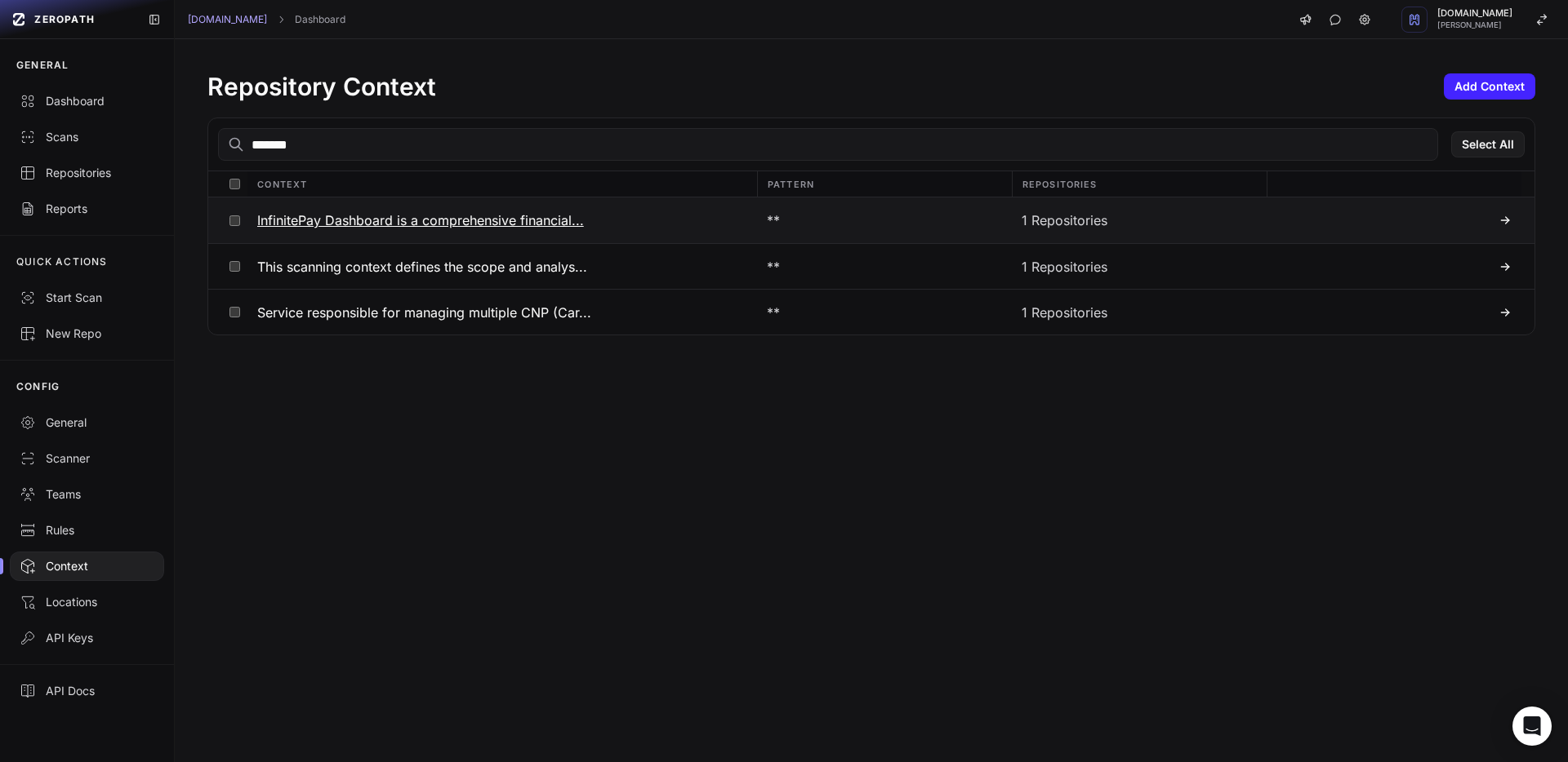
type input "*******"
click at [1105, 236] on div "1 Repositories" at bounding box center [1140, 221] width 255 height 46
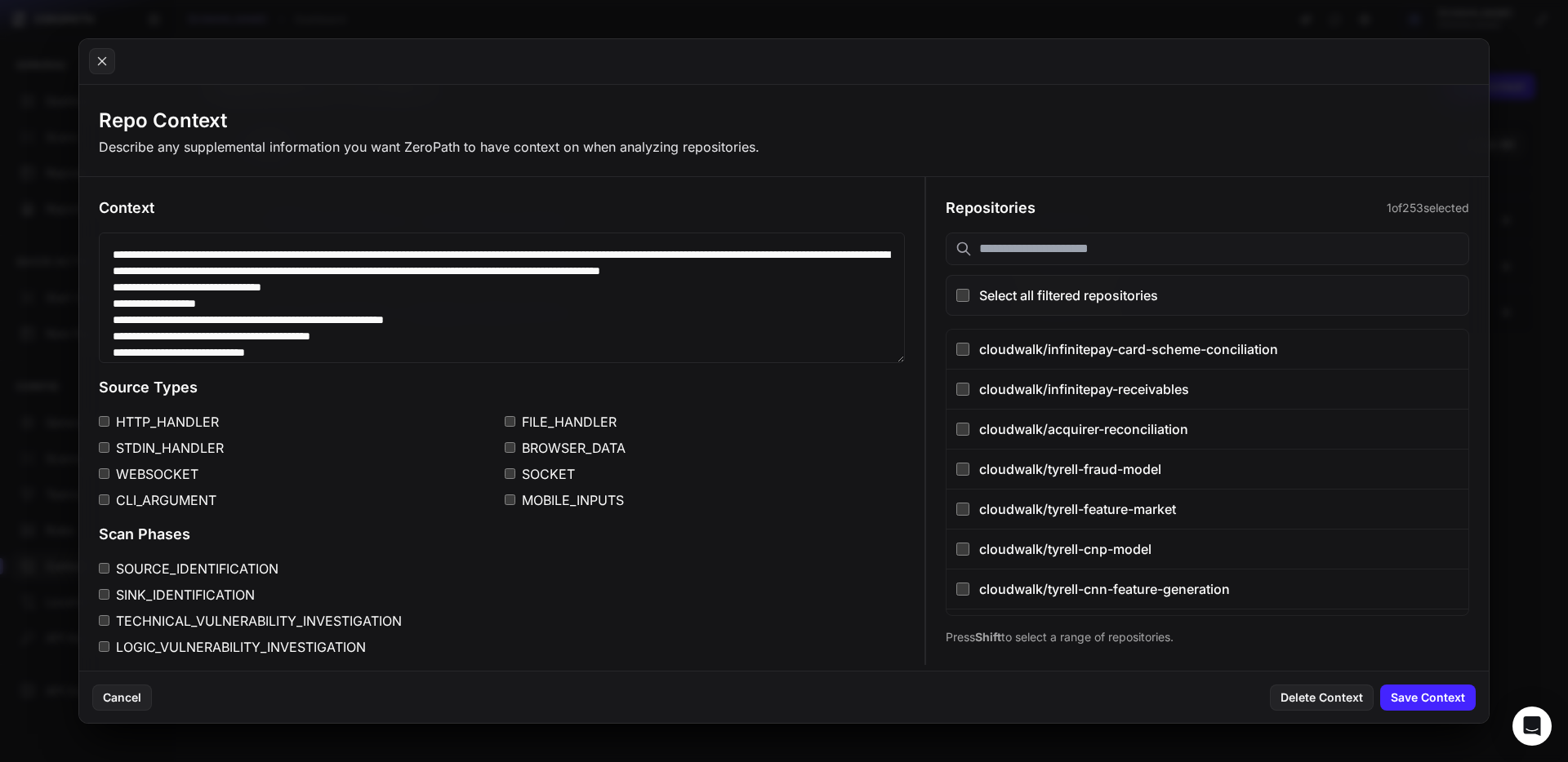
click at [1544, 83] on button at bounding box center [784, 381] width 1568 height 762
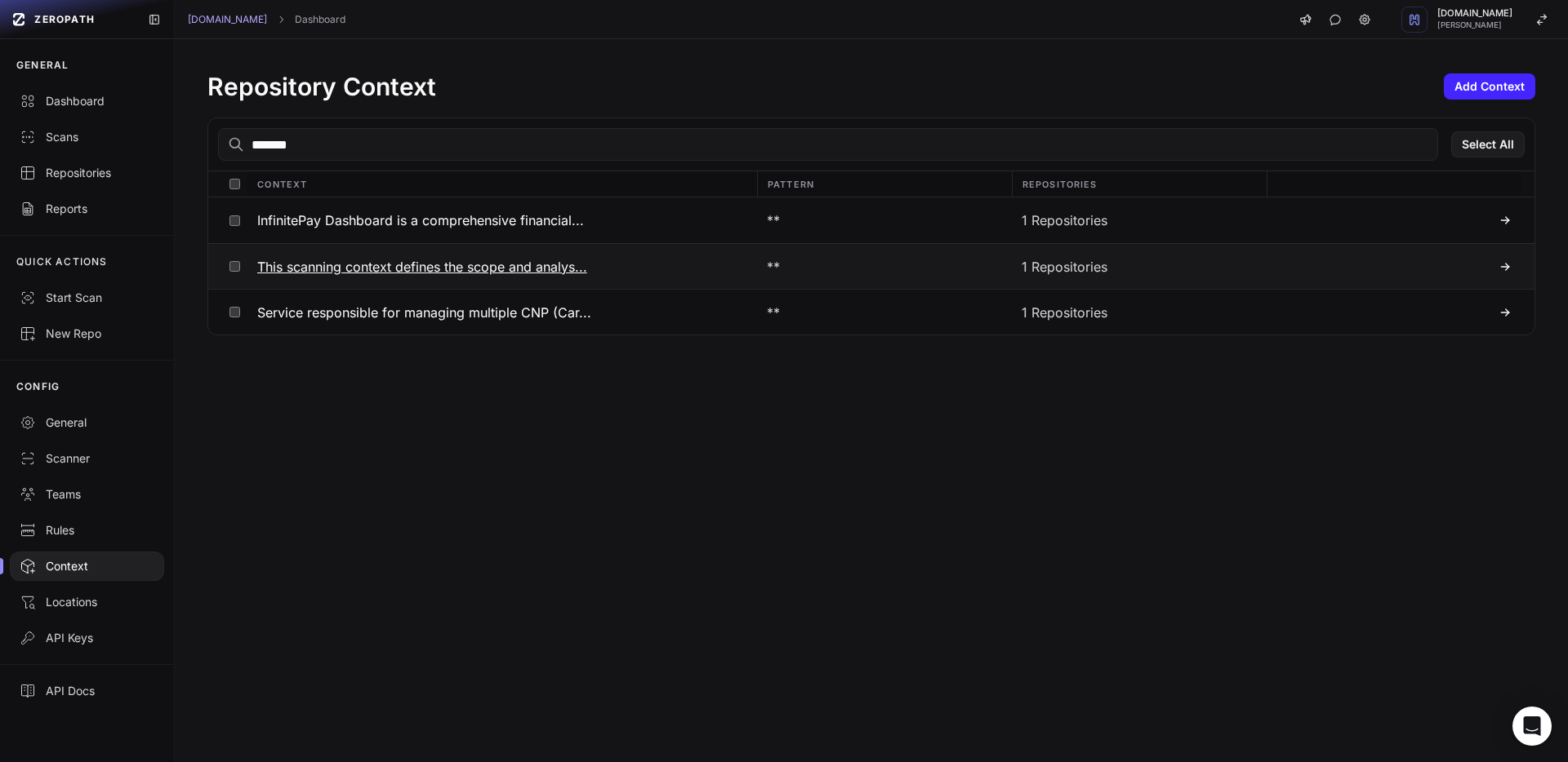
click at [527, 276] on h3 "This scanning context defines the scope and analys..." at bounding box center [422, 267] width 330 height 19
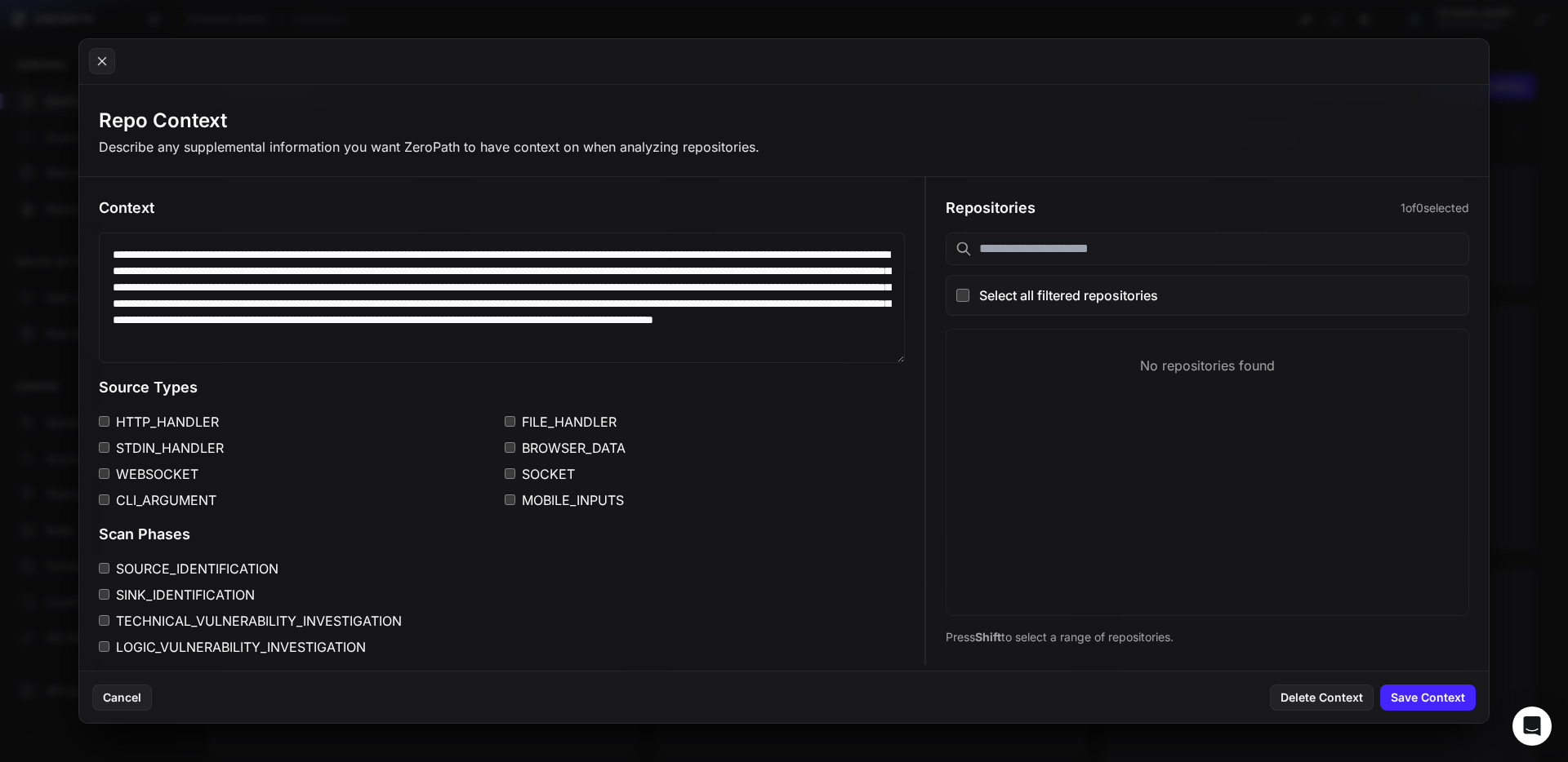
click at [500, 221] on div "**********" at bounding box center [501, 494] width 845 height 634
click at [103, 65] on icon at bounding box center [102, 62] width 15 height 19
